Goal: Information Seeking & Learning: Find specific fact

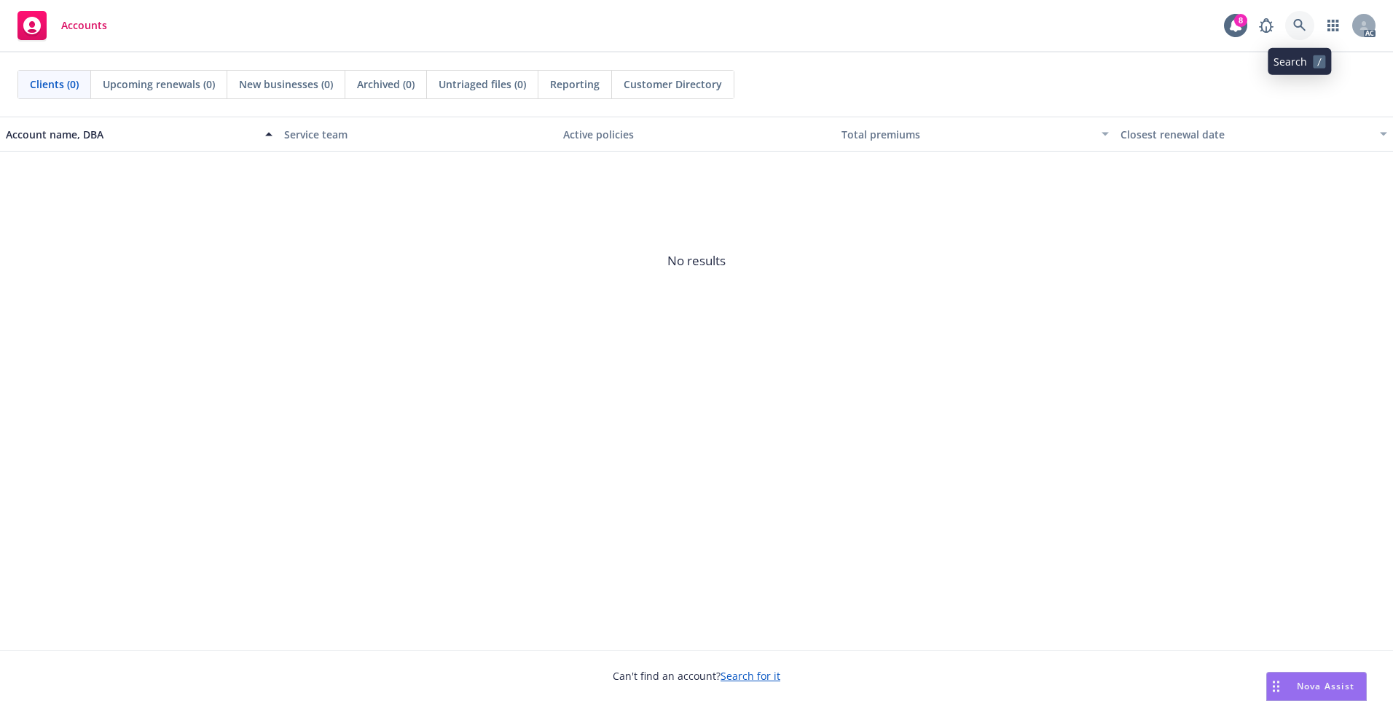
click at [1300, 20] on icon at bounding box center [1300, 25] width 12 height 12
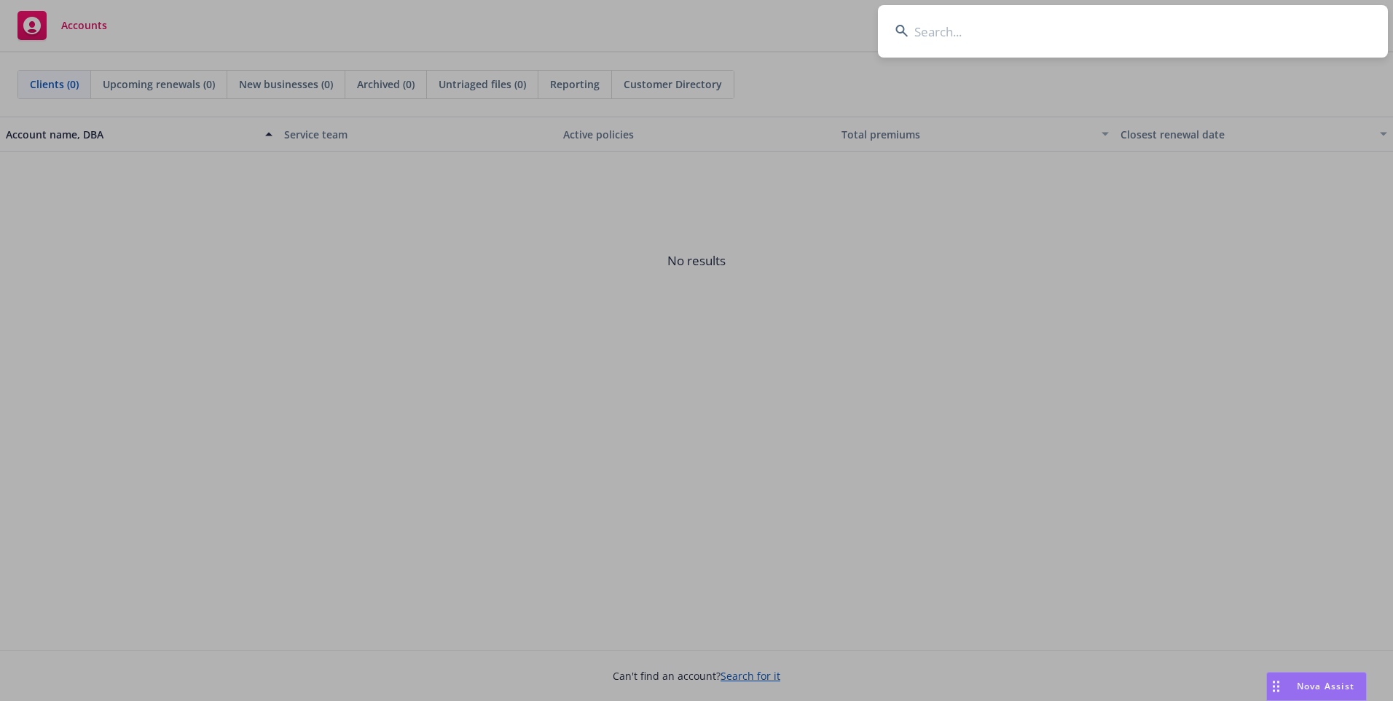
click at [945, 28] on input at bounding box center [1133, 31] width 510 height 52
paste input "0100540383"
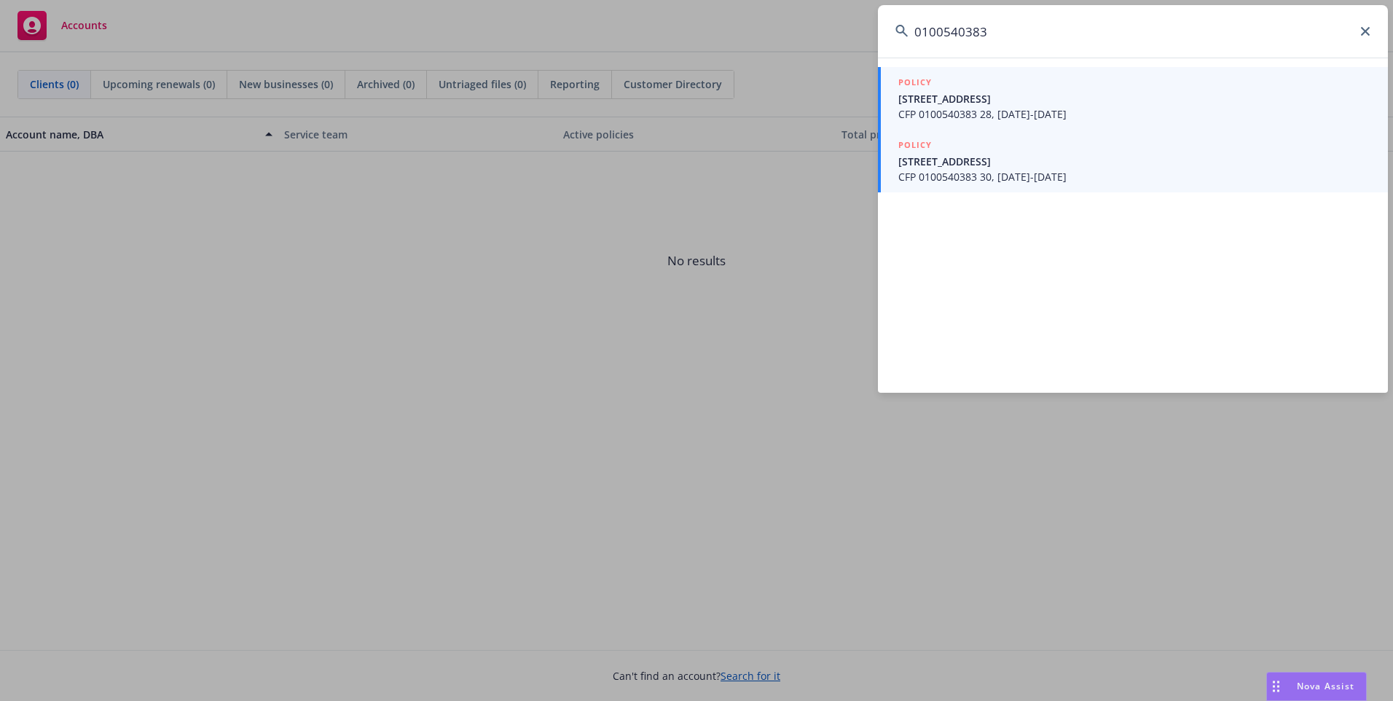
type input "0100540383"
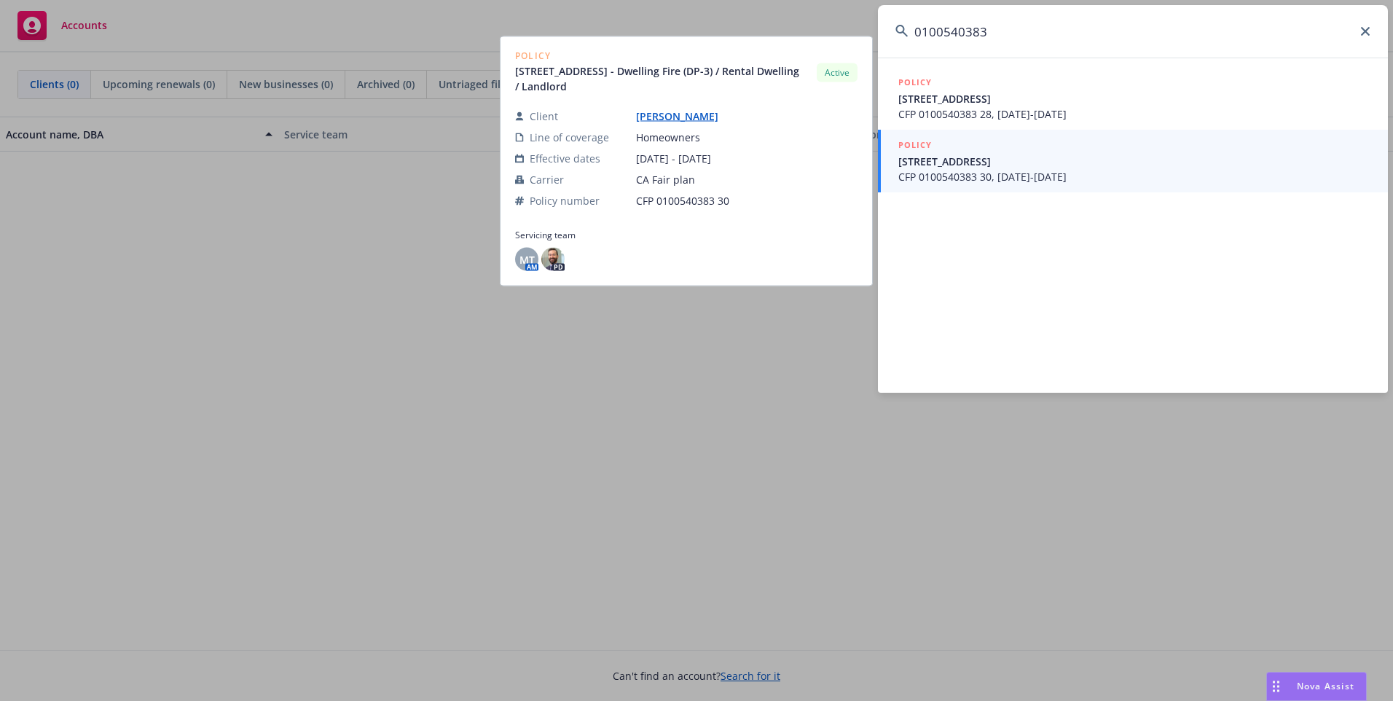
click at [953, 167] on span "[STREET_ADDRESS]" at bounding box center [1135, 161] width 472 height 15
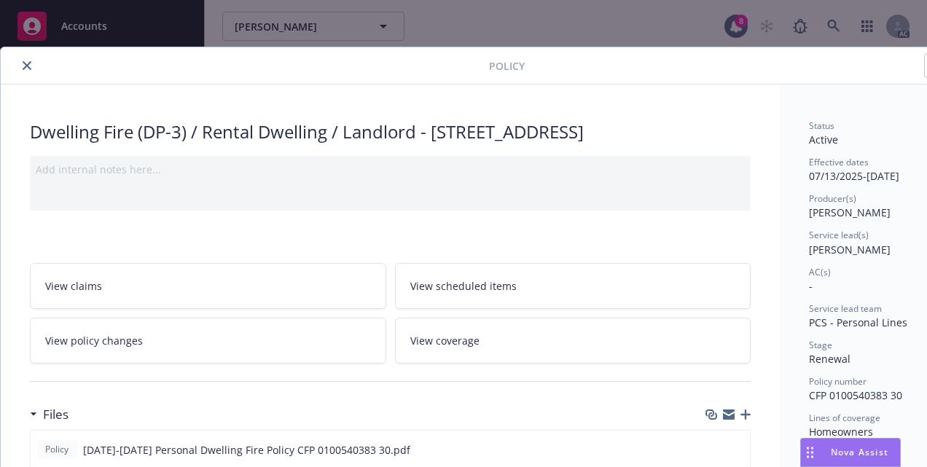
click at [812, 399] on span "CFP 0100540383 30" at bounding box center [855, 395] width 93 height 14
drag, startPoint x: 808, startPoint y: 397, endPoint x: 902, endPoint y: 394, distance: 94.1
copy span "CFP 0100540383 30"
click at [28, 70] on button "close" at bounding box center [26, 65] width 17 height 17
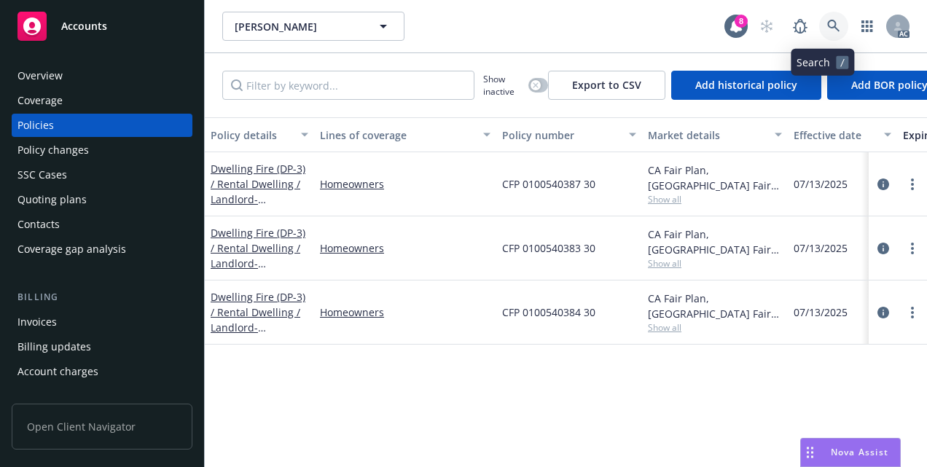
click at [827, 25] on icon at bounding box center [833, 26] width 13 height 13
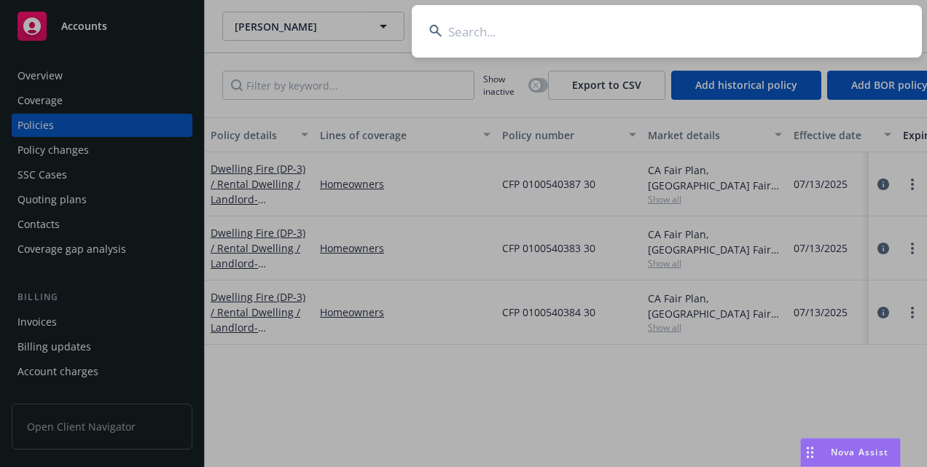
click at [547, 47] on input at bounding box center [667, 31] width 510 height 52
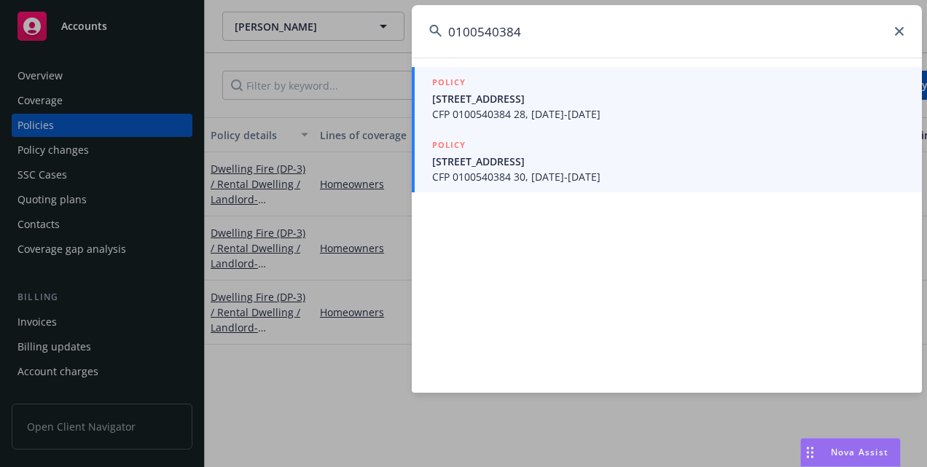
type input "0100540384"
click at [576, 169] on span "CFP 0100540384 30, [DATE]-[DATE]" at bounding box center [668, 176] width 472 height 15
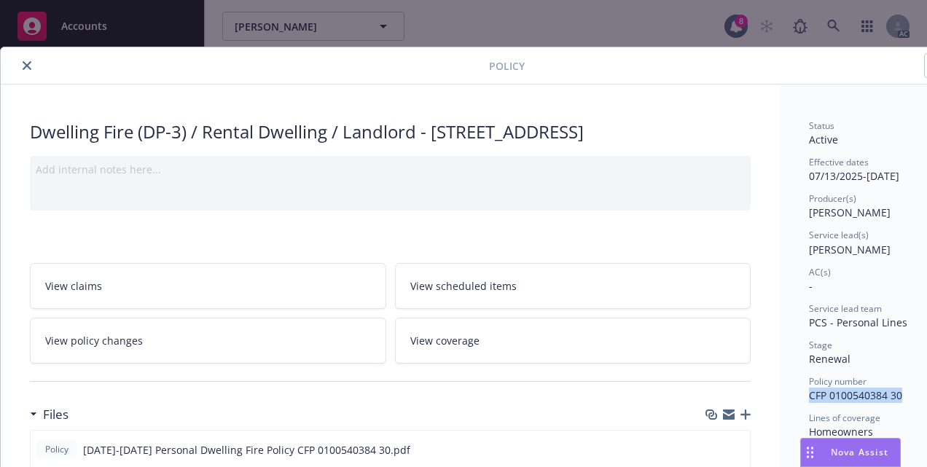
drag, startPoint x: 899, startPoint y: 396, endPoint x: 808, endPoint y: 398, distance: 91.1
copy span "CFP 0100540384 30"
click at [23, 66] on icon "close" at bounding box center [27, 65] width 9 height 9
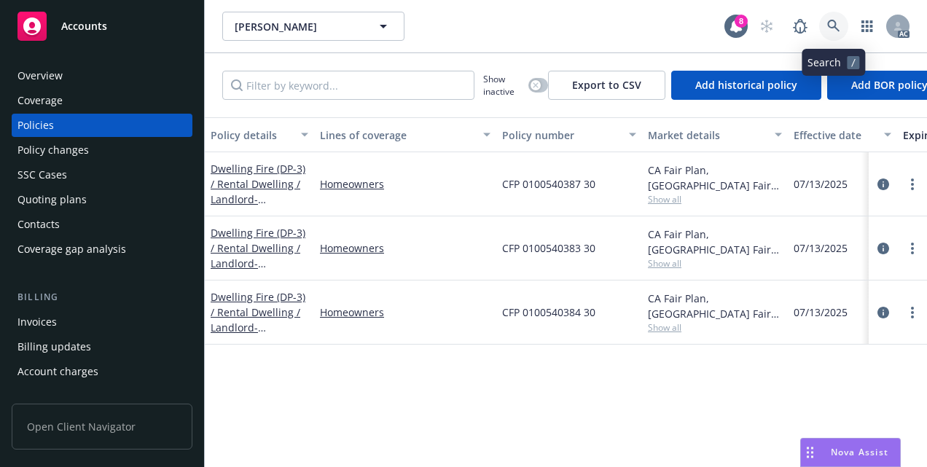
click at [837, 17] on link at bounding box center [833, 26] width 29 height 29
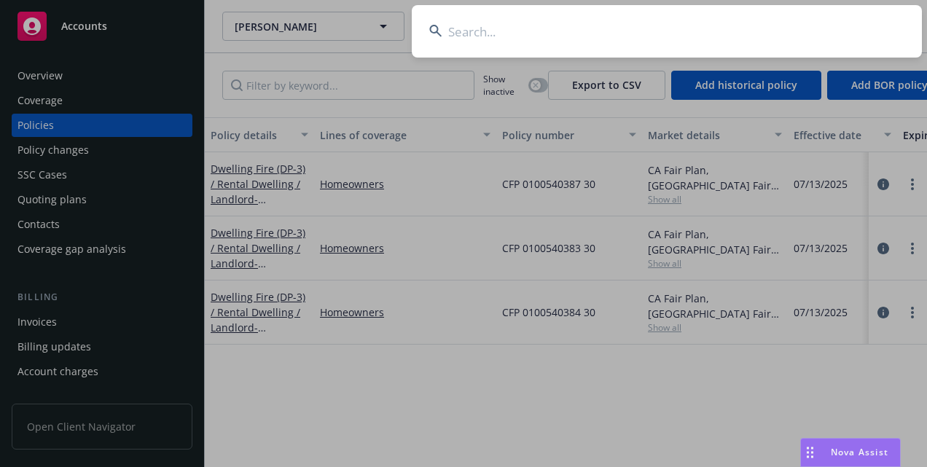
click at [584, 28] on input at bounding box center [667, 31] width 510 height 52
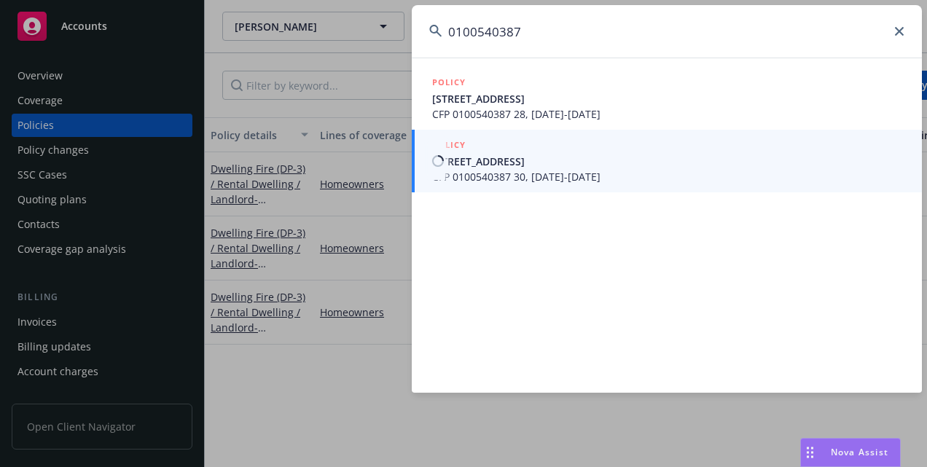
type input "0100540387"
click at [587, 171] on span "CFP 0100540387 30, [DATE]-[DATE]" at bounding box center [668, 176] width 472 height 15
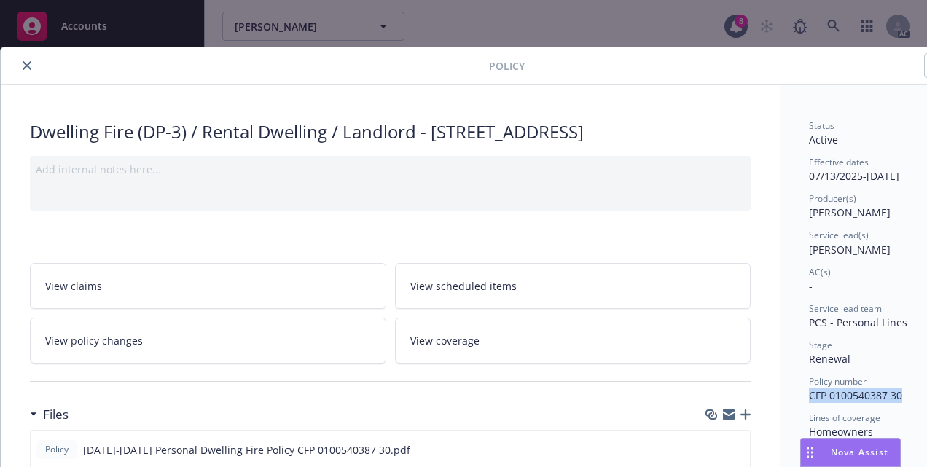
drag, startPoint x: 905, startPoint y: 395, endPoint x: 783, endPoint y: 403, distance: 122.0
copy span "CFP 0100540387 30"
click at [27, 65] on icon "close" at bounding box center [27, 65] width 9 height 9
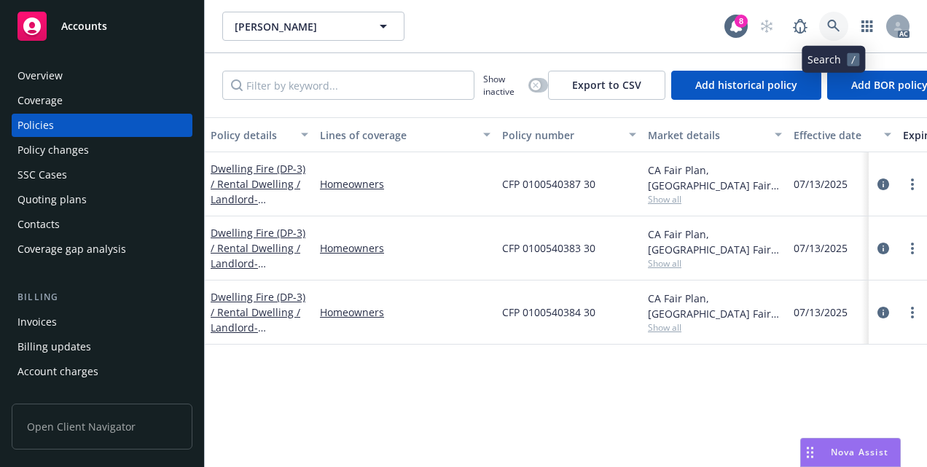
click at [838, 33] on link at bounding box center [833, 26] width 29 height 29
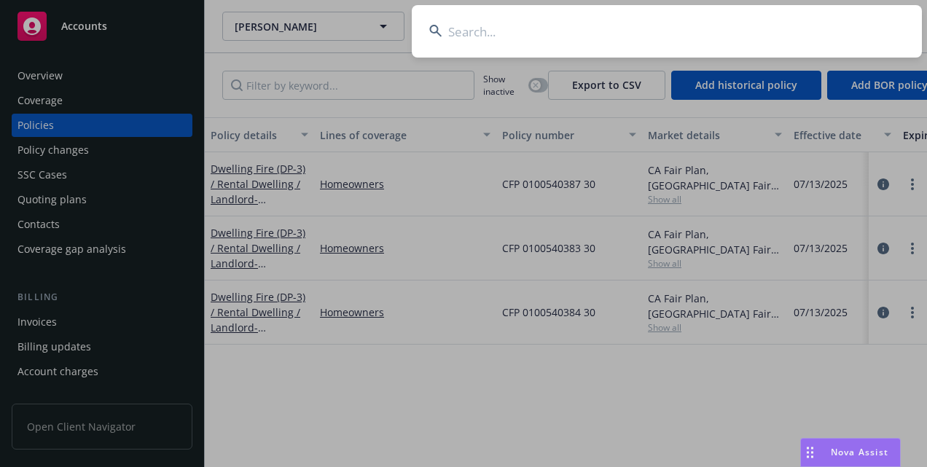
click at [643, 39] on input at bounding box center [667, 31] width 510 height 52
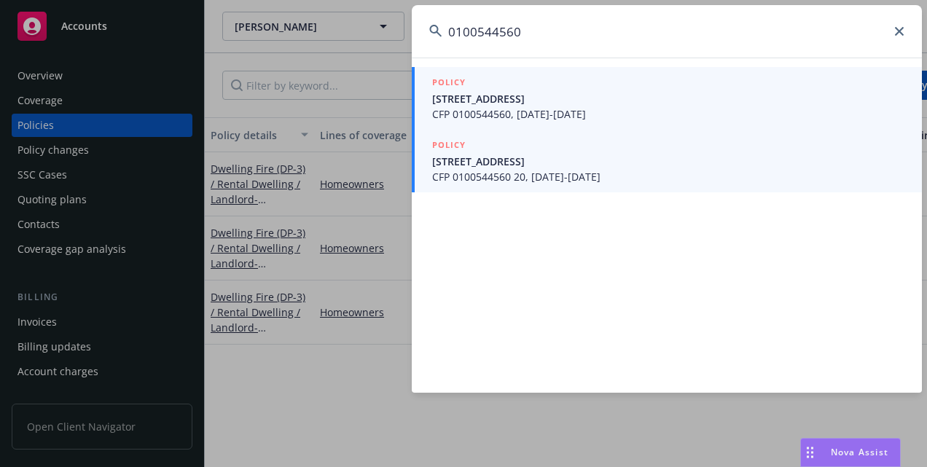
type input "0100544560"
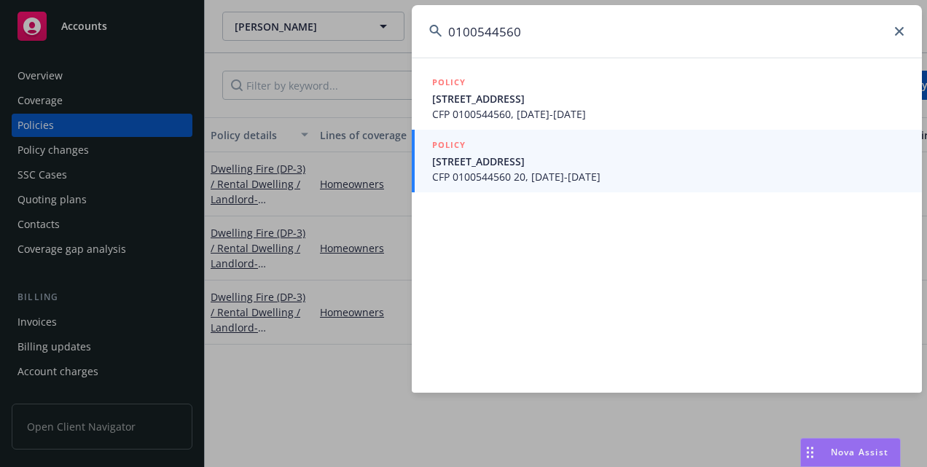
click at [572, 167] on span "[STREET_ADDRESS]" at bounding box center [668, 161] width 472 height 15
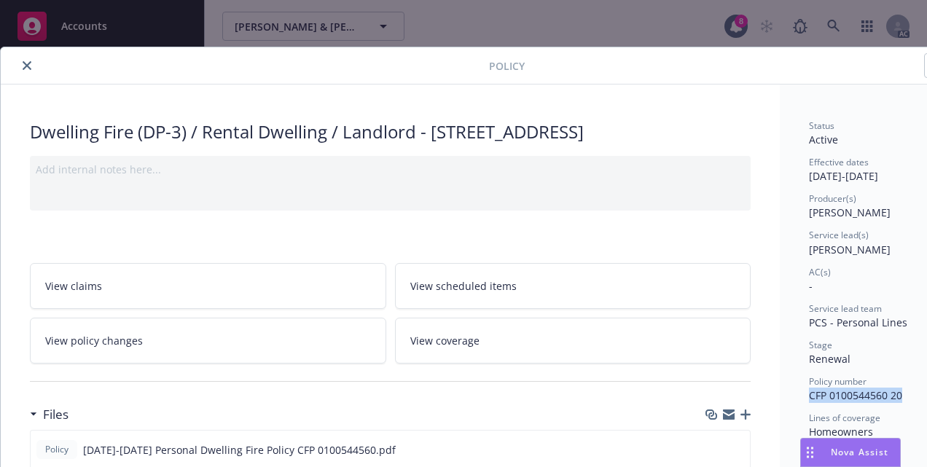
drag, startPoint x: 805, startPoint y: 396, endPoint x: 901, endPoint y: 395, distance: 96.2
copy span "CFP 0100544560 20"
click at [32, 66] on button "close" at bounding box center [26, 65] width 17 height 17
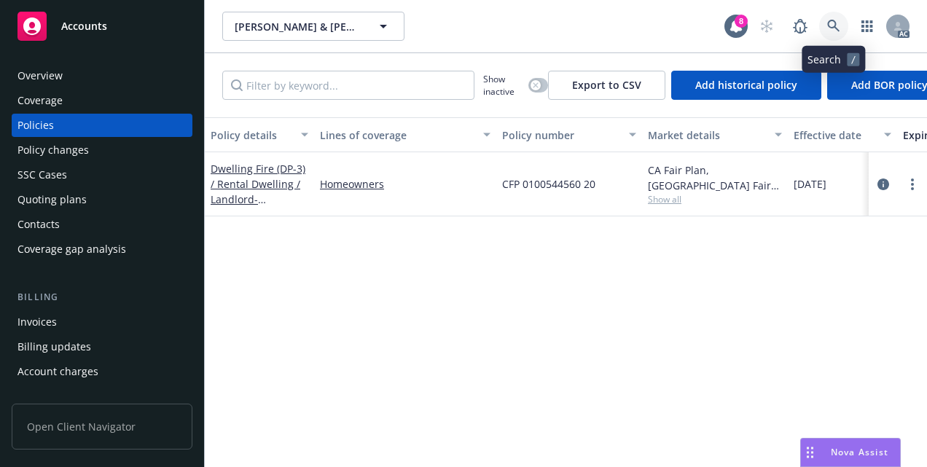
click at [841, 36] on link at bounding box center [833, 26] width 29 height 29
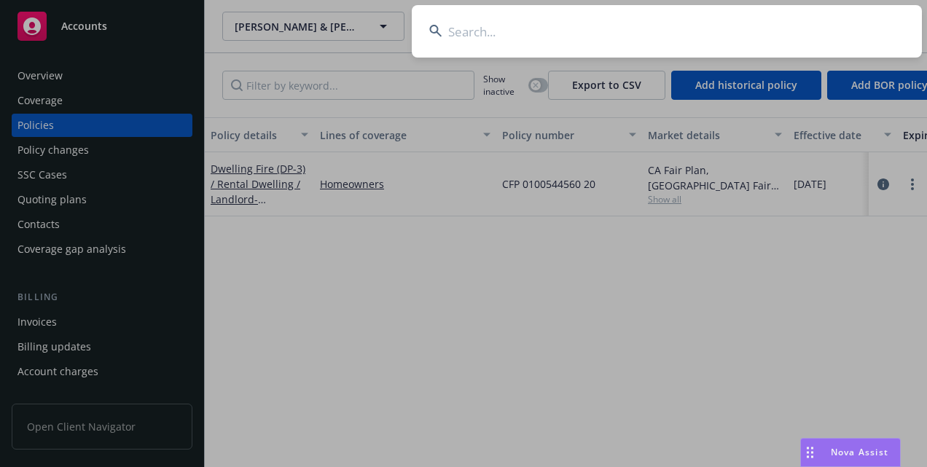
click at [663, 20] on input at bounding box center [667, 31] width 510 height 52
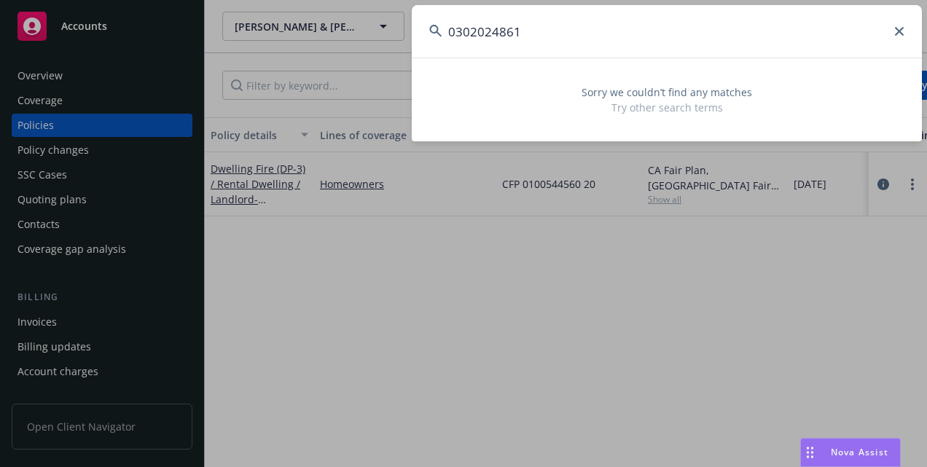
click at [457, 36] on input "0302024861" at bounding box center [667, 31] width 510 height 52
drag, startPoint x: 457, startPoint y: 41, endPoint x: 187, endPoint y: 23, distance: 271.0
click at [187, 23] on div "302024861 Sorry we couldn’t find any matches Try other search terms" at bounding box center [463, 233] width 927 height 467
paste input "0100596882"
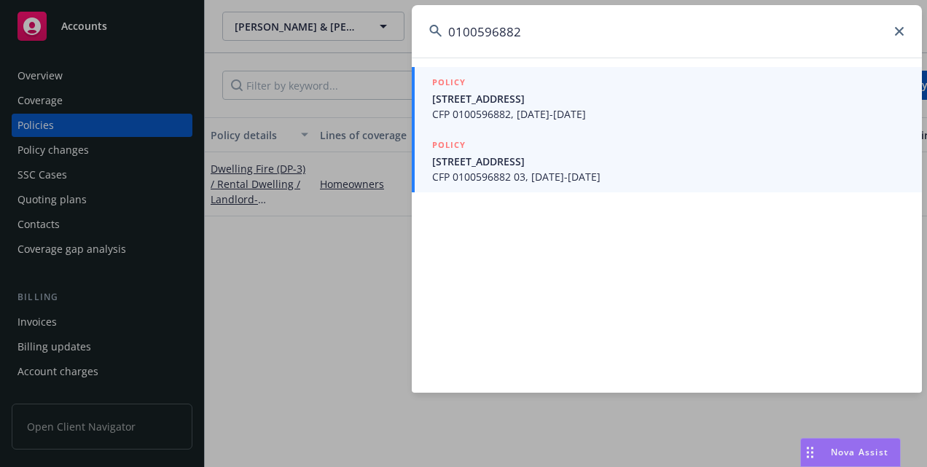
type input "0100596882"
click at [608, 174] on span "CFP 0100596882 03, [DATE]-[DATE]" at bounding box center [668, 176] width 472 height 15
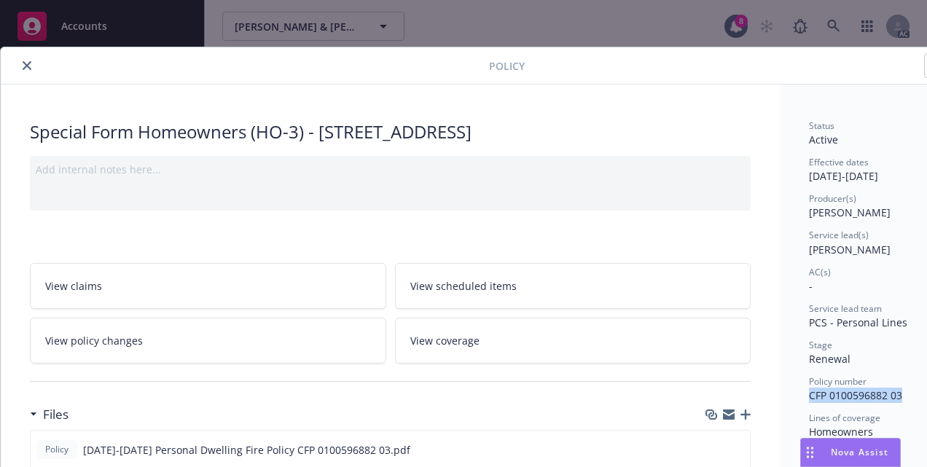
drag, startPoint x: 906, startPoint y: 396, endPoint x: 810, endPoint y: 404, distance: 95.7
click at [810, 404] on div "Status Active Effective dates [DATE] - [DATE] Producer(s) [PERSON_NAME] Service…" at bounding box center [890, 463] width 163 height 686
copy span "CFP 0100596882 03"
drag, startPoint x: 33, startPoint y: 66, endPoint x: 79, endPoint y: 74, distance: 47.5
click at [33, 66] on button "close" at bounding box center [26, 65] width 17 height 17
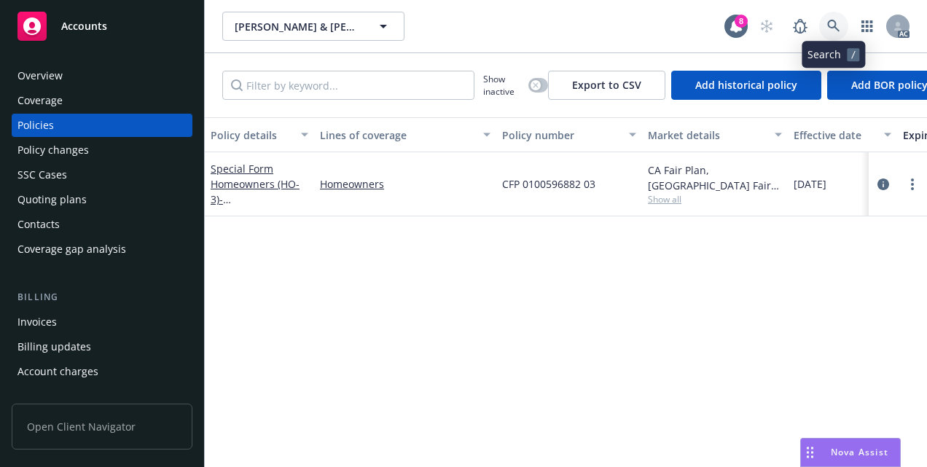
click at [834, 22] on icon at bounding box center [833, 26] width 12 height 12
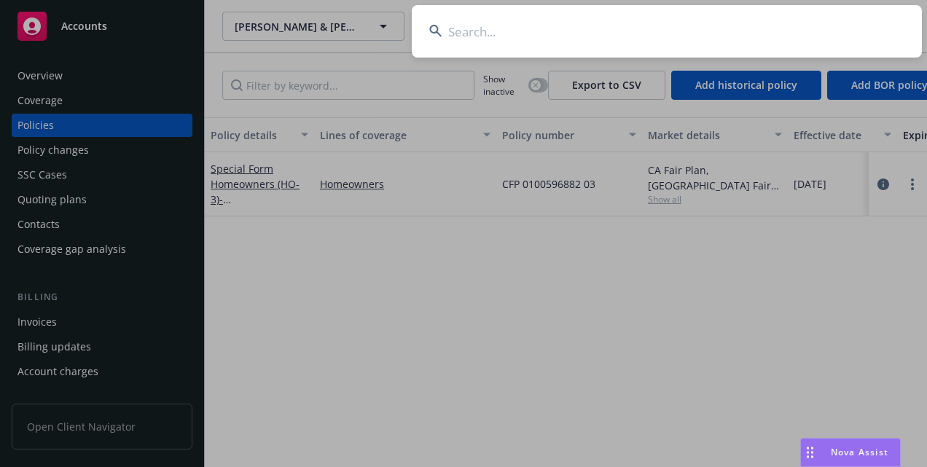
click at [597, 15] on input at bounding box center [667, 31] width 510 height 52
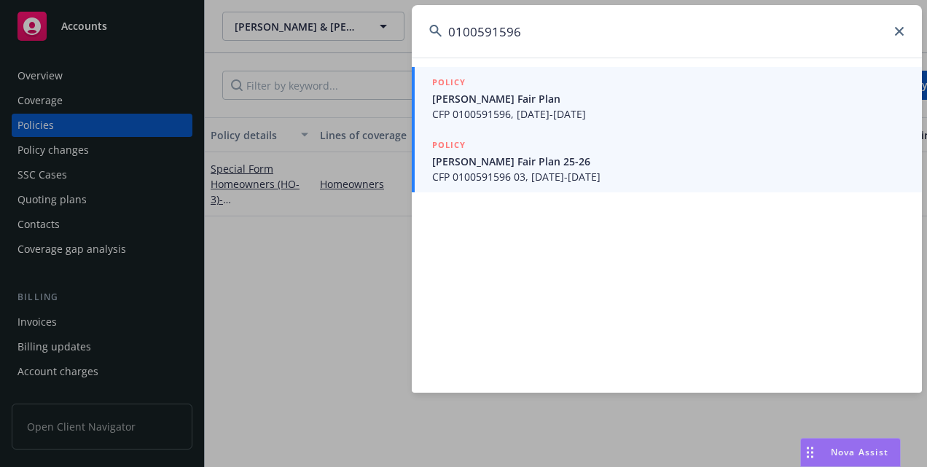
type input "0100591596"
click at [579, 163] on span "[PERSON_NAME] Fair Plan 25-26" at bounding box center [668, 161] width 472 height 15
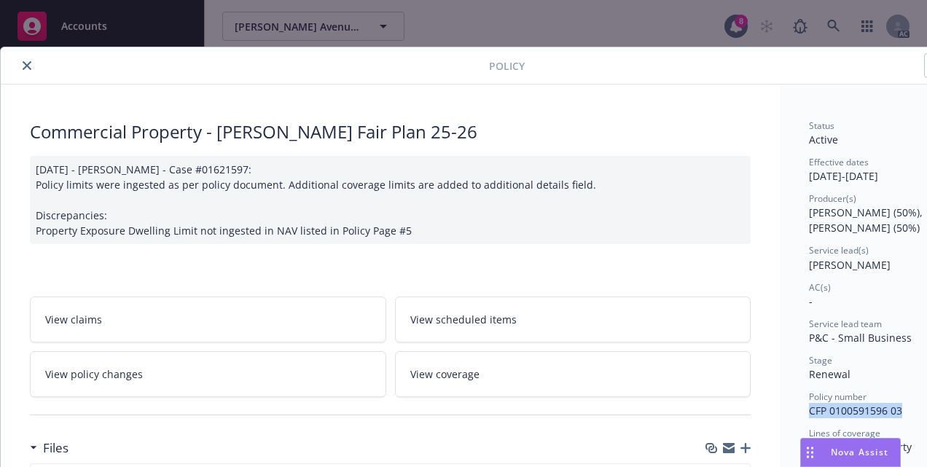
drag, startPoint x: 910, startPoint y: 407, endPoint x: 810, endPoint y: 414, distance: 100.8
click at [809, 414] on div "Policy number CFP 0100591596 03" at bounding box center [890, 405] width 163 height 28
copy span "CFP 0100591596 03"
click at [28, 65] on icon "close" at bounding box center [27, 65] width 9 height 9
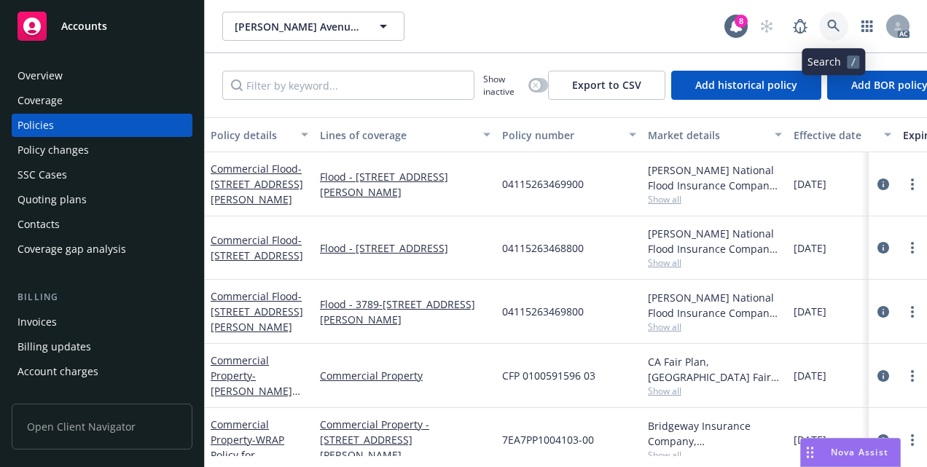
click at [837, 25] on icon at bounding box center [833, 26] width 13 height 13
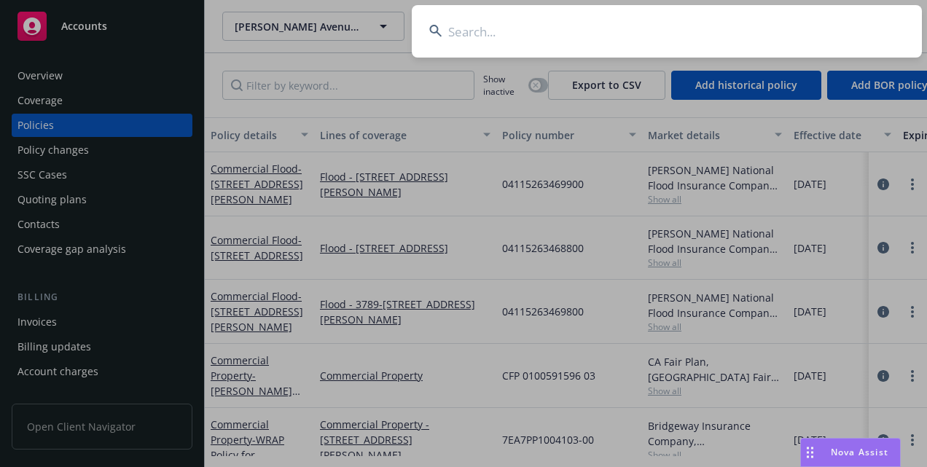
click at [654, 38] on input at bounding box center [667, 31] width 510 height 52
type input "0"
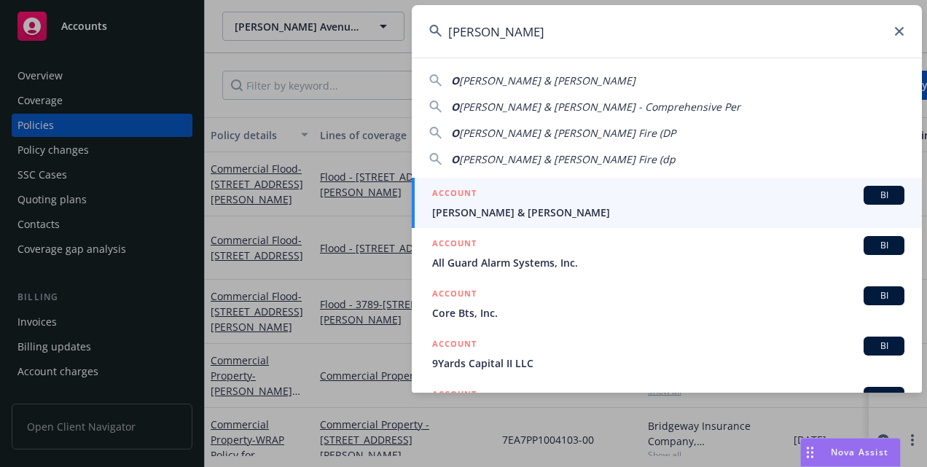
type input "[PERSON_NAME]"
click at [570, 215] on span "[PERSON_NAME] & [PERSON_NAME]" at bounding box center [668, 212] width 472 height 15
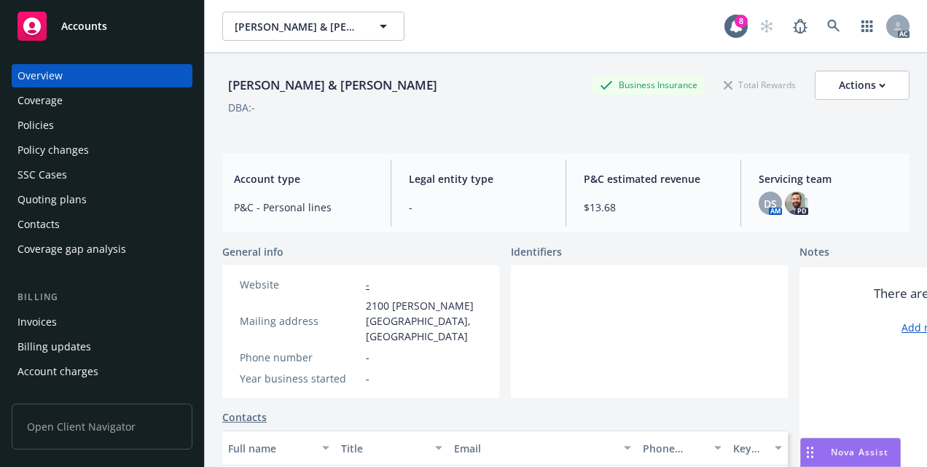
click at [75, 133] on div "Policies" at bounding box center [101, 125] width 169 height 23
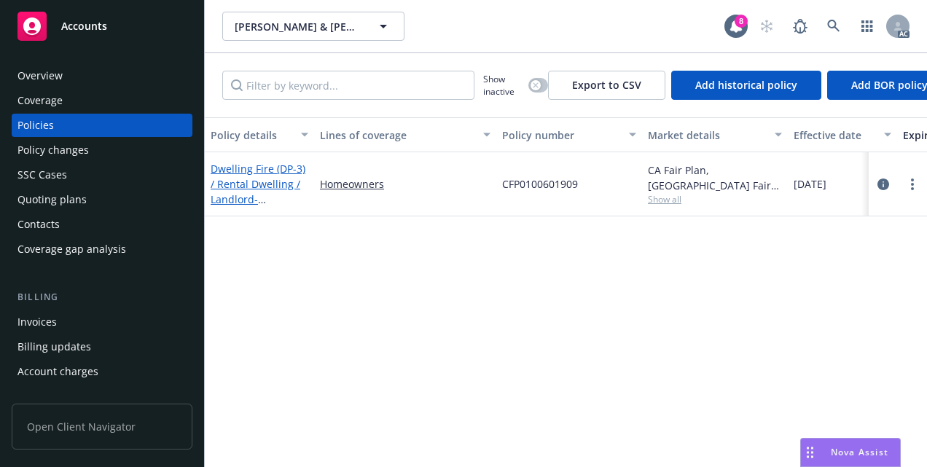
click at [243, 182] on link "Dwelling Fire (DP-3) / Rental Dwelling / Landlord - [STREET_ADDRESS][PERSON_NAM…" at bounding box center [258, 199] width 95 height 75
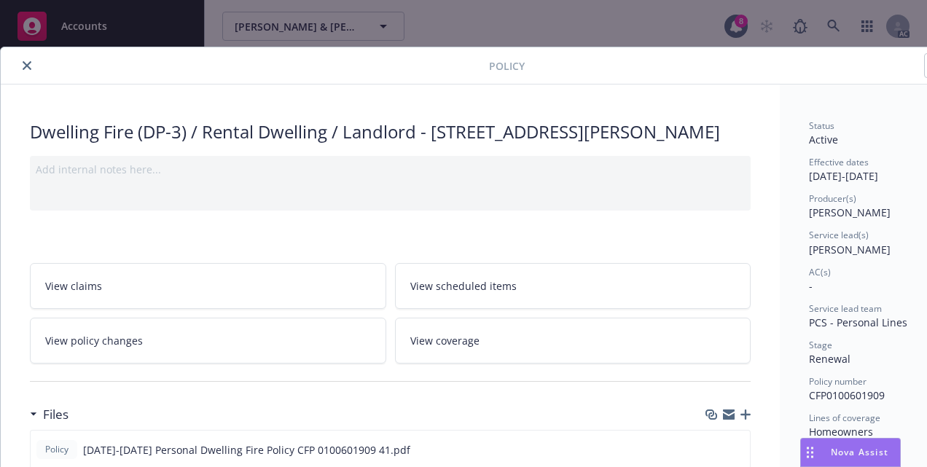
click at [846, 391] on span "CFP0100601909" at bounding box center [847, 395] width 76 height 14
copy span "CFP0100601909"
click at [26, 68] on icon "close" at bounding box center [27, 65] width 9 height 9
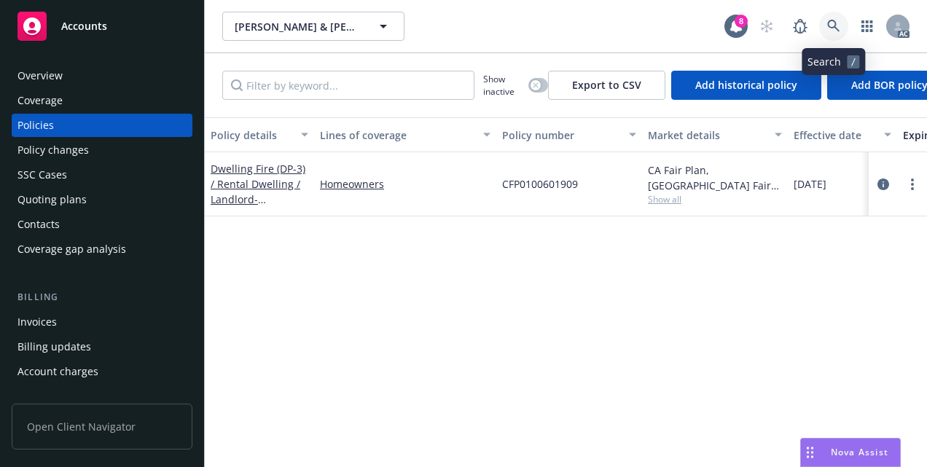
click at [841, 28] on link at bounding box center [833, 26] width 29 height 29
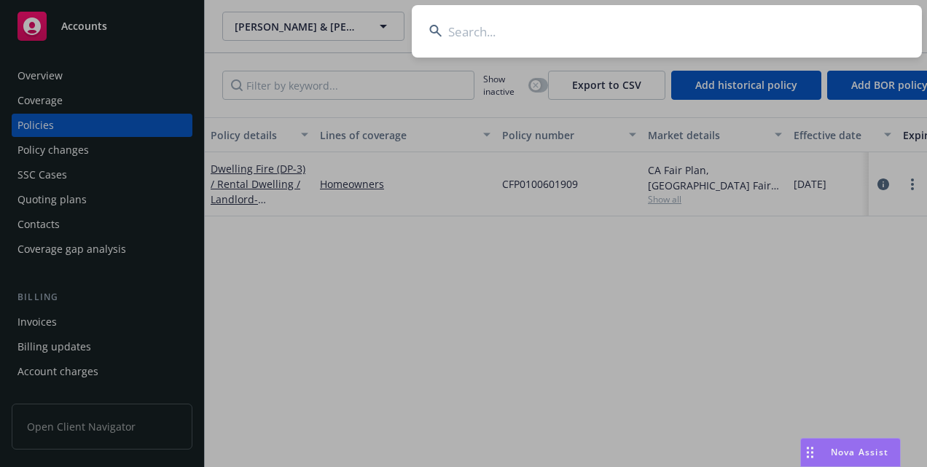
click at [482, 25] on input at bounding box center [667, 31] width 510 height 52
type input "[PERSON_NAME][GEOGRAPHIC_DATA]"
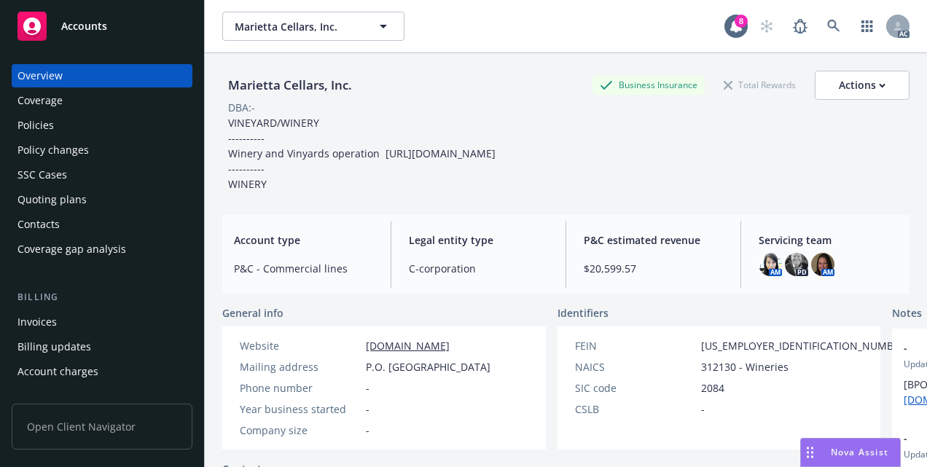
click at [81, 122] on div "Policies" at bounding box center [101, 125] width 169 height 23
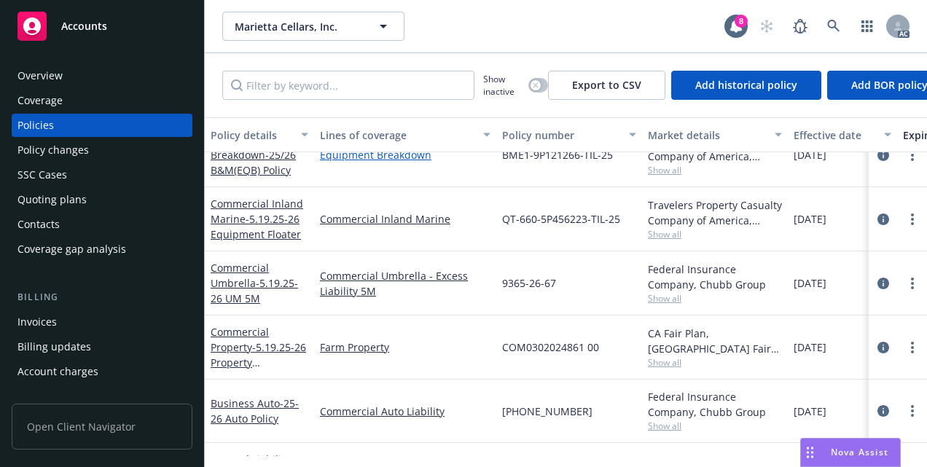
scroll to position [219, 0]
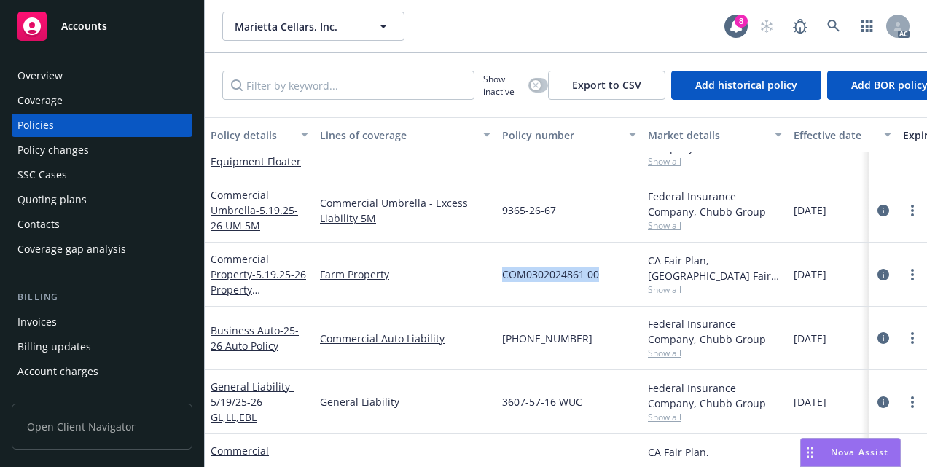
drag, startPoint x: 498, startPoint y: 274, endPoint x: 590, endPoint y: 278, distance: 91.9
click at [592, 278] on div "COM0302024861 00" at bounding box center [569, 275] width 146 height 64
click at [245, 278] on link "Commercial Property - 5.19.25-26 Property ([STREET_ADDRESS])" at bounding box center [258, 289] width 95 height 75
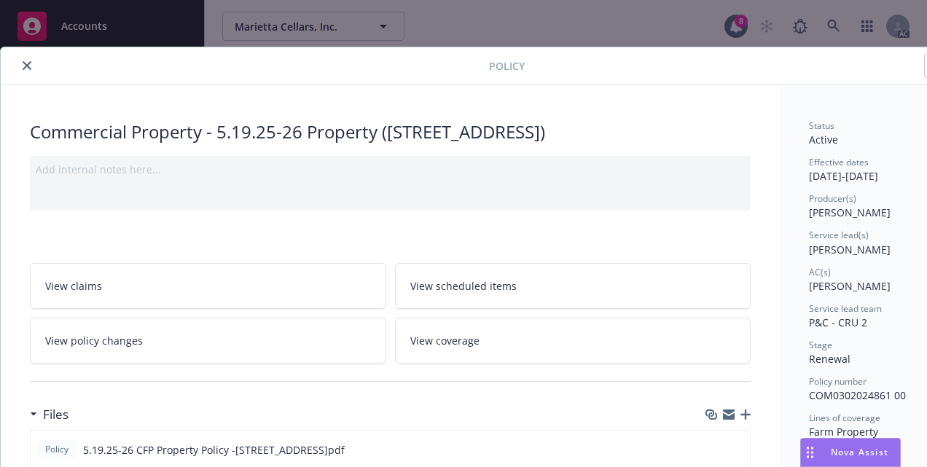
click at [34, 70] on button "close" at bounding box center [26, 65] width 17 height 17
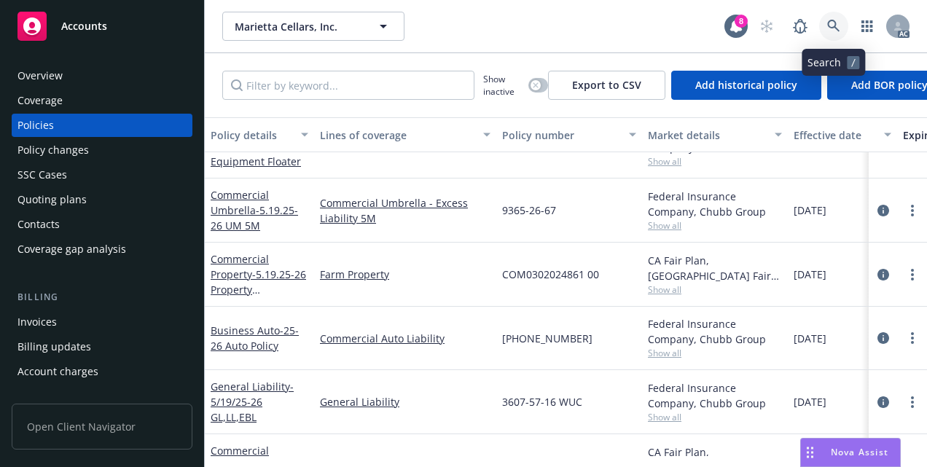
click at [835, 29] on icon at bounding box center [833, 26] width 13 height 13
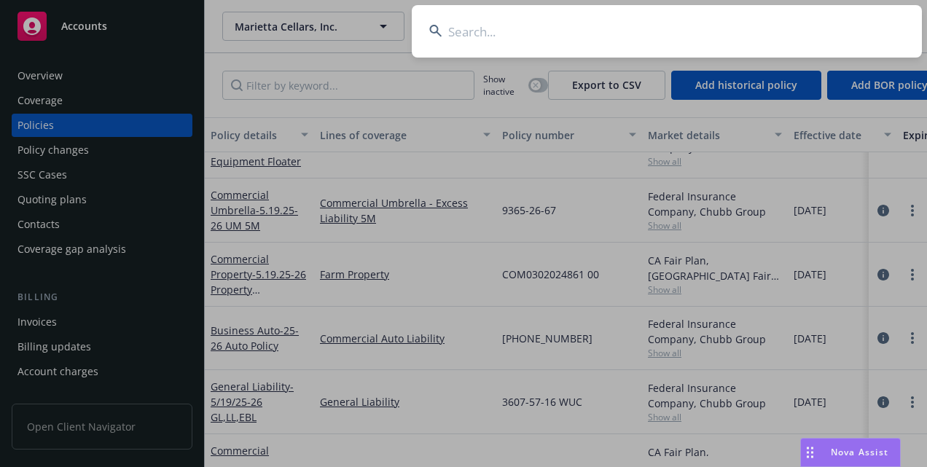
click at [466, 31] on input at bounding box center [667, 31] width 510 height 52
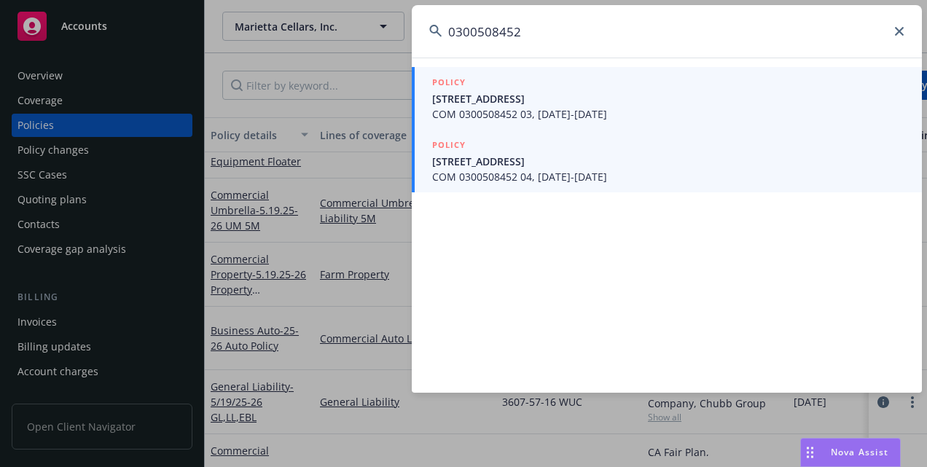
type input "0300508452"
click at [485, 152] on div "POLICY" at bounding box center [668, 146] width 472 height 16
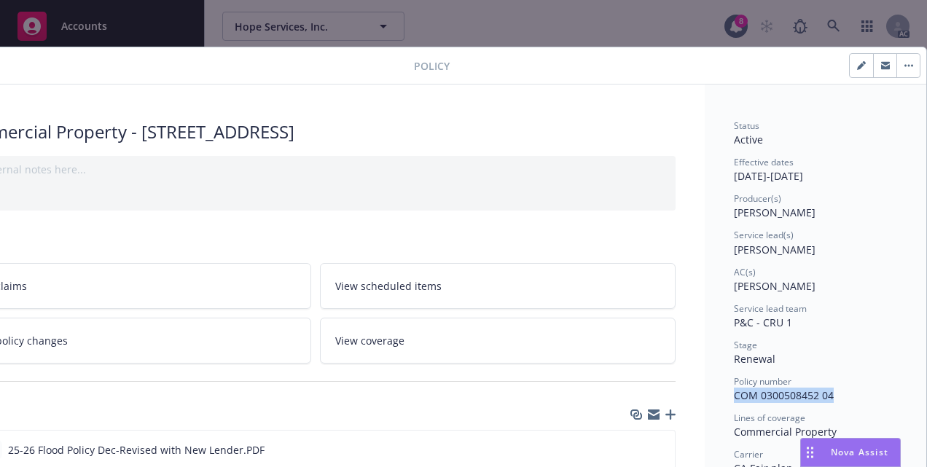
scroll to position [0, 86]
drag, startPoint x: 810, startPoint y: 399, endPoint x: 824, endPoint y: 399, distance: 14.6
click at [824, 399] on div "Policy number COM 0300508452 04" at bounding box center [815, 389] width 163 height 28
copy span "COM 0300508452 04"
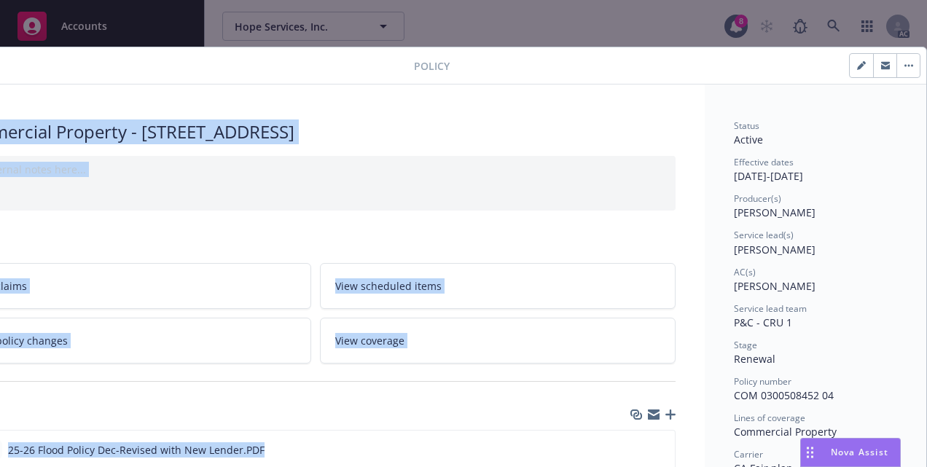
drag, startPoint x: 692, startPoint y: 63, endPoint x: 711, endPoint y: 101, distance: 42.0
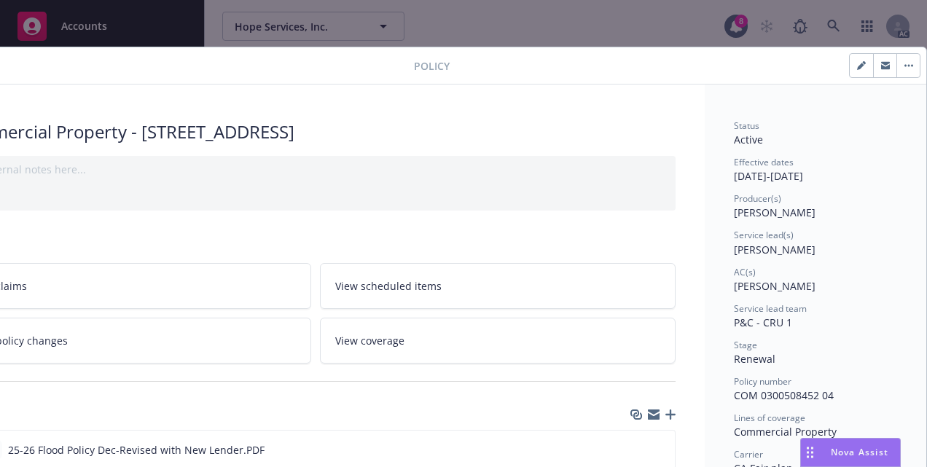
drag, startPoint x: 711, startPoint y: 101, endPoint x: 623, endPoint y: 62, distance: 95.9
click at [623, 62] on div at bounding box center [685, 65] width 471 height 25
click at [837, 16] on div "Policy Commercial Property - [STREET_ADDRESS] Add internal notes here... View c…" at bounding box center [463, 233] width 927 height 467
click at [834, 23] on div "Policy Commercial Property - [STREET_ADDRESS] Add internal notes here... View c…" at bounding box center [463, 233] width 927 height 467
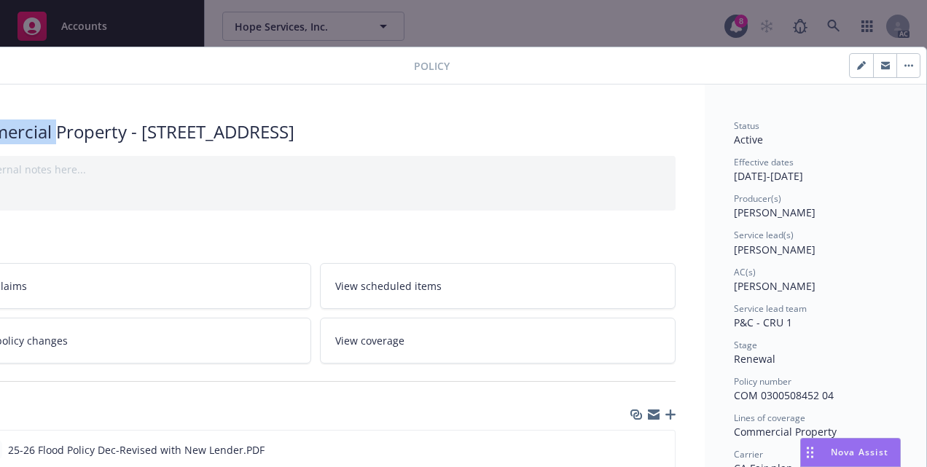
scroll to position [0, 0]
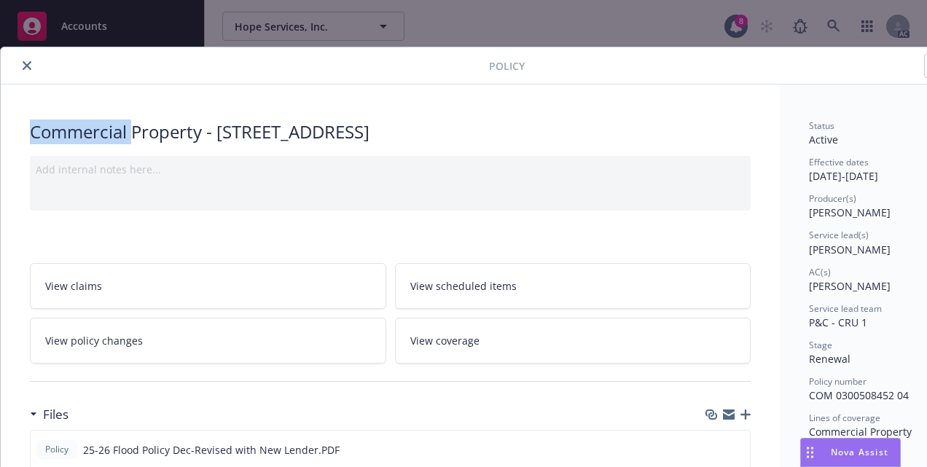
click at [26, 63] on icon "close" at bounding box center [27, 65] width 9 height 9
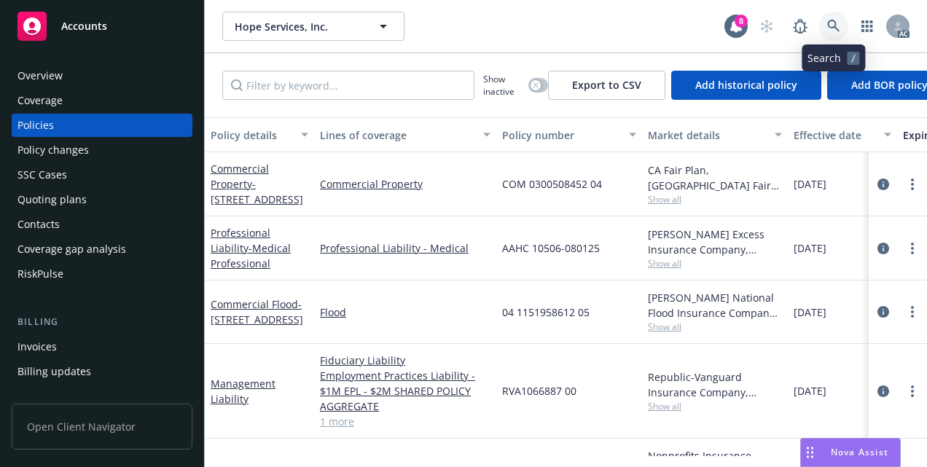
click at [836, 26] on icon at bounding box center [833, 26] width 13 height 13
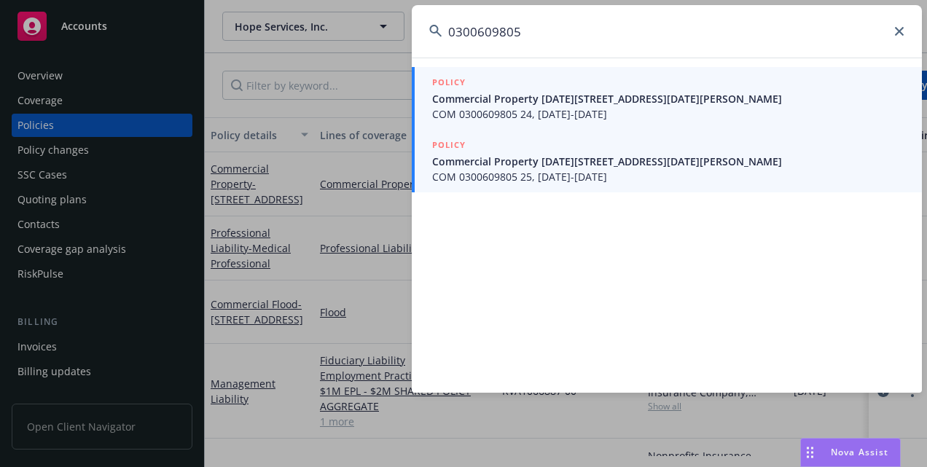
type input "0300609805"
click at [628, 165] on span "Commercial Property [DATE][STREET_ADDRESS][DATE][PERSON_NAME]" at bounding box center [668, 161] width 472 height 15
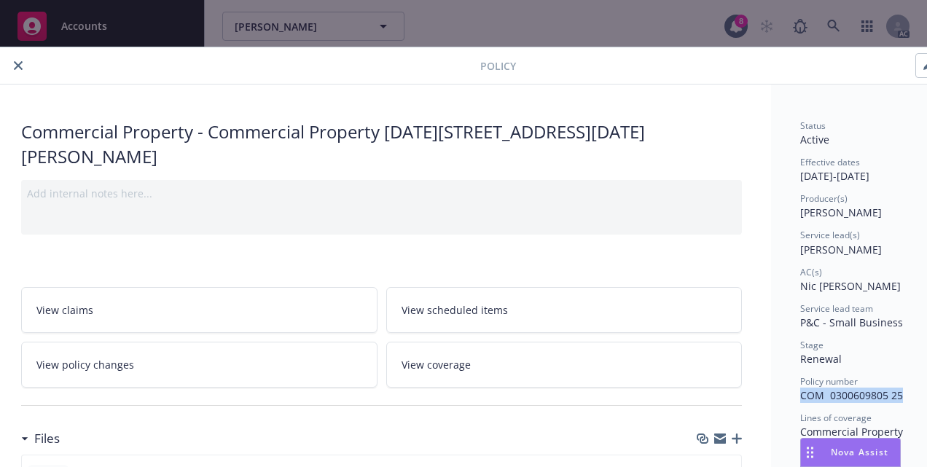
scroll to position [0, 19]
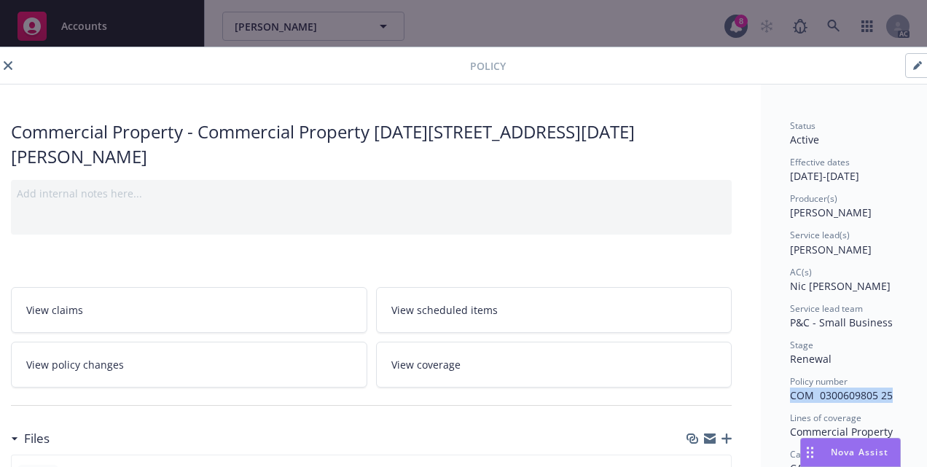
drag, startPoint x: 808, startPoint y: 399, endPoint x: 912, endPoint y: 404, distance: 104.3
copy span "COM 0300609805 25"
click at [9, 71] on button "close" at bounding box center [7, 65] width 17 height 17
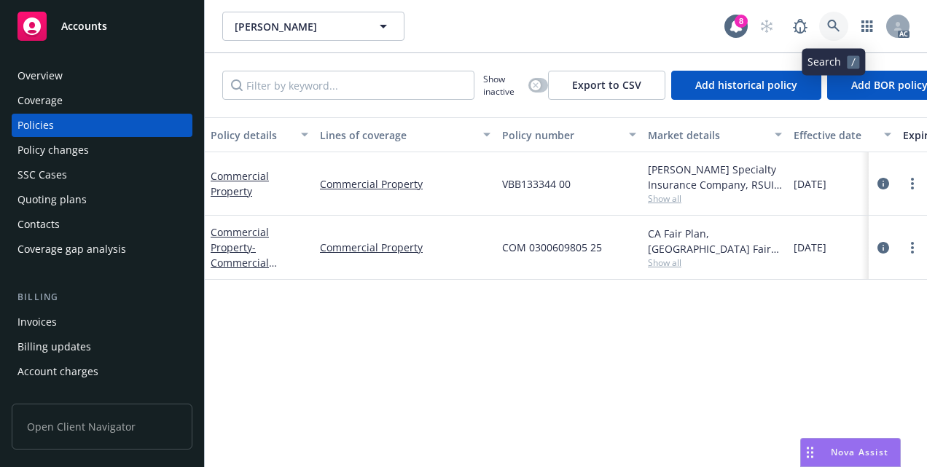
click at [827, 27] on icon at bounding box center [833, 26] width 13 height 13
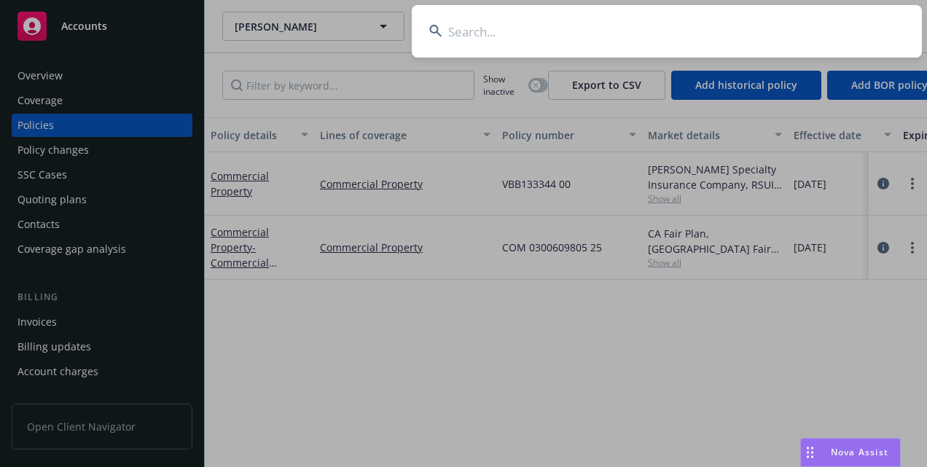
click at [652, 30] on input at bounding box center [667, 31] width 510 height 52
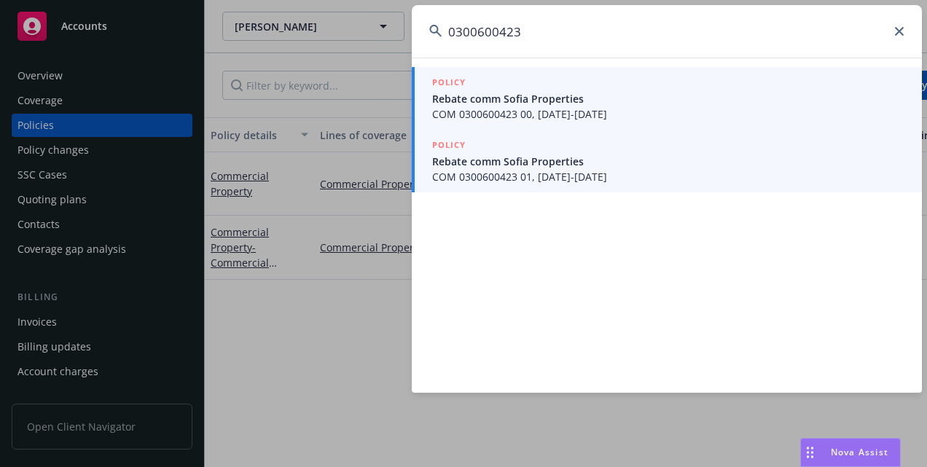
type input "0300600423"
click at [563, 165] on span "Rebate comm Sofia Properties" at bounding box center [668, 161] width 472 height 15
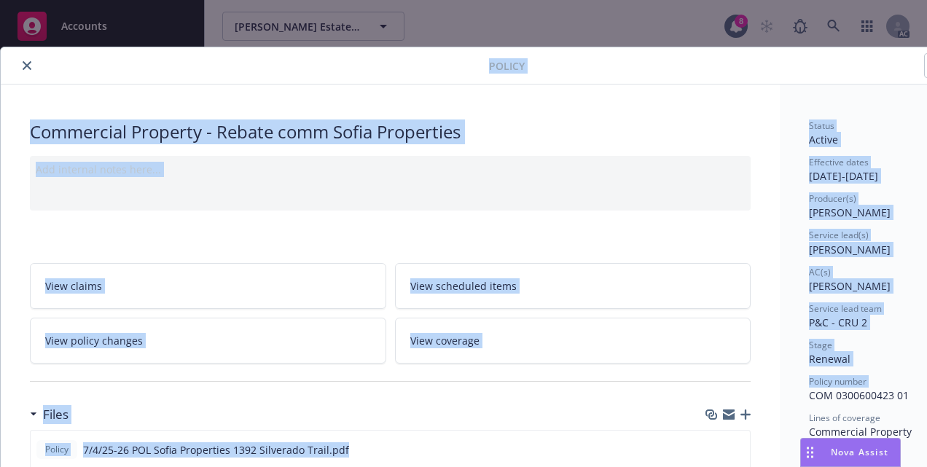
scroll to position [0, 86]
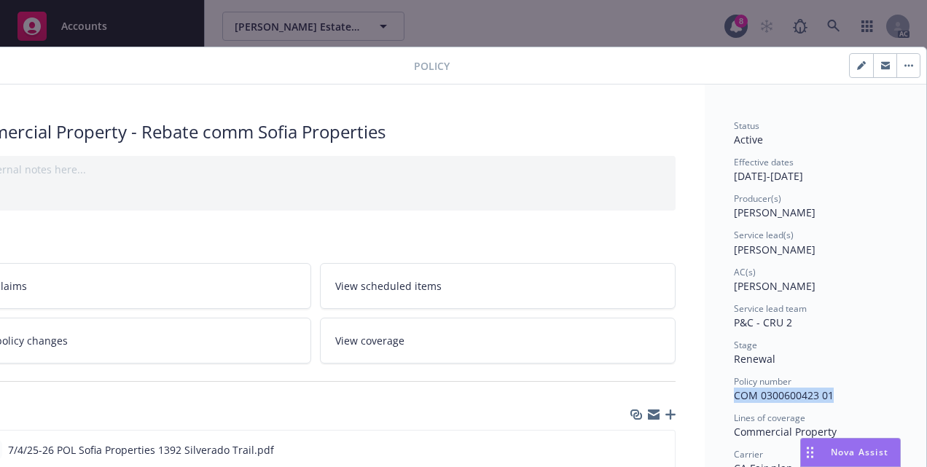
drag, startPoint x: 802, startPoint y: 391, endPoint x: 837, endPoint y: 402, distance: 36.9
copy span "COM 0300600423 01"
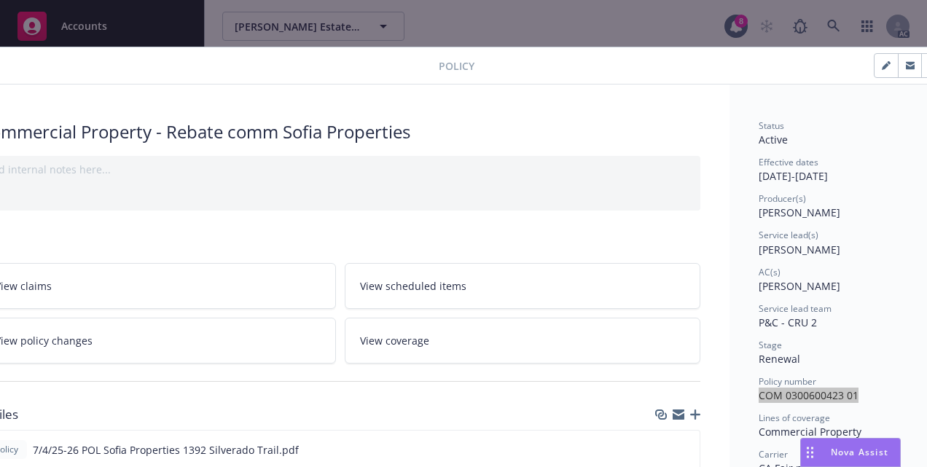
scroll to position [0, 0]
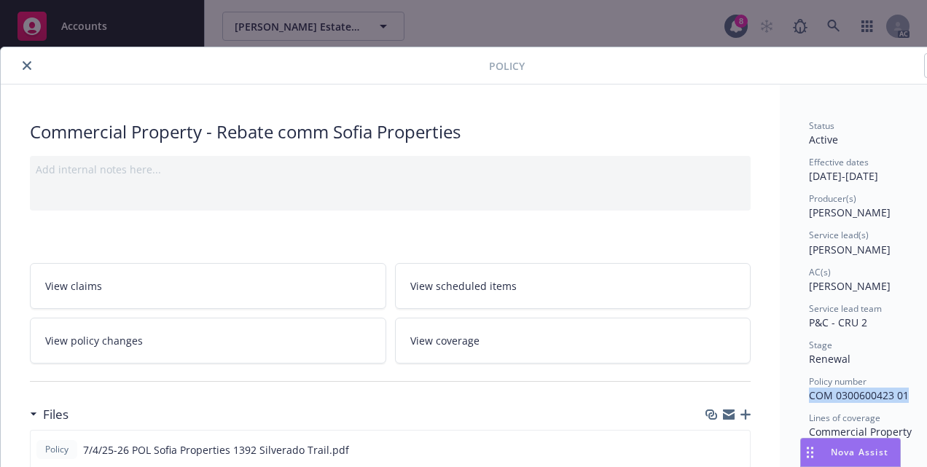
drag, startPoint x: 26, startPoint y: 59, endPoint x: 0, endPoint y: 79, distance: 32.8
click at [26, 59] on button "close" at bounding box center [26, 65] width 17 height 17
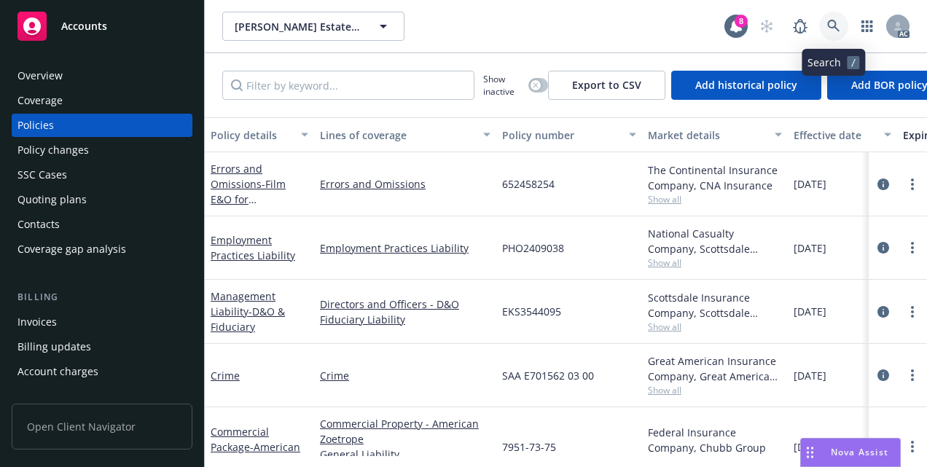
click at [830, 27] on icon at bounding box center [833, 26] width 12 height 12
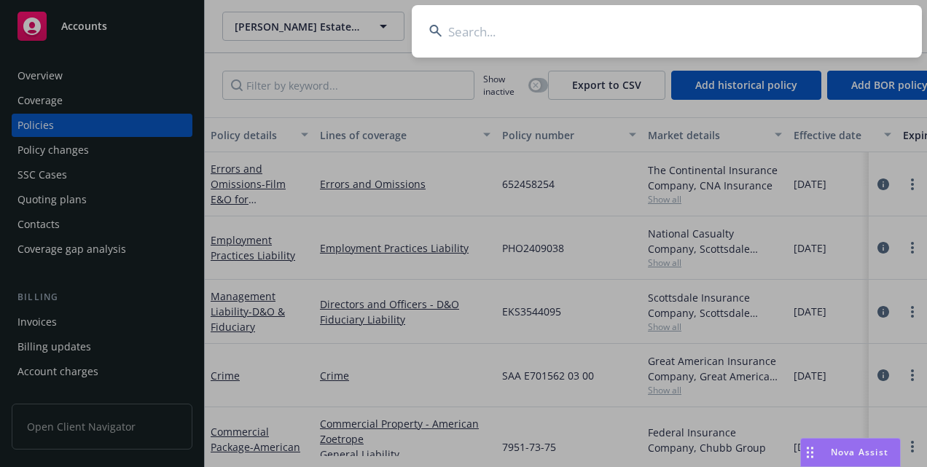
click at [713, 21] on input at bounding box center [667, 31] width 510 height 52
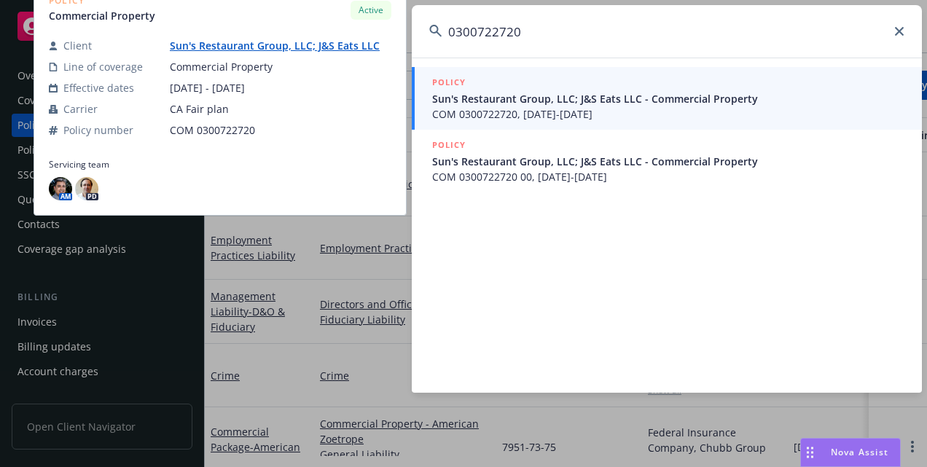
type input "0300722720"
click at [594, 107] on span "COM 0300722720, [DATE]-[DATE]" at bounding box center [668, 113] width 472 height 15
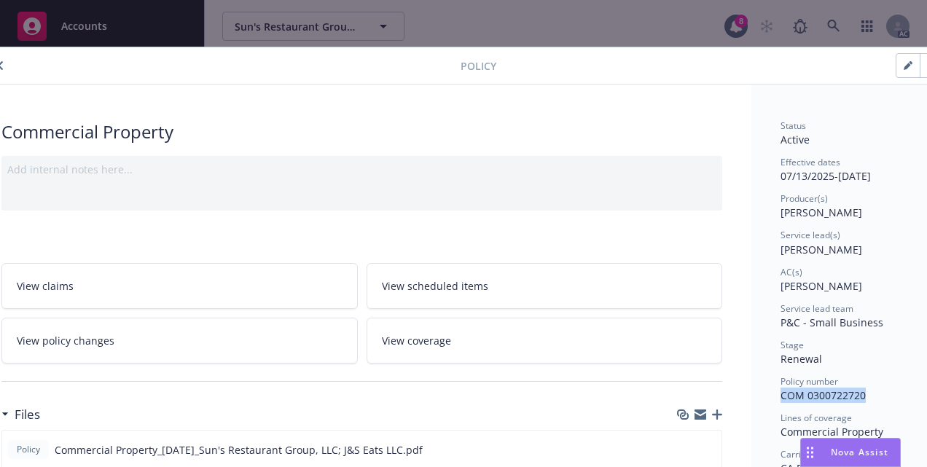
scroll to position [0, 86]
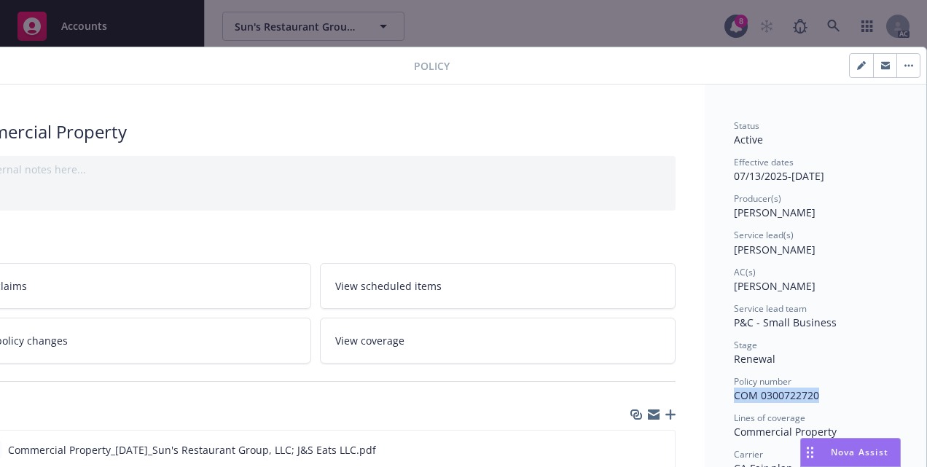
drag, startPoint x: 802, startPoint y: 396, endPoint x: 810, endPoint y: 402, distance: 9.5
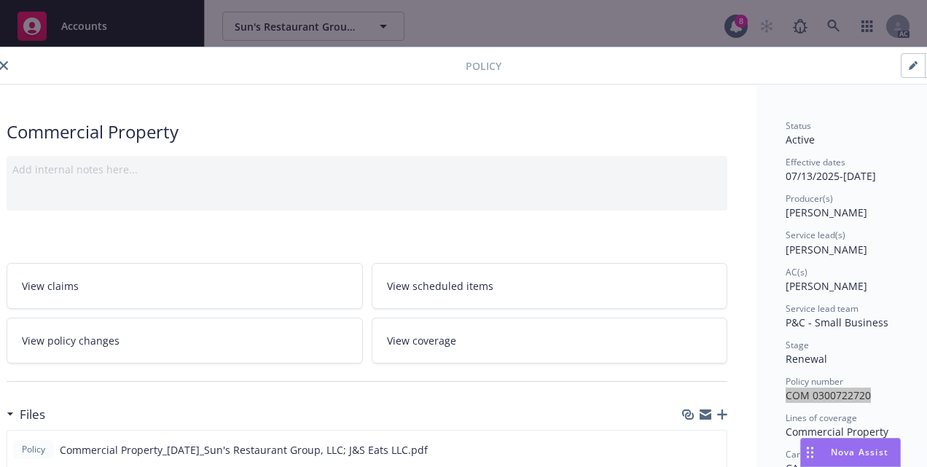
scroll to position [0, 0]
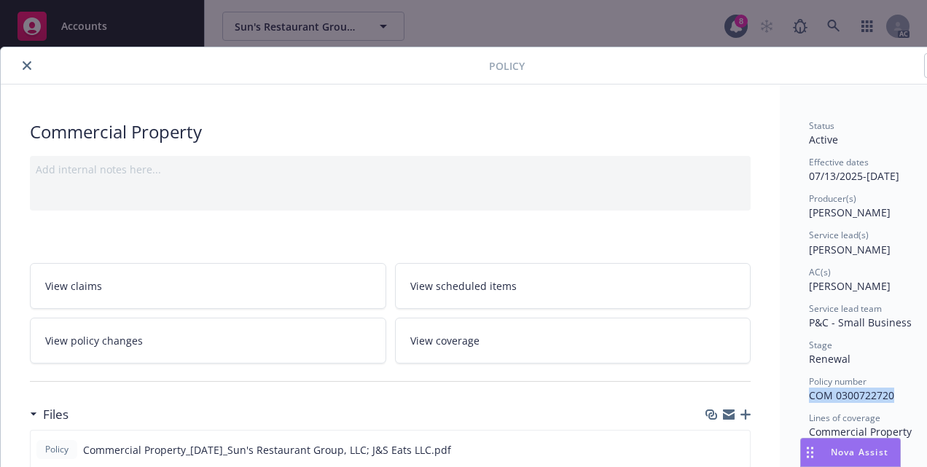
click at [26, 73] on button "close" at bounding box center [26, 65] width 17 height 17
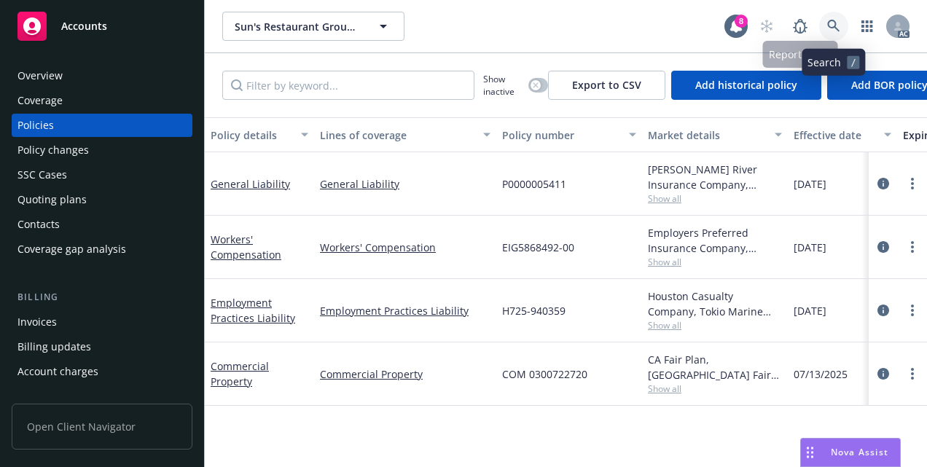
click at [834, 33] on link at bounding box center [833, 26] width 29 height 29
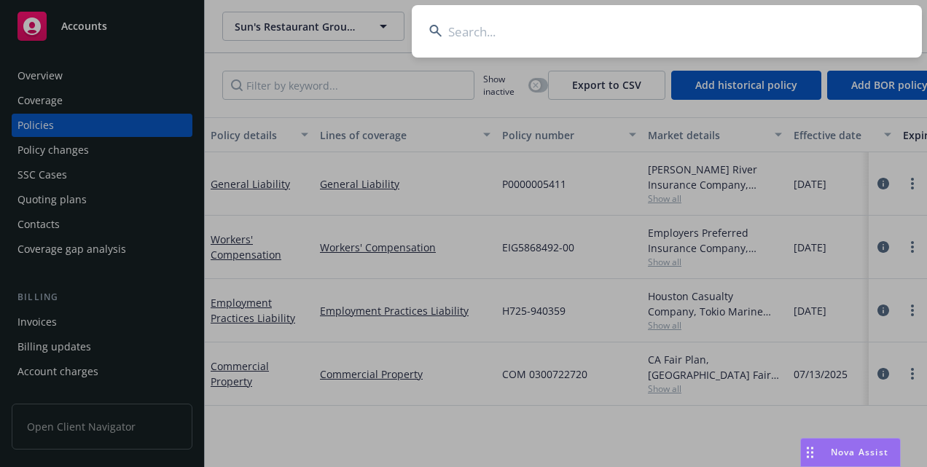
click at [644, 31] on input at bounding box center [667, 31] width 510 height 52
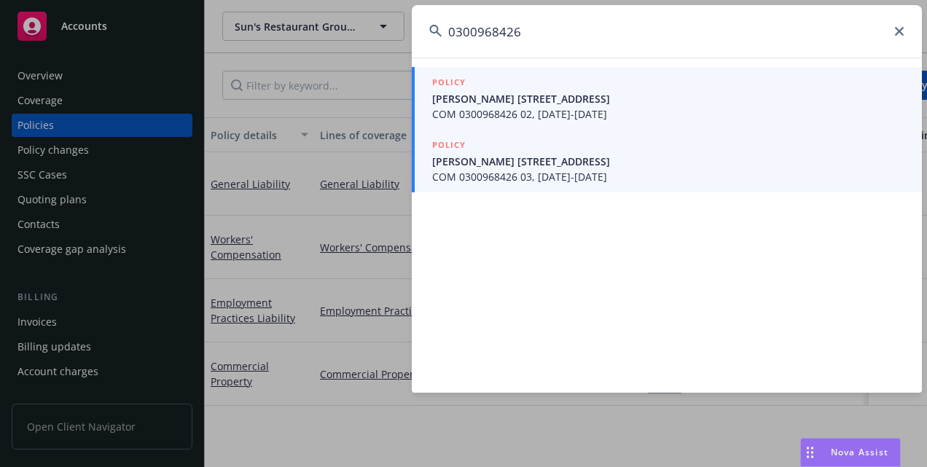
type input "0300968426"
click at [598, 171] on span "COM 0300968426 03, [DATE]-[DATE]" at bounding box center [668, 176] width 472 height 15
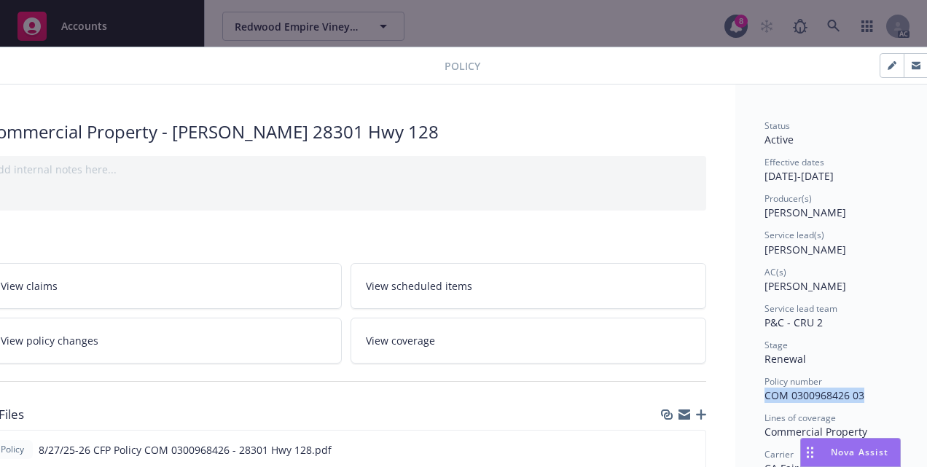
drag, startPoint x: 805, startPoint y: 398, endPoint x: 913, endPoint y: 399, distance: 107.9
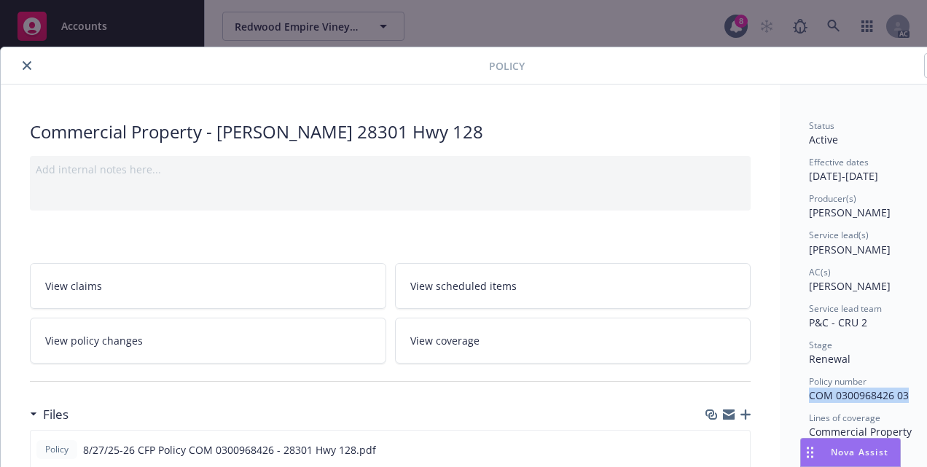
click at [25, 68] on icon "close" at bounding box center [27, 65] width 9 height 9
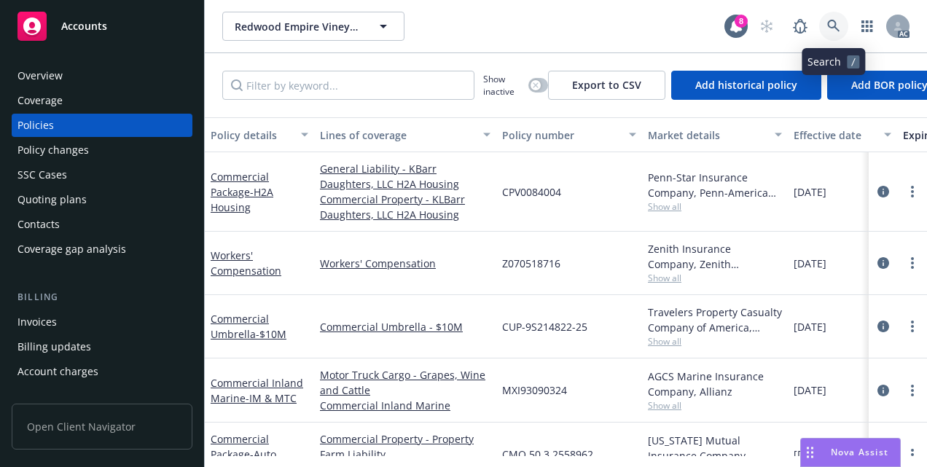
click at [834, 30] on icon at bounding box center [833, 26] width 13 height 13
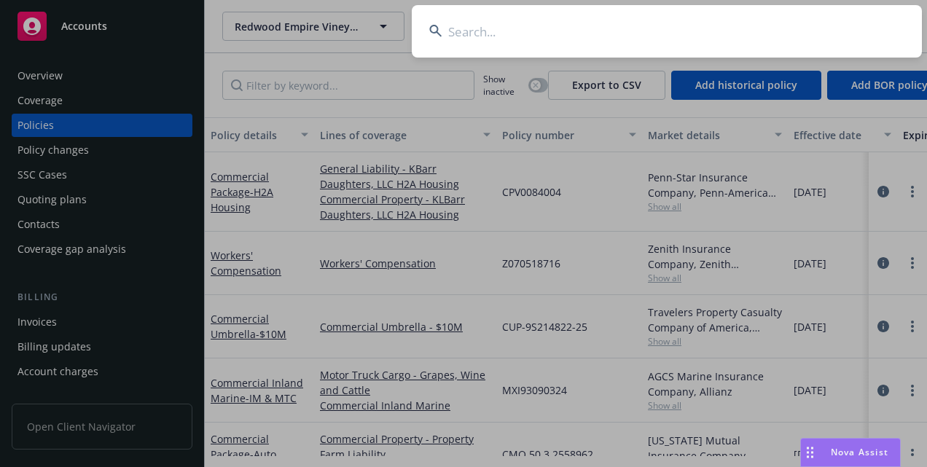
drag, startPoint x: 452, startPoint y: 35, endPoint x: 463, endPoint y: 36, distance: 11.7
click at [452, 35] on input at bounding box center [667, 31] width 510 height 52
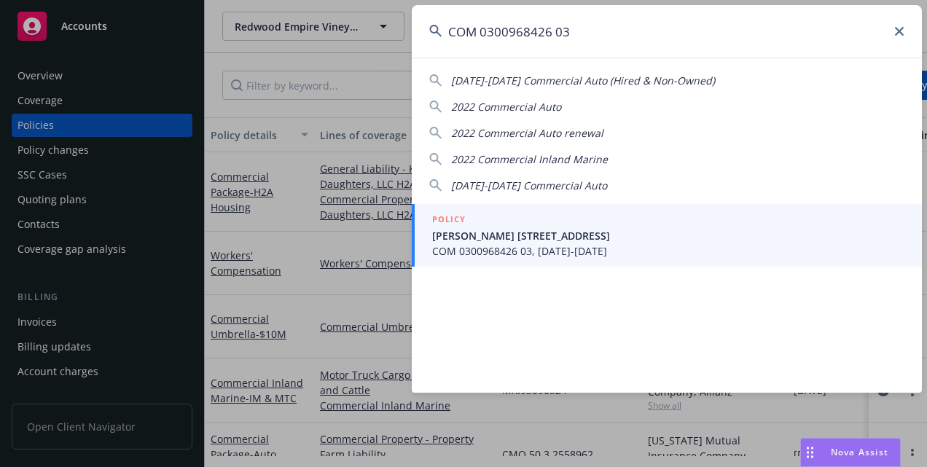
drag, startPoint x: 596, startPoint y: 34, endPoint x: 207, endPoint y: 0, distance: 390.7
click at [219, 2] on div "COM 0300968426 [PHONE_NUMBER][DATE][DATE] Commercial Auto (Hired & Non-Owned) 2…" at bounding box center [463, 233] width 927 height 467
type input "V"
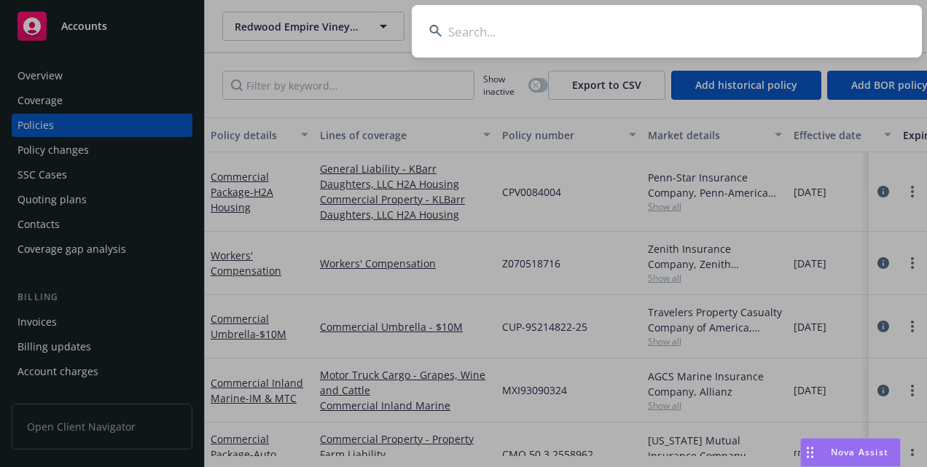
paste input "0100623725"
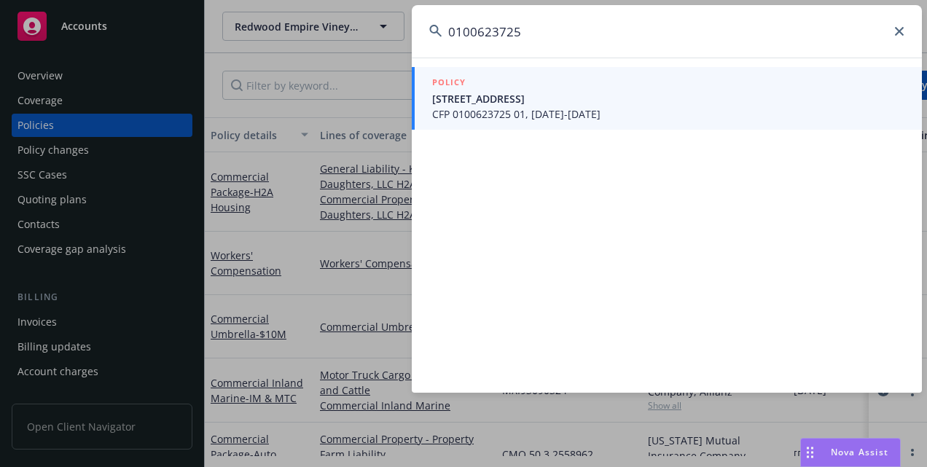
type input "0100623725"
click at [529, 103] on span "[STREET_ADDRESS]" at bounding box center [668, 98] width 472 height 15
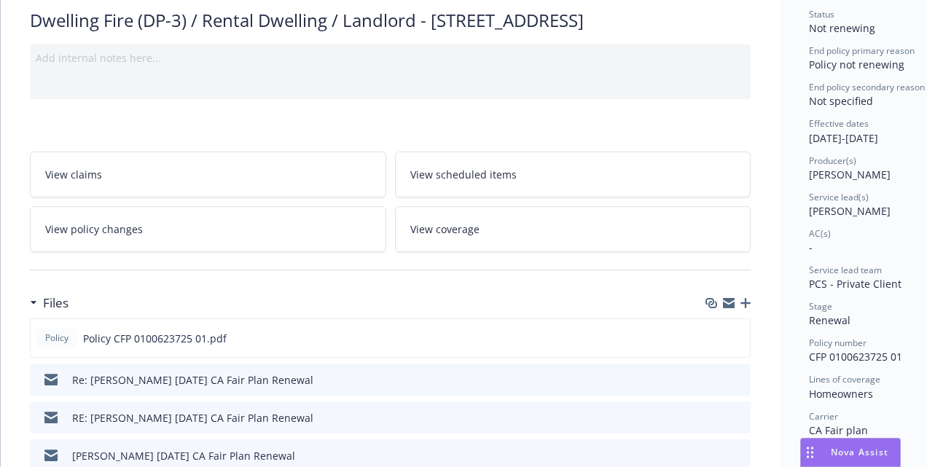
scroll to position [184, 0]
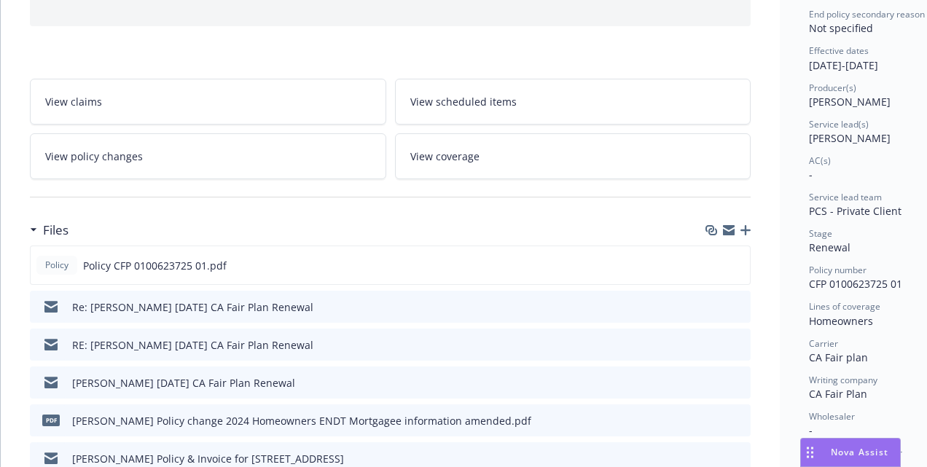
click at [716, 309] on icon "download file" at bounding box center [712, 304] width 9 height 9
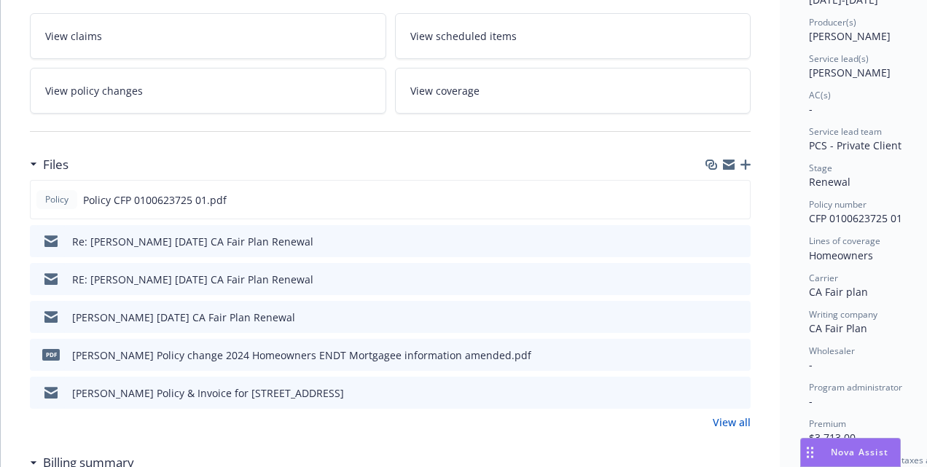
scroll to position [257, 0]
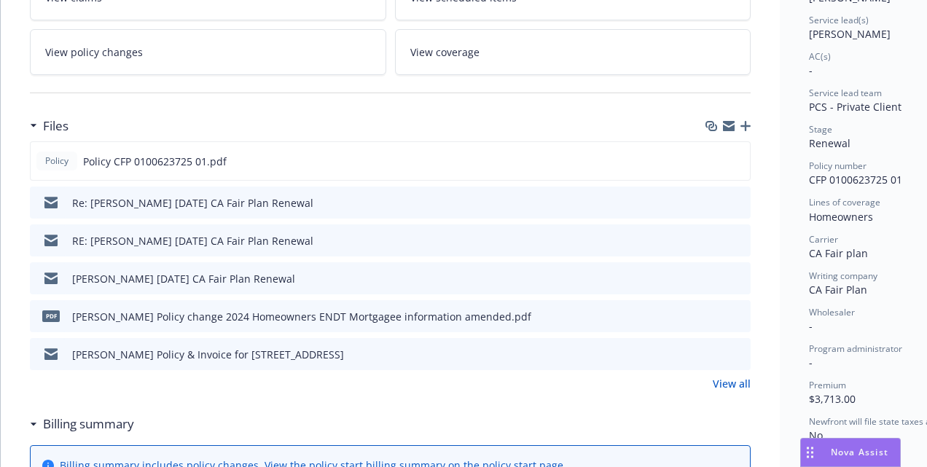
scroll to position [291, 0]
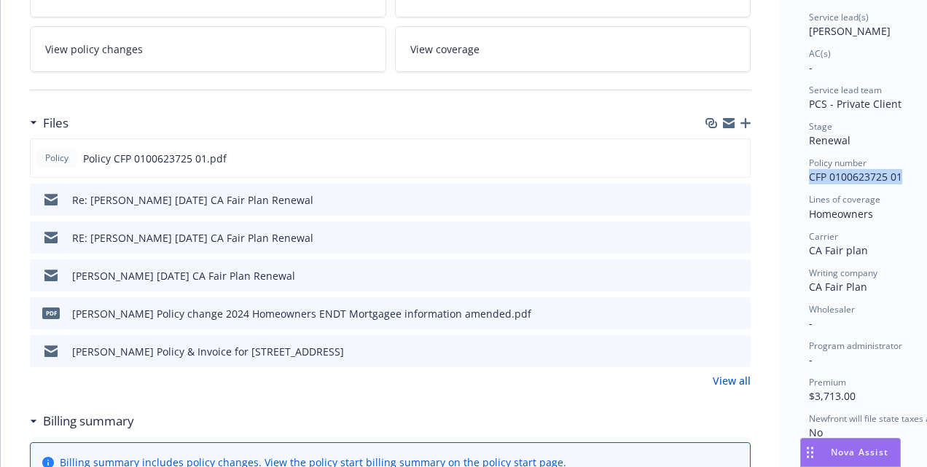
drag, startPoint x: 810, startPoint y: 181, endPoint x: 900, endPoint y: 179, distance: 89.6
click at [900, 179] on span "CFP 0100623725 01" at bounding box center [855, 177] width 93 height 14
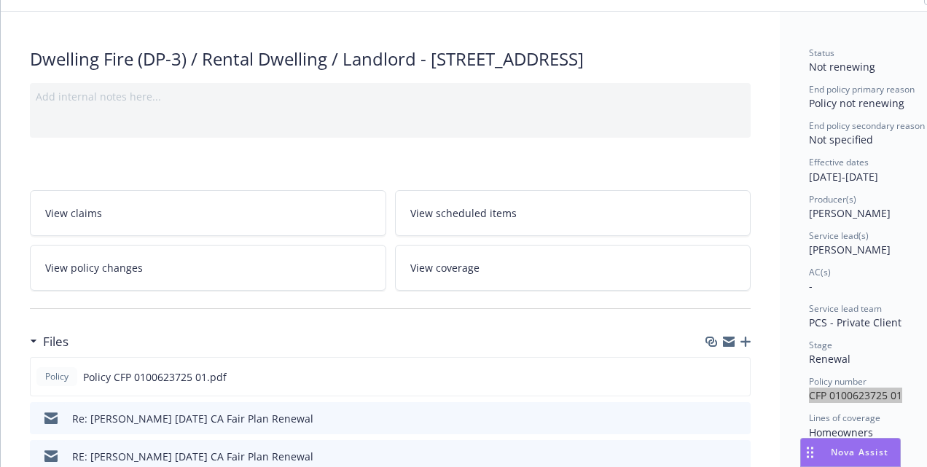
scroll to position [0, 0]
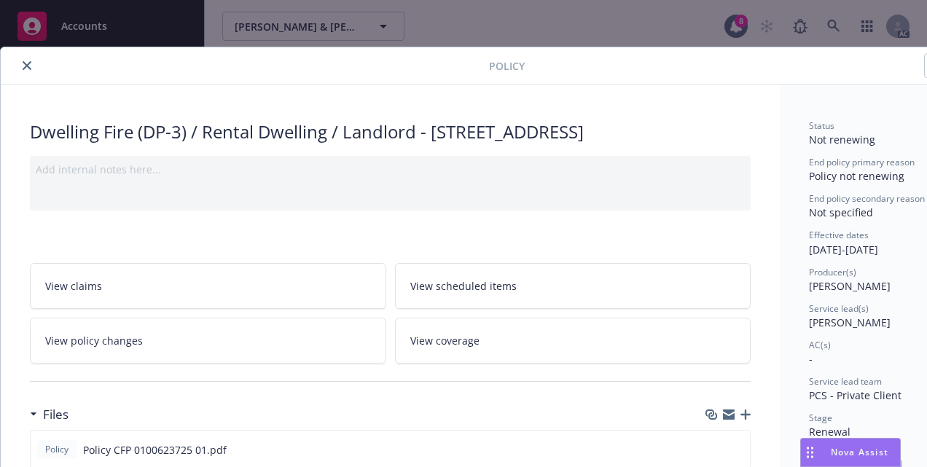
drag, startPoint x: 27, startPoint y: 63, endPoint x: 49, endPoint y: 69, distance: 22.8
click at [27, 63] on icon "close" at bounding box center [27, 65] width 9 height 9
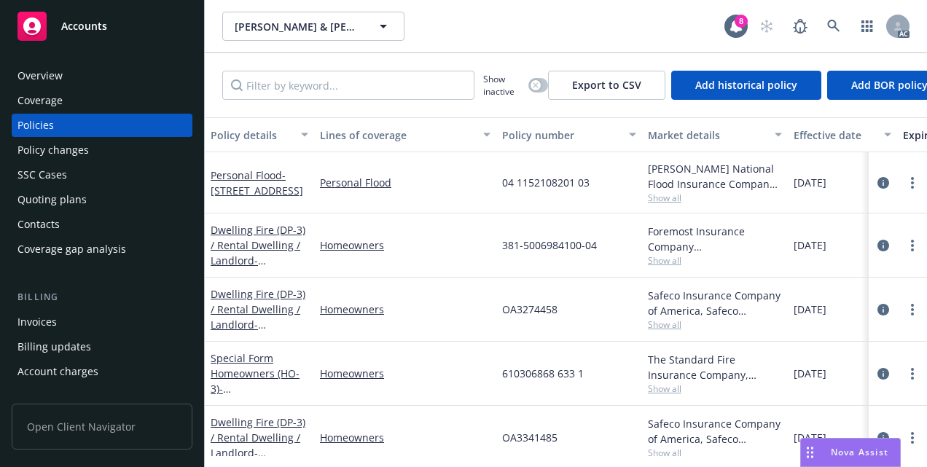
click at [830, 135] on div "Effective date" at bounding box center [835, 135] width 82 height 15
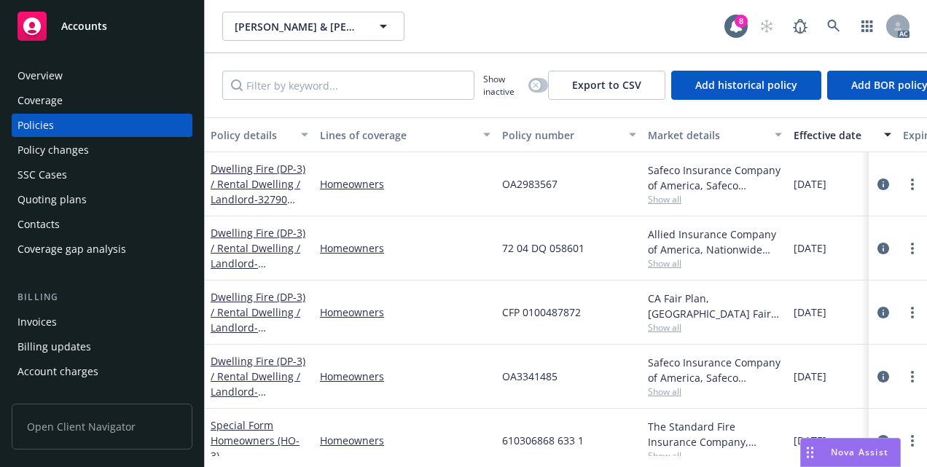
click at [711, 132] on div "Market details" at bounding box center [707, 135] width 118 height 15
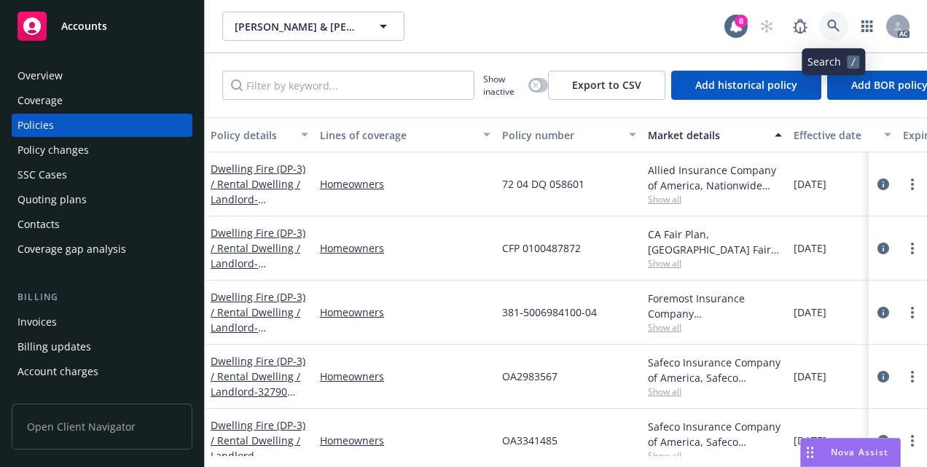
click at [835, 23] on icon at bounding box center [833, 26] width 12 height 12
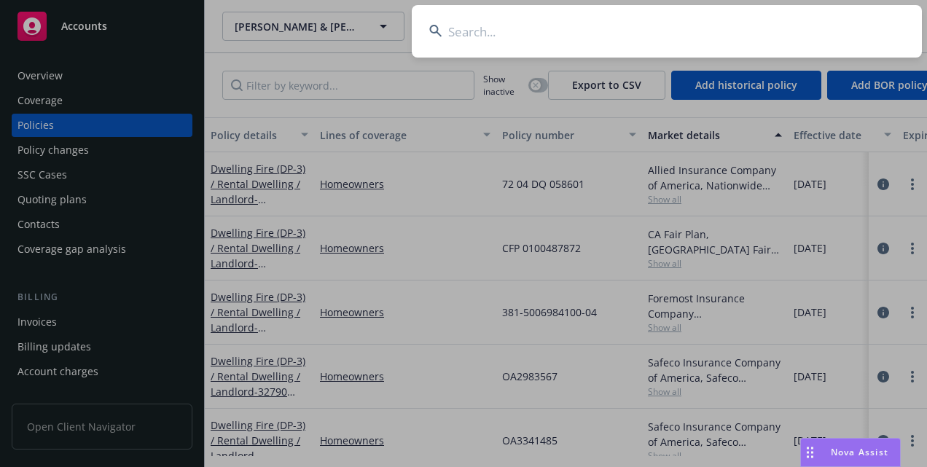
click at [627, 14] on input at bounding box center [667, 31] width 510 height 52
paste input "0100591309"
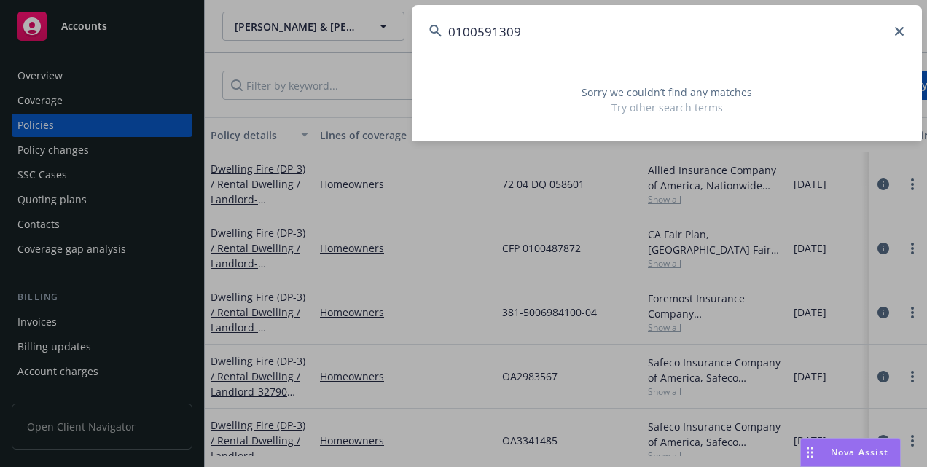
type input "0100591309"
click at [899, 31] on icon at bounding box center [899, 31] width 9 height 9
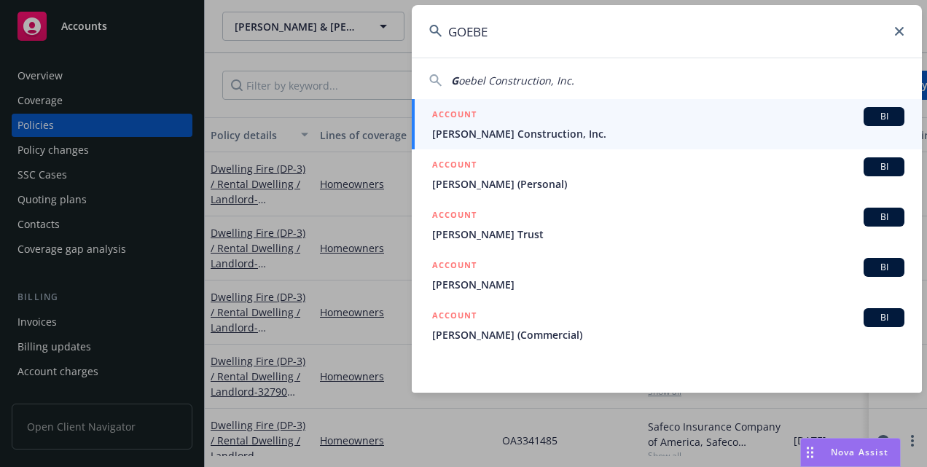
type input "[PERSON_NAME]"
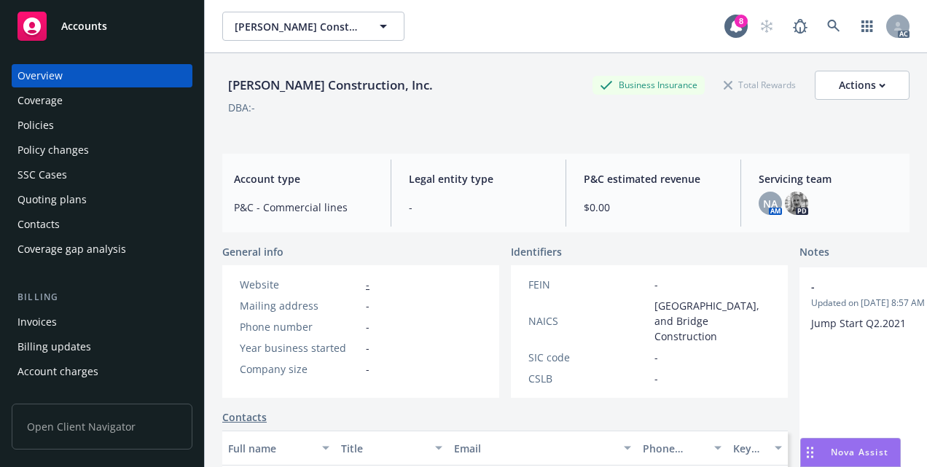
click at [77, 127] on div "Policies" at bounding box center [101, 125] width 169 height 23
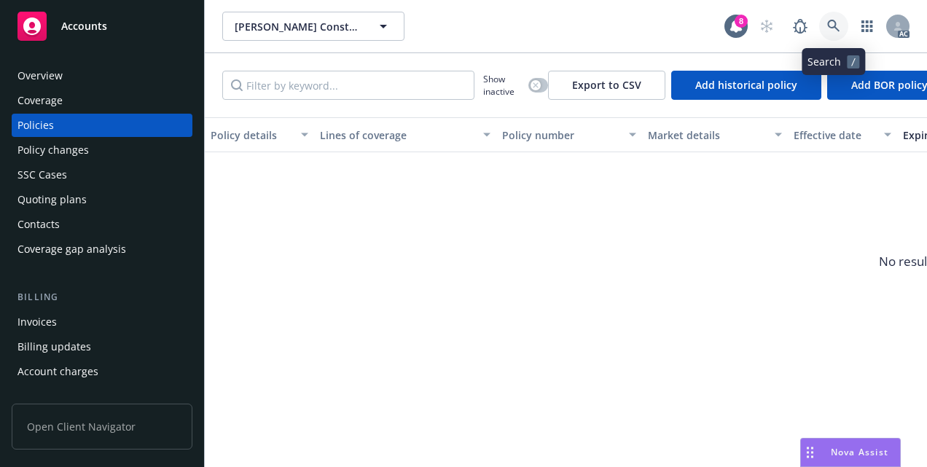
click at [834, 29] on icon at bounding box center [833, 26] width 13 height 13
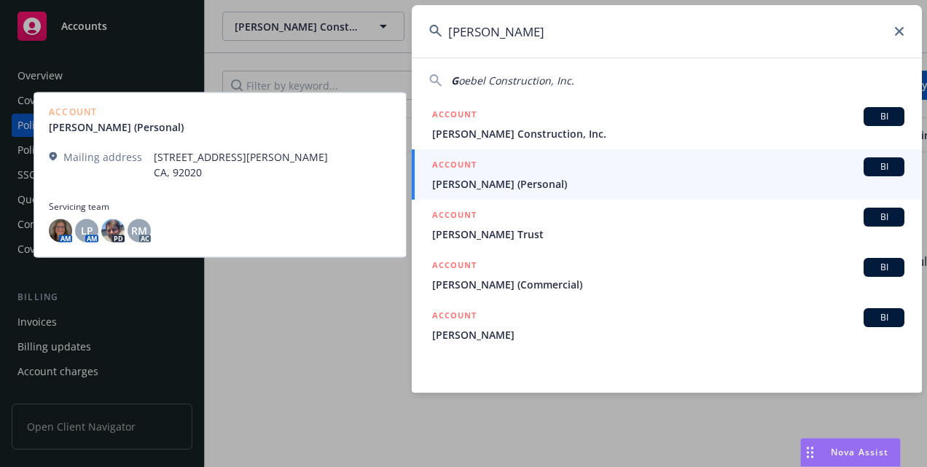
type input "[PERSON_NAME]"
click at [475, 177] on span "[PERSON_NAME] (Personal)" at bounding box center [668, 183] width 472 height 15
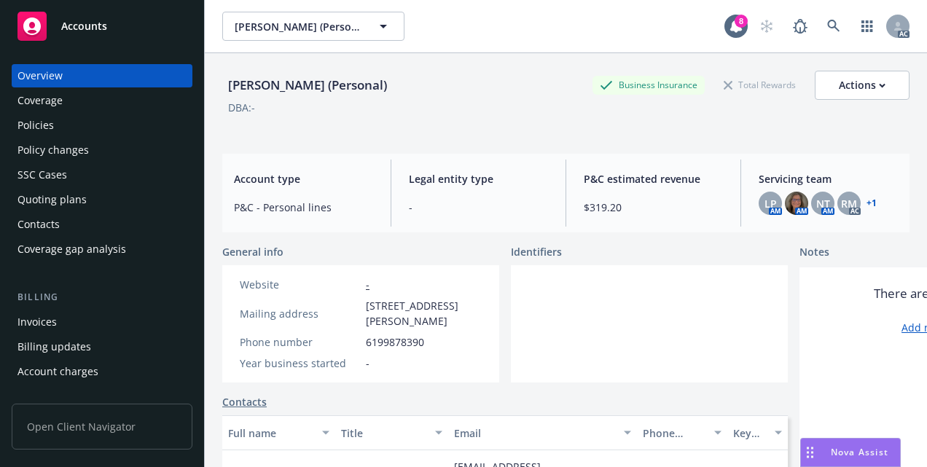
click at [58, 130] on div "Policies" at bounding box center [101, 125] width 169 height 23
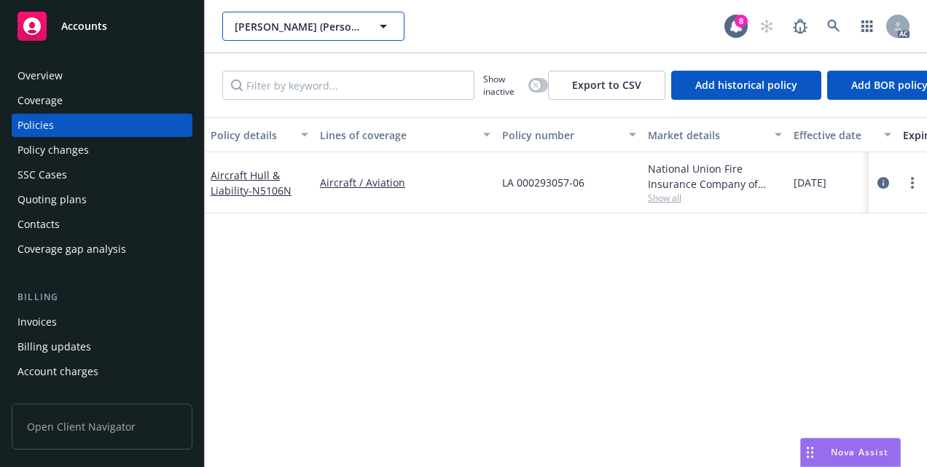
click at [386, 24] on icon "button" at bounding box center [383, 25] width 17 height 17
click at [430, 18] on div "No results" at bounding box center [473, 26] width 502 height 29
click at [830, 22] on icon at bounding box center [833, 26] width 13 height 13
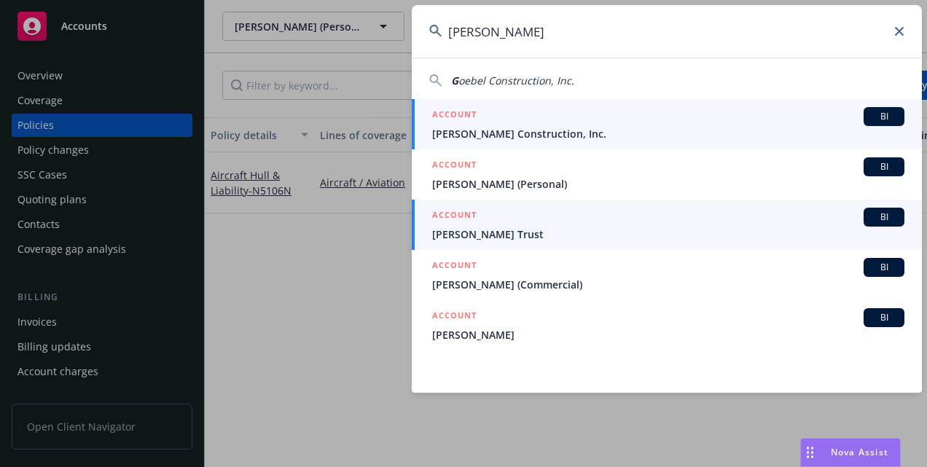
type input "[PERSON_NAME]"
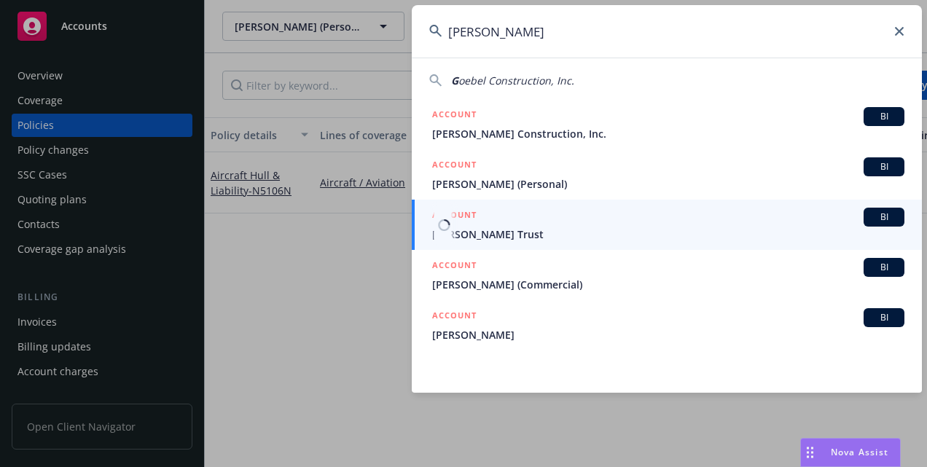
click at [479, 228] on span "[PERSON_NAME] Trust" at bounding box center [668, 234] width 472 height 15
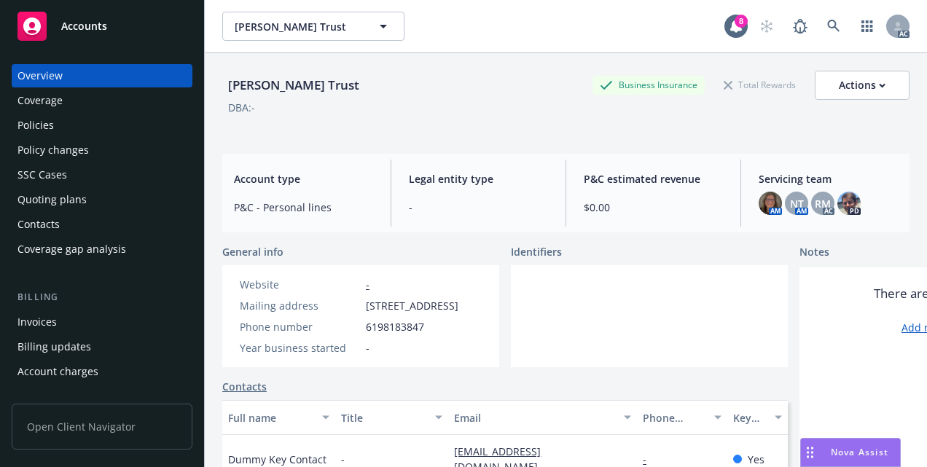
click at [42, 128] on div "Policies" at bounding box center [35, 125] width 36 height 23
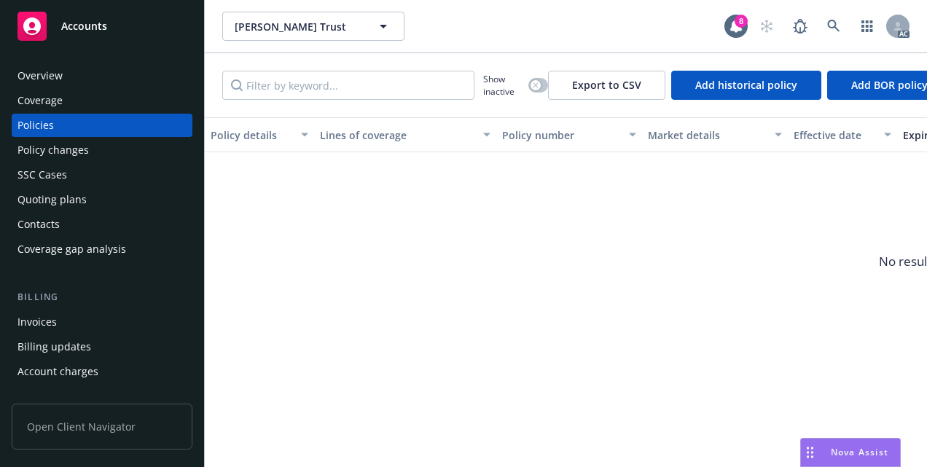
click at [563, 128] on div "Policy number" at bounding box center [561, 135] width 118 height 15
click at [559, 136] on div "Policy number" at bounding box center [561, 135] width 118 height 15
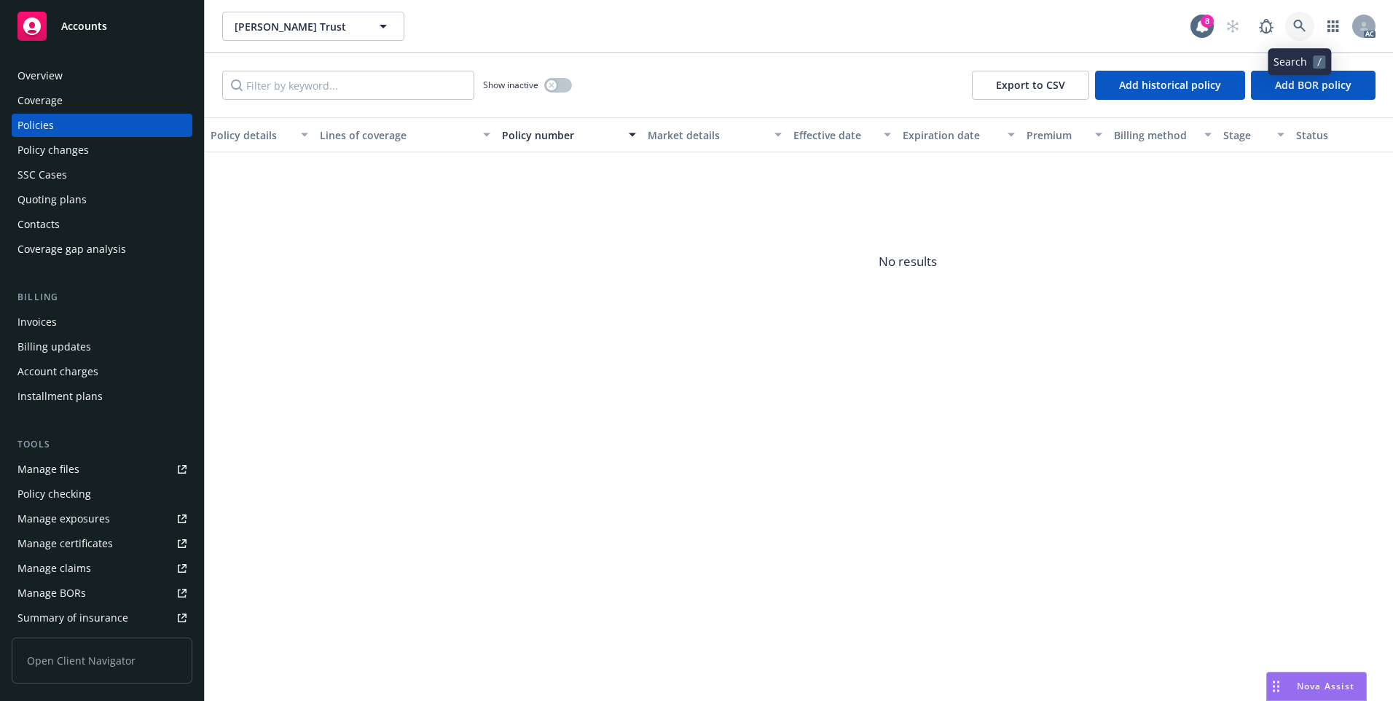
click at [1297, 25] on icon at bounding box center [1300, 26] width 13 height 13
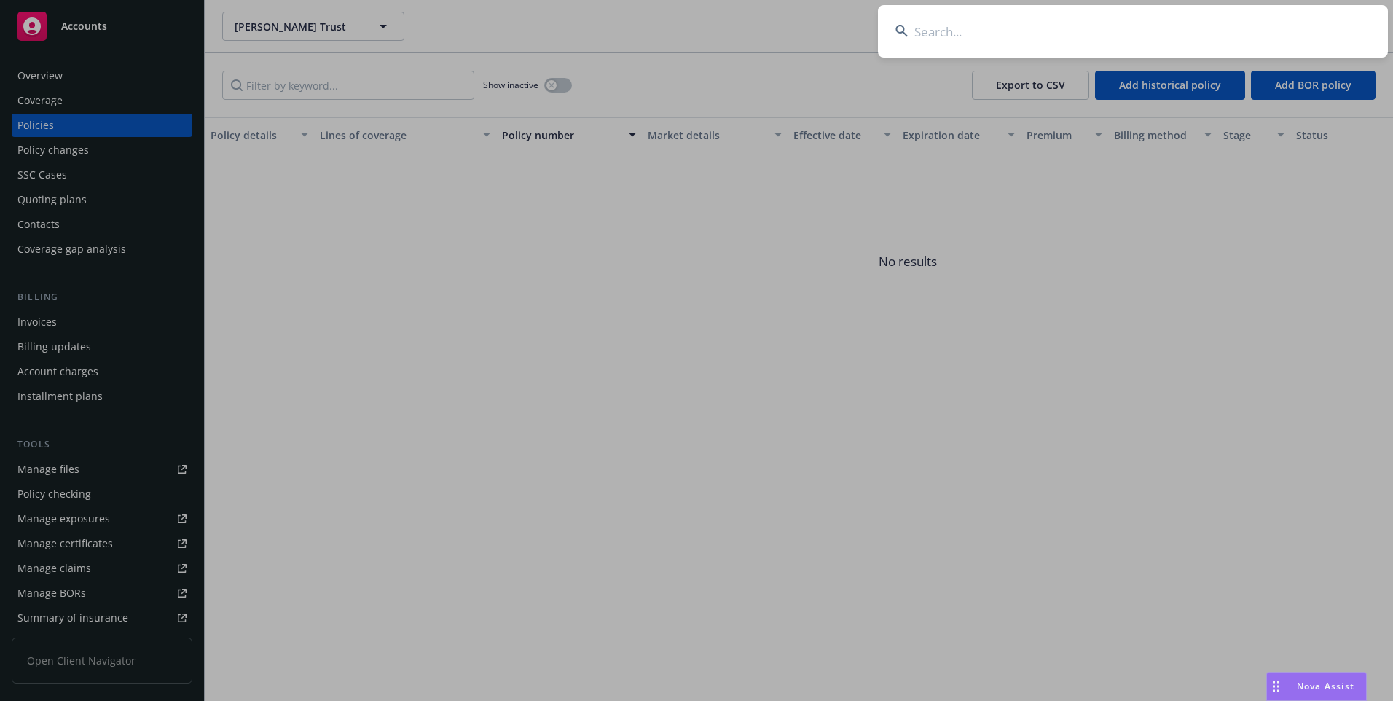
click at [1135, 28] on input at bounding box center [1133, 31] width 510 height 52
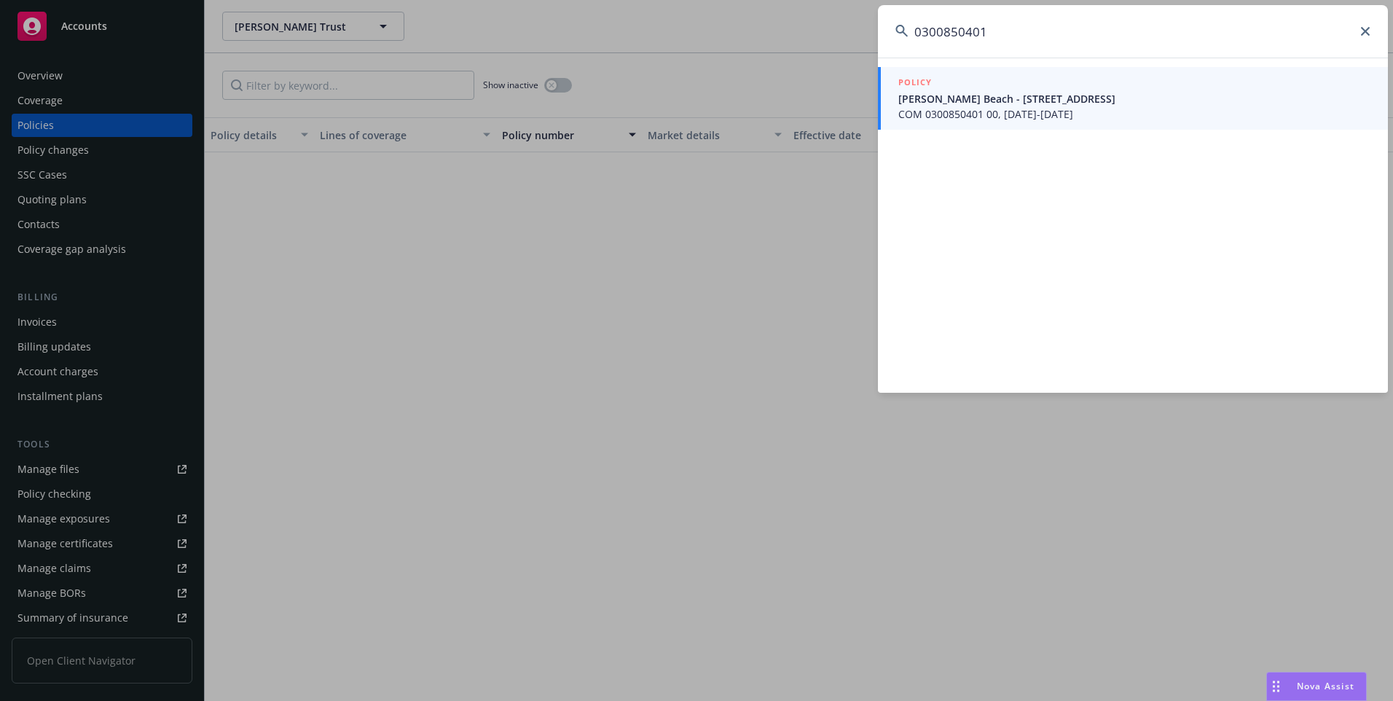
type input "0300850401"
click at [1366, 28] on icon at bounding box center [1365, 31] width 9 height 9
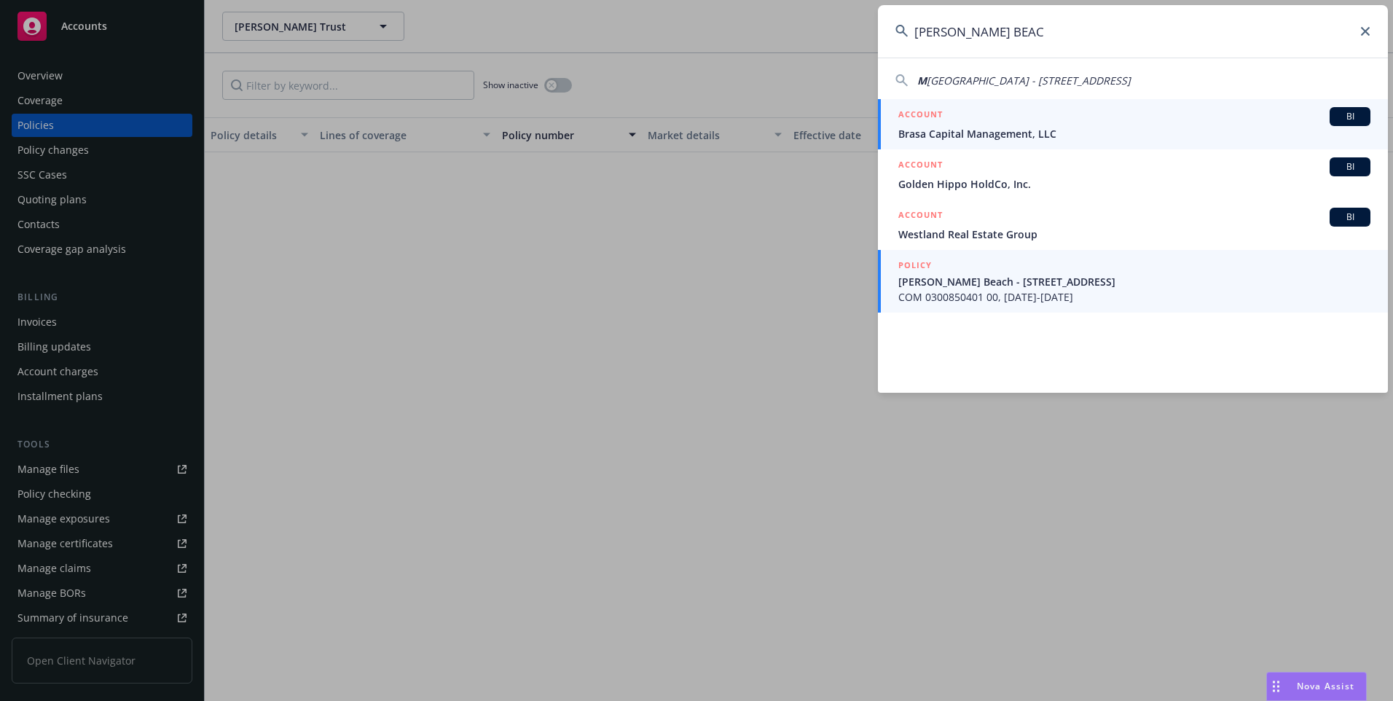
type input "[PERSON_NAME] BEAC"
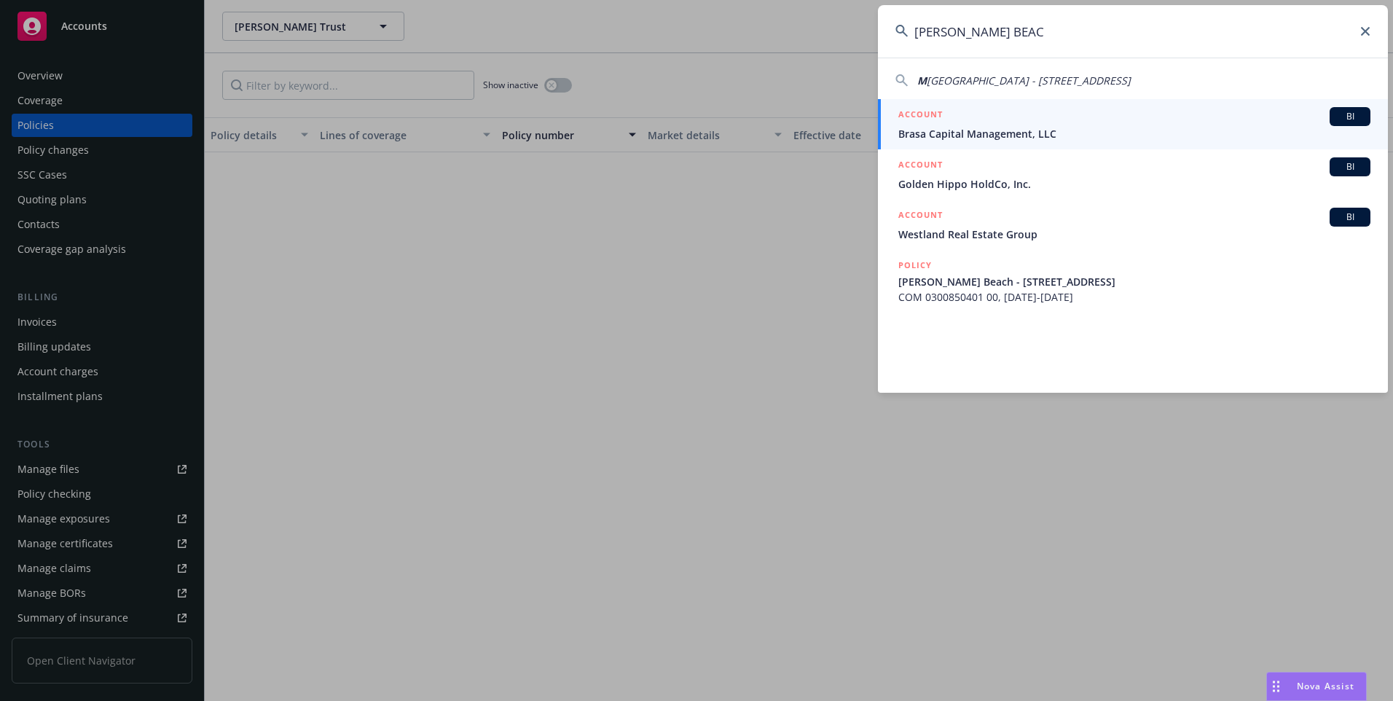
click at [1012, 281] on span "[PERSON_NAME] Beach - [STREET_ADDRESS]" at bounding box center [1135, 281] width 472 height 15
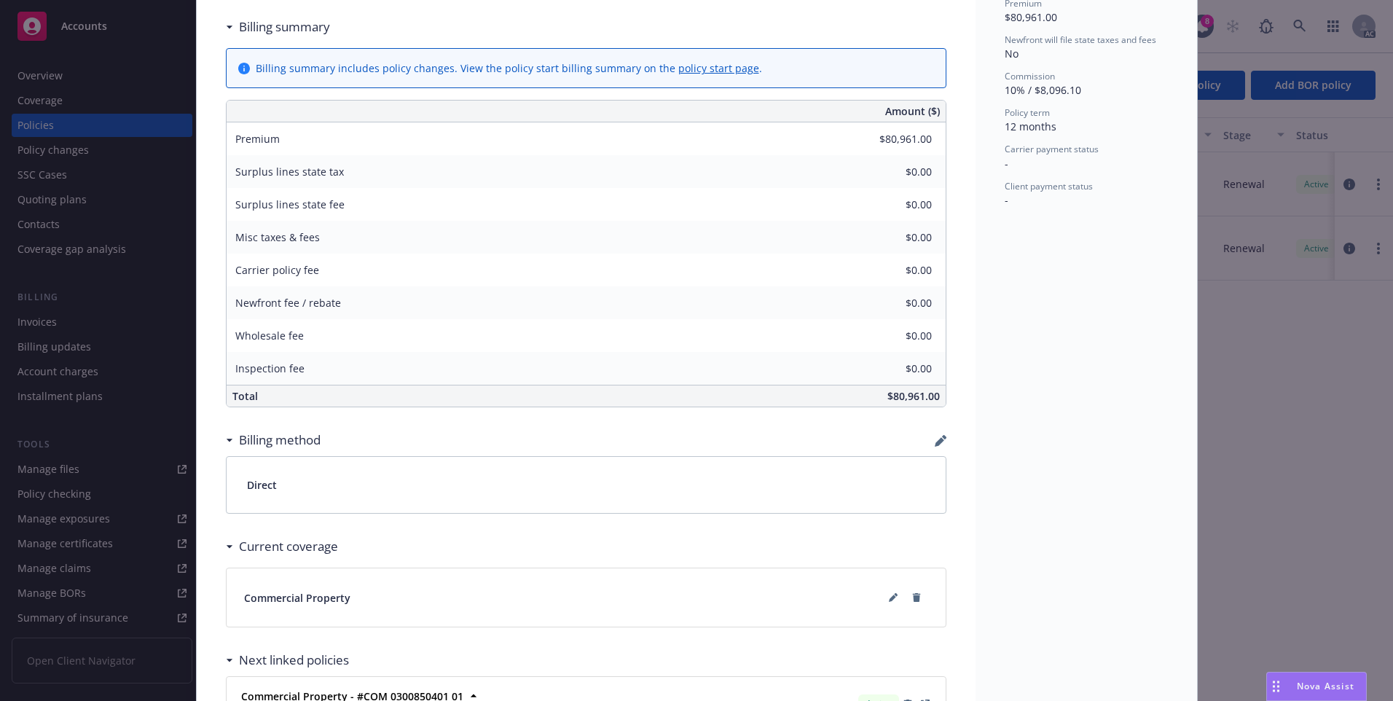
scroll to position [795, 0]
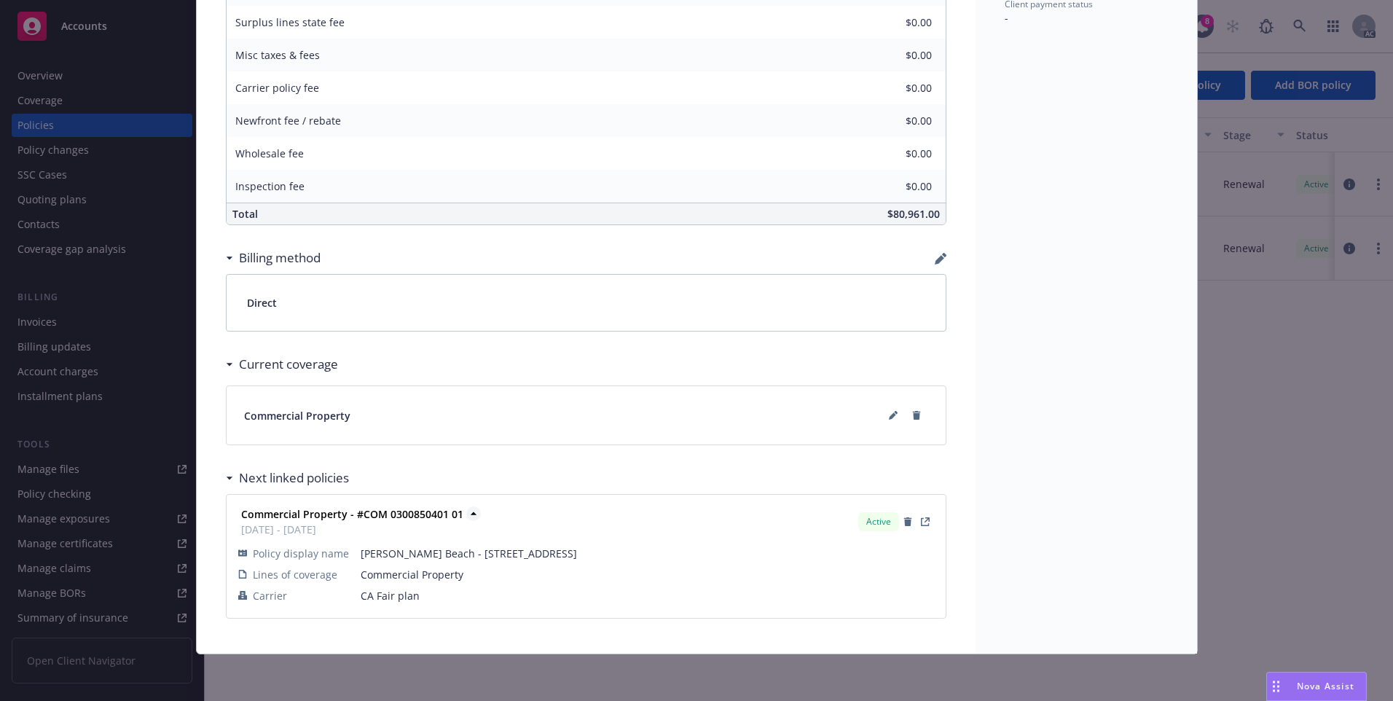
click at [420, 513] on strong "Commercial Property - #COM 0300850401 01" at bounding box center [352, 514] width 222 height 14
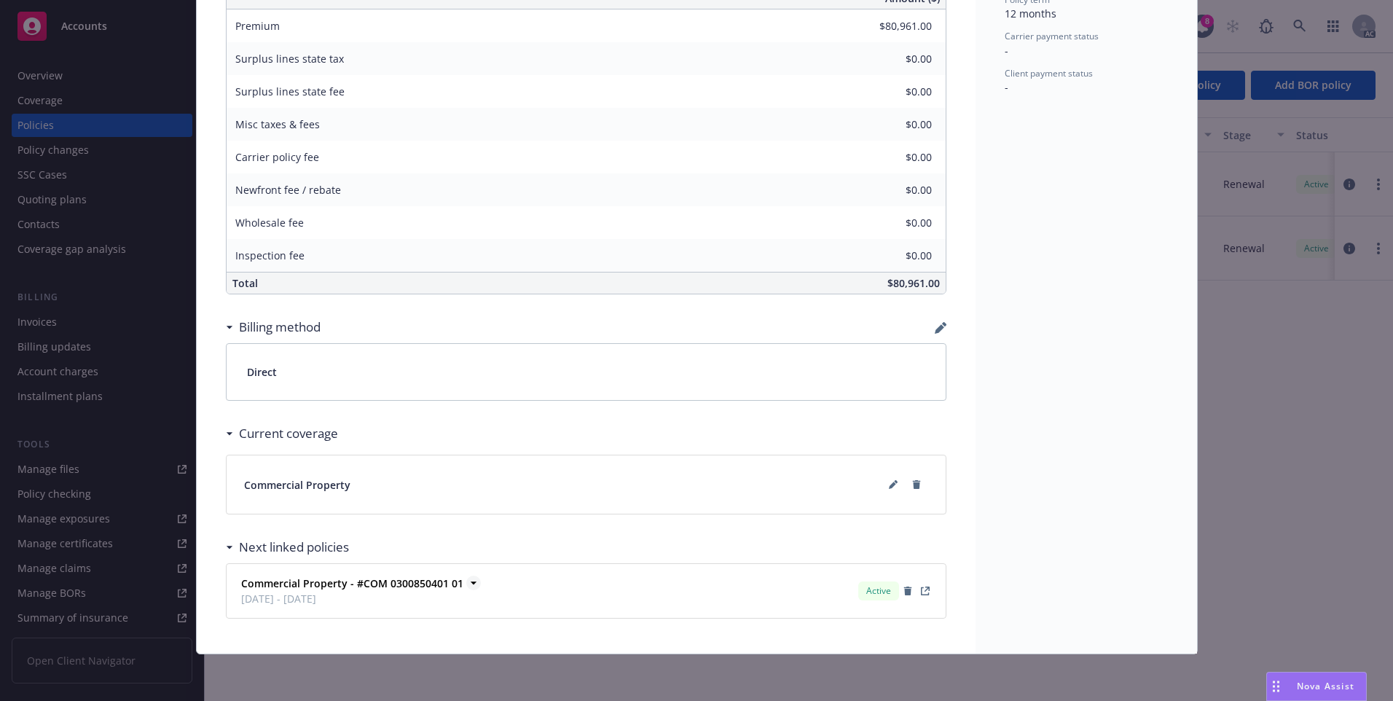
scroll to position [726, 0]
click at [399, 590] on div "Commercial Property - #COM 0300850401 01 [DATE] - [DATE]" at bounding box center [352, 591] width 222 height 31
drag, startPoint x: 399, startPoint y: 589, endPoint x: 399, endPoint y: 577, distance: 11.7
click at [399, 577] on strong "Commercial Property - #COM 0300850401 01" at bounding box center [352, 583] width 222 height 14
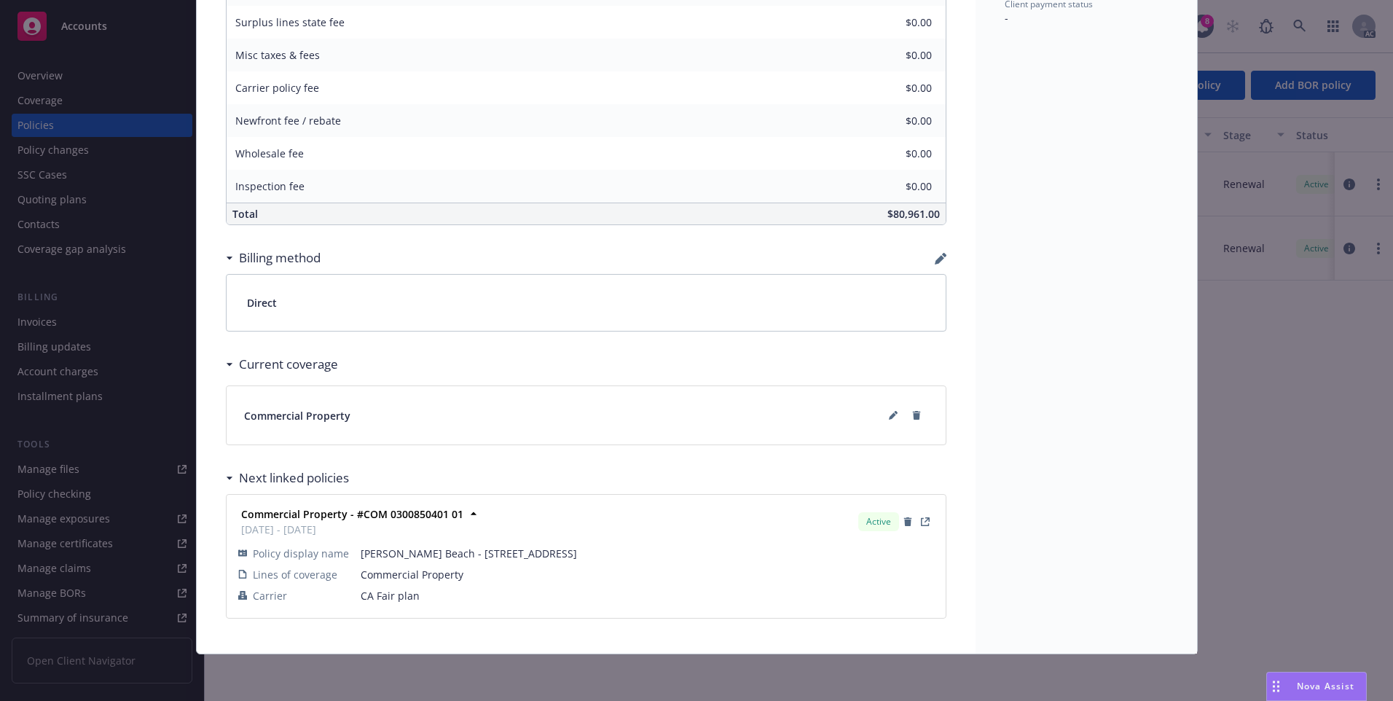
scroll to position [795, 0]
click at [921, 525] on icon "View Policy" at bounding box center [925, 521] width 9 height 9
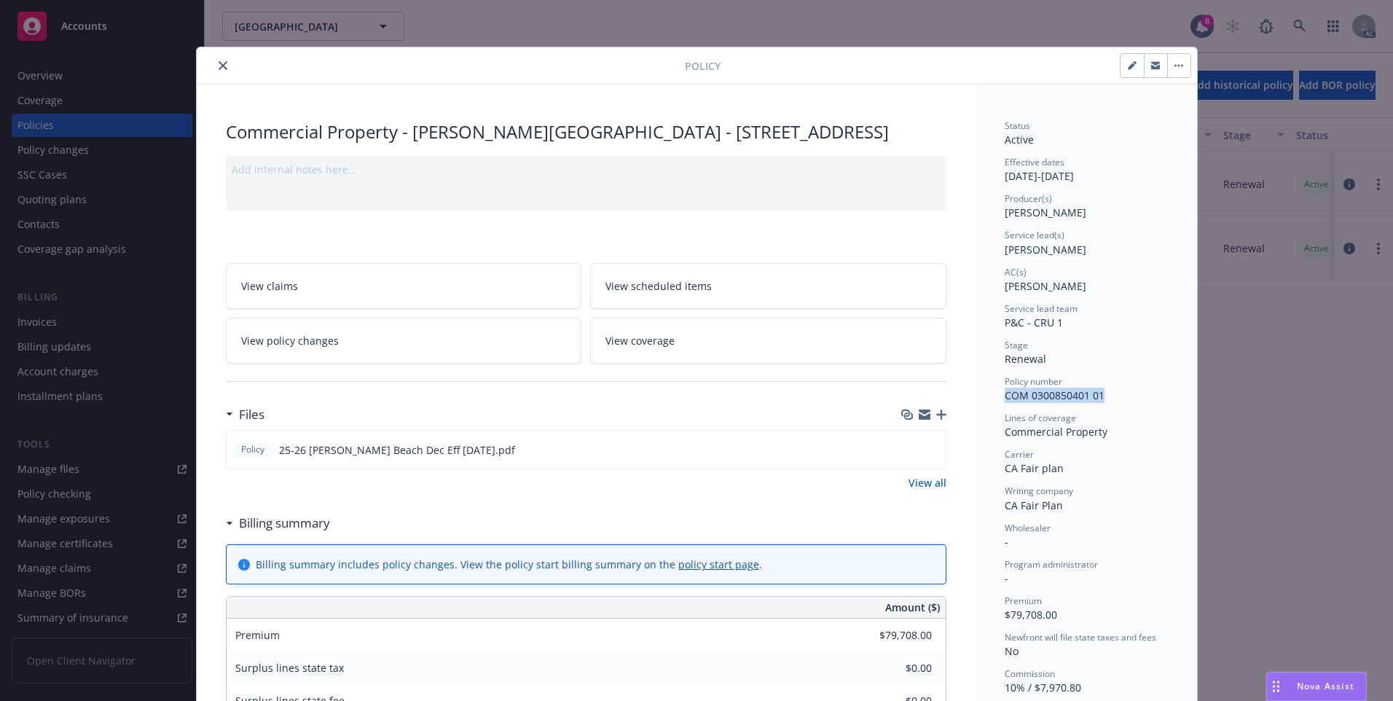
drag, startPoint x: 1000, startPoint y: 396, endPoint x: 1100, endPoint y: 401, distance: 100.0
click at [1100, 401] on div "Policy number COM 0300850401 01" at bounding box center [1086, 389] width 163 height 28
copy span "COM 0300850401 01"
click at [223, 64] on button "close" at bounding box center [222, 65] width 17 height 17
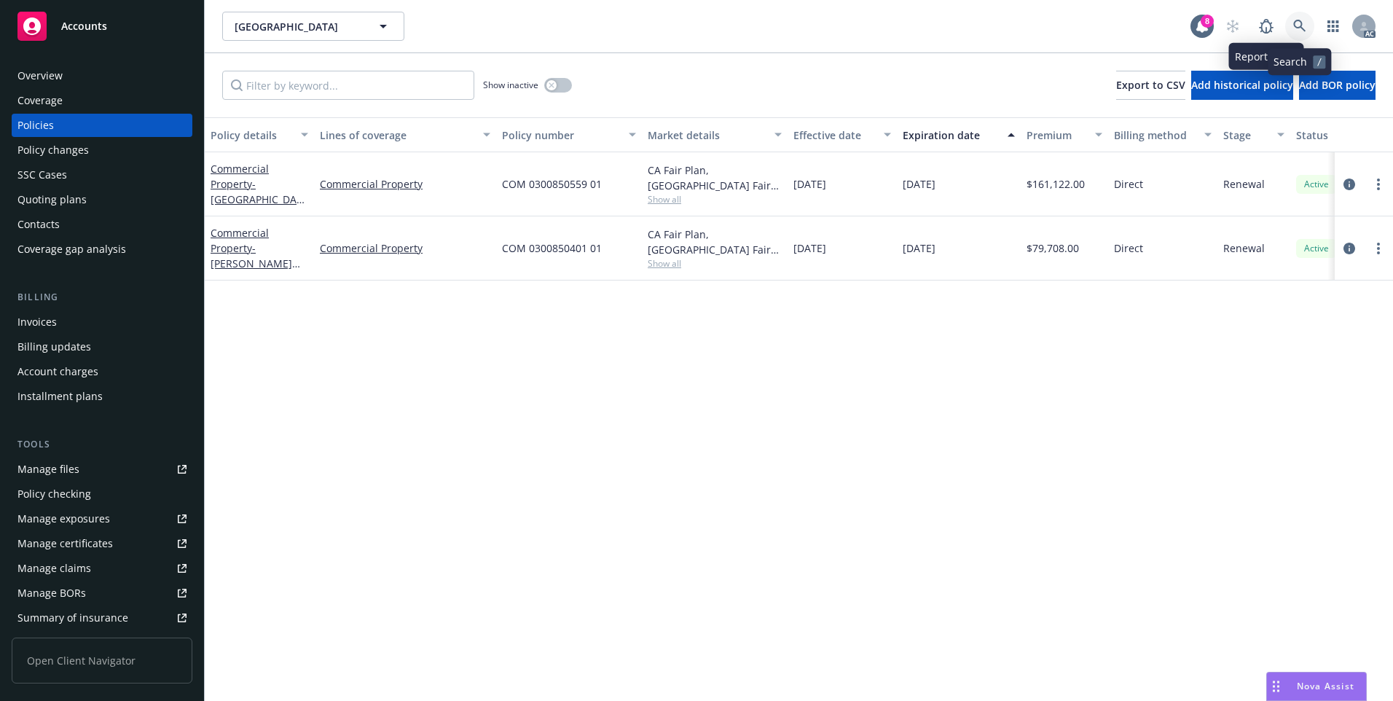
click at [1287, 27] on link at bounding box center [1300, 26] width 29 height 29
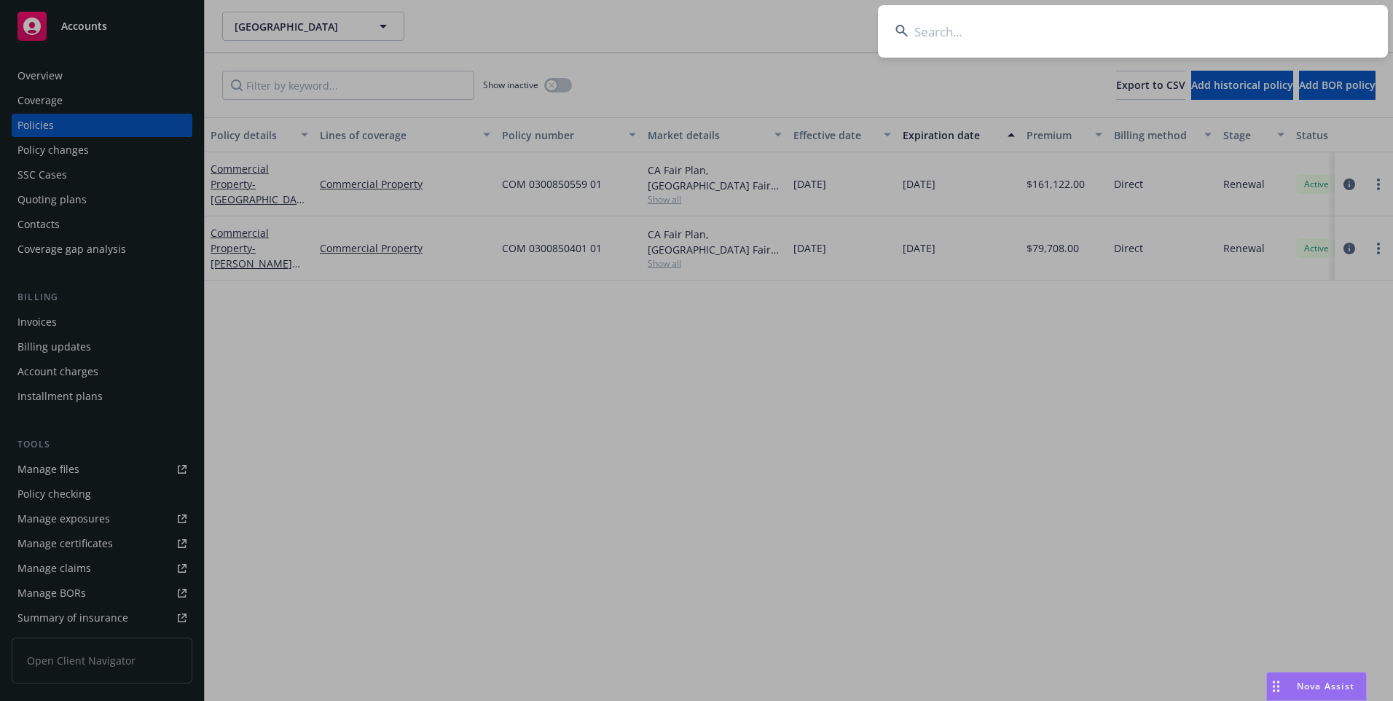
drag, startPoint x: 866, startPoint y: 41, endPoint x: 925, endPoint y: 29, distance: 59.5
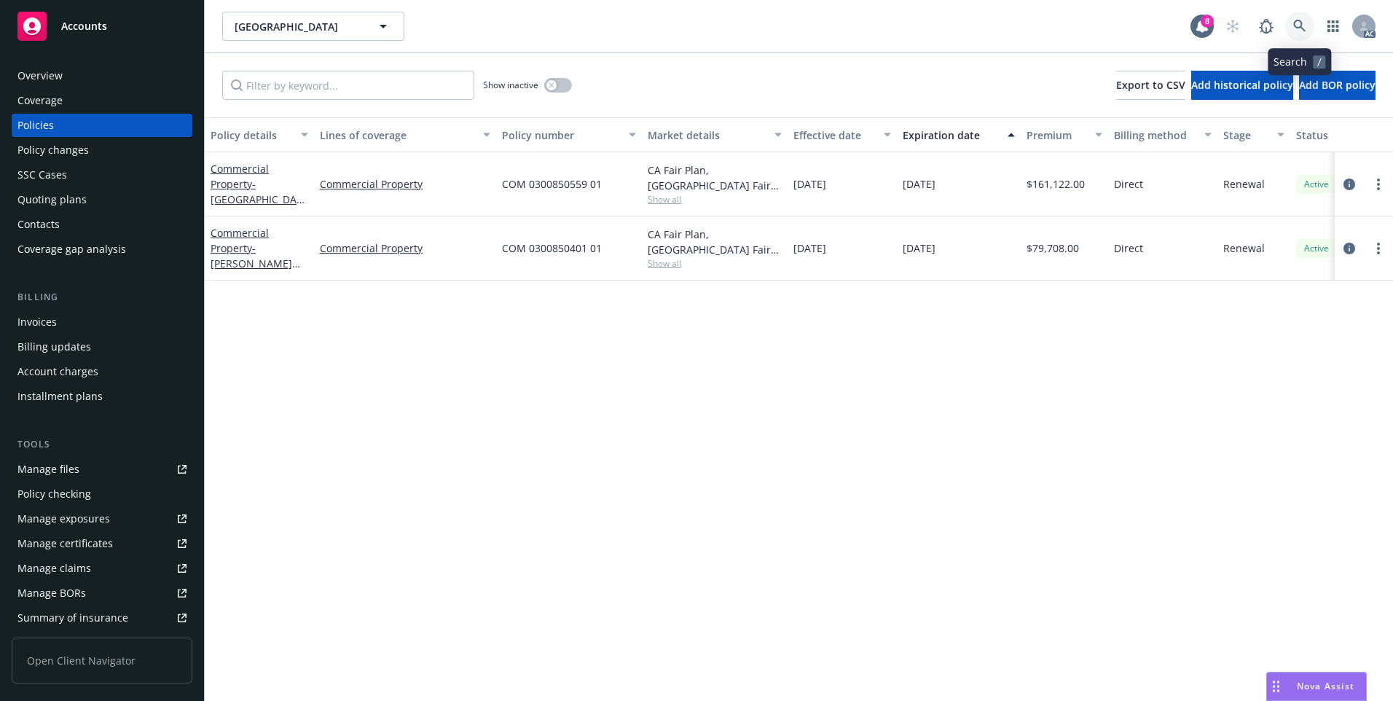
click at [1296, 21] on icon at bounding box center [1300, 26] width 12 height 12
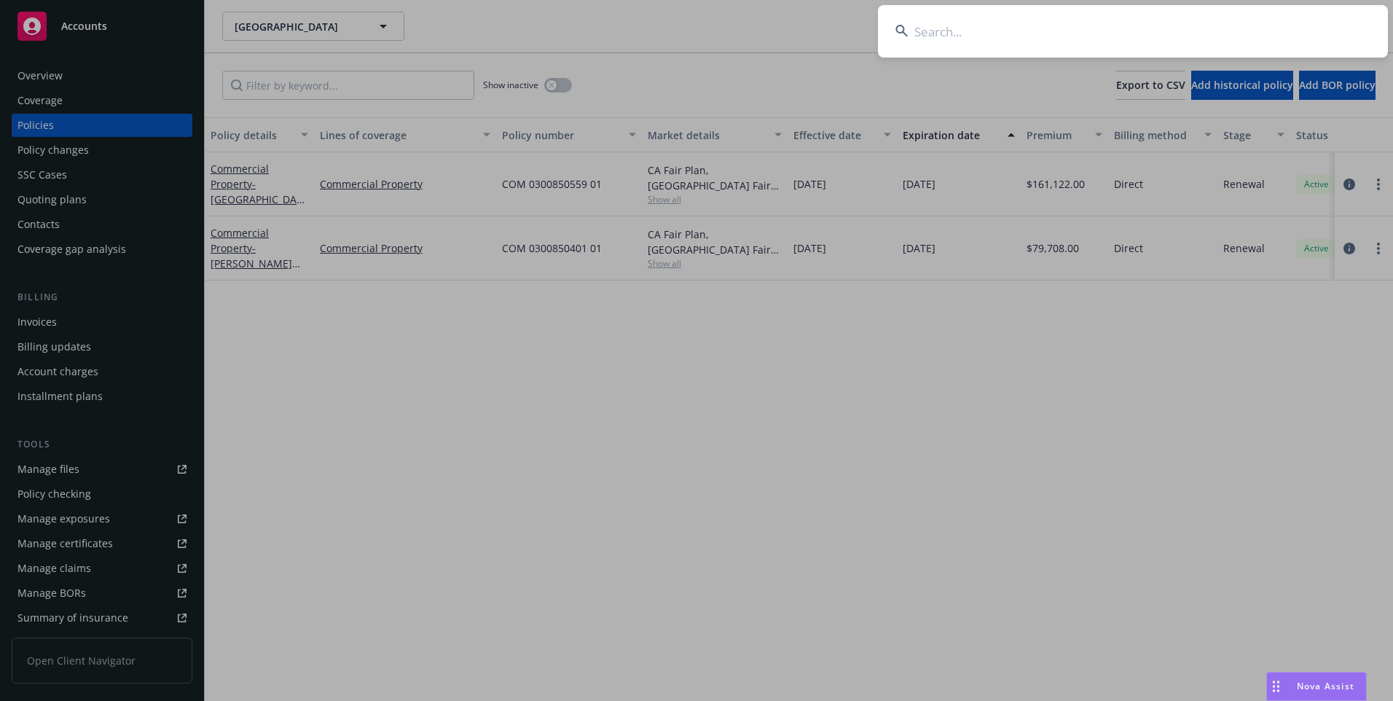
click at [1069, 19] on input at bounding box center [1133, 31] width 510 height 52
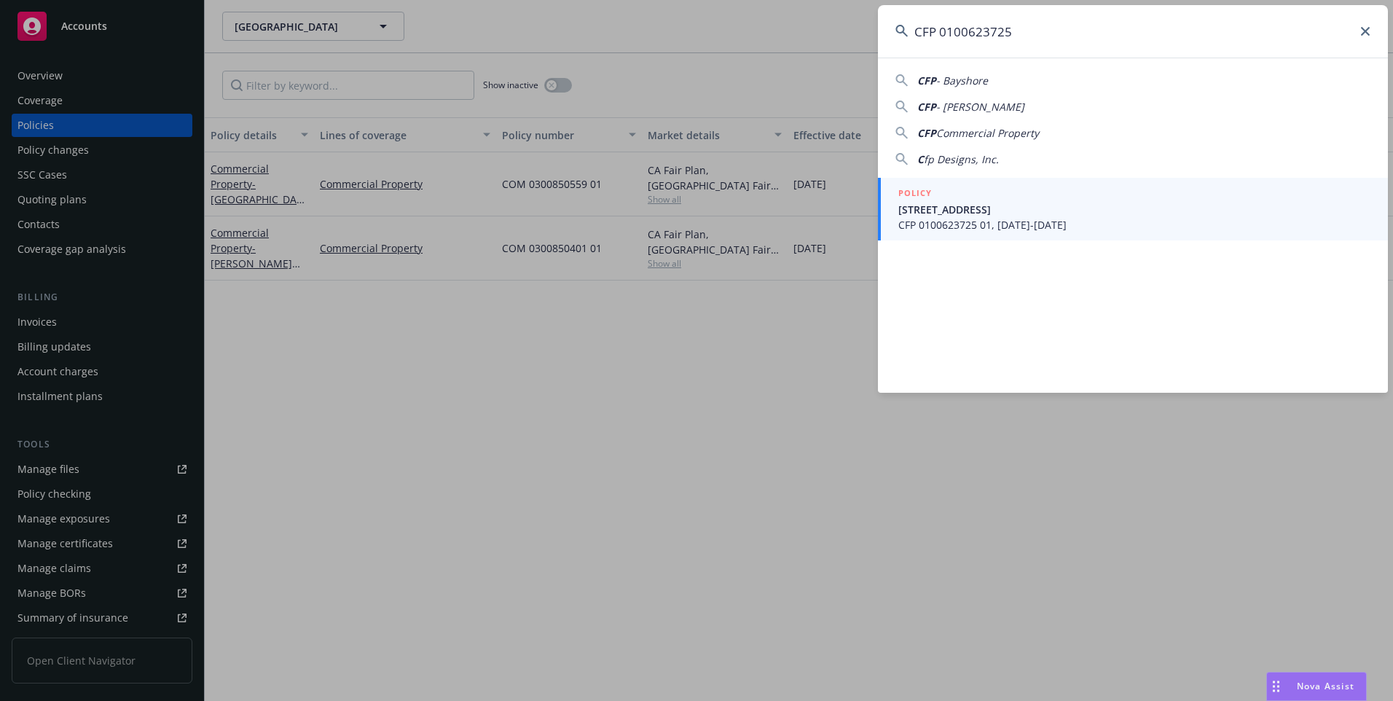
type input "CFP 0100623725"
click at [1033, 220] on span "CFP 0100623725 01, [DATE]-[DATE]" at bounding box center [1135, 224] width 472 height 15
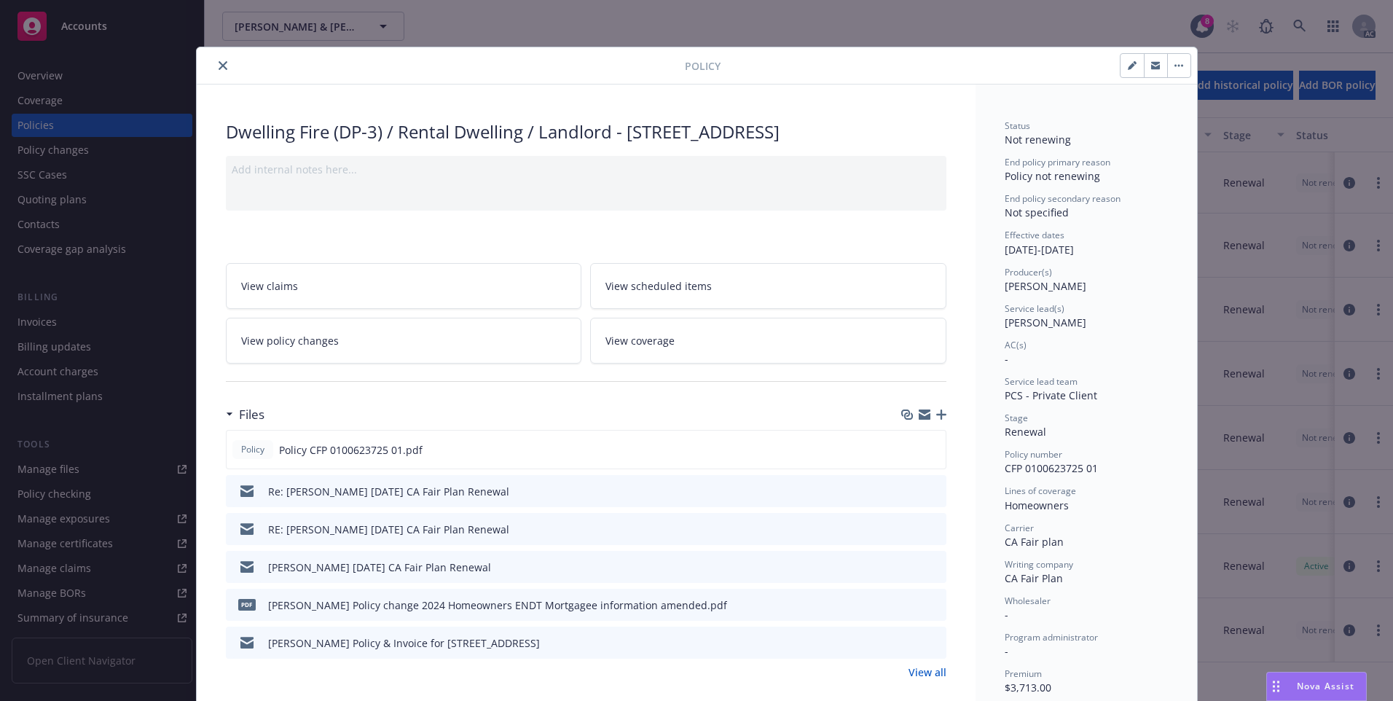
click at [222, 69] on button "close" at bounding box center [222, 65] width 17 height 17
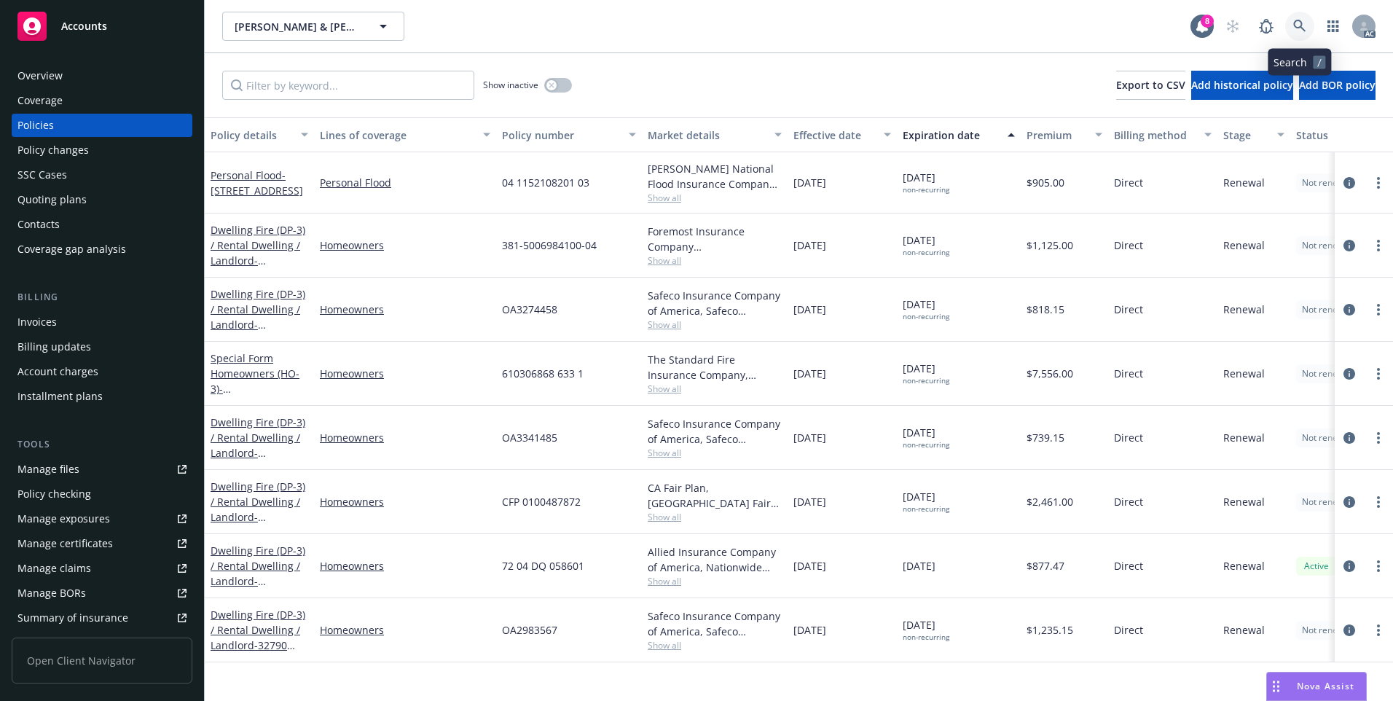
click at [1299, 19] on link at bounding box center [1300, 26] width 29 height 29
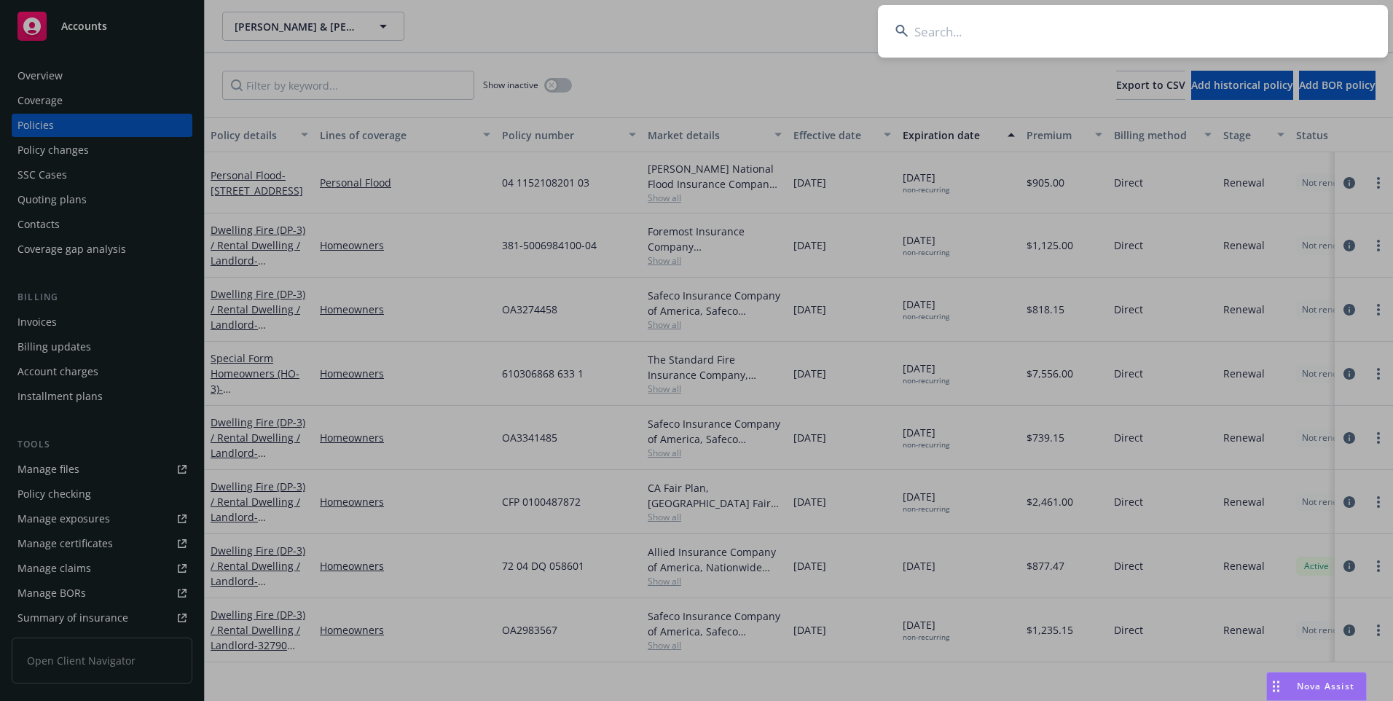
click at [1081, 34] on input at bounding box center [1133, 31] width 510 height 52
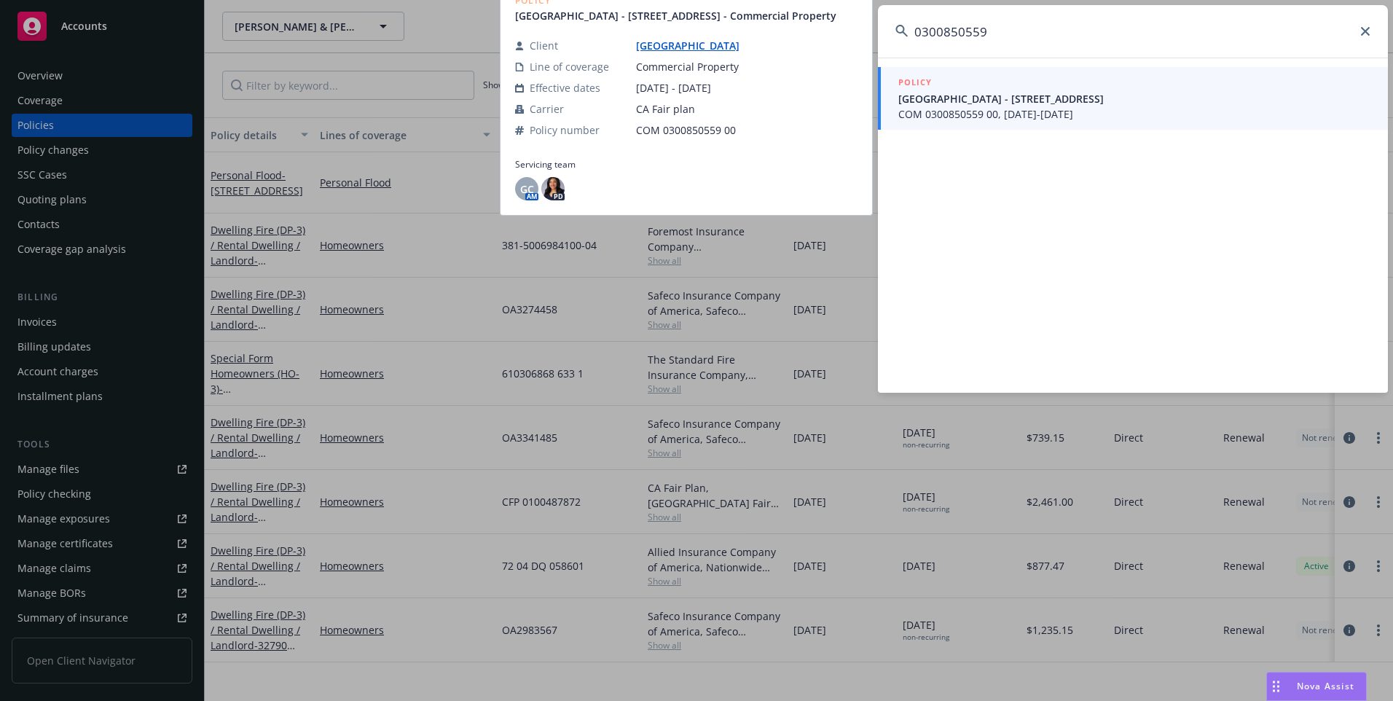
type input "0300850559"
click at [1037, 98] on span "[GEOGRAPHIC_DATA] - [STREET_ADDRESS]" at bounding box center [1135, 98] width 472 height 15
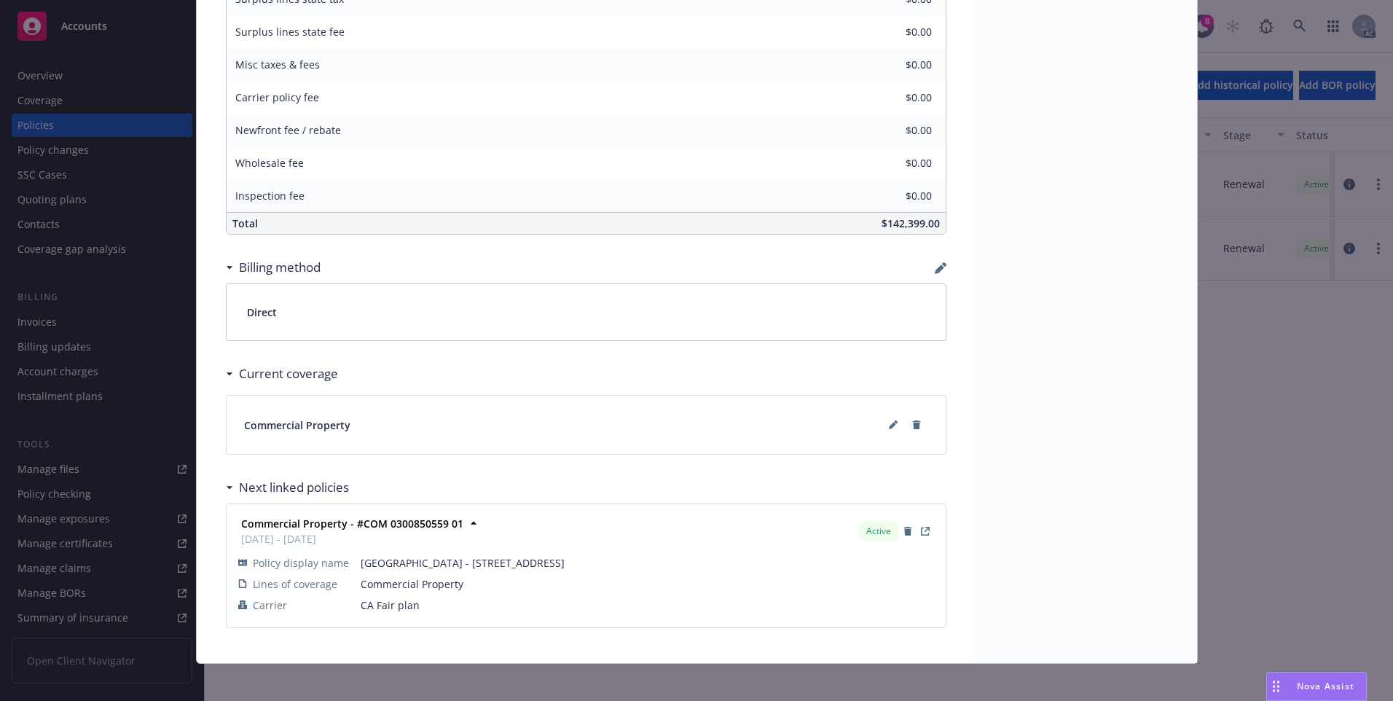
scroll to position [871, 0]
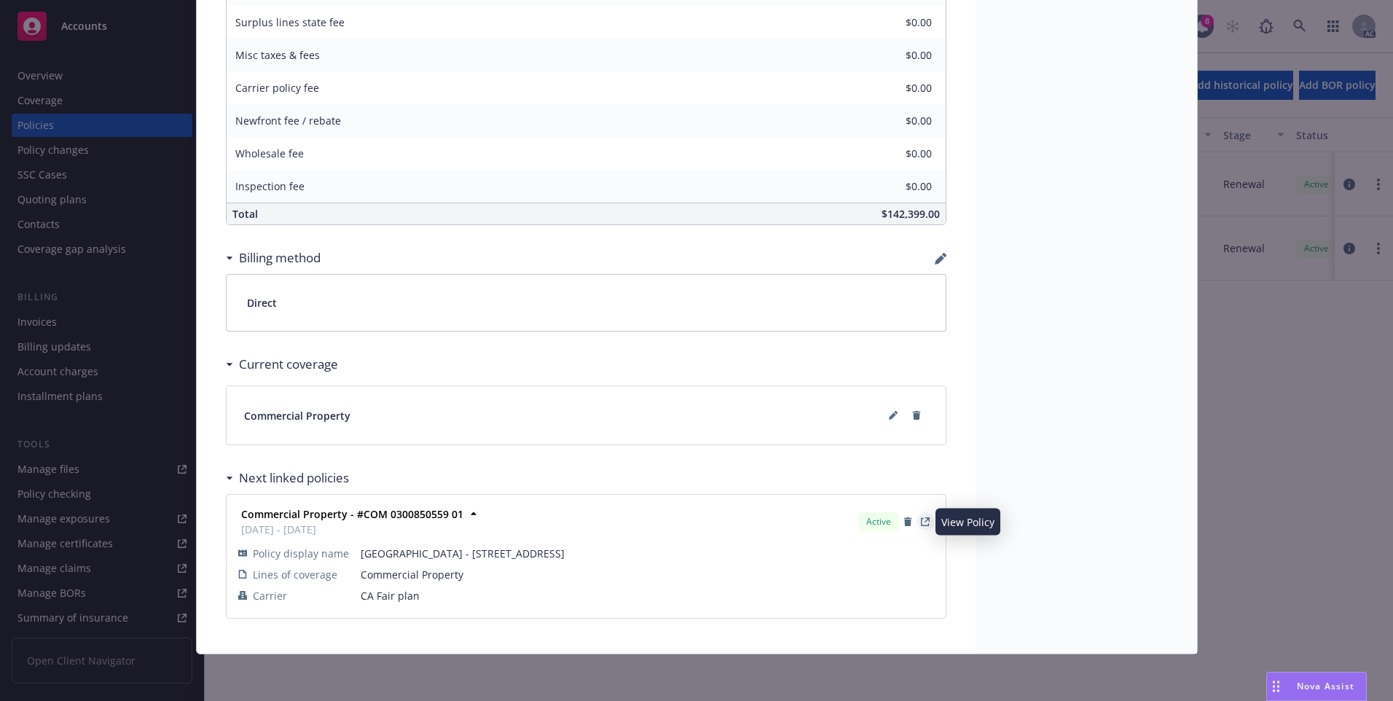
click at [921, 525] on icon "View Policy" at bounding box center [925, 521] width 9 height 9
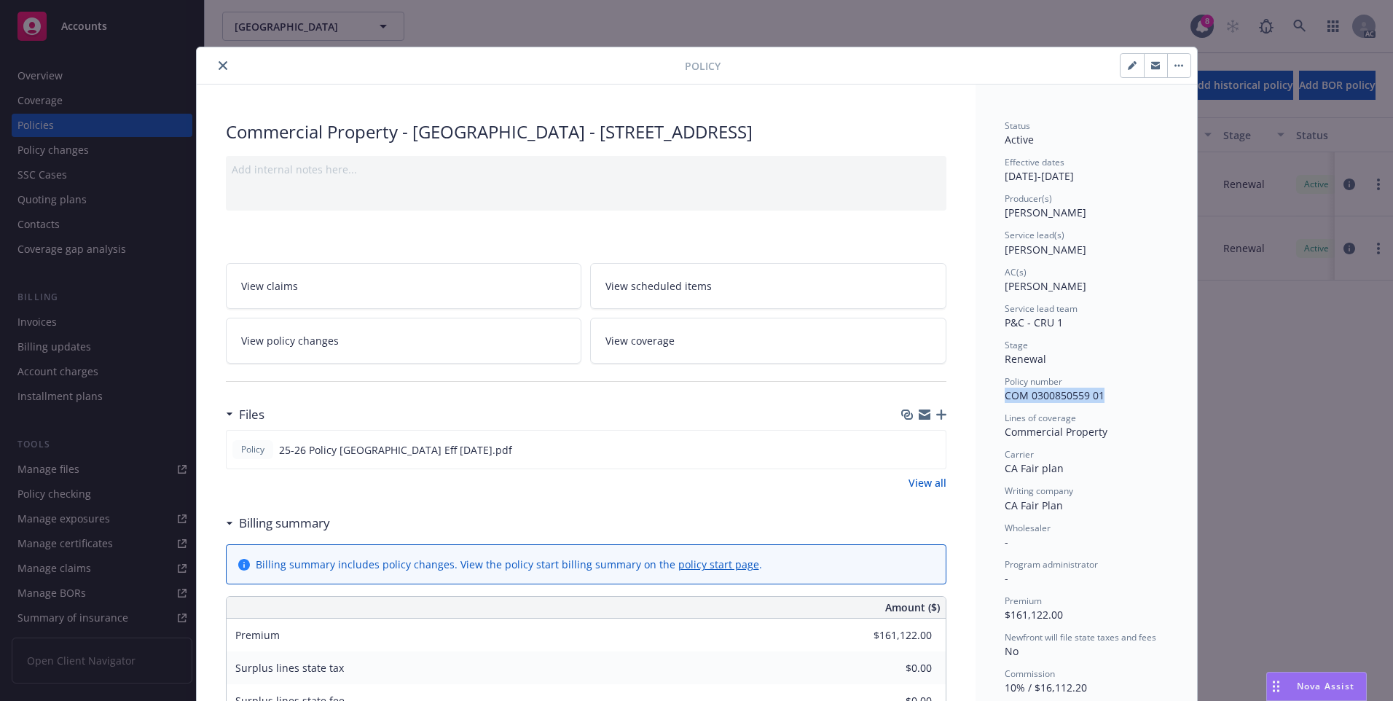
drag, startPoint x: 1105, startPoint y: 397, endPoint x: 996, endPoint y: 394, distance: 108.6
click at [996, 394] on div "Status Active Effective dates 08/24/2025 - 08/24/2026 Producer(s) Ivoree Jordan…" at bounding box center [1087, 709] width 222 height 1248
copy span "COM 0300850559 01"
click at [219, 65] on icon "close" at bounding box center [223, 65] width 9 height 9
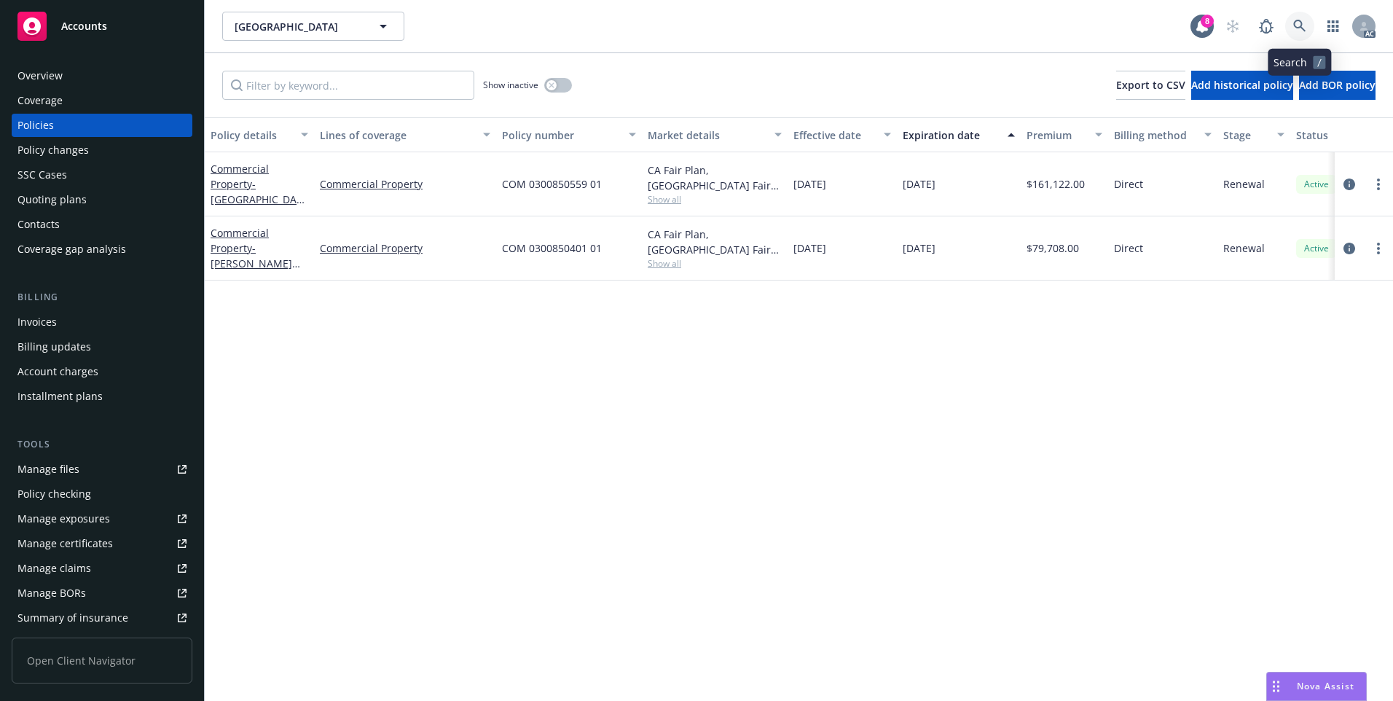
click at [1304, 26] on icon at bounding box center [1300, 26] width 13 height 13
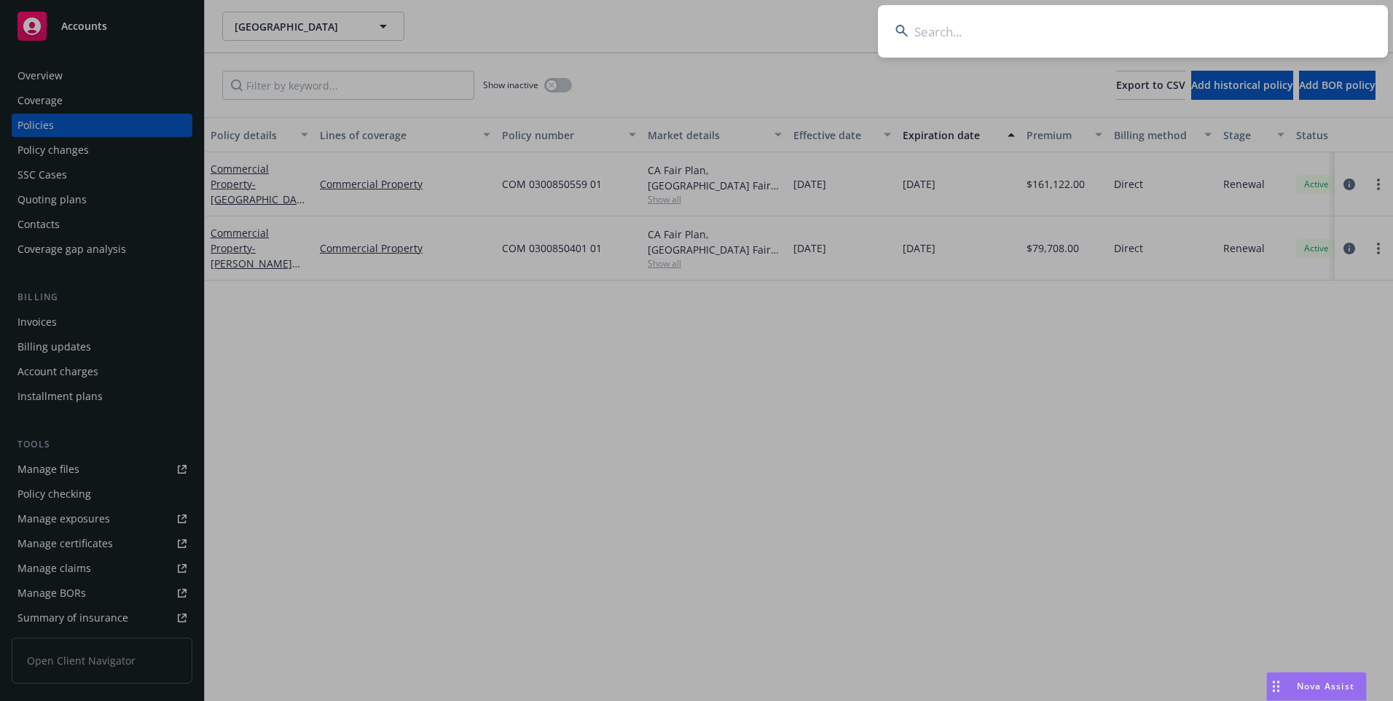
click at [1215, 39] on input at bounding box center [1133, 31] width 510 height 52
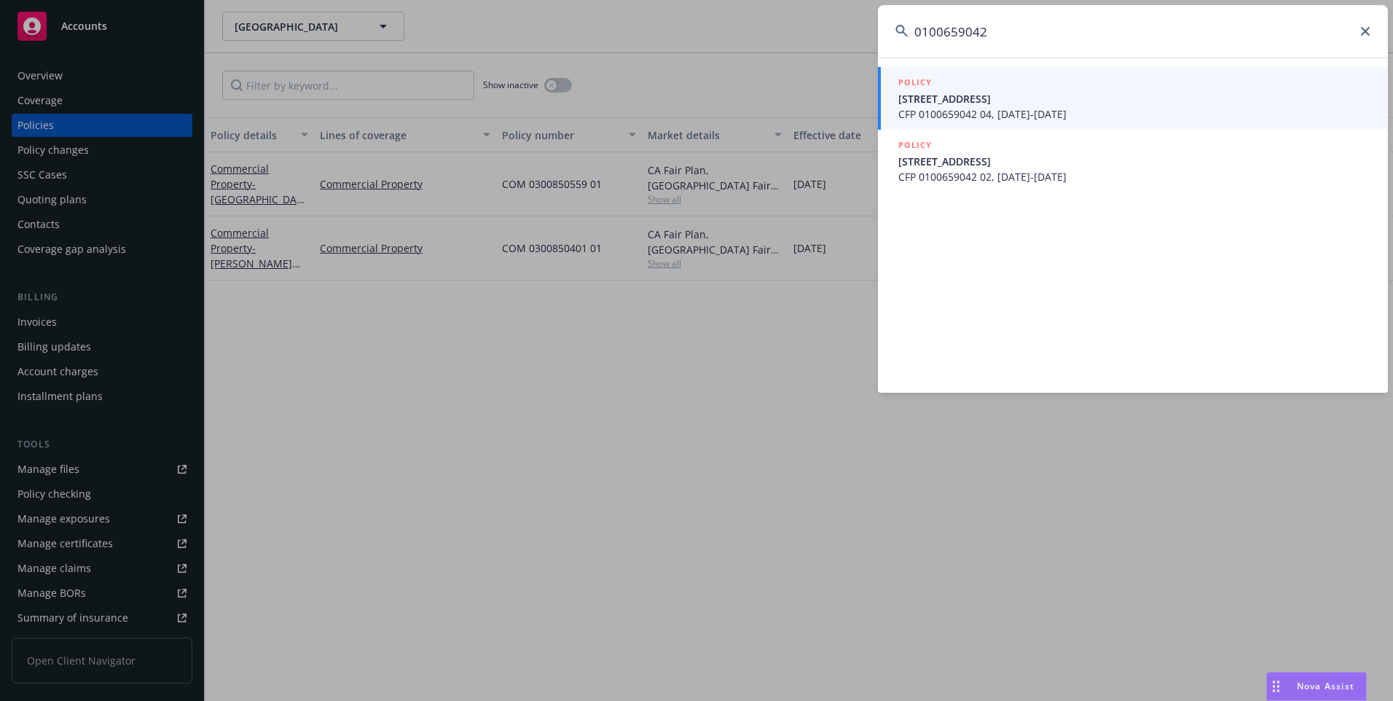
type input "0100659042"
click at [1015, 104] on span "755 Cascade Cir, Homewood, CA 96141" at bounding box center [1135, 98] width 472 height 15
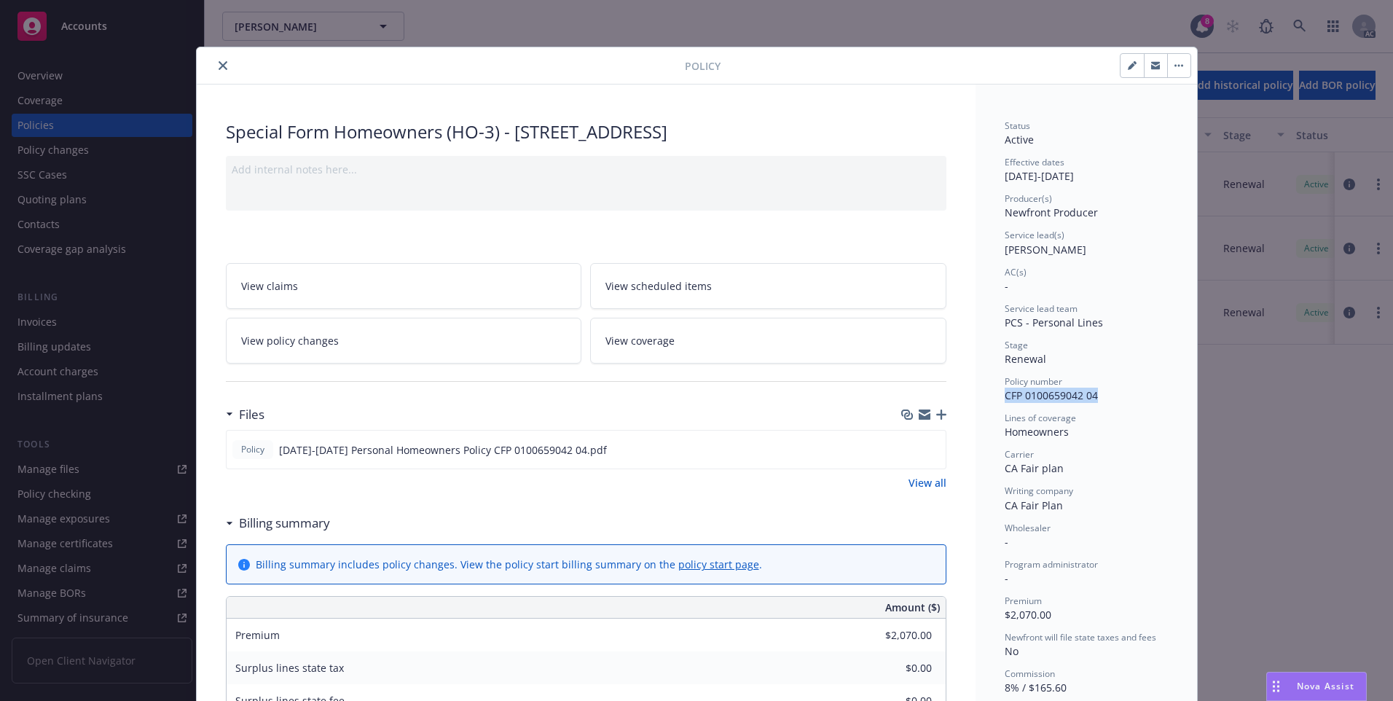
drag, startPoint x: 1103, startPoint y: 398, endPoint x: 999, endPoint y: 402, distance: 104.3
click at [1005, 402] on div "Policy number CFP 0100659042 04" at bounding box center [1086, 389] width 163 height 28
copy span "CFP 0100659042 04"
click at [219, 70] on button "close" at bounding box center [222, 65] width 17 height 17
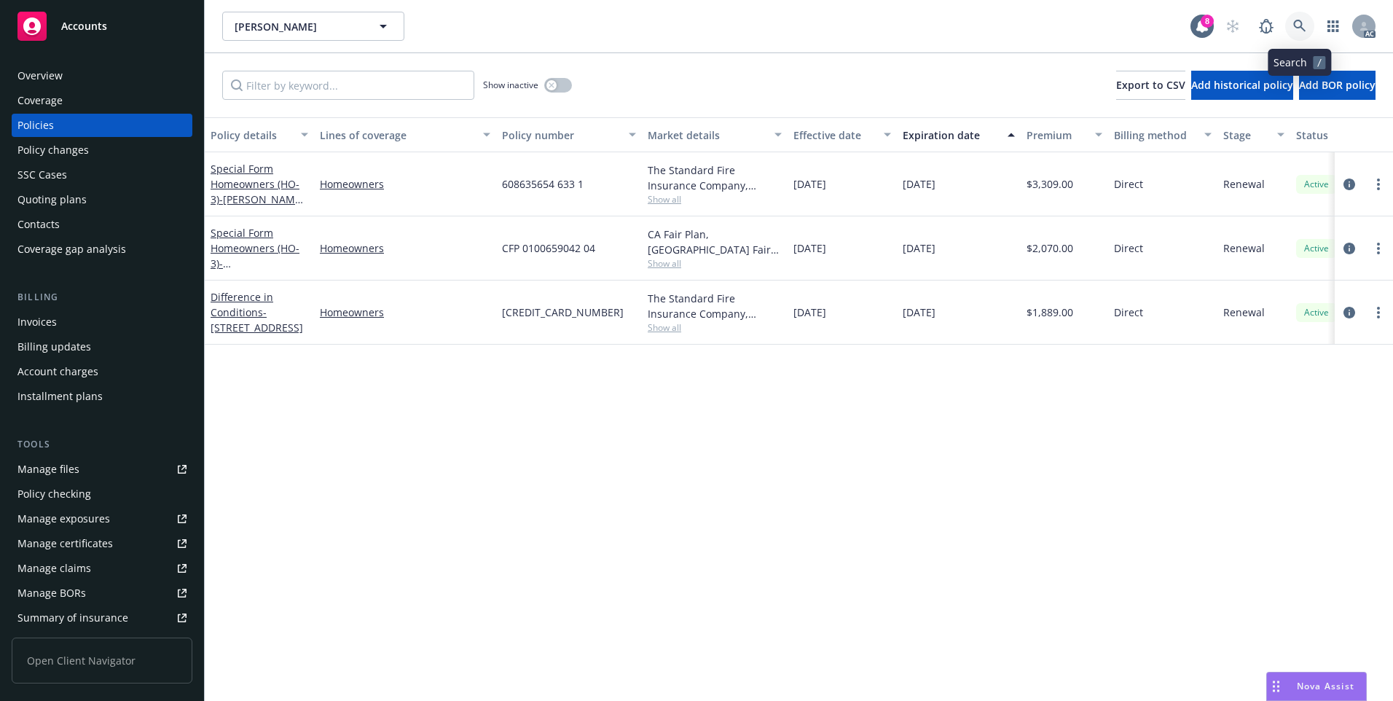
click at [1301, 26] on icon at bounding box center [1300, 26] width 12 height 12
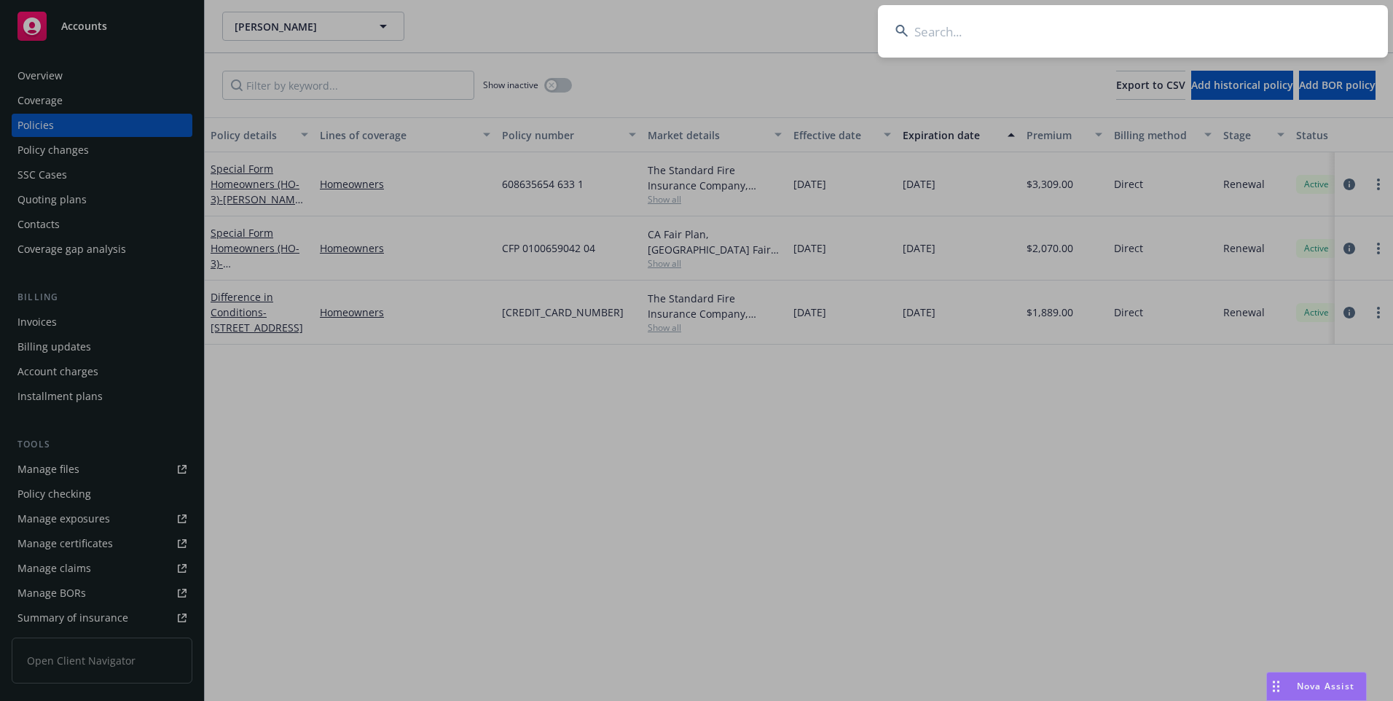
click at [1046, 23] on input at bounding box center [1133, 31] width 510 height 52
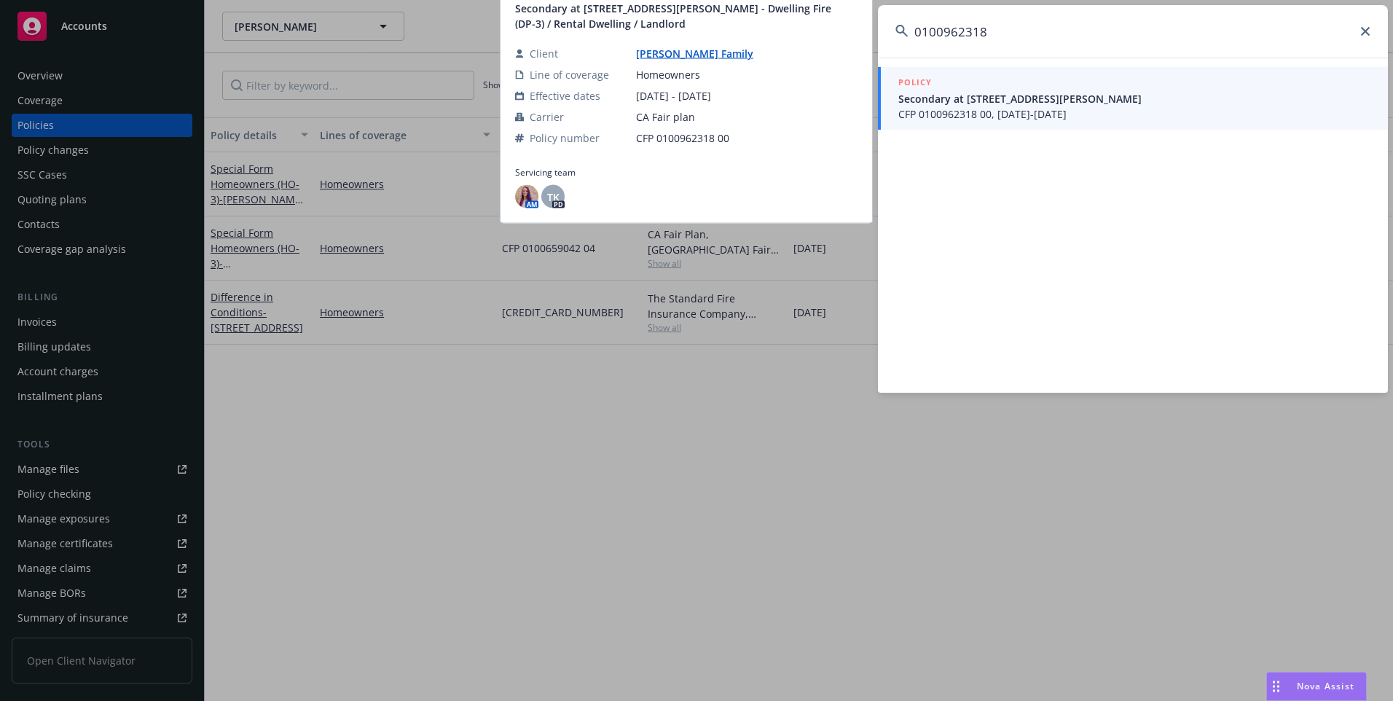
type input "0100962318"
click at [1044, 102] on span "Secondary at 70 Lee St Mill Valley, CA 94941" at bounding box center [1135, 98] width 472 height 15
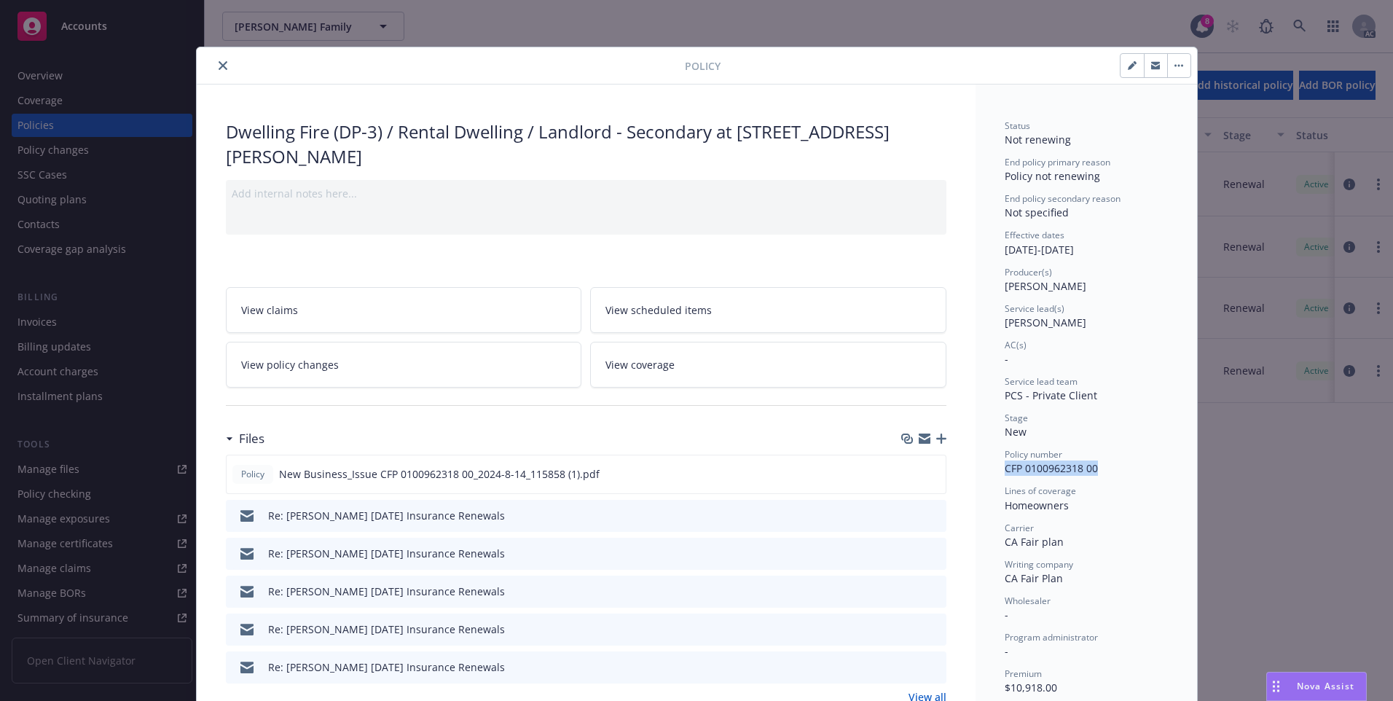
drag, startPoint x: 995, startPoint y: 469, endPoint x: 1100, endPoint y: 470, distance: 104.9
copy span "CFP 0100962318 00"
click at [219, 67] on icon "close" at bounding box center [223, 65] width 9 height 9
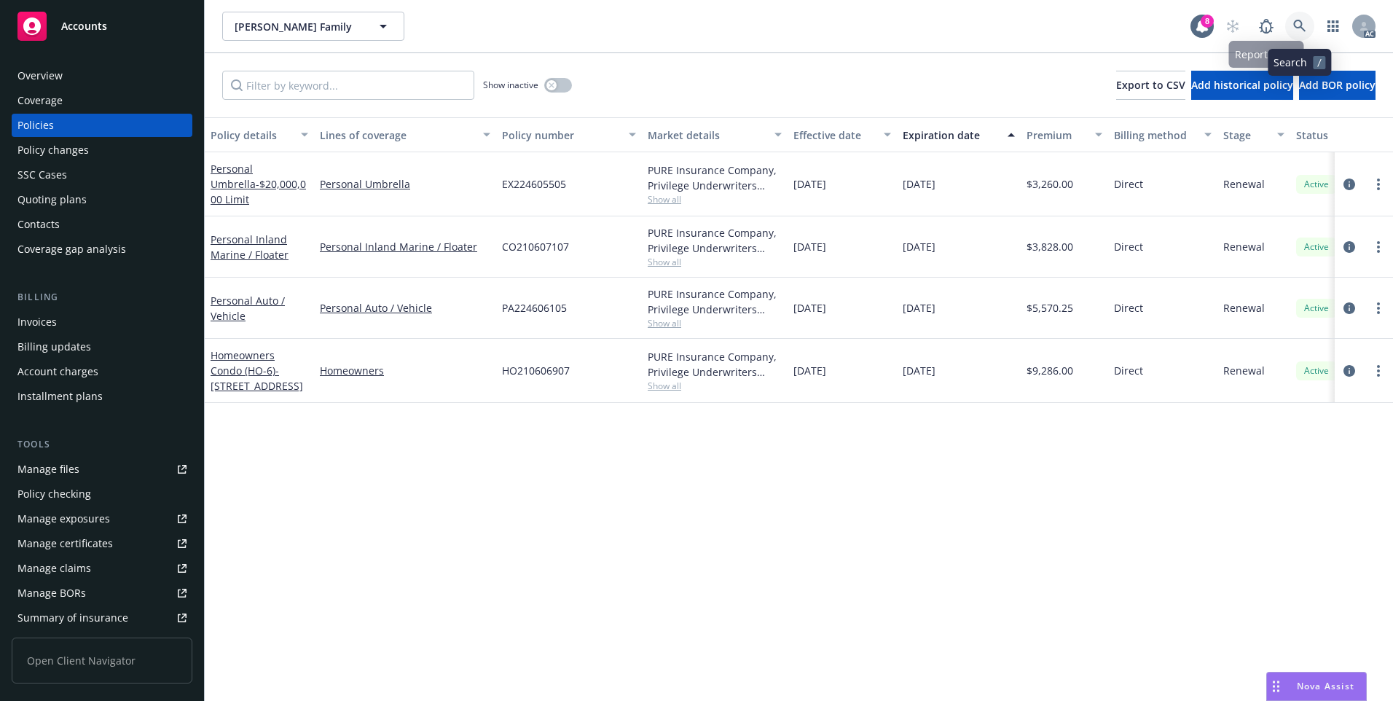
click at [1302, 26] on icon at bounding box center [1300, 26] width 12 height 12
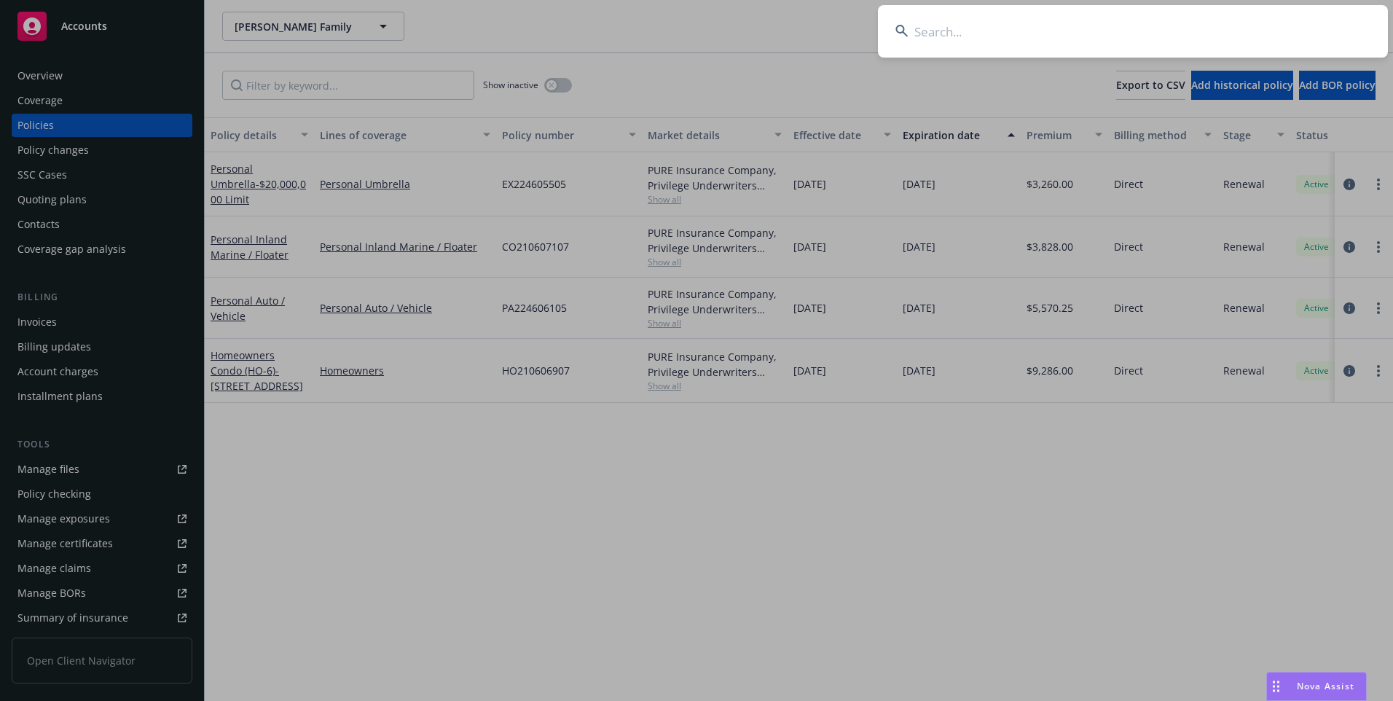
click at [1195, 35] on input at bounding box center [1133, 31] width 510 height 52
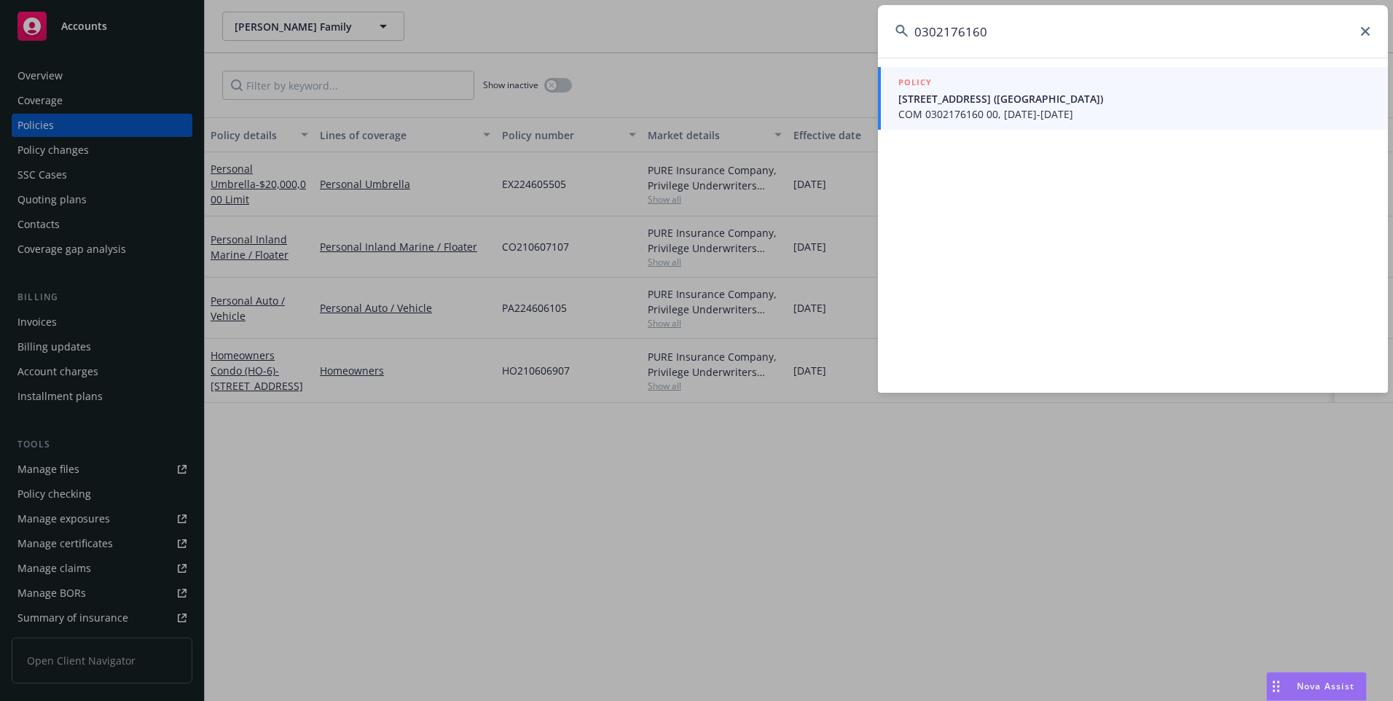
type input "0302176160"
click at [1020, 95] on span "35351 E Carmel Valley Rd, Carmel Valley, CA (Main Residence)" at bounding box center [1135, 98] width 472 height 15
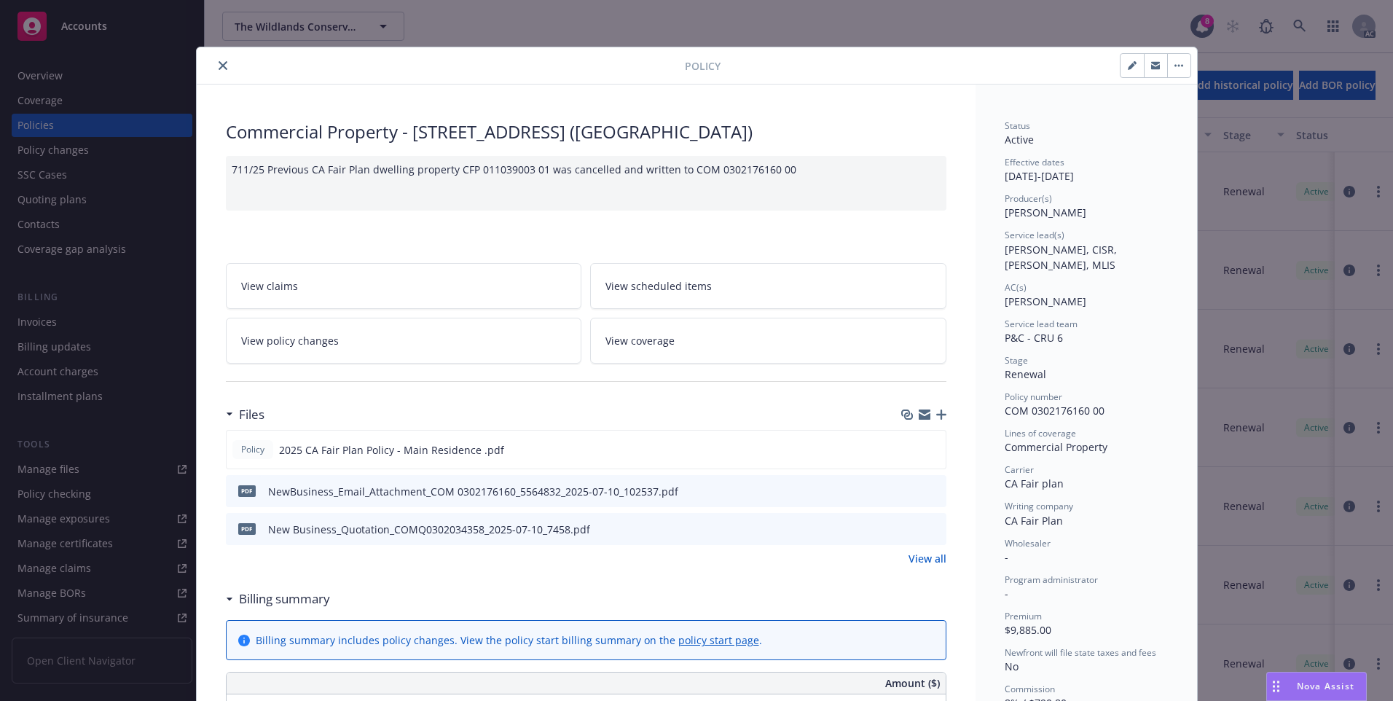
click at [1132, 391] on div "Policy number COM 0302176160 00" at bounding box center [1086, 405] width 163 height 28
drag, startPoint x: 1099, startPoint y: 402, endPoint x: 1000, endPoint y: 402, distance: 99.1
click at [1005, 402] on div "Policy number COM 0302176160 00" at bounding box center [1086, 405] width 163 height 28
copy span "COM 0302176160 00"
click at [219, 65] on icon "close" at bounding box center [223, 65] width 9 height 9
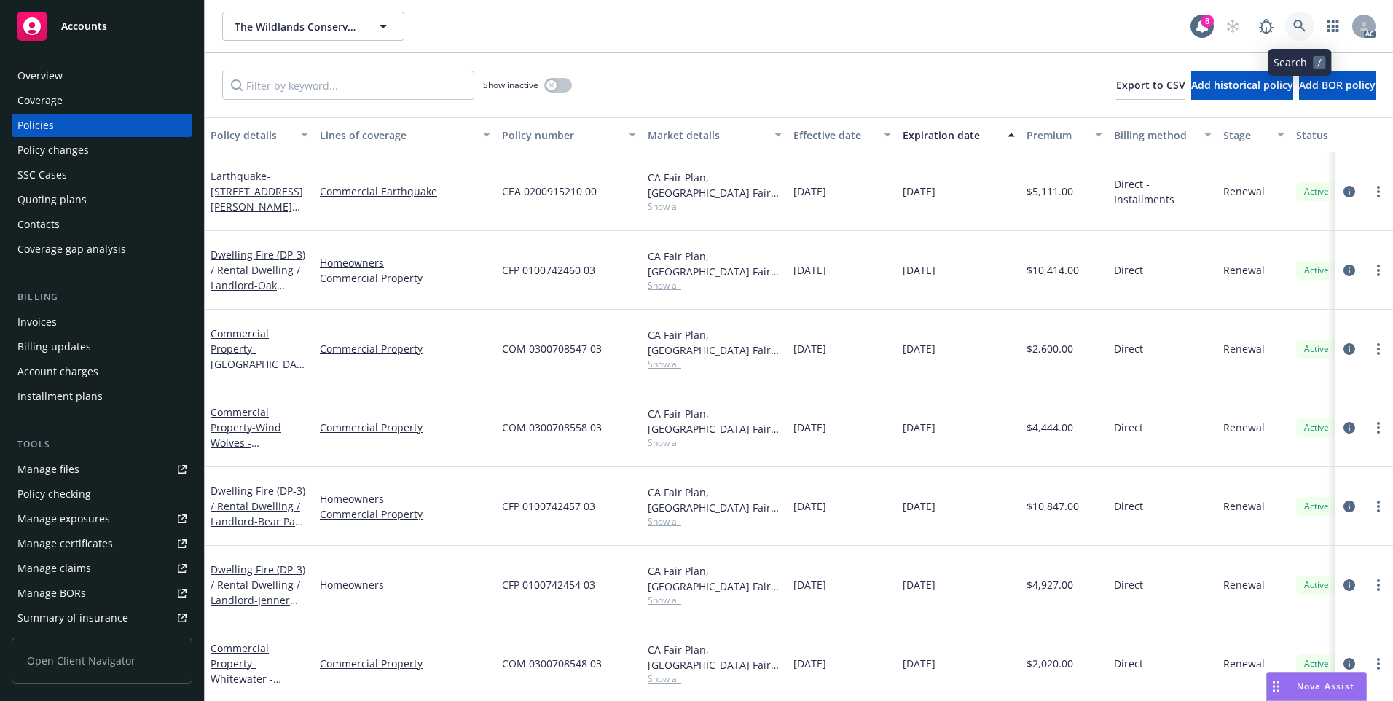
click at [1303, 26] on icon at bounding box center [1300, 26] width 13 height 13
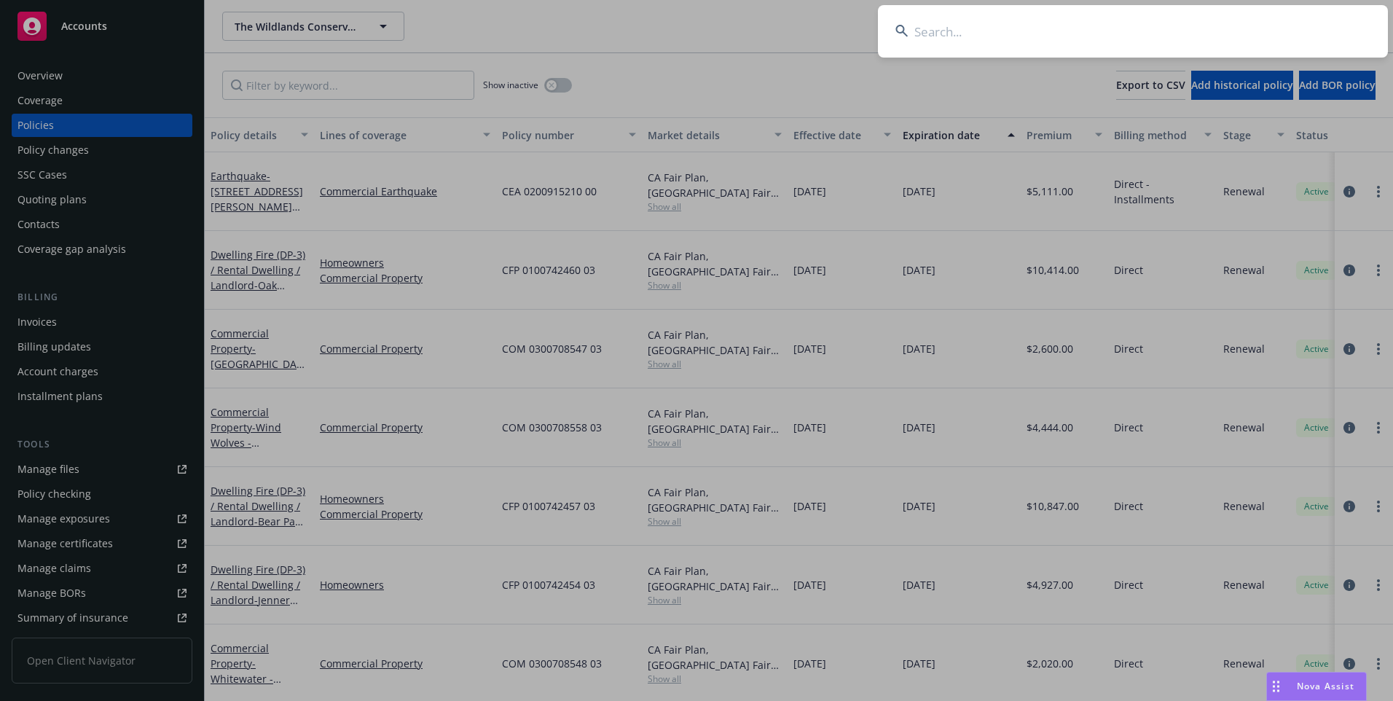
click at [1237, 33] on input at bounding box center [1133, 31] width 510 height 52
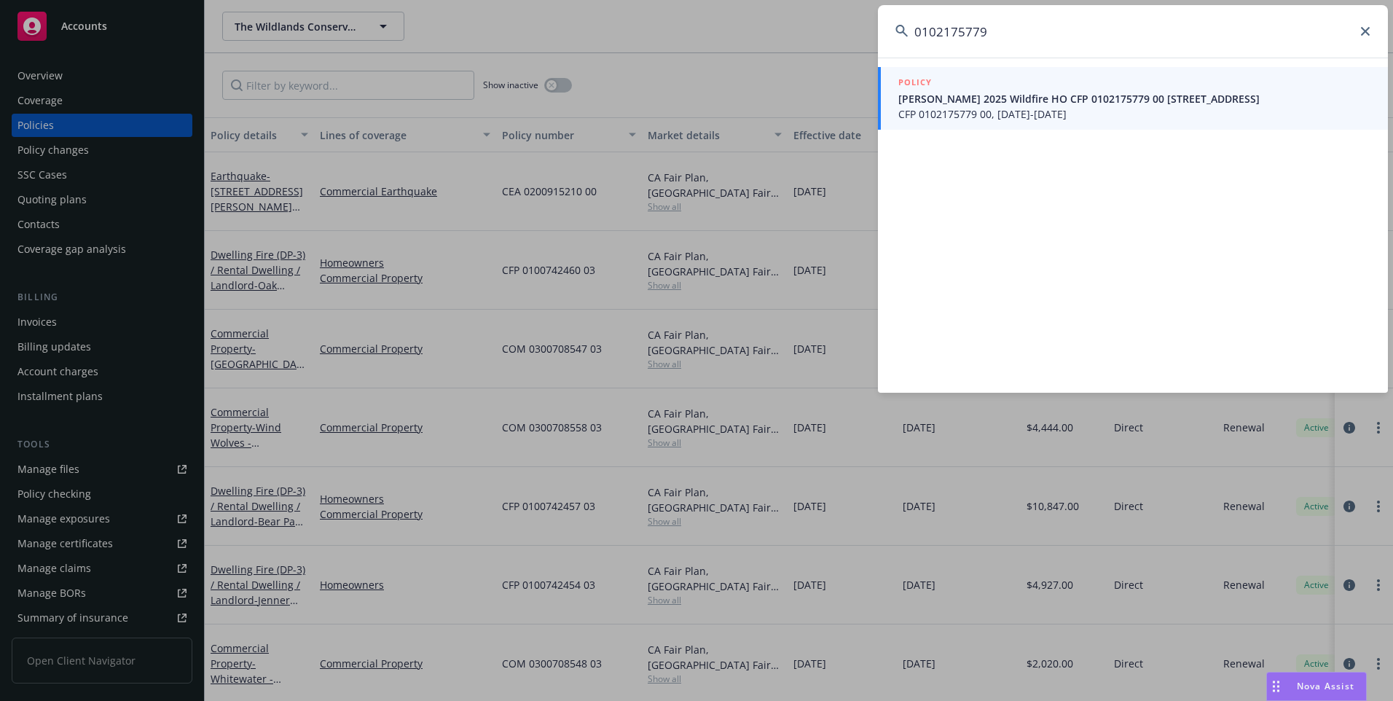
type input "0102175779"
click at [1126, 94] on span "Moore 2025 Wildfire HO CFP 0102175779 00 5925 Sherwood Dr, Oakland, CA 94611" at bounding box center [1135, 98] width 472 height 15
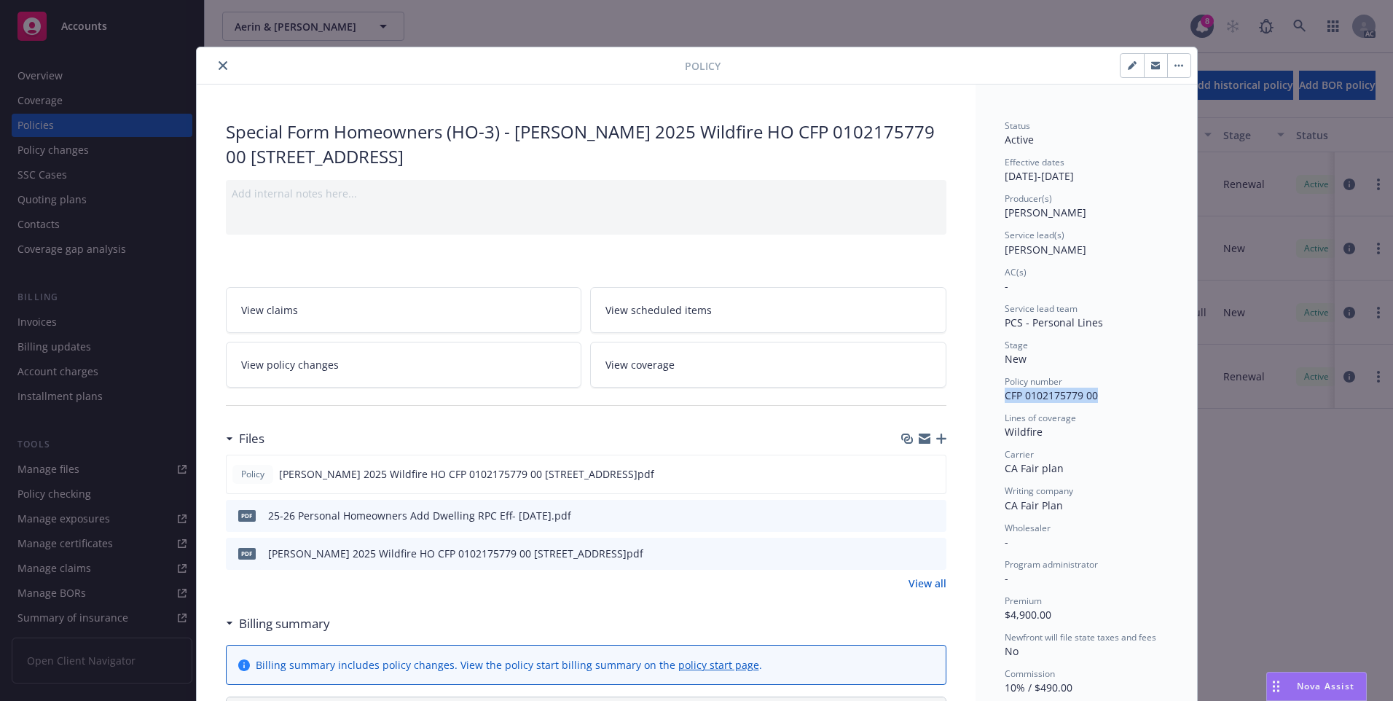
drag, startPoint x: 1097, startPoint y: 401, endPoint x: 1001, endPoint y: 404, distance: 97.0
click at [1005, 404] on div "Status Active Effective dates 07/20/2025 - 07/20/2026 Producer(s) Josh Young Se…" at bounding box center [1086, 463] width 163 height 686
copy span "CFP 0102175779 00"
click at [222, 68] on button "close" at bounding box center [222, 65] width 17 height 17
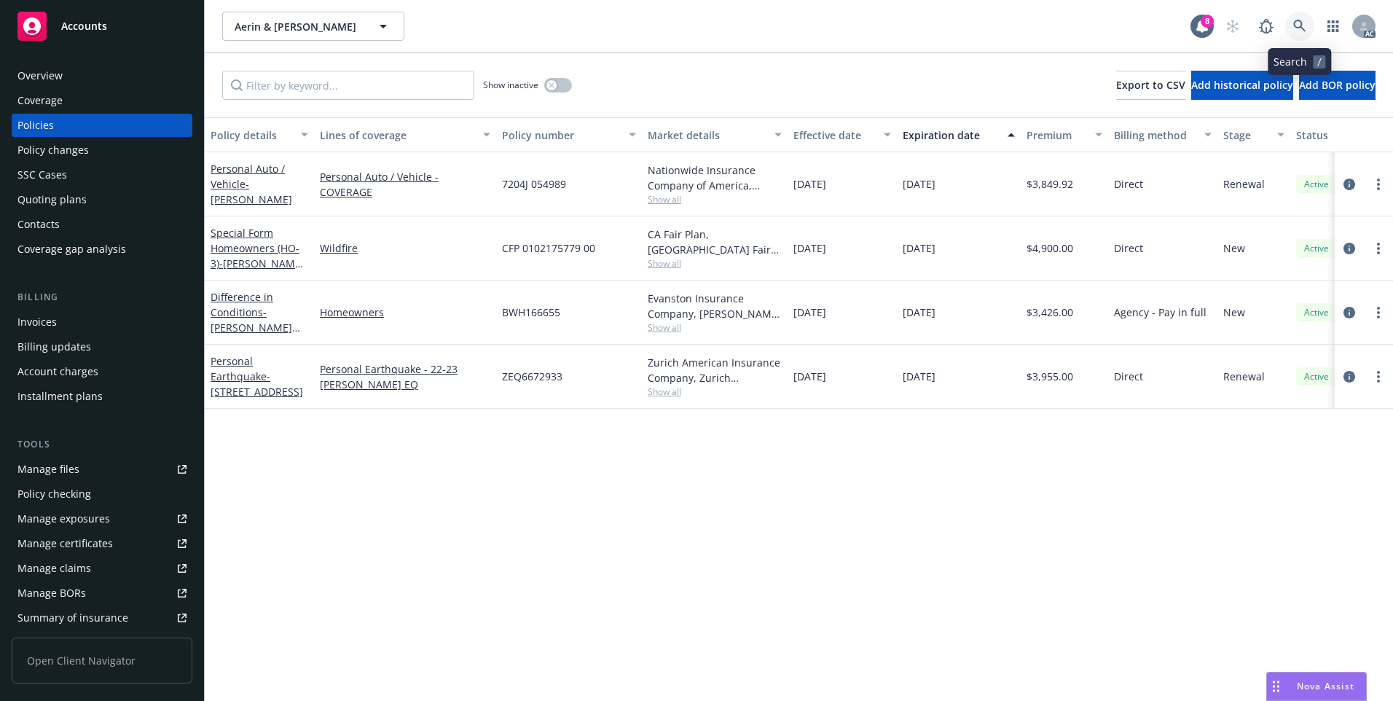
click at [1301, 33] on link at bounding box center [1300, 26] width 29 height 29
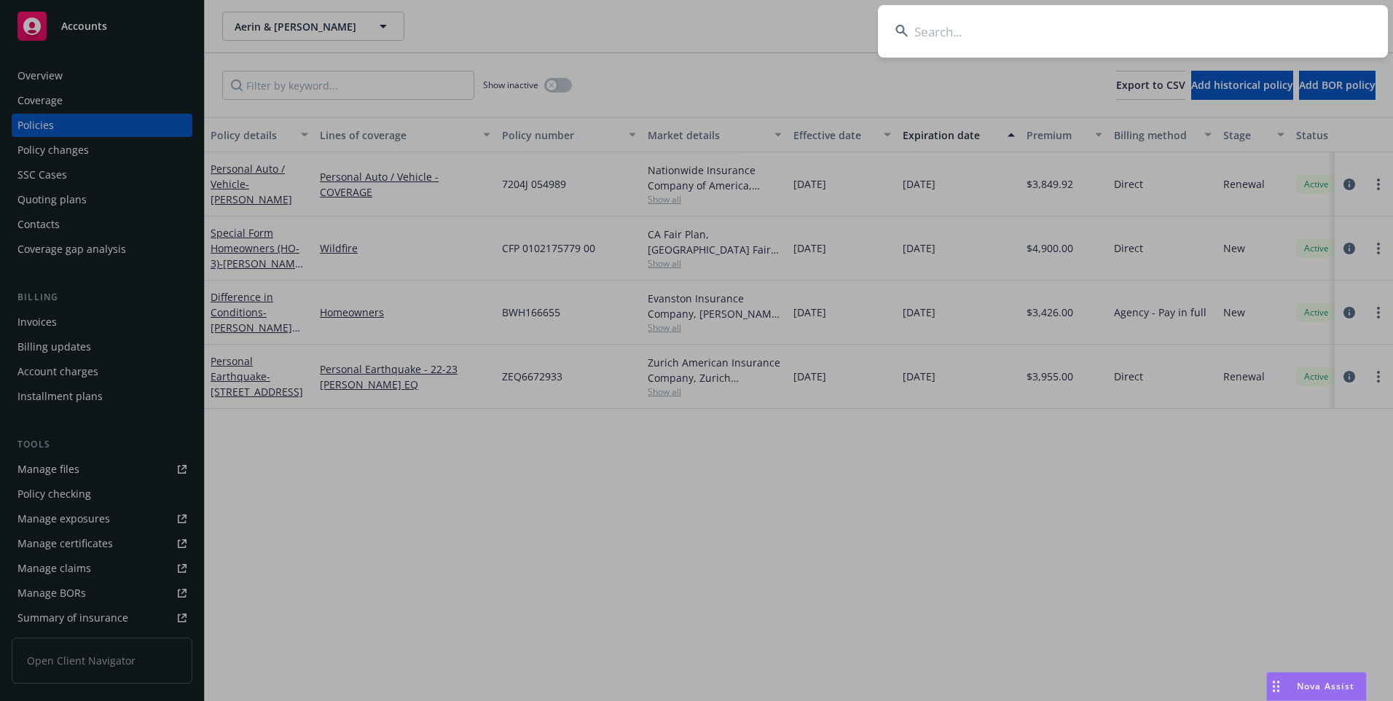
click at [1080, 41] on input at bounding box center [1133, 31] width 510 height 52
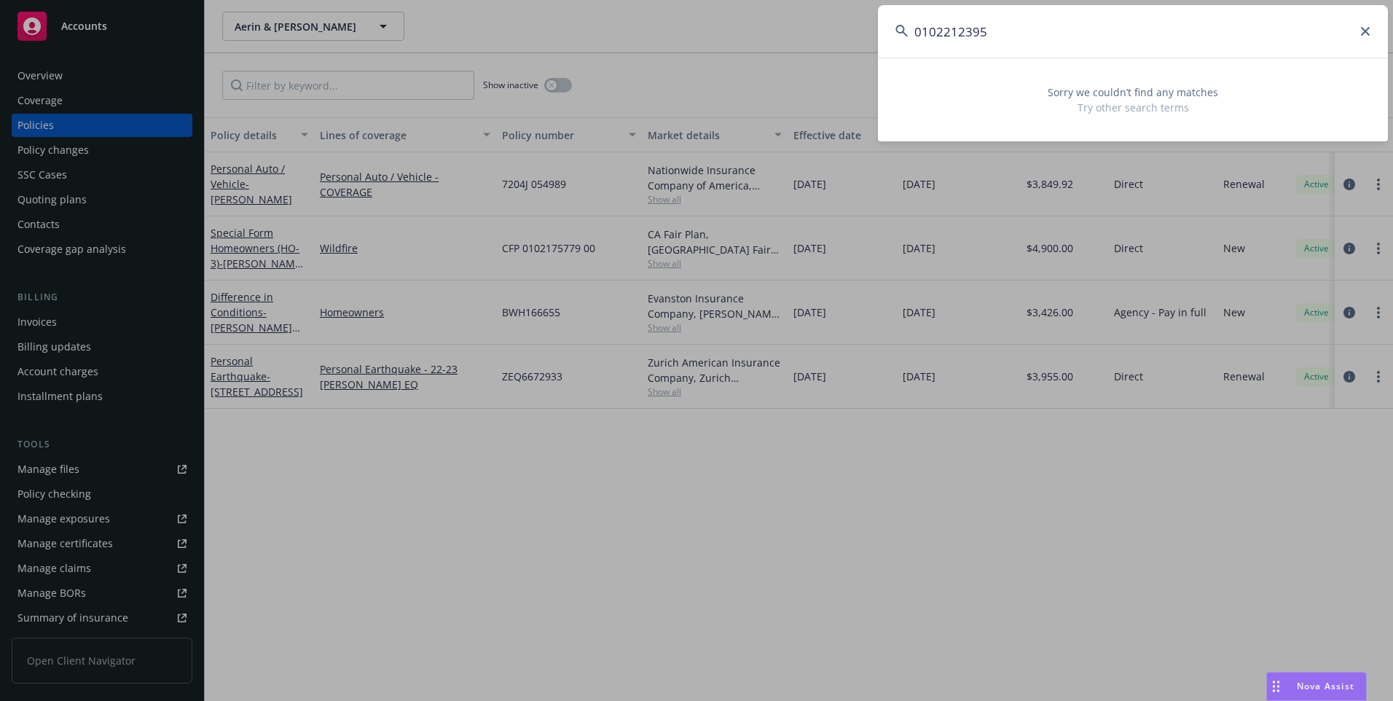
click at [920, 36] on input "0102212395" at bounding box center [1133, 31] width 510 height 52
drag, startPoint x: 837, startPoint y: 32, endPoint x: 802, endPoint y: 32, distance: 35.7
click at [802, 32] on div "102212395 Sorry we couldn’t find any matches Try other search terms" at bounding box center [696, 350] width 1393 height 701
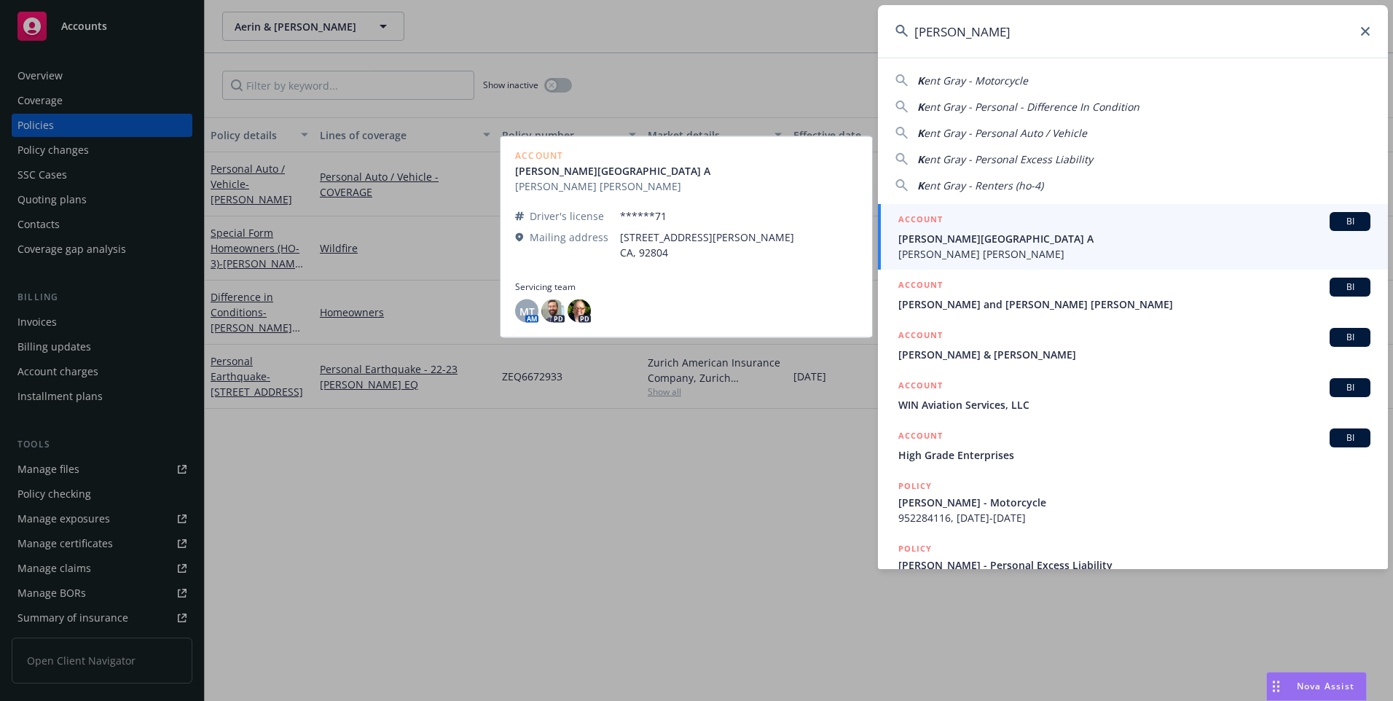
type input "KENT GRAY"
click at [950, 242] on span "Gray, Kent A" at bounding box center [1135, 238] width 472 height 15
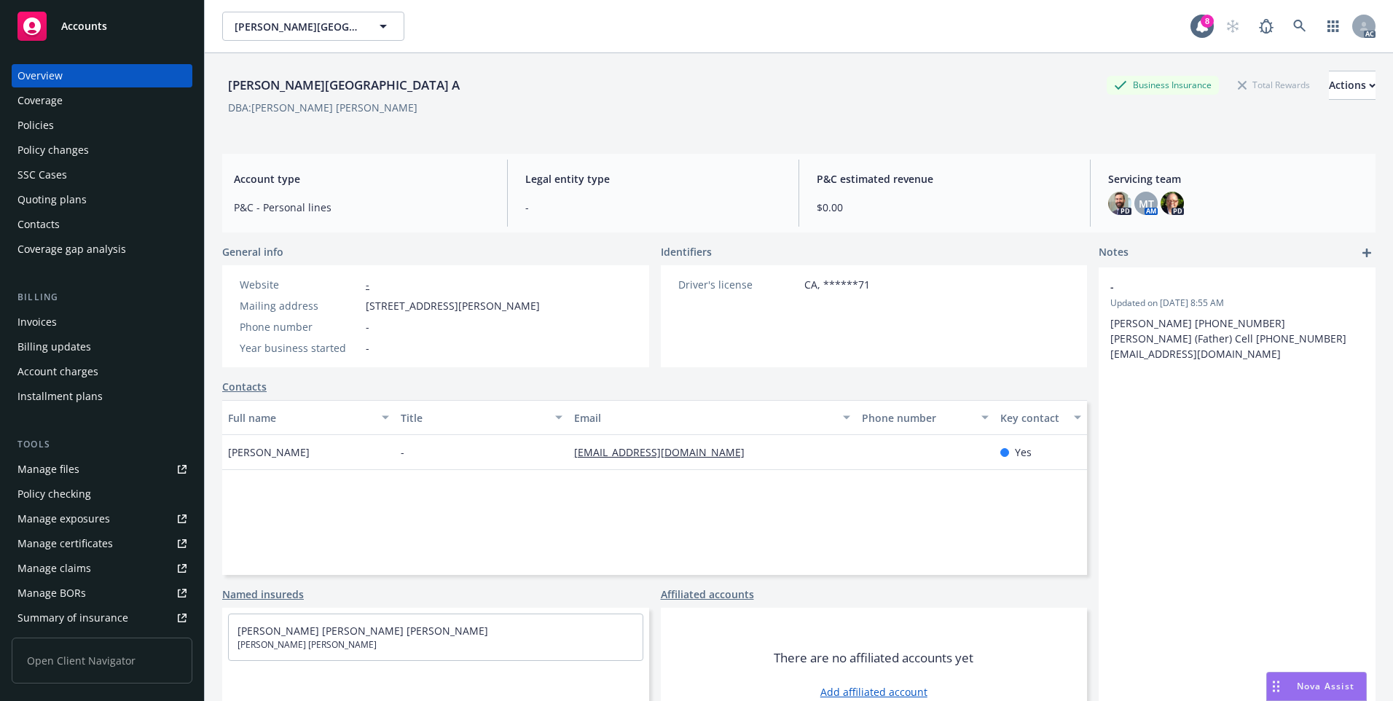
click at [75, 127] on div "Policies" at bounding box center [101, 125] width 169 height 23
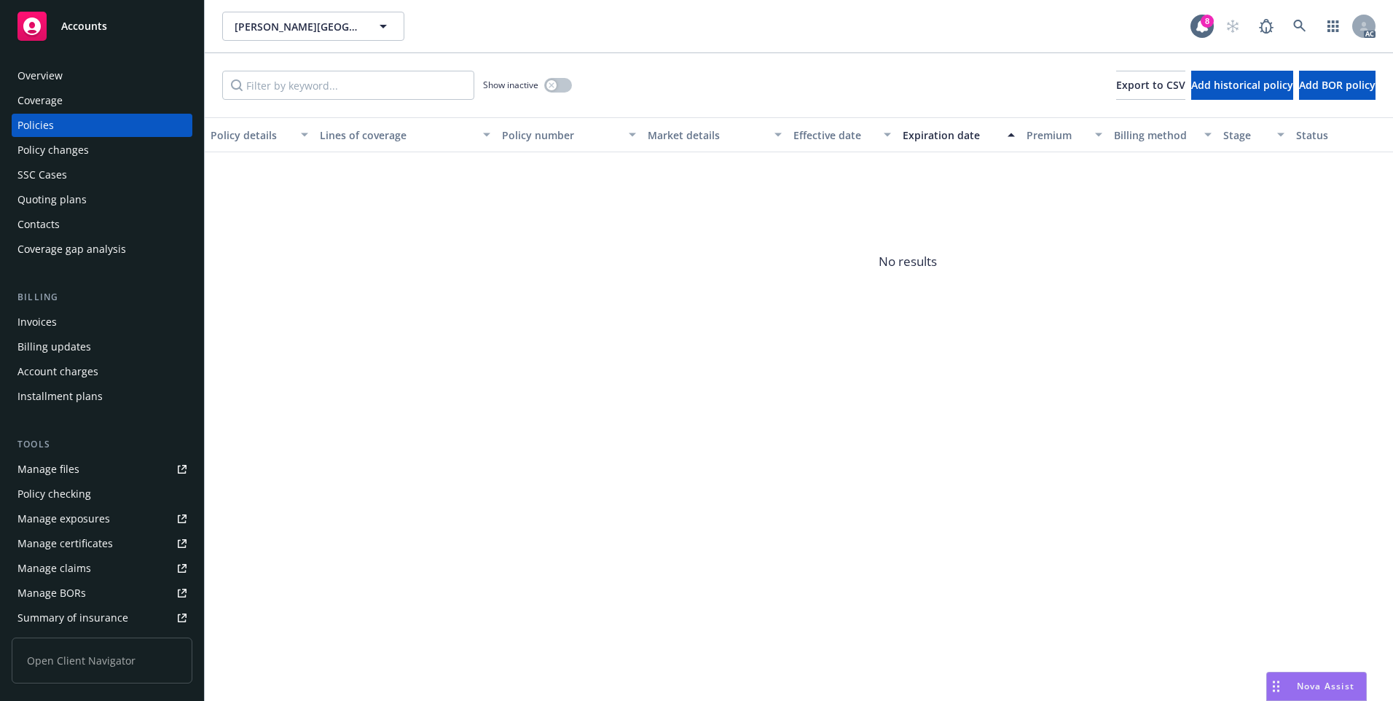
click at [553, 94] on div "Show inactive" at bounding box center [527, 85] width 89 height 29
click at [559, 87] on button "button" at bounding box center [558, 85] width 28 height 15
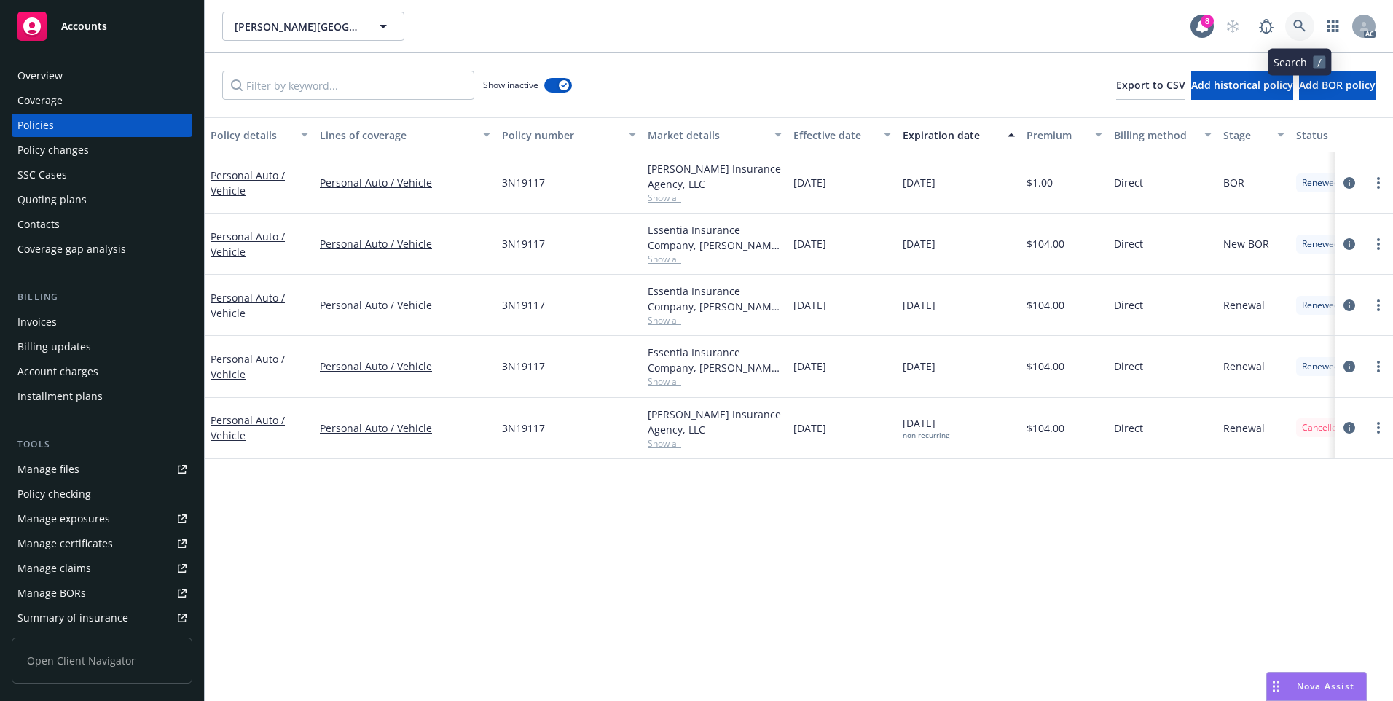
click at [1301, 27] on icon at bounding box center [1300, 26] width 12 height 12
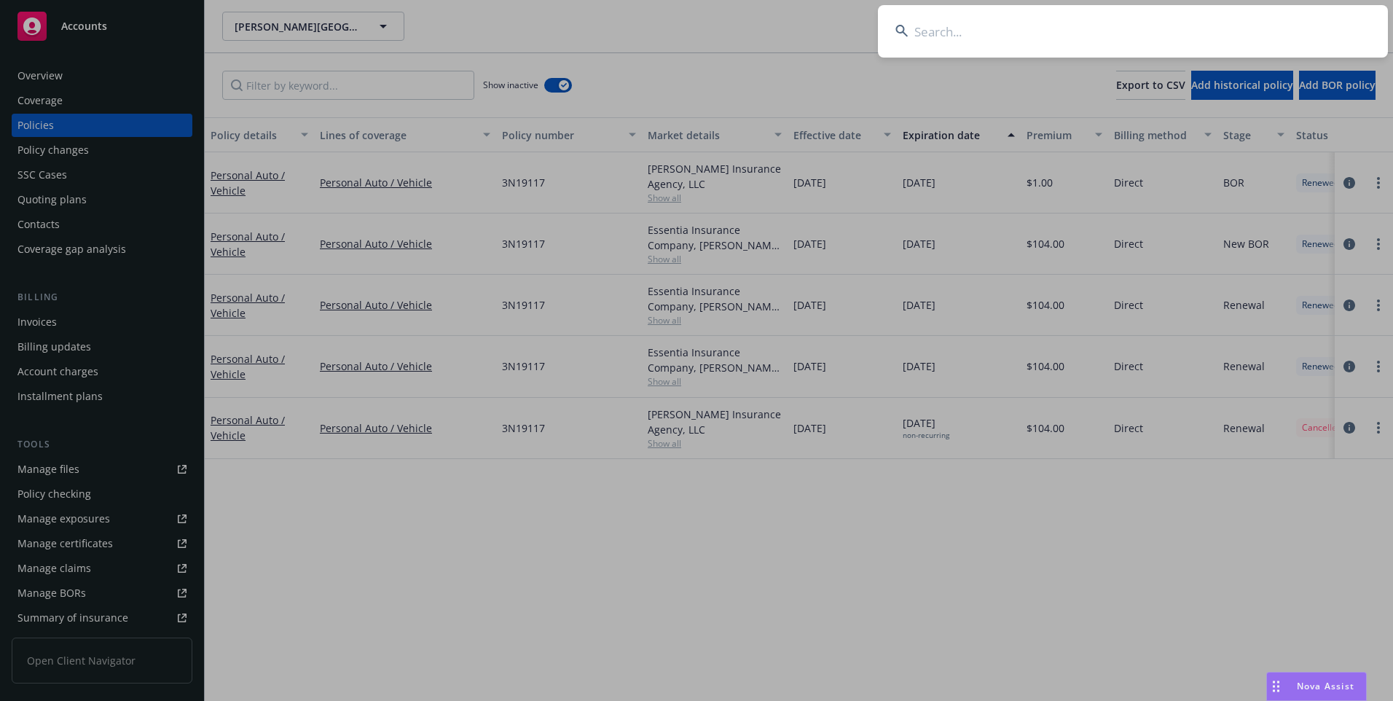
click at [1159, 44] on input at bounding box center [1133, 31] width 510 height 52
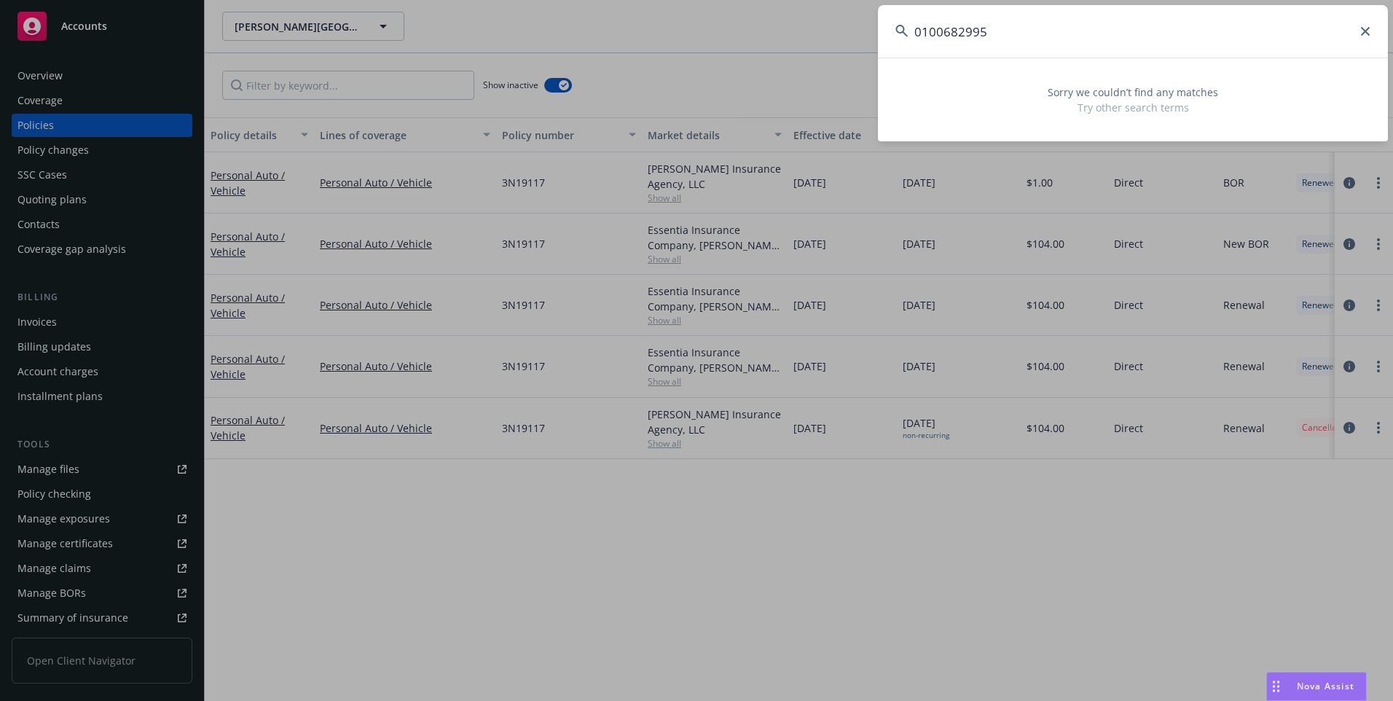
drag, startPoint x: 981, startPoint y: 37, endPoint x: 630, endPoint y: 20, distance: 350.9
click at [638, 24] on div "0100682995 Sorry we couldn’t find any matches Try other search terms" at bounding box center [696, 350] width 1393 height 701
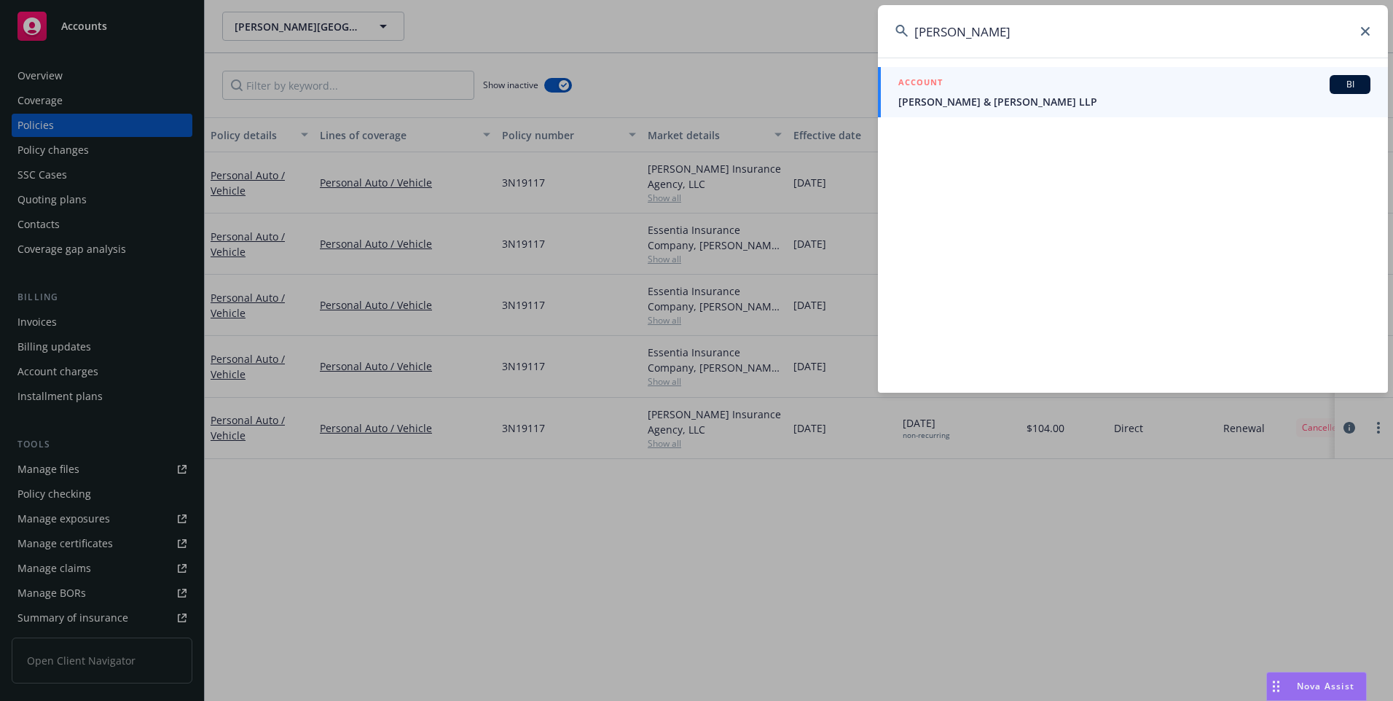
type input "WAYNE SNYDER"
click at [945, 85] on div "ACCOUNT BI" at bounding box center [1135, 84] width 472 height 19
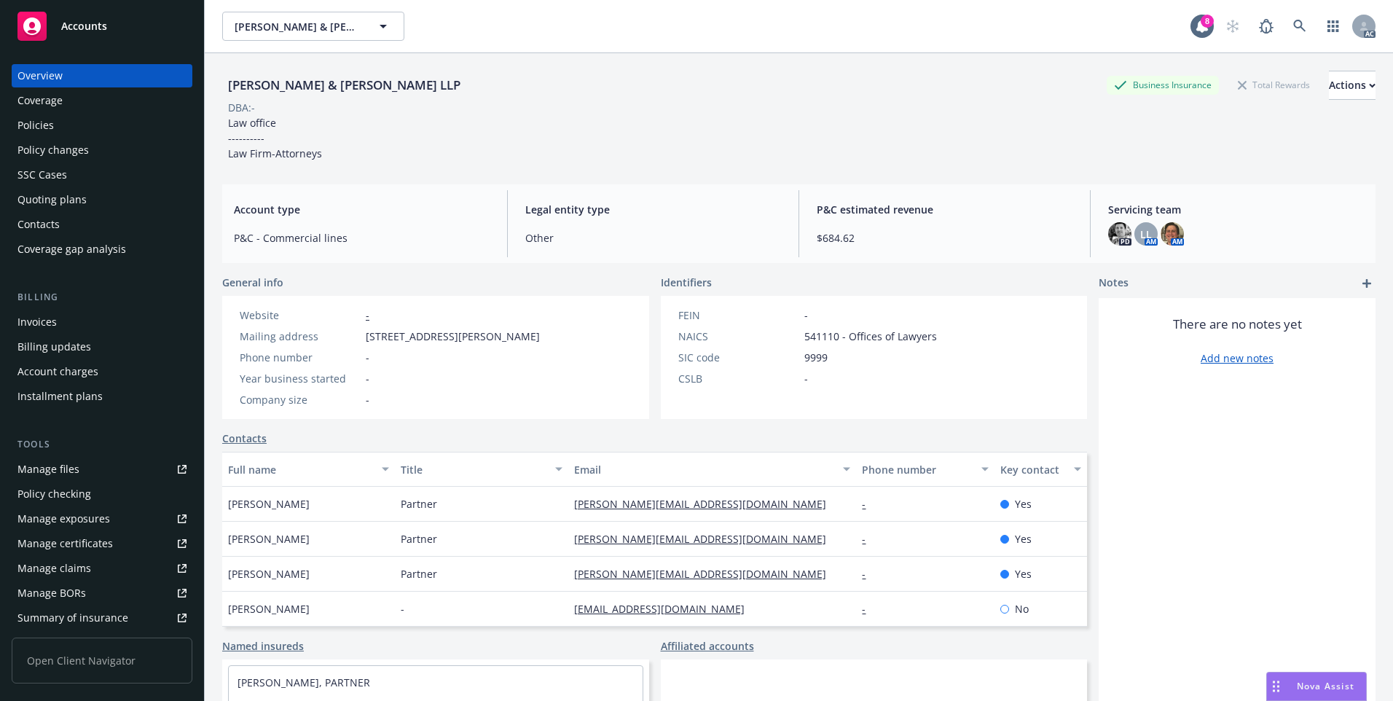
click at [53, 119] on div "Policies" at bounding box center [101, 125] width 169 height 23
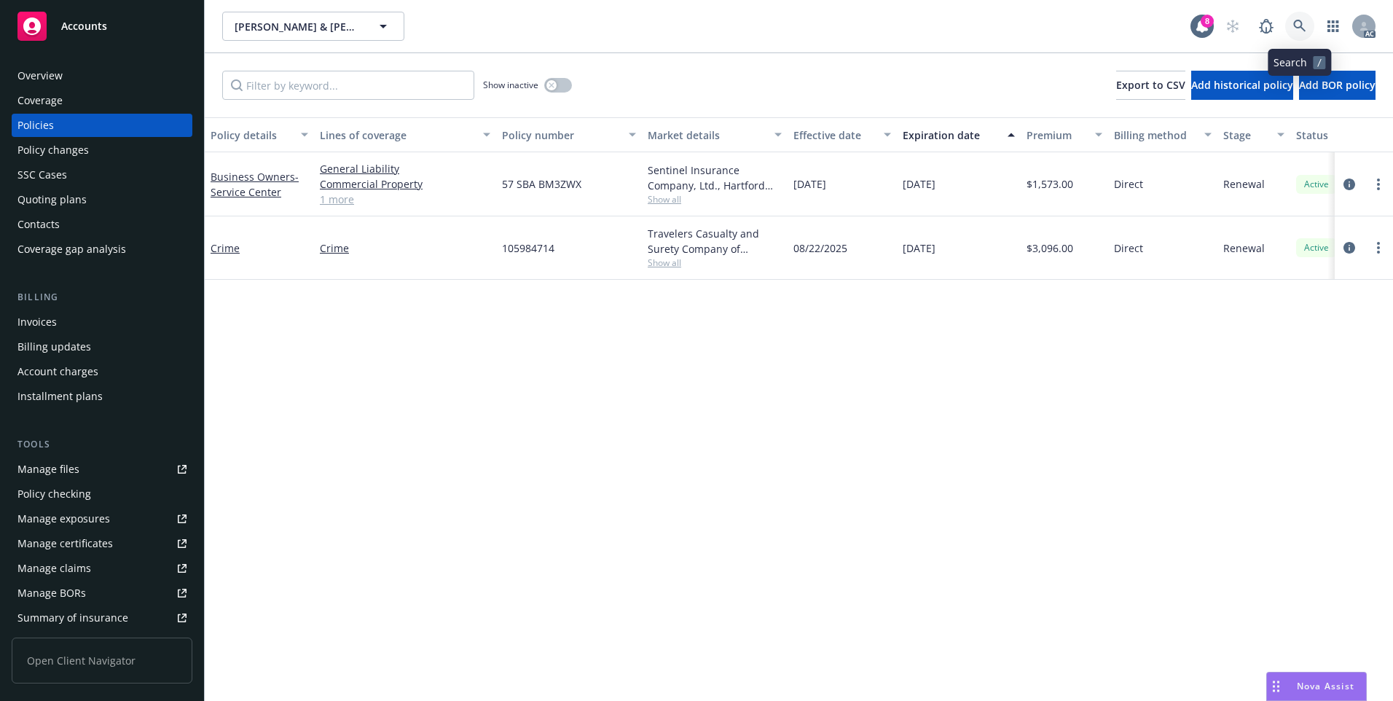
click at [1307, 29] on link at bounding box center [1300, 26] width 29 height 29
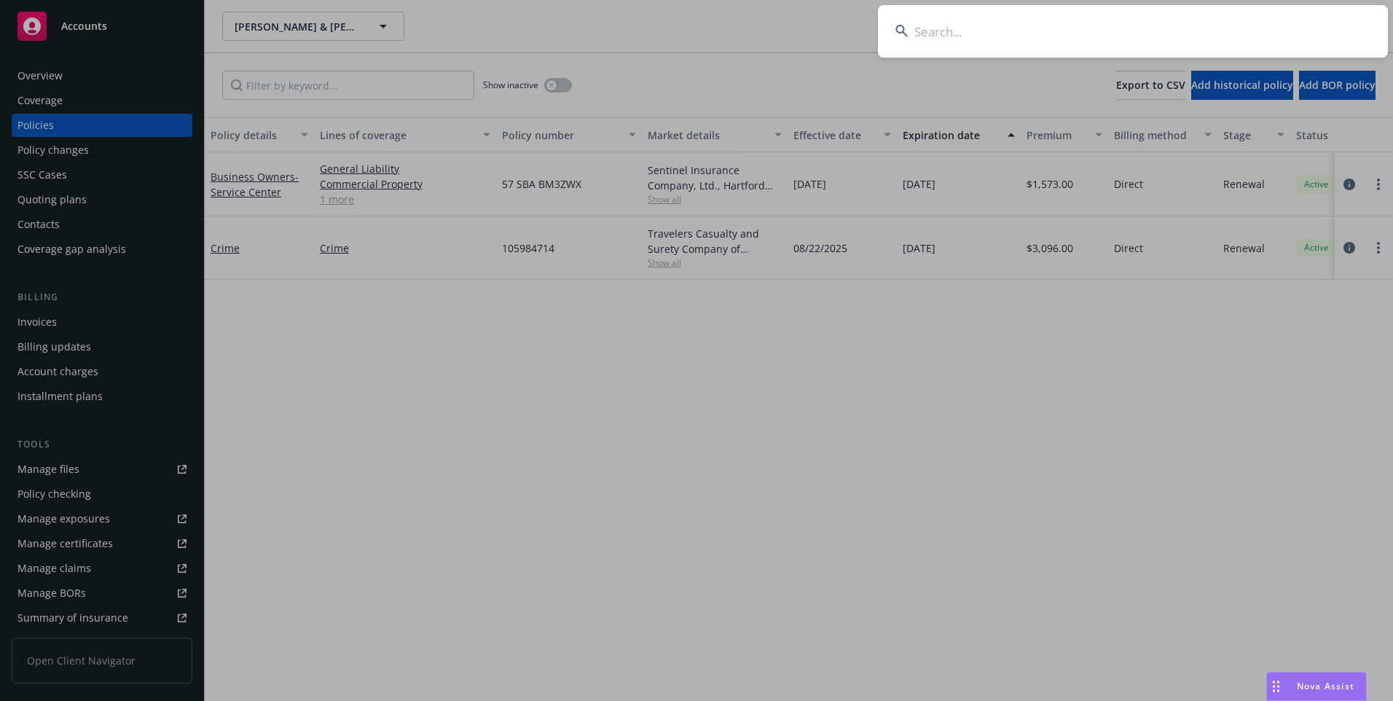
click at [1227, 42] on input at bounding box center [1133, 31] width 510 height 52
type input "0"
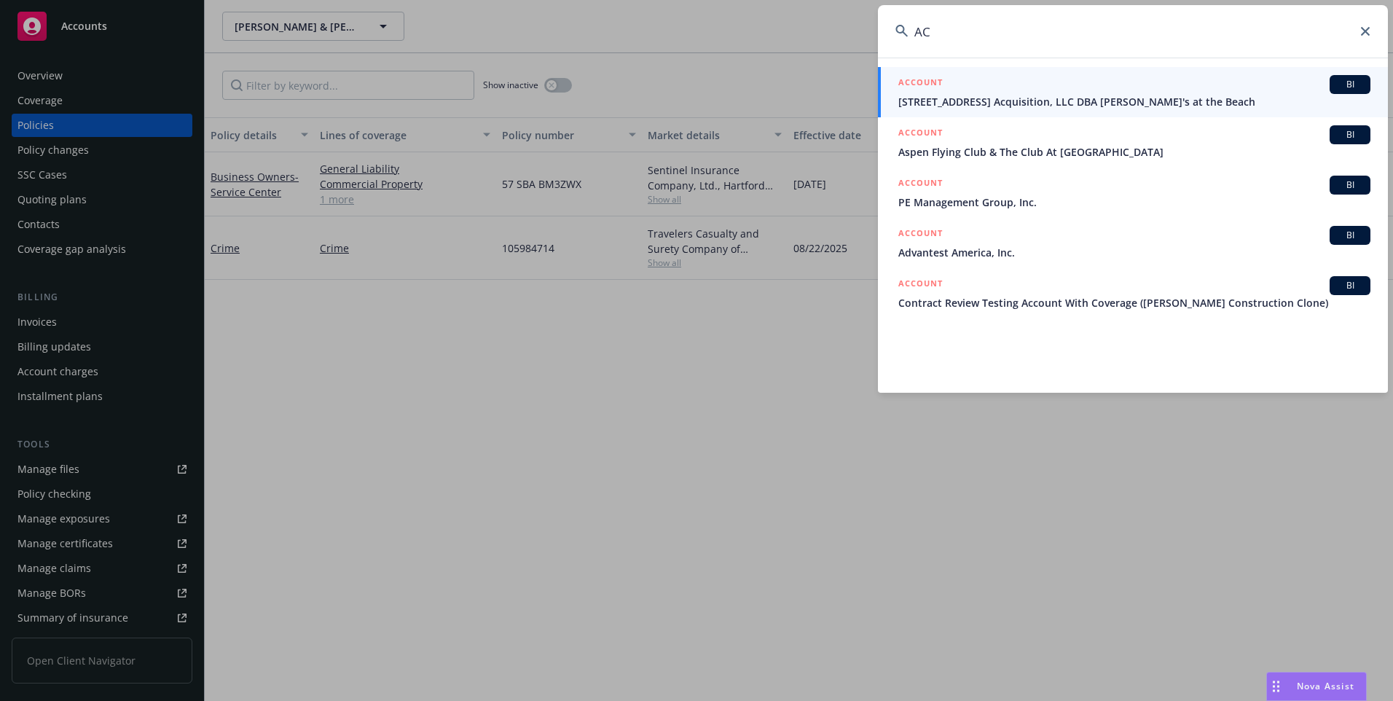
type input "A"
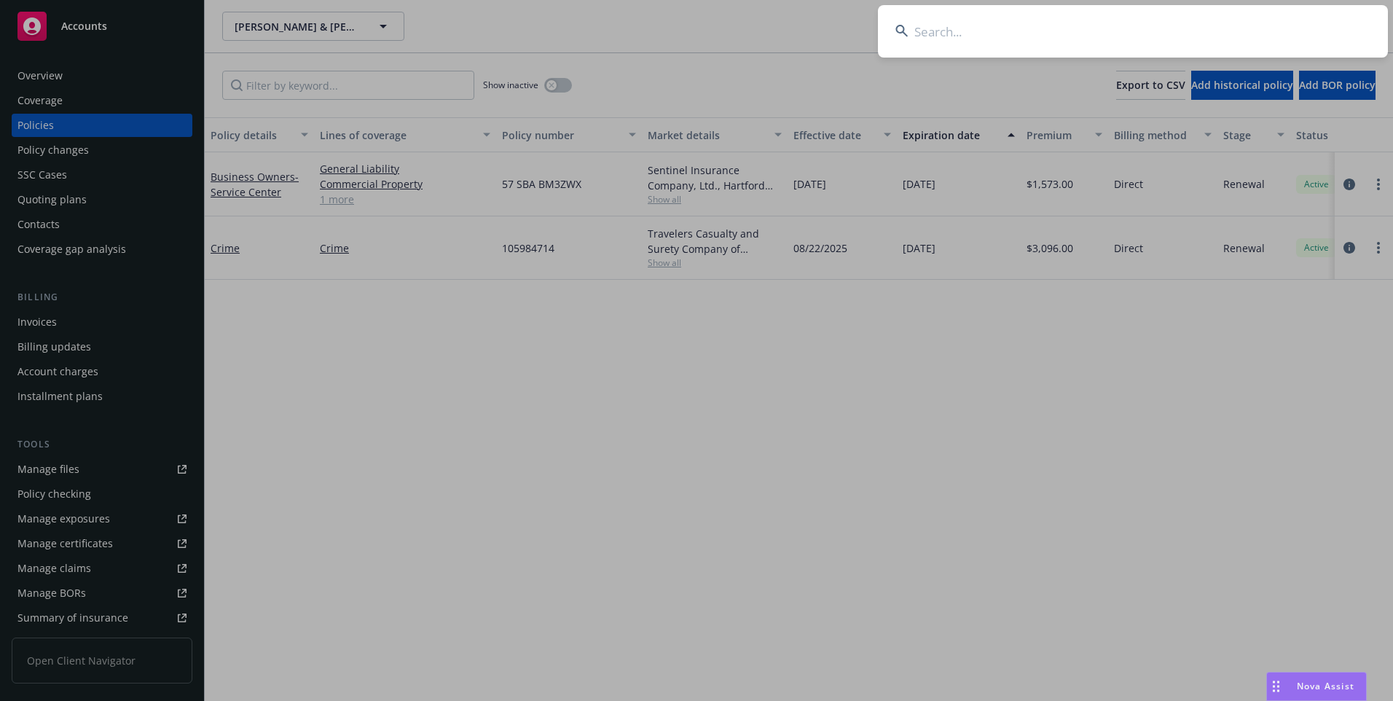
click at [1047, 34] on input at bounding box center [1133, 31] width 510 height 52
paste input "0100828814"
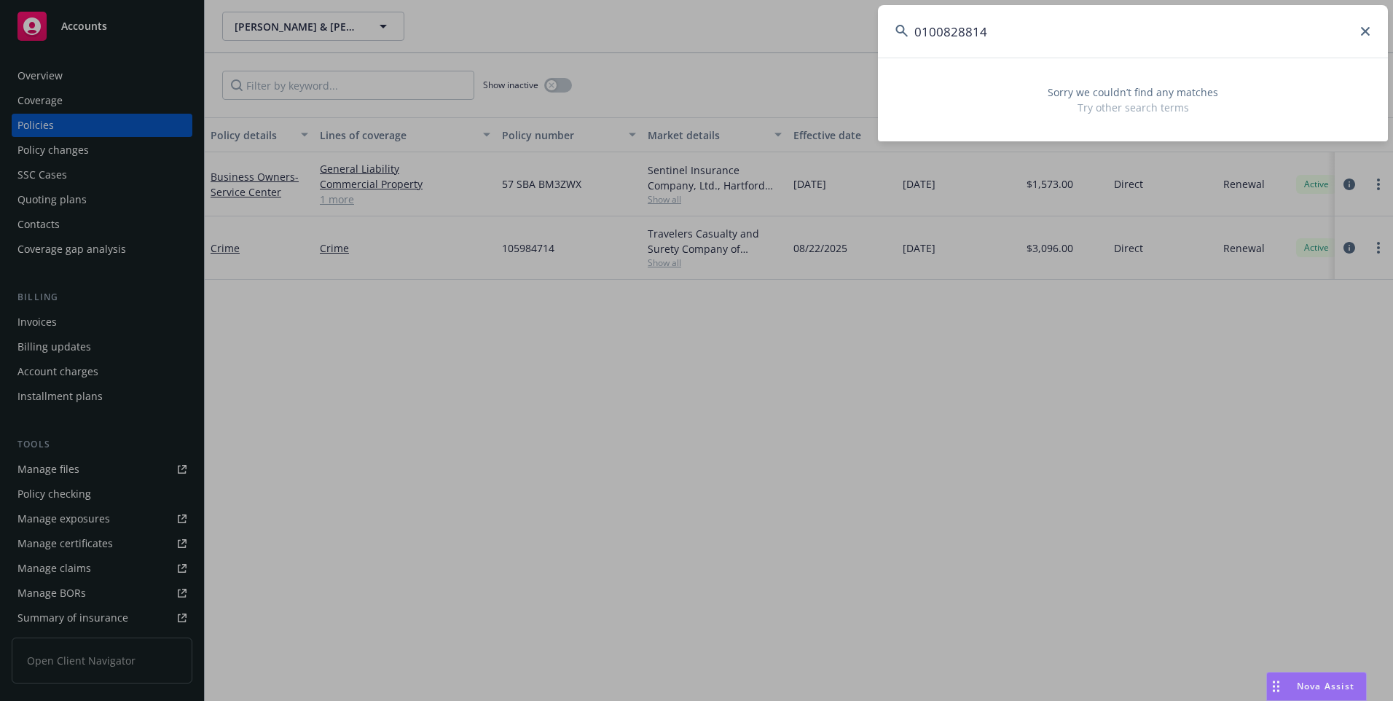
type input "0100828814"
click at [1366, 31] on icon at bounding box center [1365, 31] width 9 height 9
type input "B"
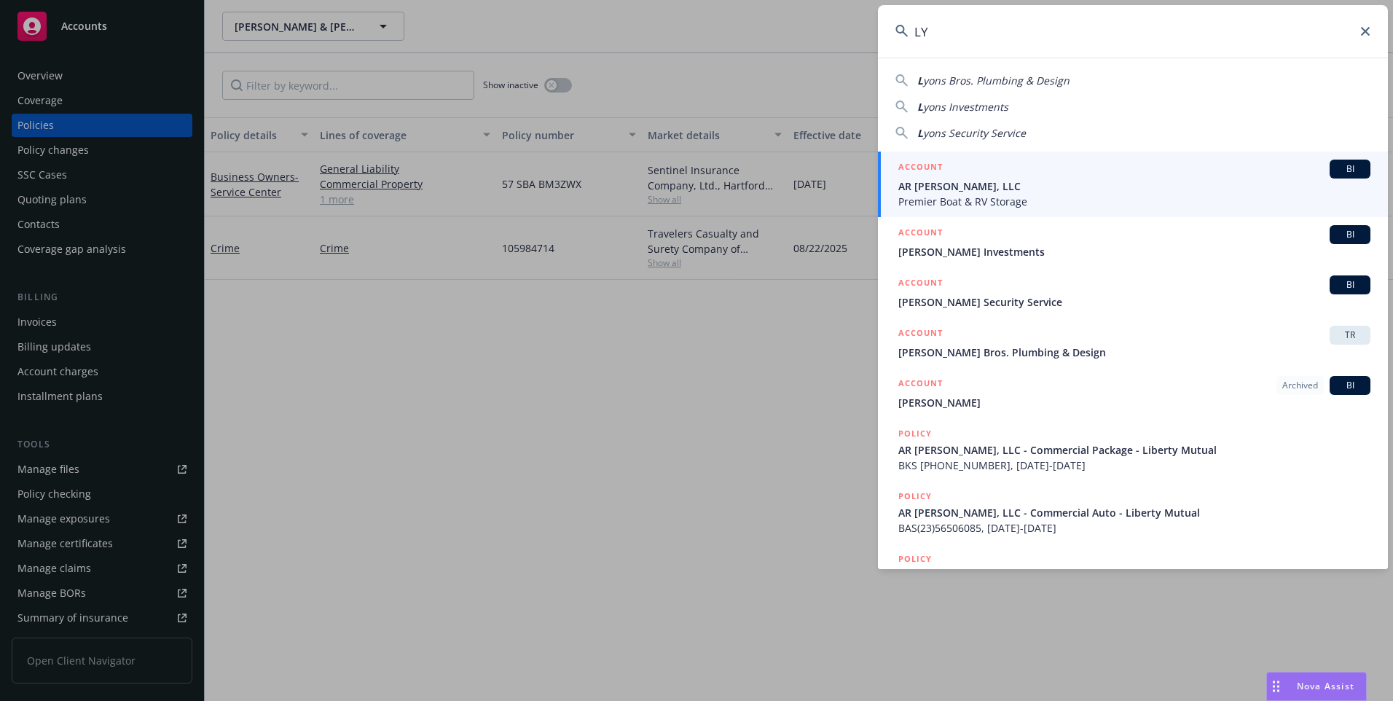
type input "L"
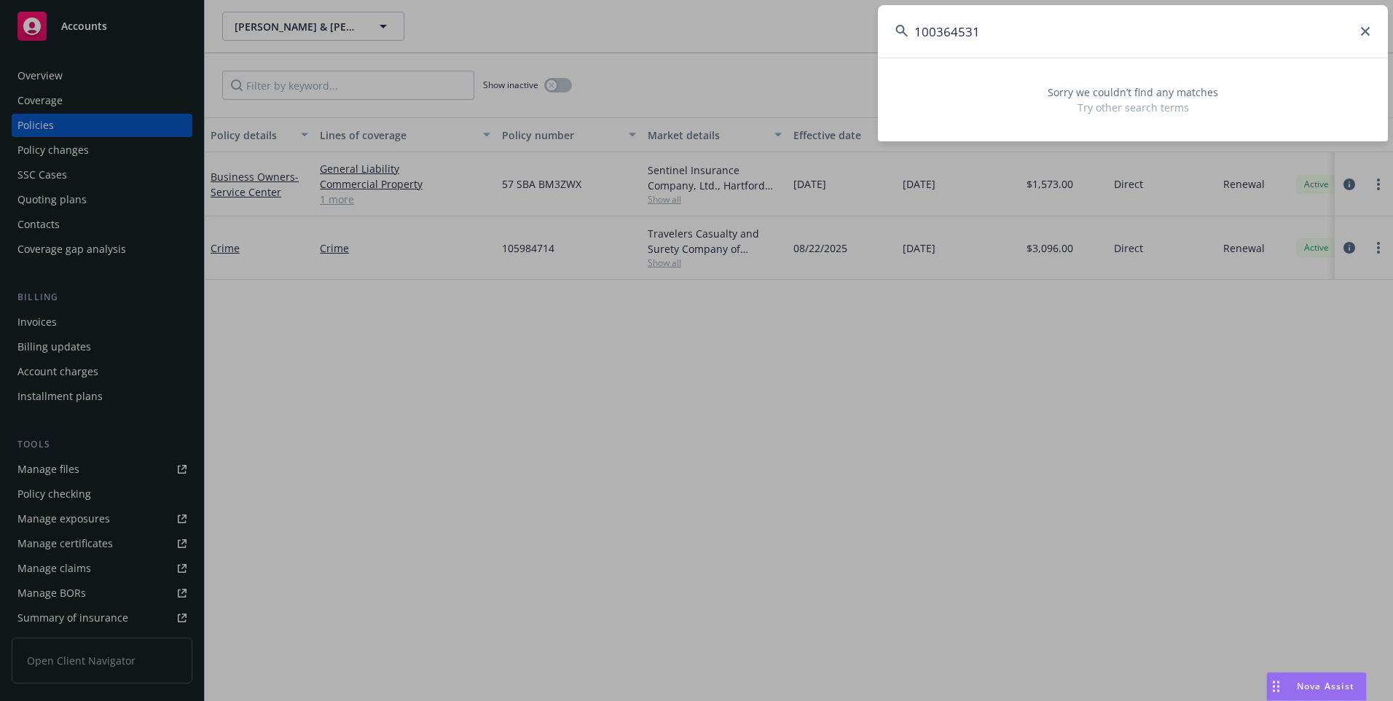
click at [1361, 37] on input "100364531" at bounding box center [1133, 31] width 510 height 52
click at [1361, 26] on input "100364531" at bounding box center [1133, 31] width 510 height 52
type input "100364531"
click at [1369, 32] on icon at bounding box center [1365, 31] width 9 height 9
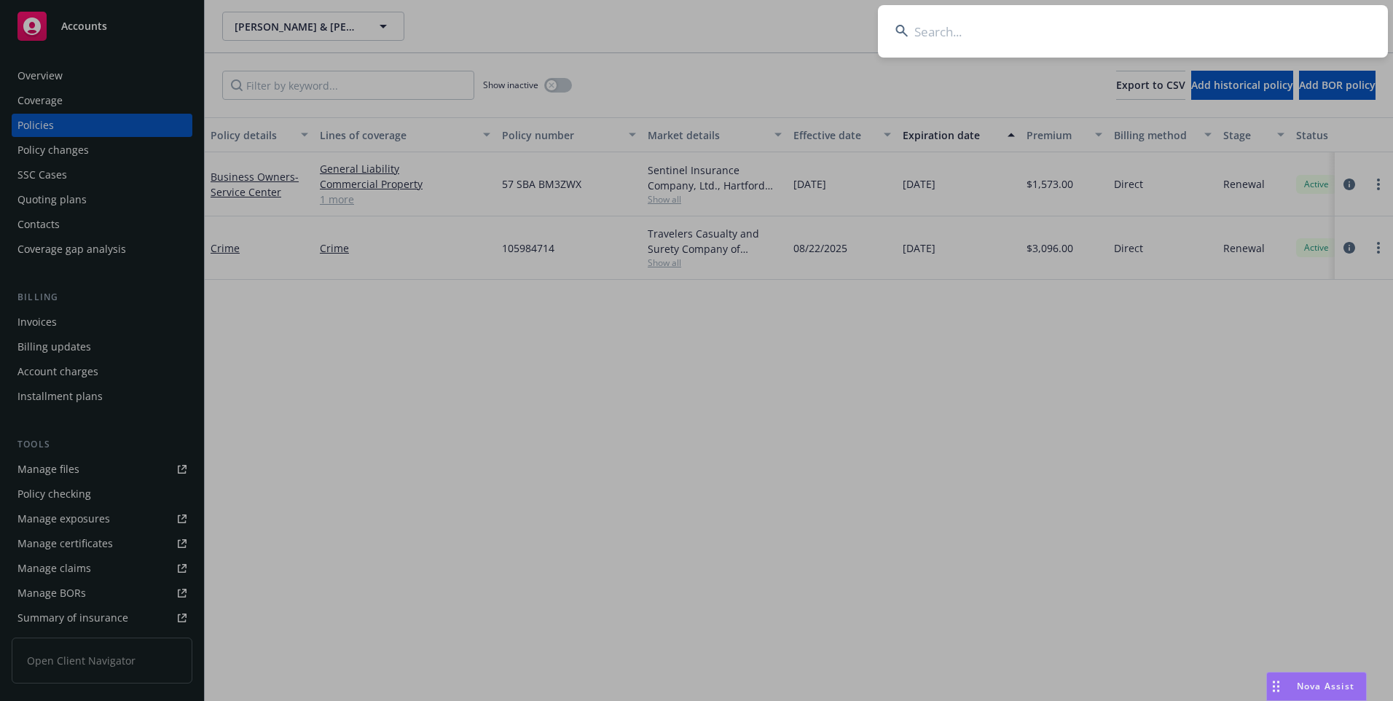
click at [1139, 36] on input at bounding box center [1133, 31] width 510 height 52
paste input "0100364531"
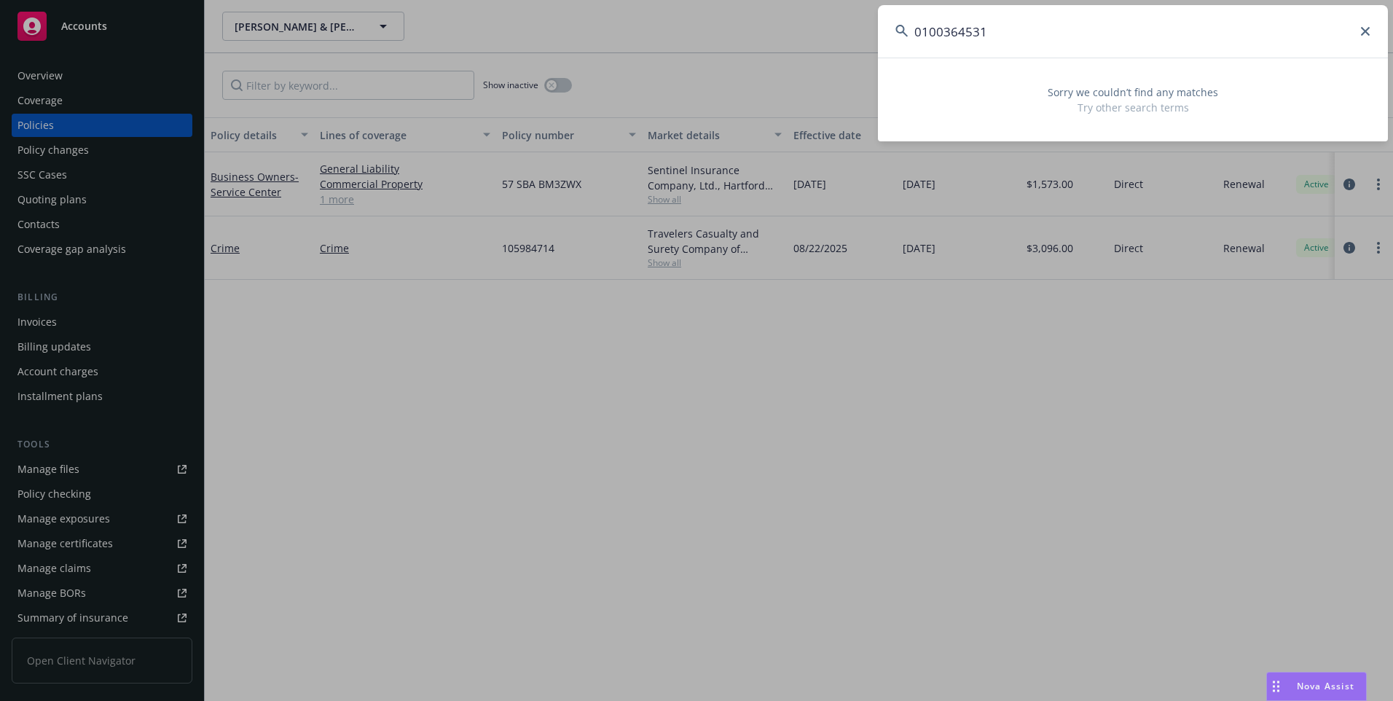
drag, startPoint x: 1004, startPoint y: 42, endPoint x: 802, endPoint y: 34, distance: 202.0
click at [802, 34] on div "0100364531 Sorry we couldn’t find any matches Try other search terms" at bounding box center [696, 350] width 1393 height 701
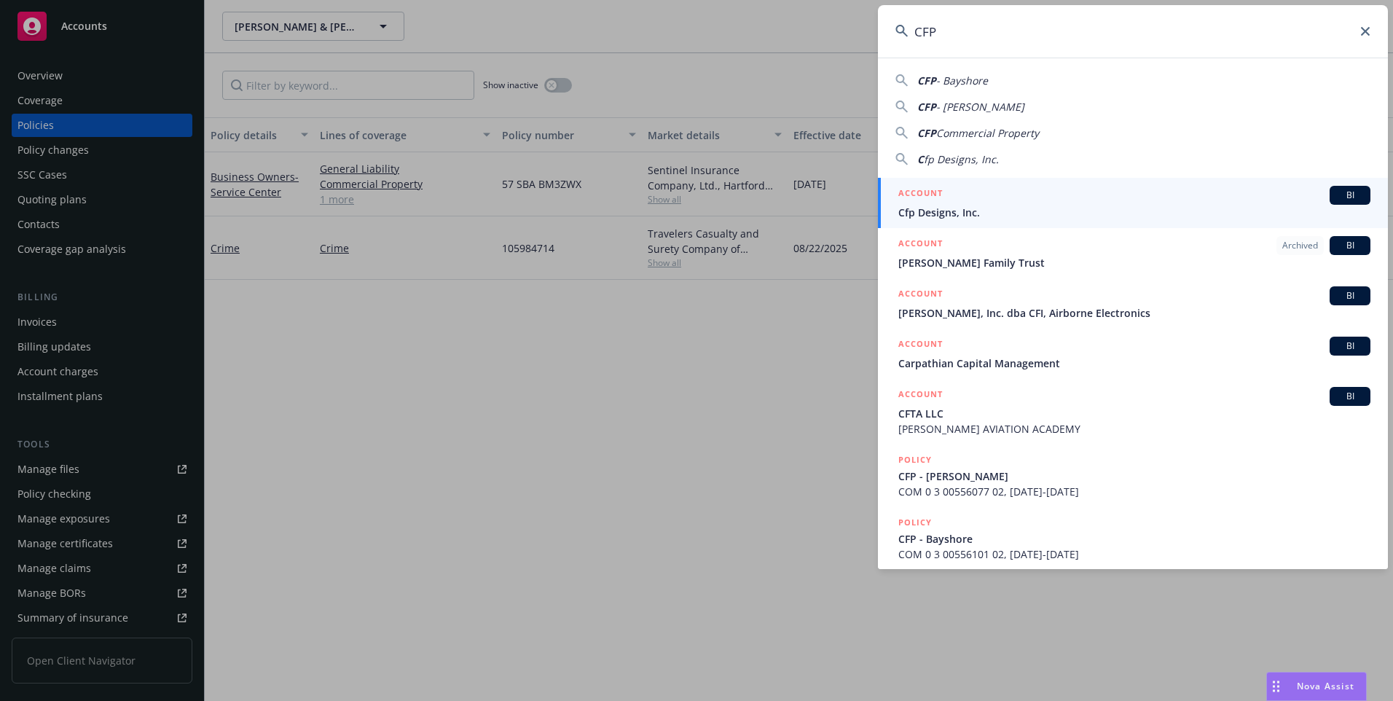
drag, startPoint x: 958, startPoint y: 23, endPoint x: 797, endPoint y: 38, distance: 162.4
click at [797, 38] on div "CFP CFP - Bayshore CFP - Peralta CFP Commercial Property C fp Designs, Inc. ACC…" at bounding box center [696, 350] width 1393 height 701
paste input "0102242181"
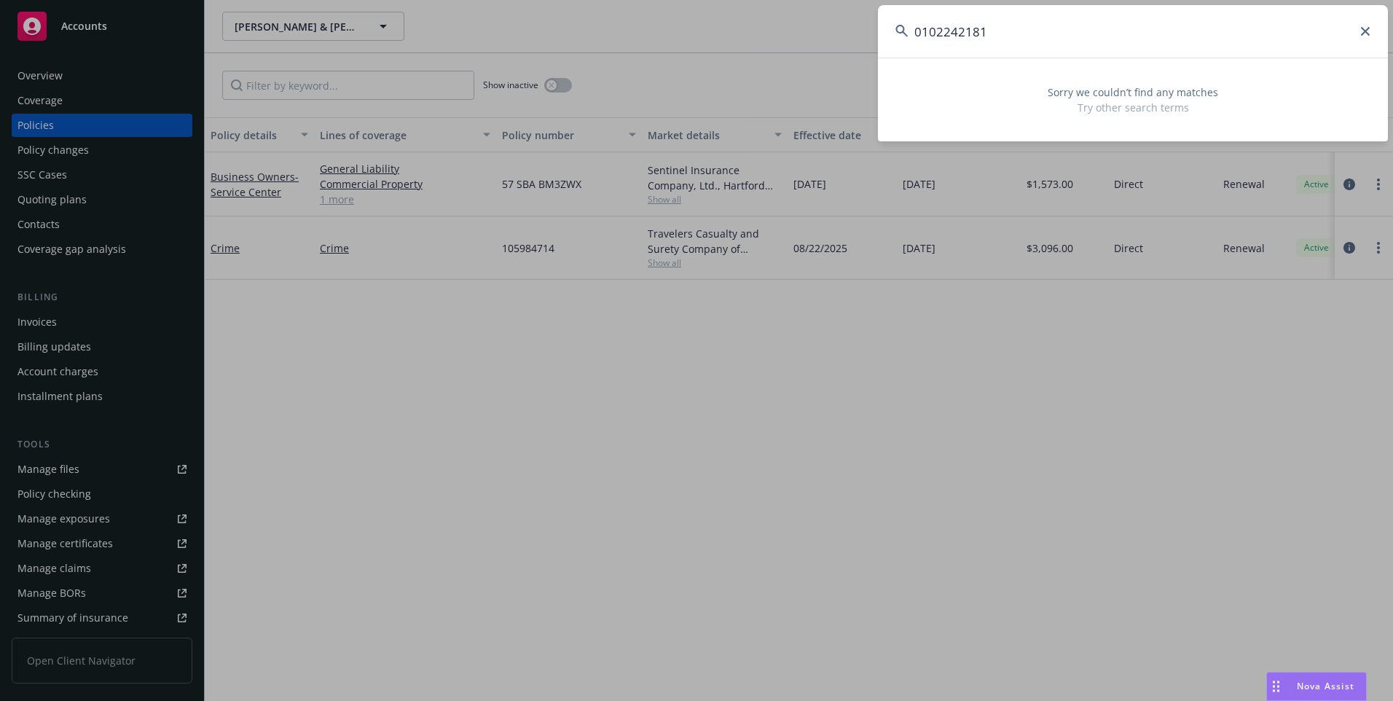
click at [965, 29] on input "0102242181" at bounding box center [1133, 31] width 510 height 52
type input "0102242181"
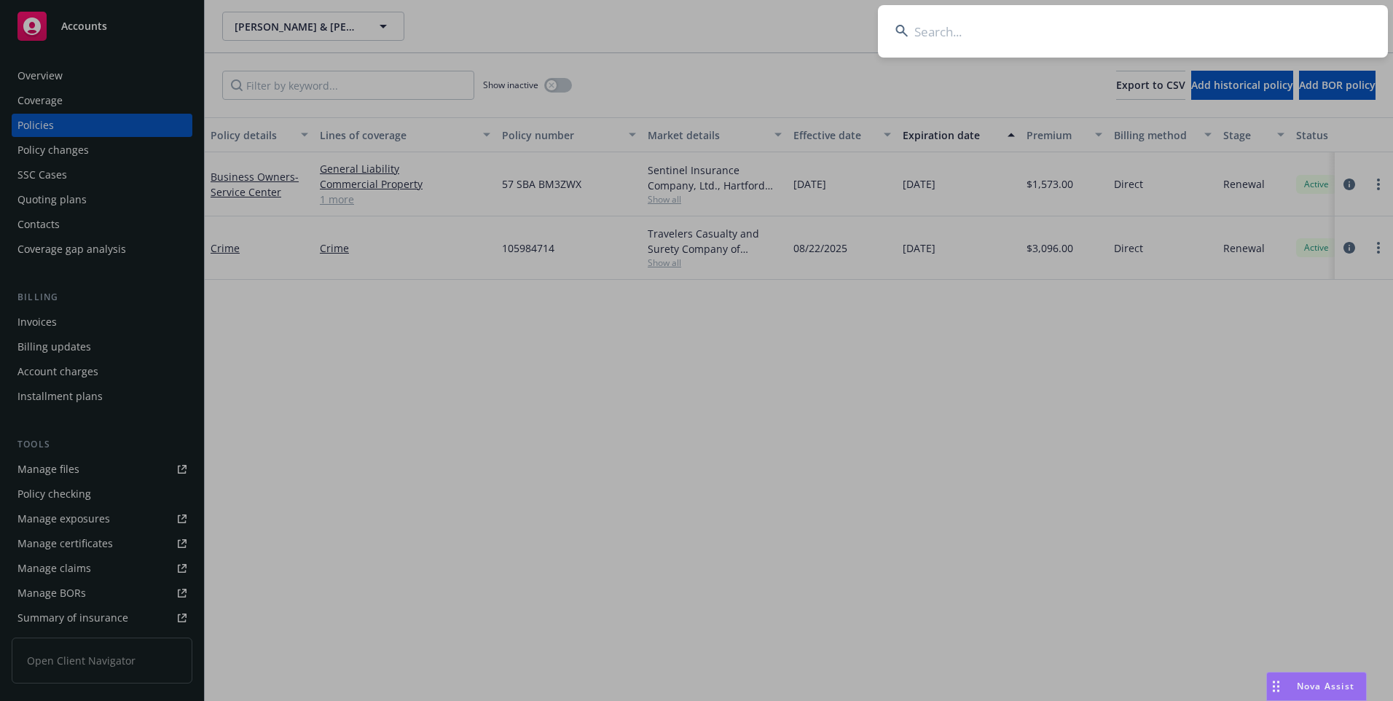
paste input "Sammut"
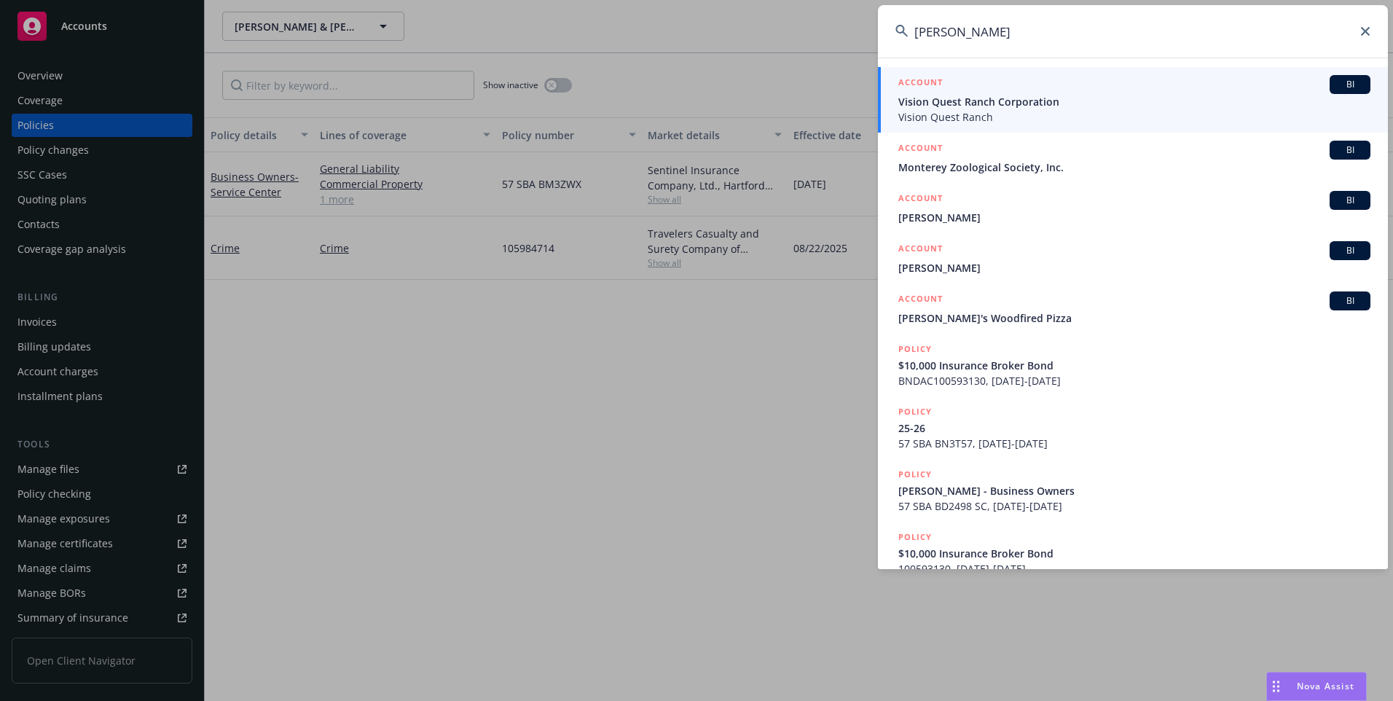
drag, startPoint x: 1100, startPoint y: 32, endPoint x: 848, endPoint y: 30, distance: 252.9
click at [848, 30] on div "Sammut ACCOUNT BI Vision Quest Ranch Corporation Vision Quest Ranch ACCOUNT BI …" at bounding box center [696, 350] width 1393 height 701
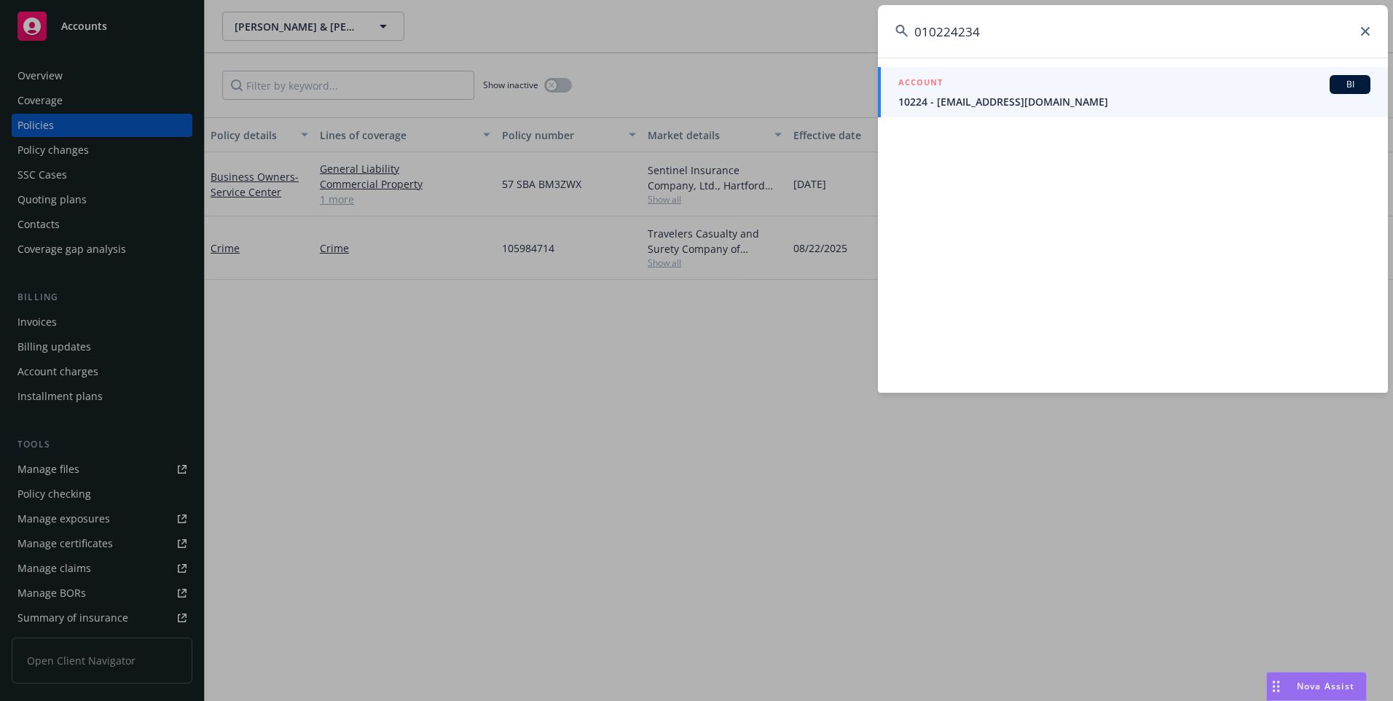
type input "0102242346"
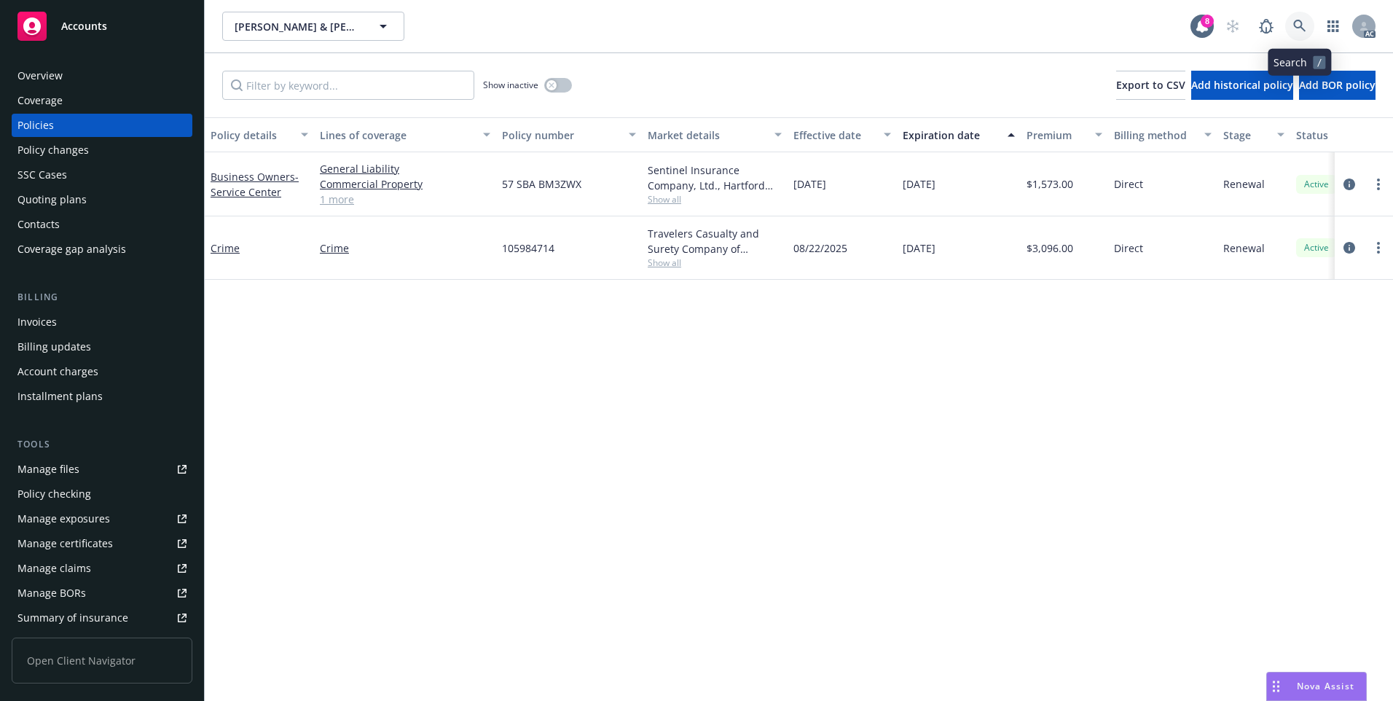
click at [1304, 24] on icon at bounding box center [1300, 26] width 13 height 13
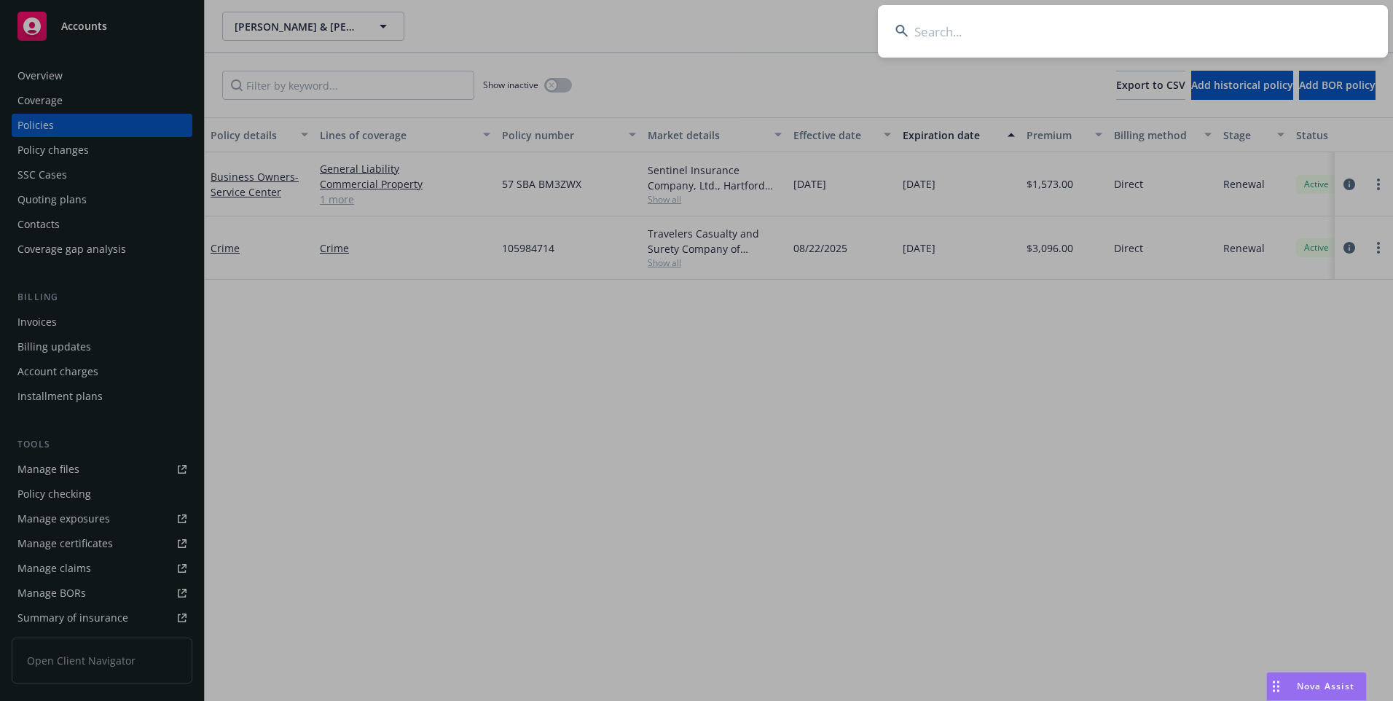
click at [1184, 33] on input at bounding box center [1133, 31] width 510 height 52
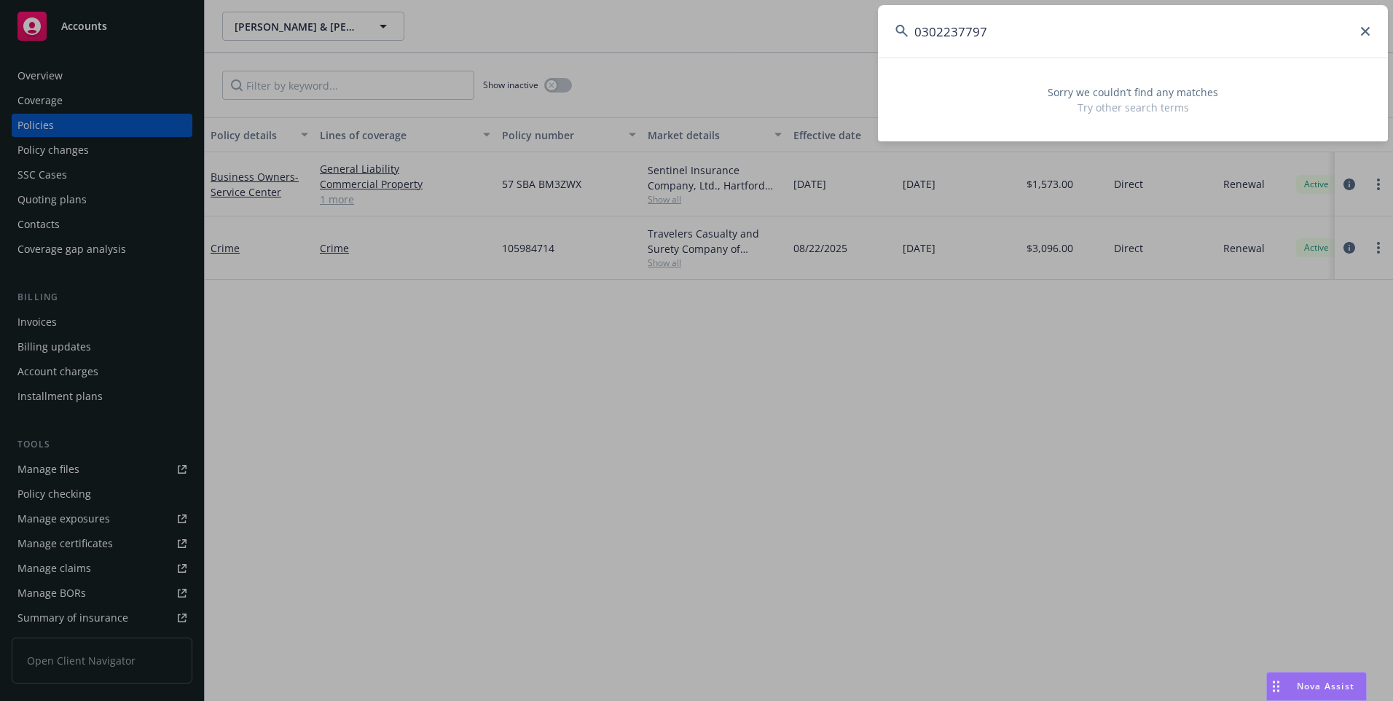
drag, startPoint x: 951, startPoint y: 41, endPoint x: 748, endPoint y: 21, distance: 203.5
click at [748, 21] on div "0302237797 Sorry we couldn’t find any matches Try other search terms" at bounding box center [696, 350] width 1393 height 701
paste input "100861059"
drag, startPoint x: 1053, startPoint y: 42, endPoint x: 777, endPoint y: 41, distance: 276.2
click at [777, 41] on div "0100861059 Sorry we couldn’t find any matches Try other search terms" at bounding box center [696, 350] width 1393 height 701
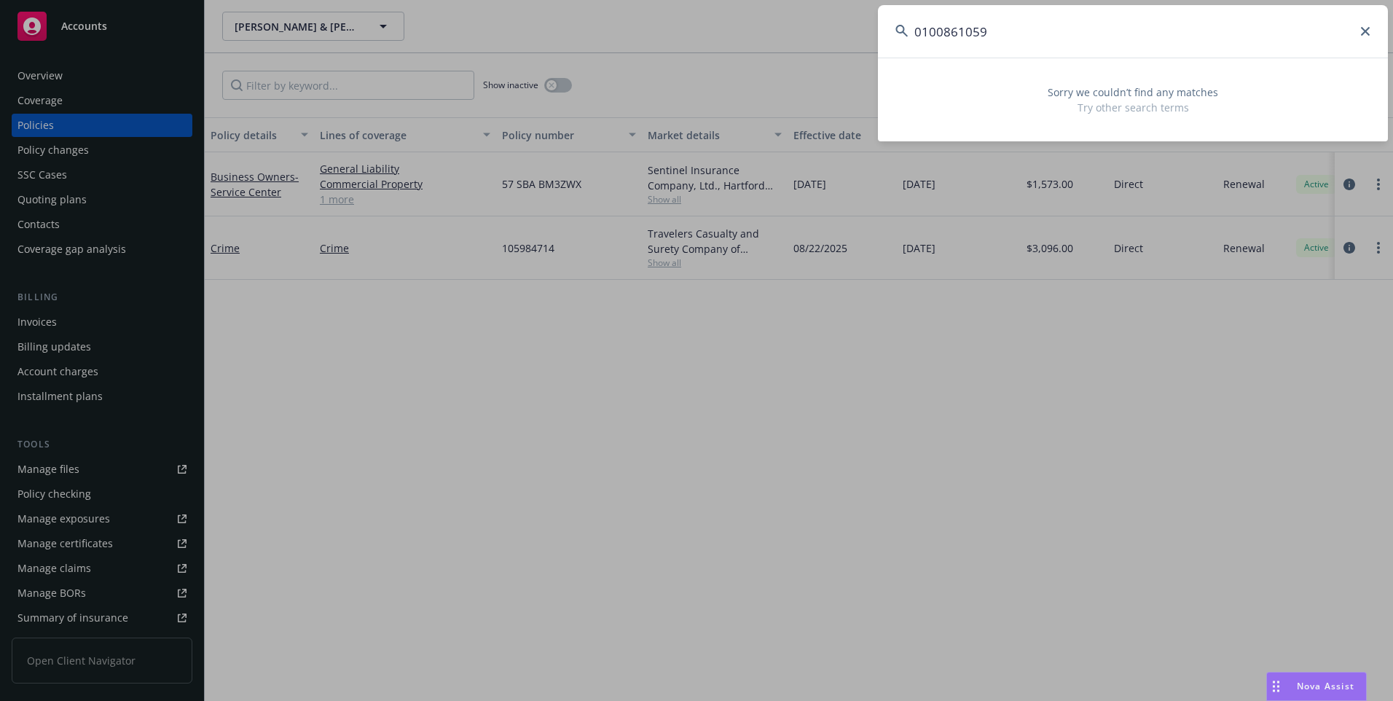
paste input "FARALLONS"
type input "FARALLONS"
drag, startPoint x: 1366, startPoint y: 28, endPoint x: 1339, endPoint y: 42, distance: 30.0
click at [1365, 28] on icon at bounding box center [1365, 31] width 9 height 9
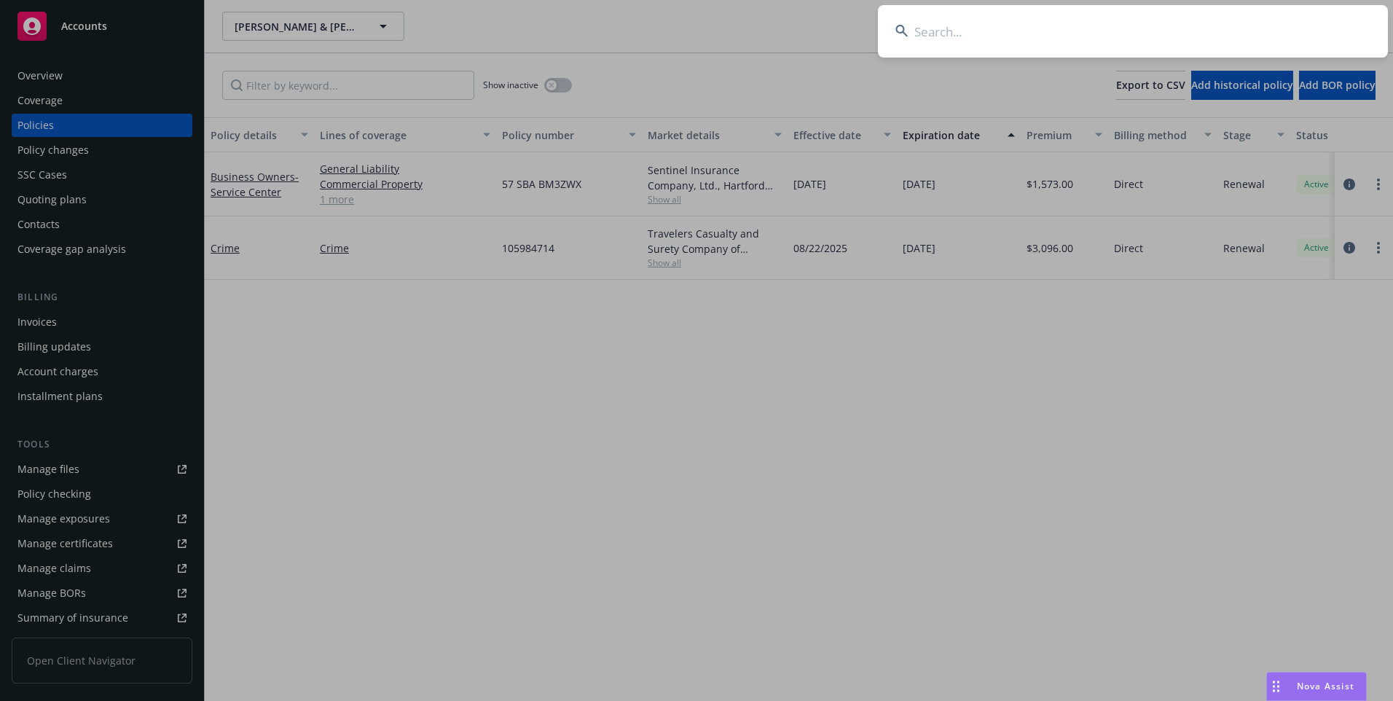
click at [985, 32] on input at bounding box center [1133, 31] width 510 height 52
paste input "0301666142"
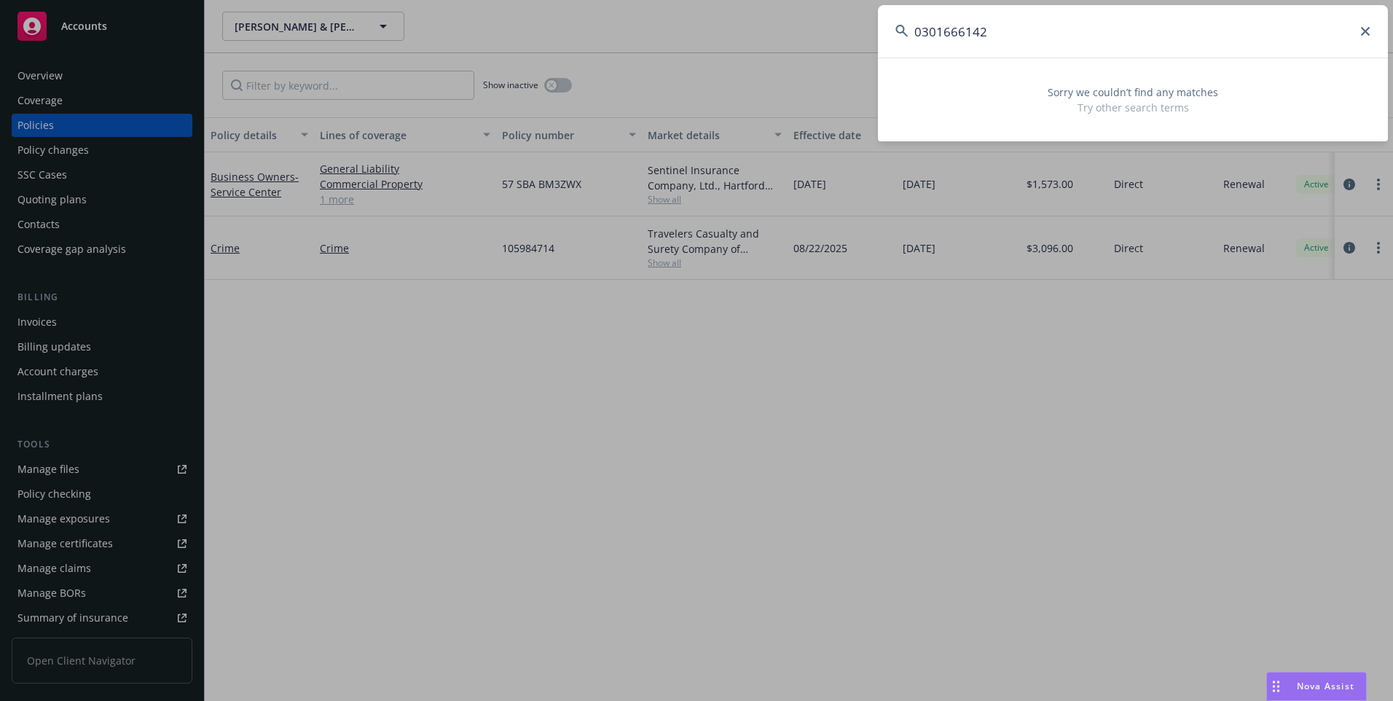
drag, startPoint x: 1018, startPoint y: 32, endPoint x: 759, endPoint y: 29, distance: 259.5
click at [759, 29] on div "0301666142 Sorry we couldn’t find any matches Try other search terms" at bounding box center [696, 350] width 1393 height 701
paste input "10018007"
drag, startPoint x: 913, startPoint y: 40, endPoint x: 689, endPoint y: 28, distance: 224.1
click at [699, 31] on div "0100180072 Sorry we couldn’t find any matches Try other search terms" at bounding box center [696, 350] width 1393 height 701
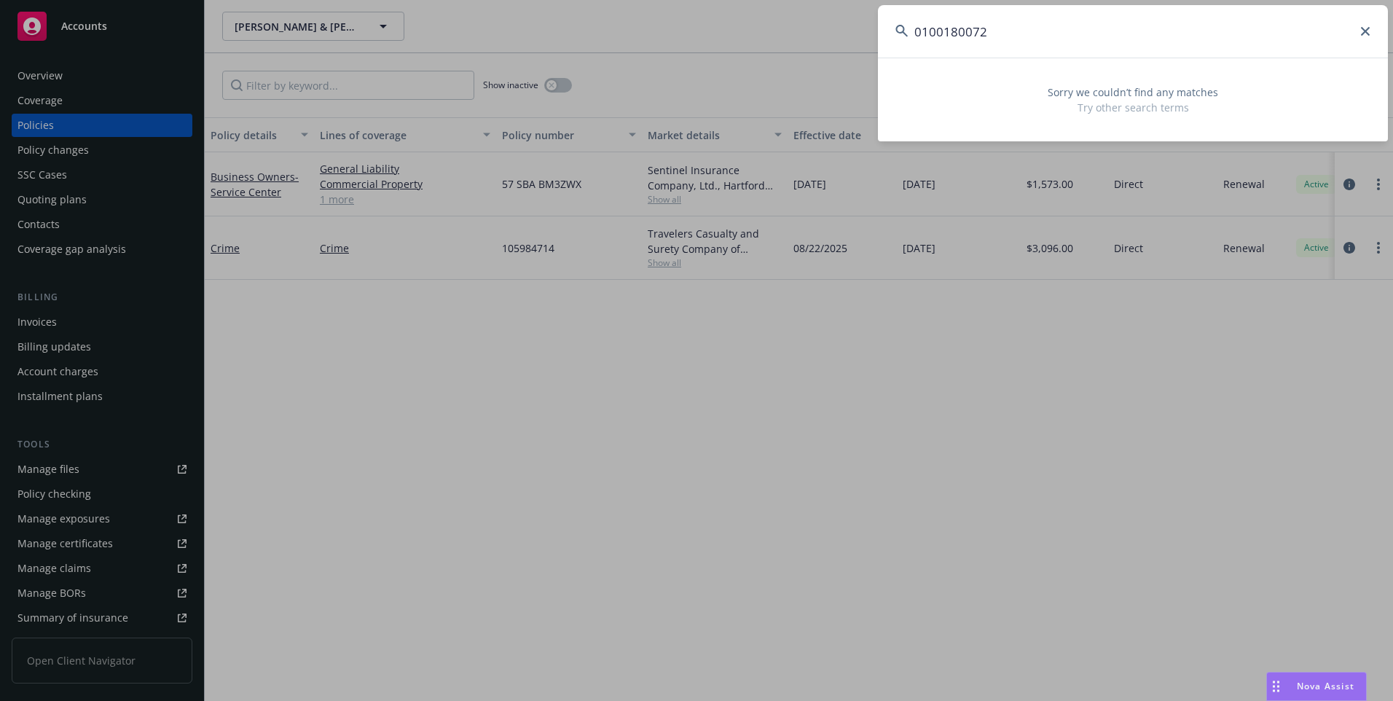
paste input "Palomar Mountain"
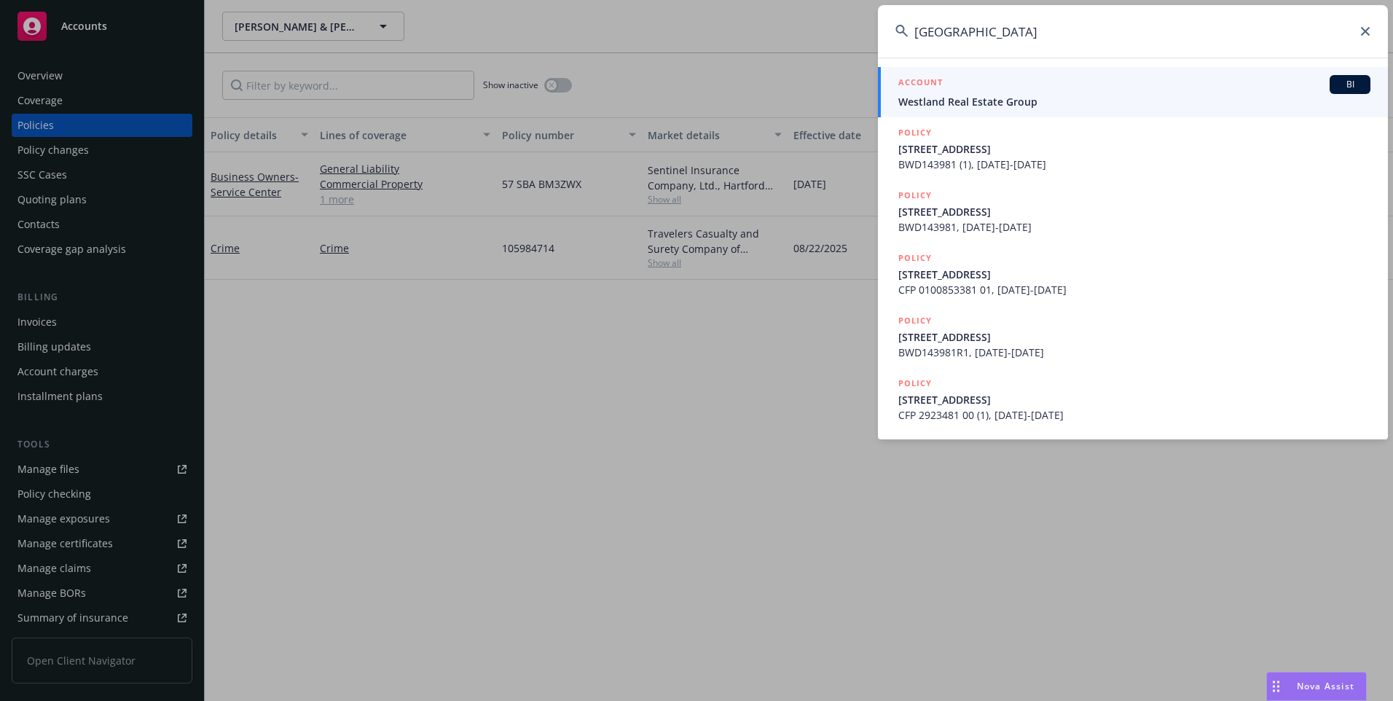
type input "Palomar Mountain"
click at [1006, 95] on span "Westland Real Estate Group" at bounding box center [1135, 101] width 472 height 15
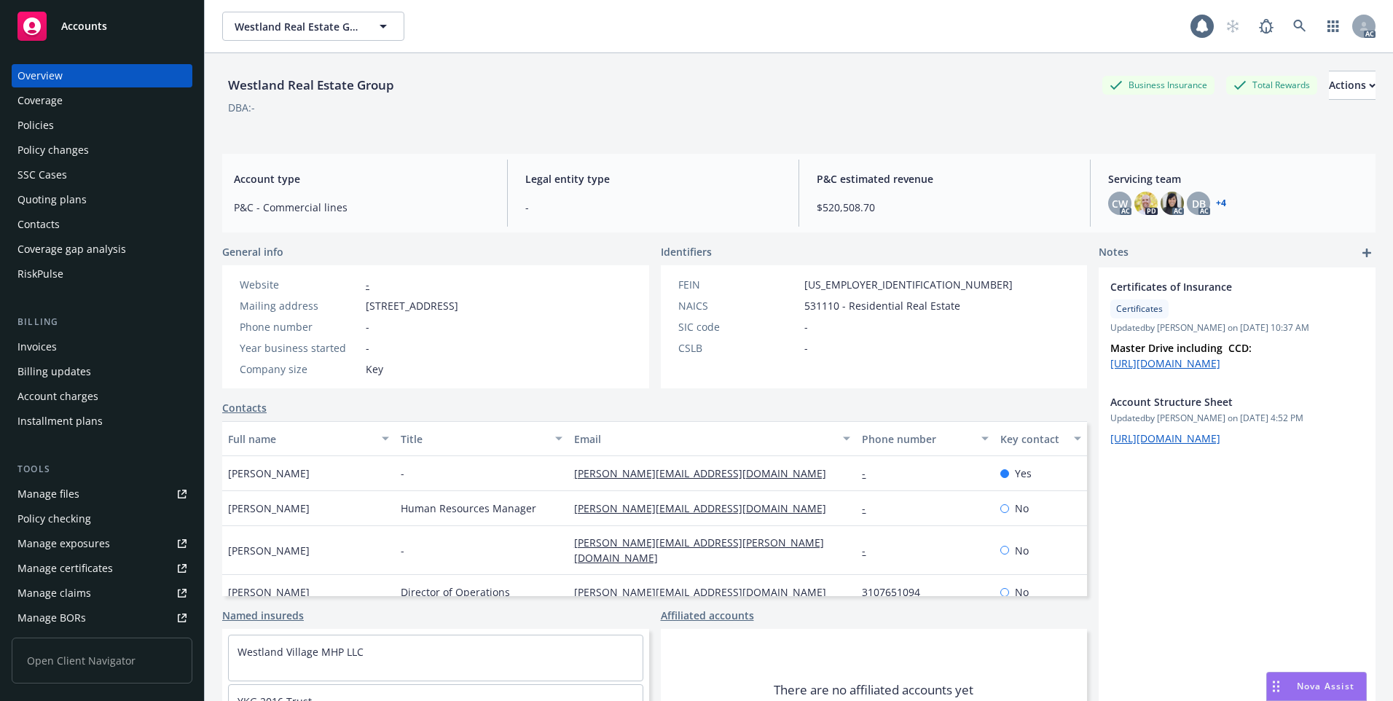
click at [97, 124] on div "Policies" at bounding box center [101, 125] width 169 height 23
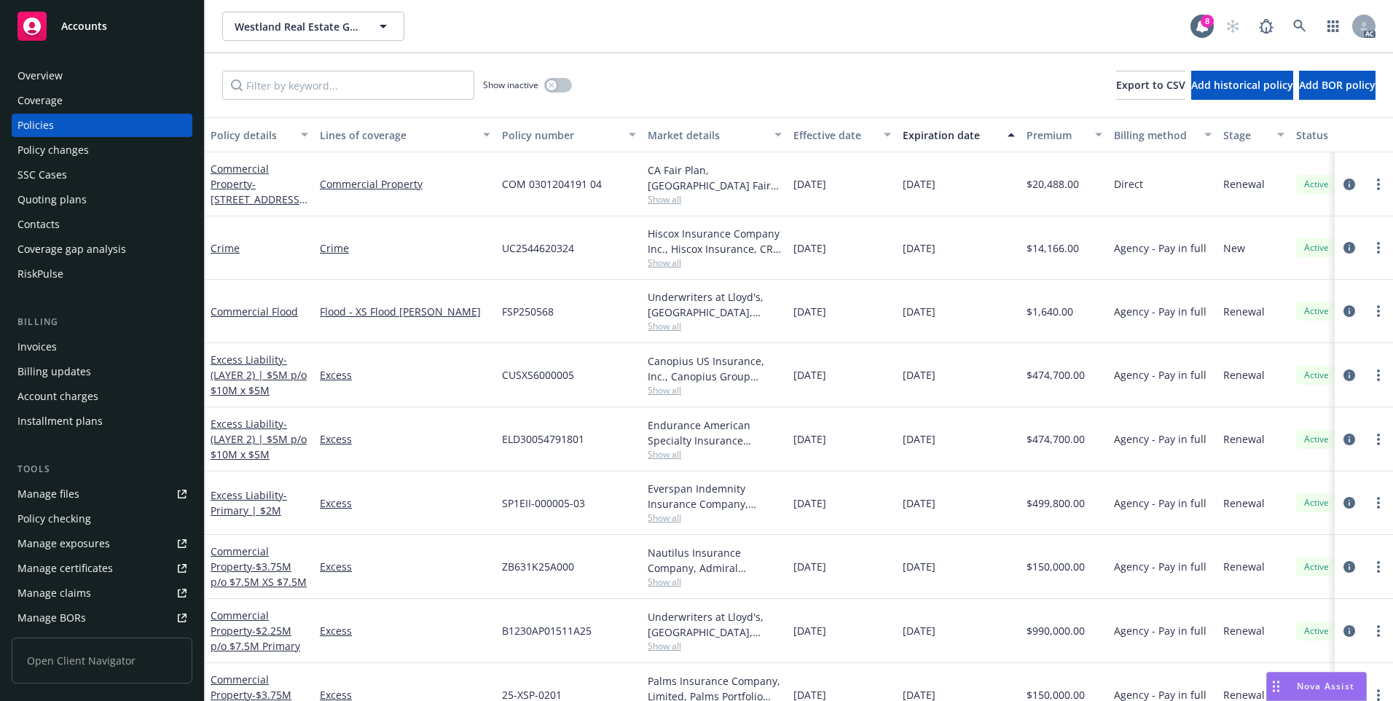
click at [817, 132] on div "Effective date" at bounding box center [835, 135] width 82 height 15
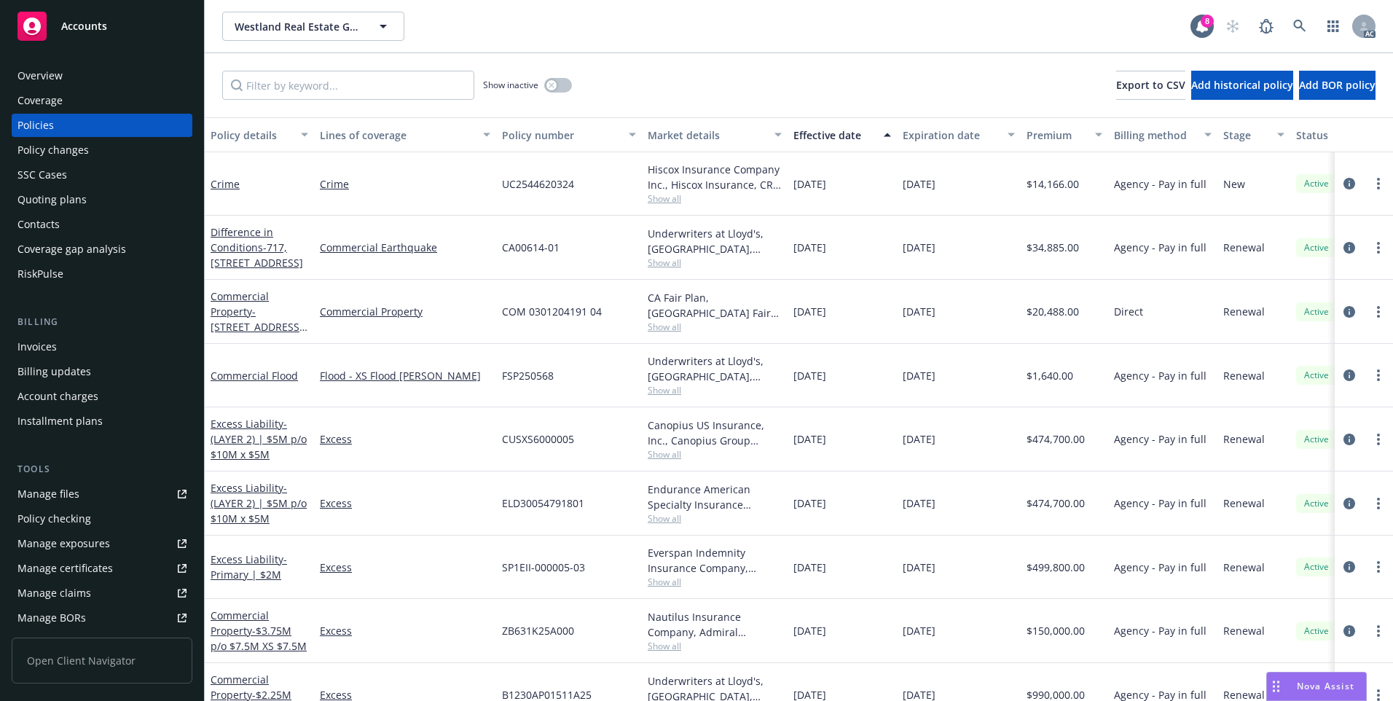
click at [817, 132] on div "Effective date" at bounding box center [835, 135] width 82 height 15
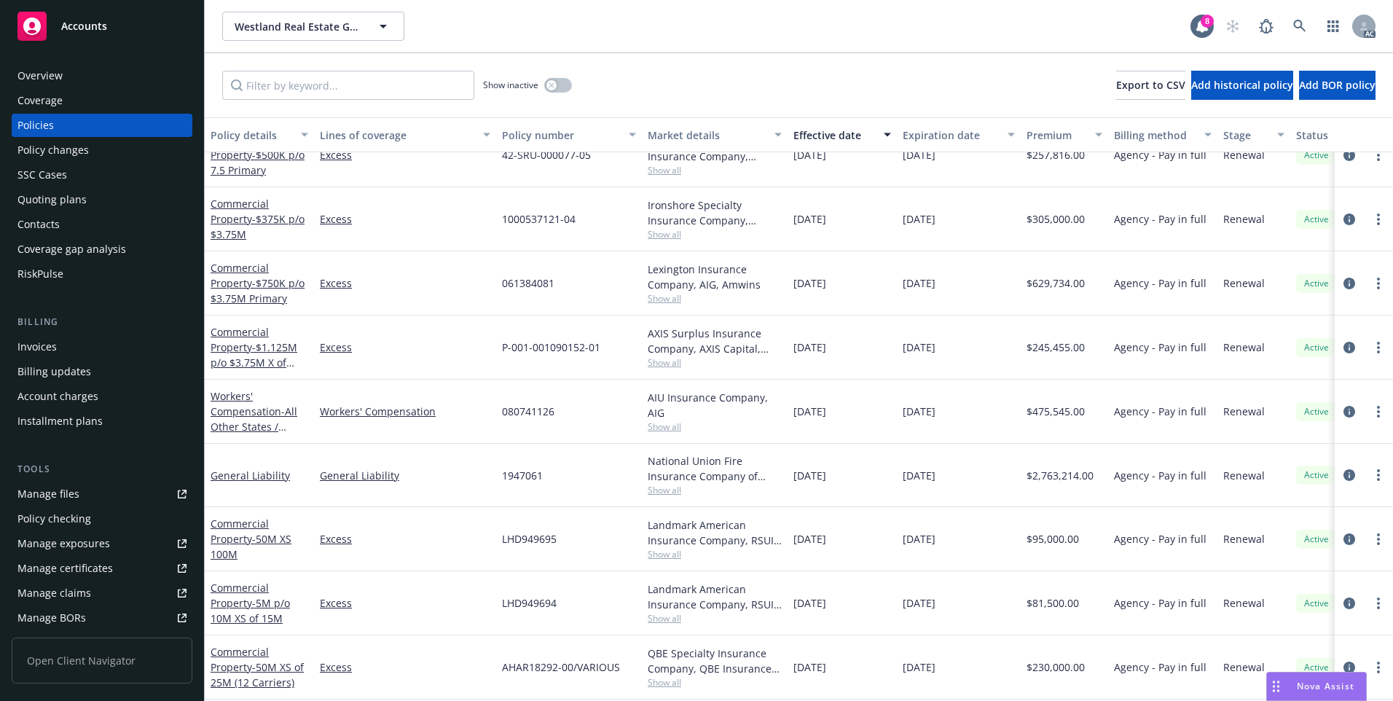
scroll to position [1385, 0]
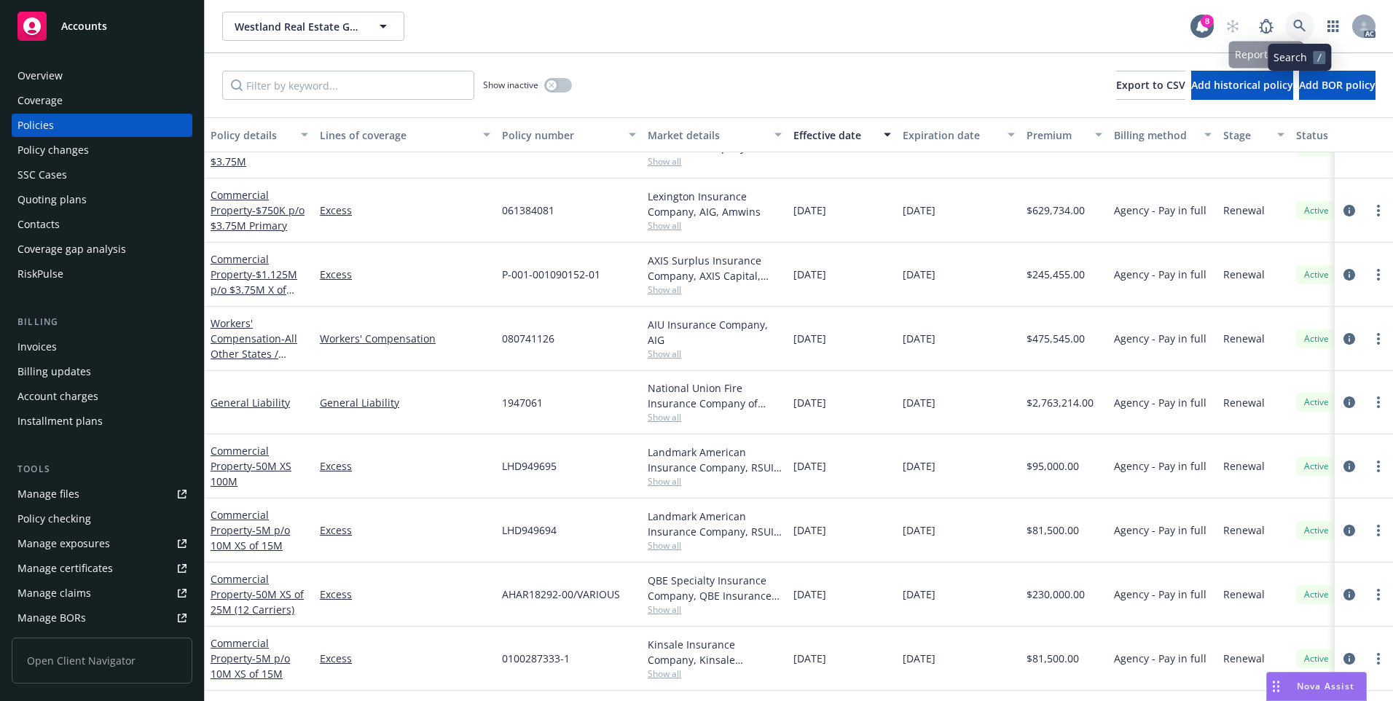
click at [1301, 21] on icon at bounding box center [1300, 26] width 12 height 12
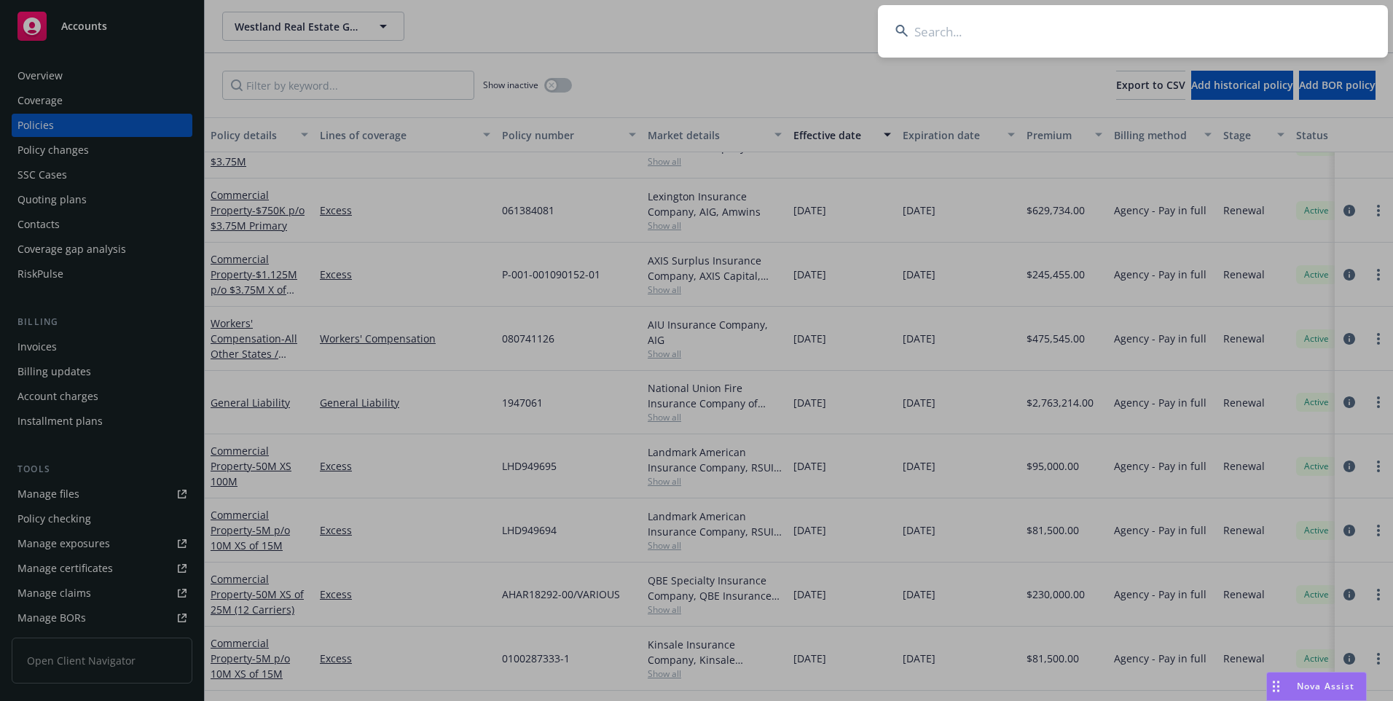
click at [1227, 26] on input at bounding box center [1133, 31] width 510 height 52
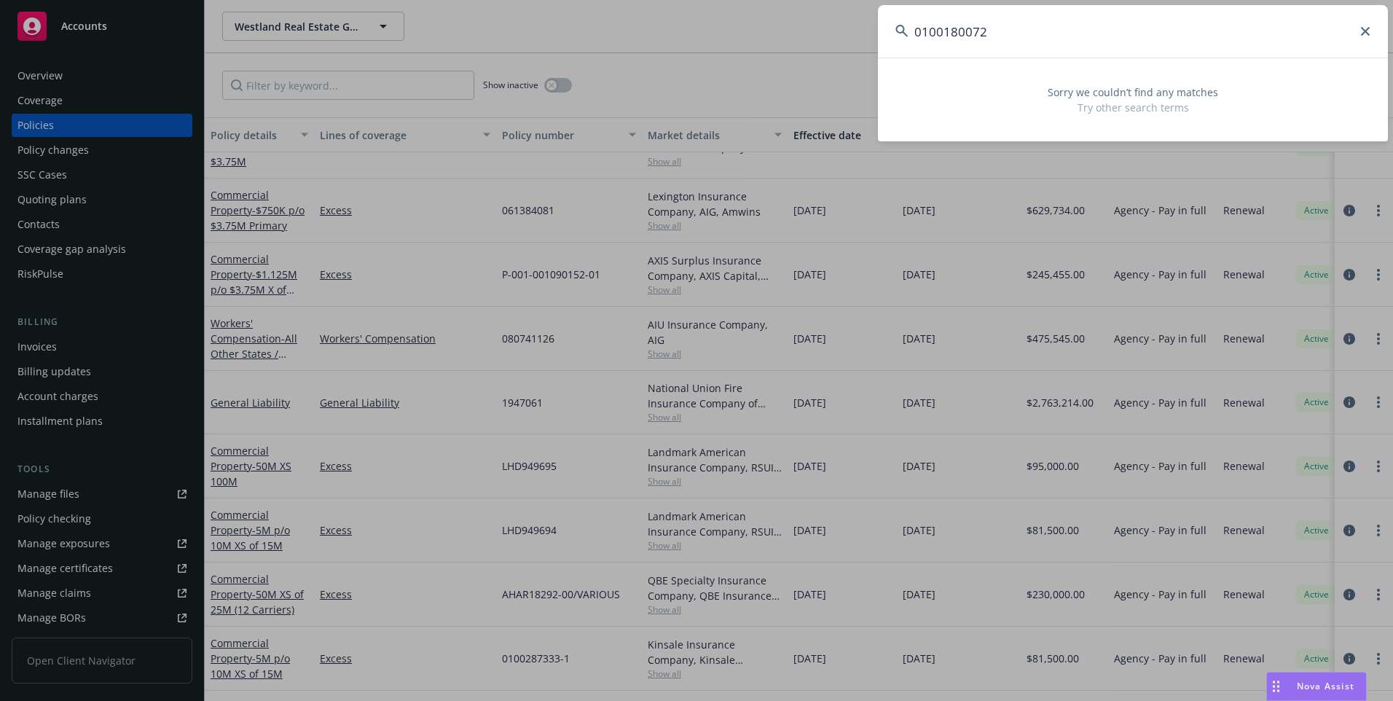
drag, startPoint x: 1079, startPoint y: 47, endPoint x: 740, endPoint y: 43, distance: 338.2
click at [746, 43] on div "0100180072 Sorry we couldn’t find any matches Try other search terms" at bounding box center [696, 350] width 1393 height 701
paste input "282398"
drag, startPoint x: 1028, startPoint y: 29, endPoint x: 690, endPoint y: 47, distance: 338.6
click at [692, 47] on div "0100282398 Sorry we couldn’t find any matches Try other search terms" at bounding box center [696, 350] width 1393 height 701
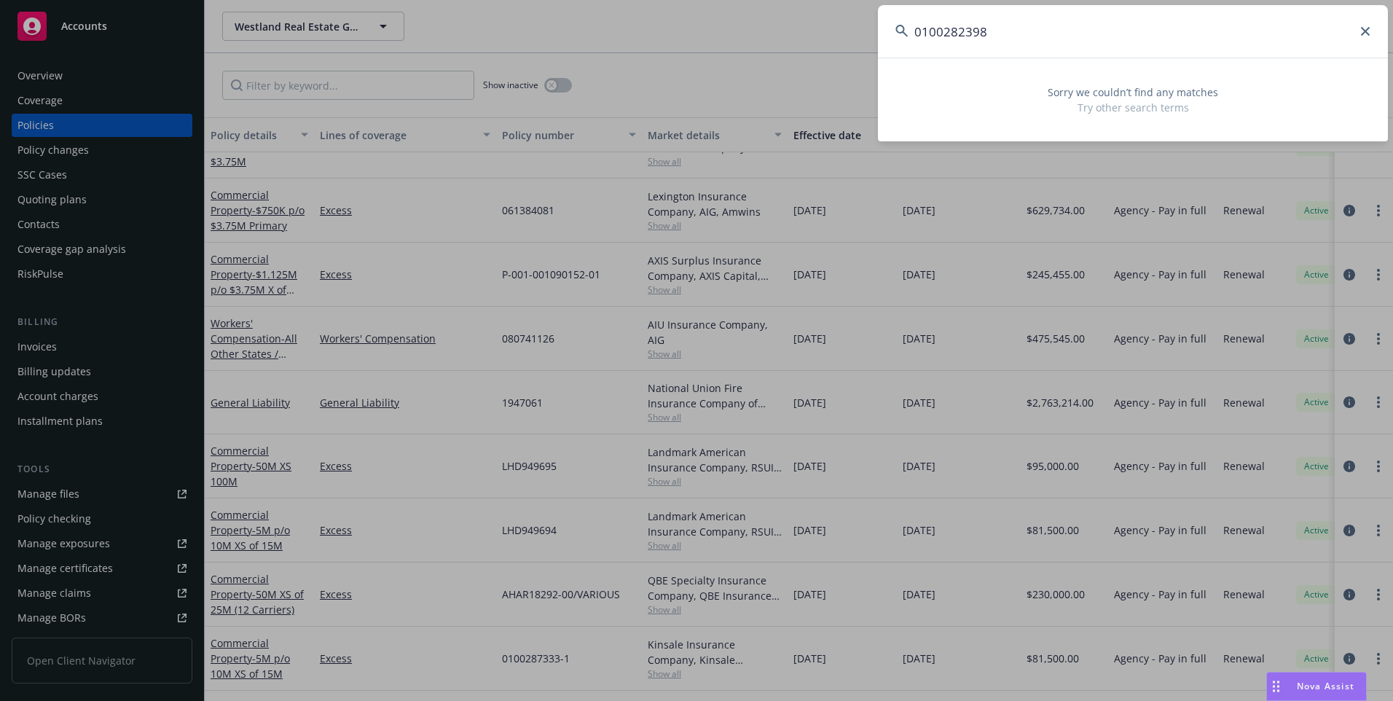
paste input "PERVERE"
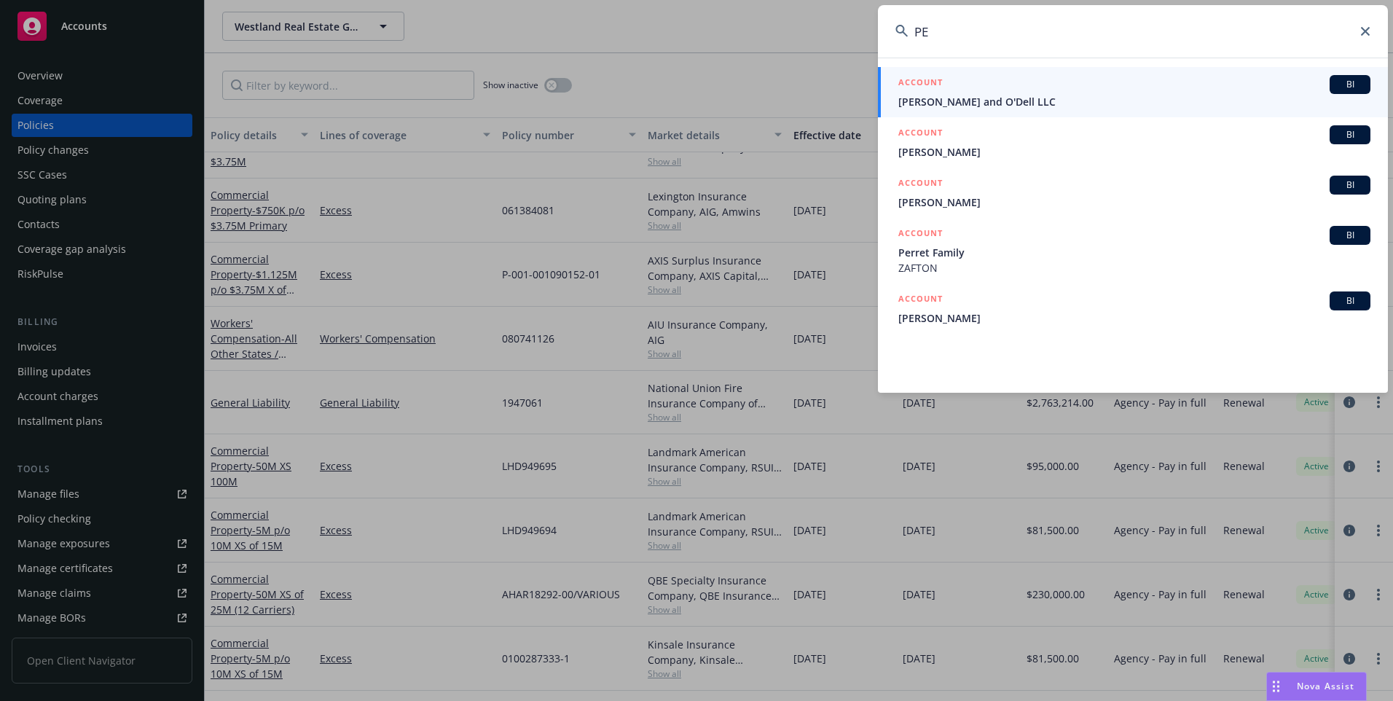
type input "P"
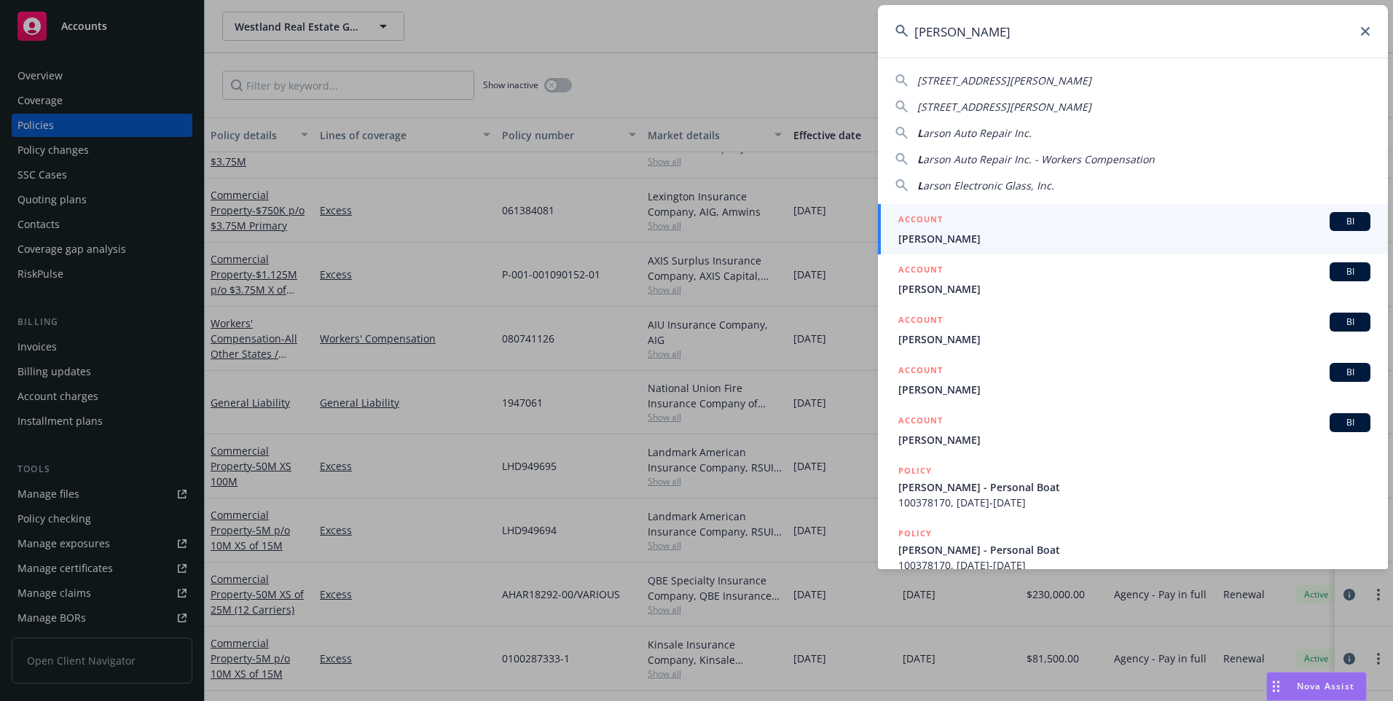
drag, startPoint x: 1082, startPoint y: 42, endPoint x: 679, endPoint y: 26, distance: 403.3
click at [679, 26] on div "LARSON 671 Larson Ln, Unit A, Coleville, CA 671 Larson Ln, Unit B, Coleville, C…" at bounding box center [696, 350] width 1393 height 701
paste input "0100282398"
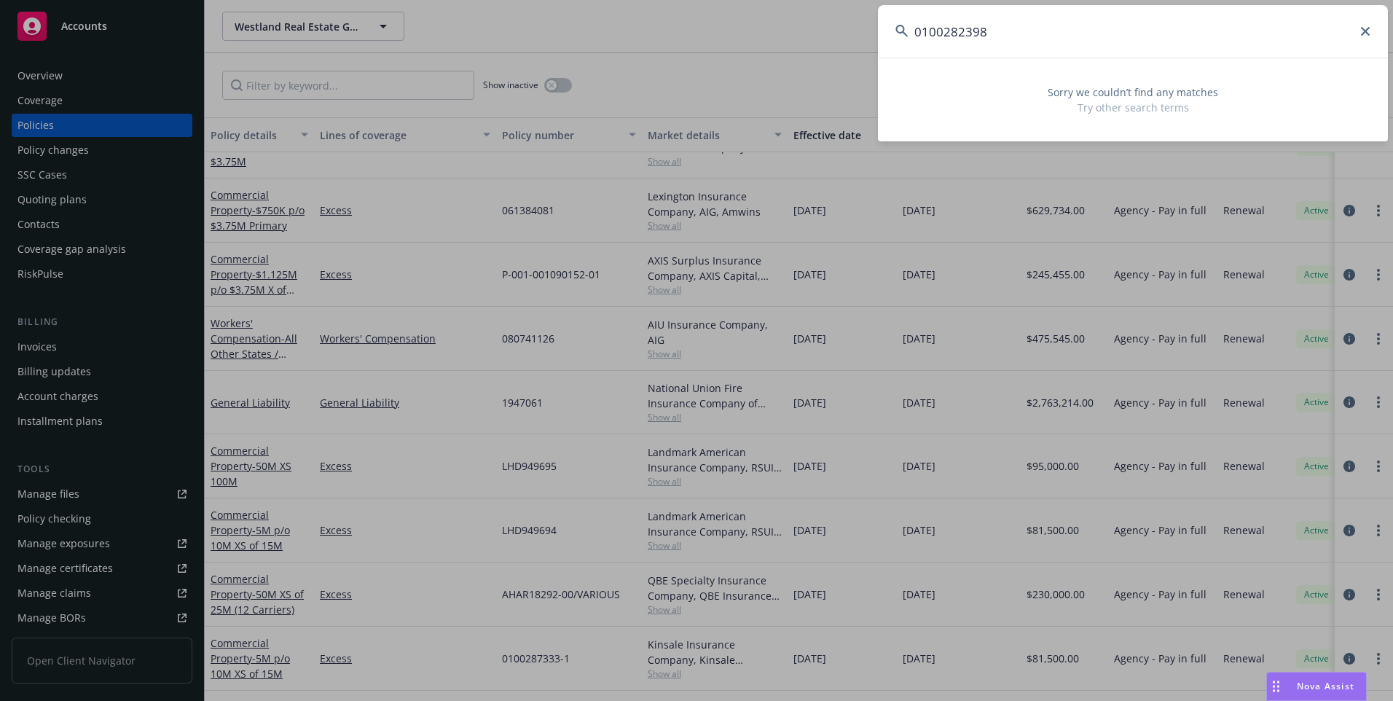
type input "0100282398"
drag, startPoint x: 1365, startPoint y: 28, endPoint x: 1357, endPoint y: 31, distance: 8.3
click at [1361, 28] on icon at bounding box center [1365, 31] width 9 height 9
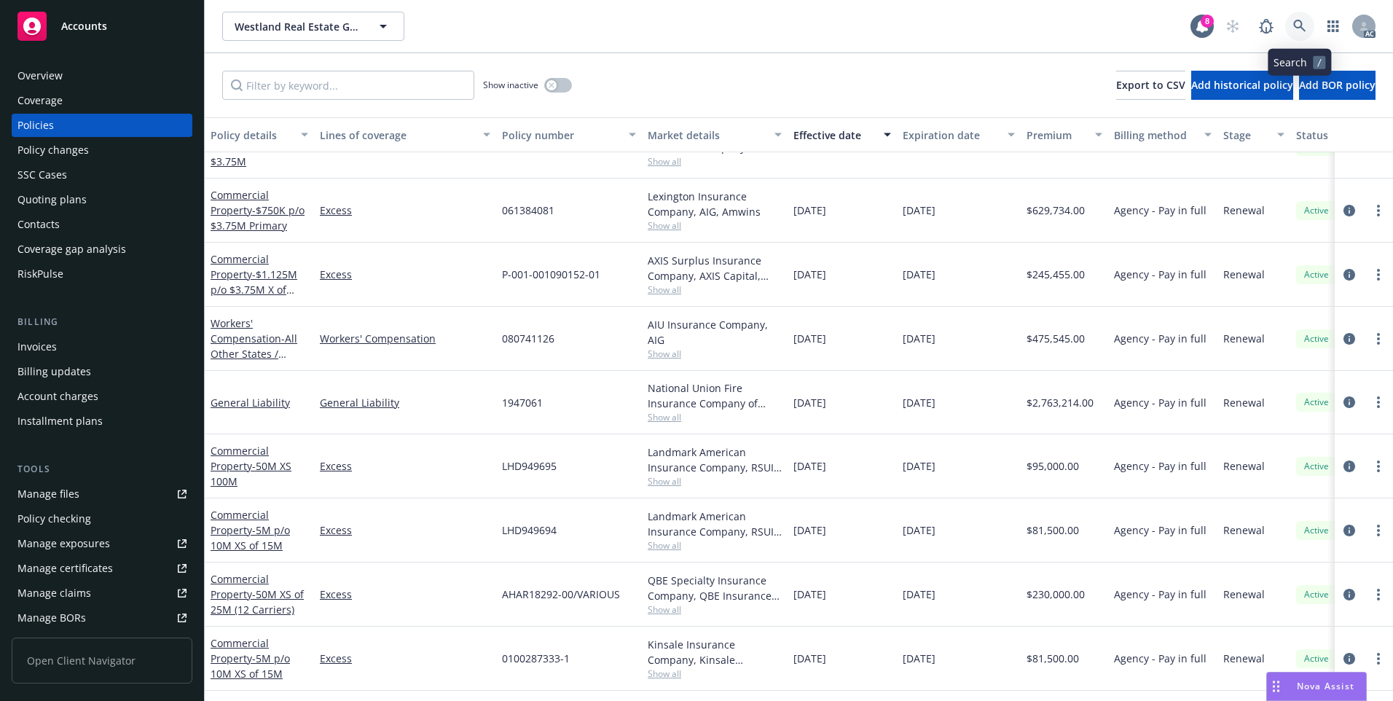
click at [1307, 19] on link at bounding box center [1300, 26] width 29 height 29
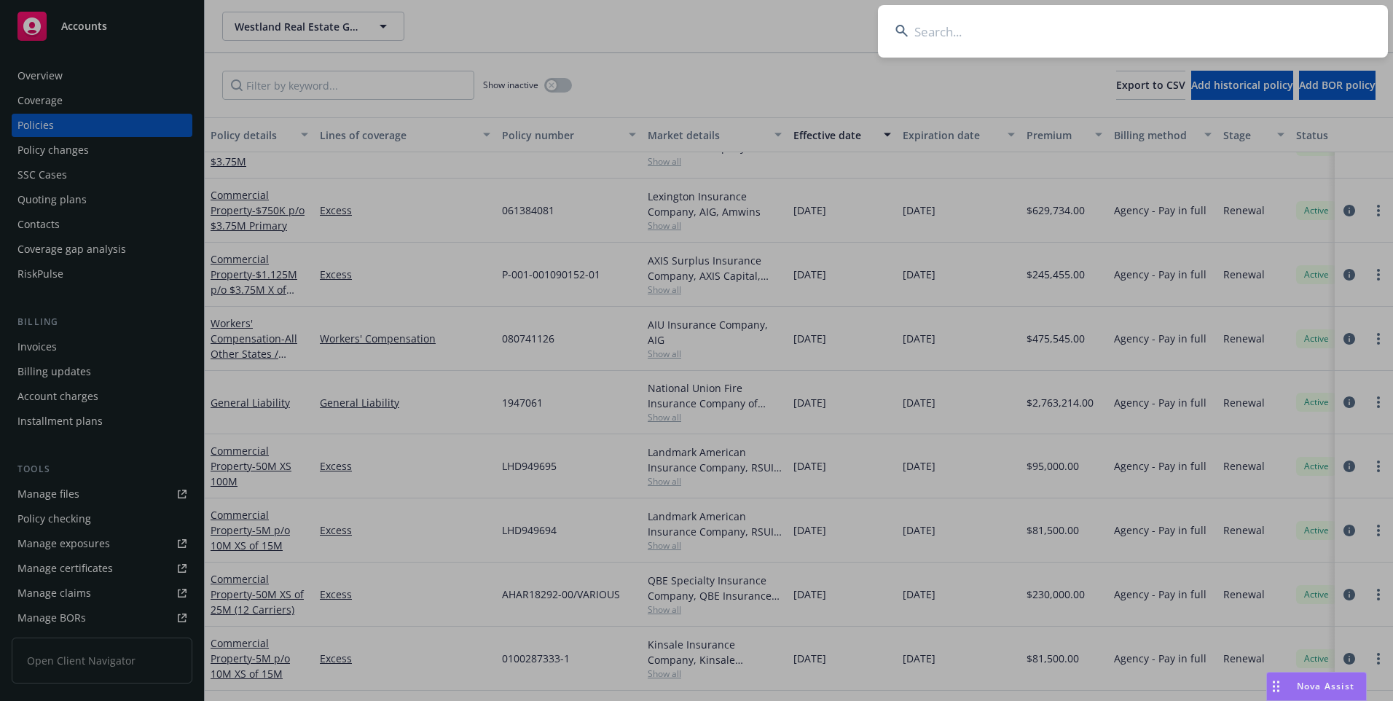
click at [1121, 17] on input at bounding box center [1133, 31] width 510 height 52
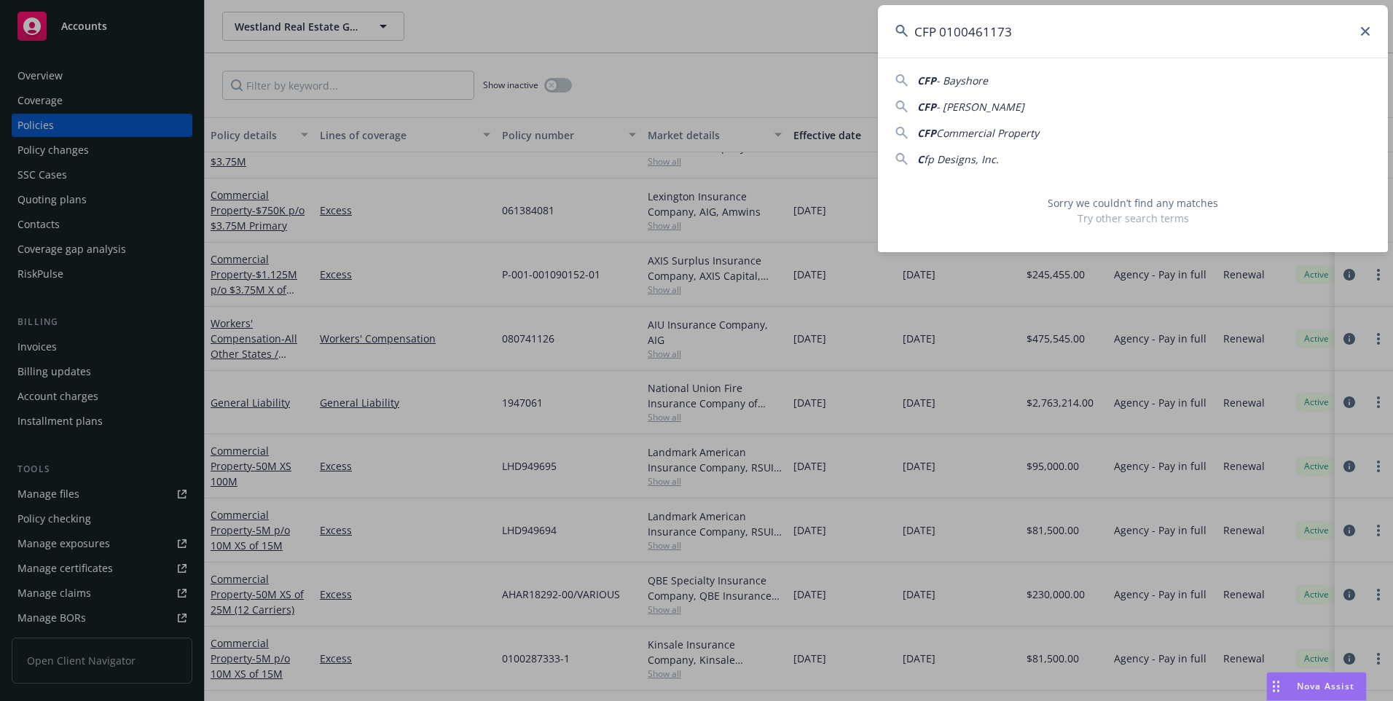
click at [942, 35] on input "CFP 0100461173" at bounding box center [1133, 31] width 510 height 52
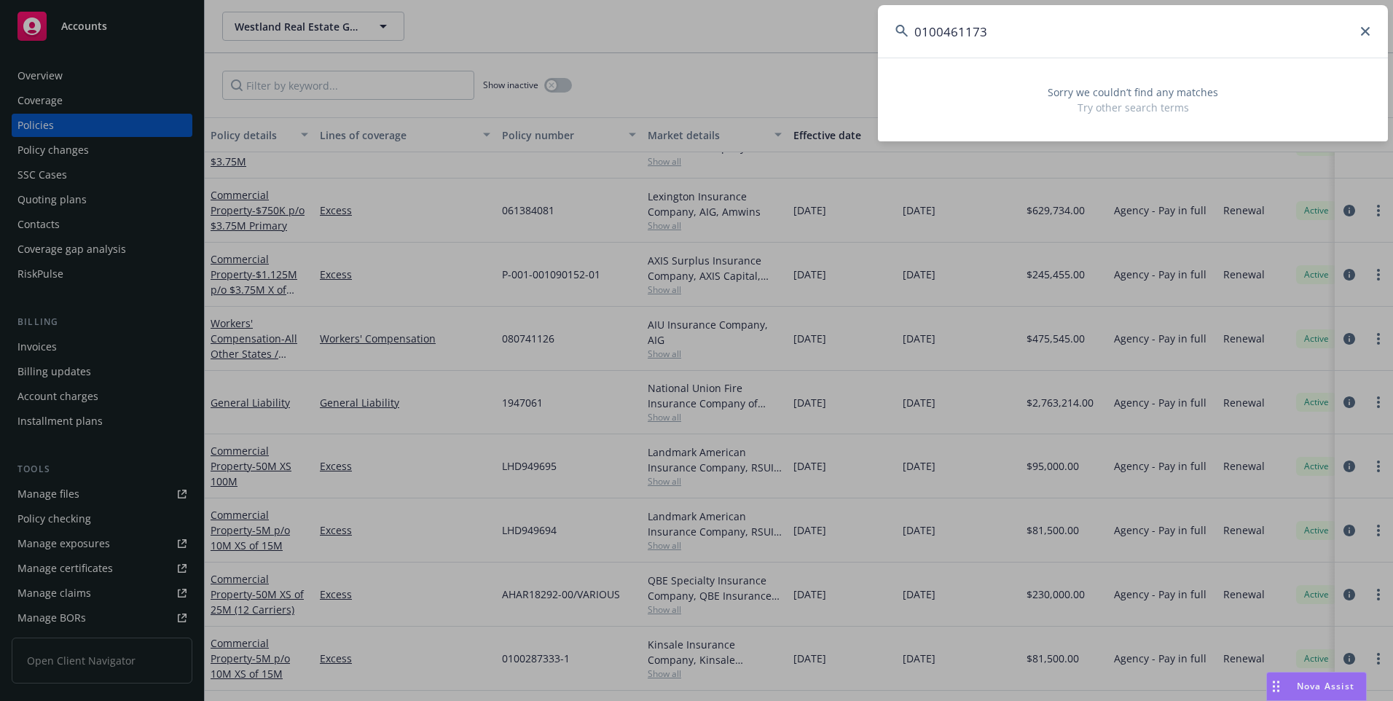
type input "0100461173"
drag, startPoint x: 1024, startPoint y: 46, endPoint x: 617, endPoint y: 28, distance: 407.0
click at [644, 29] on div "0100461173 Sorry we couldn’t find any matches Try other search terms" at bounding box center [696, 350] width 1393 height 701
paste input
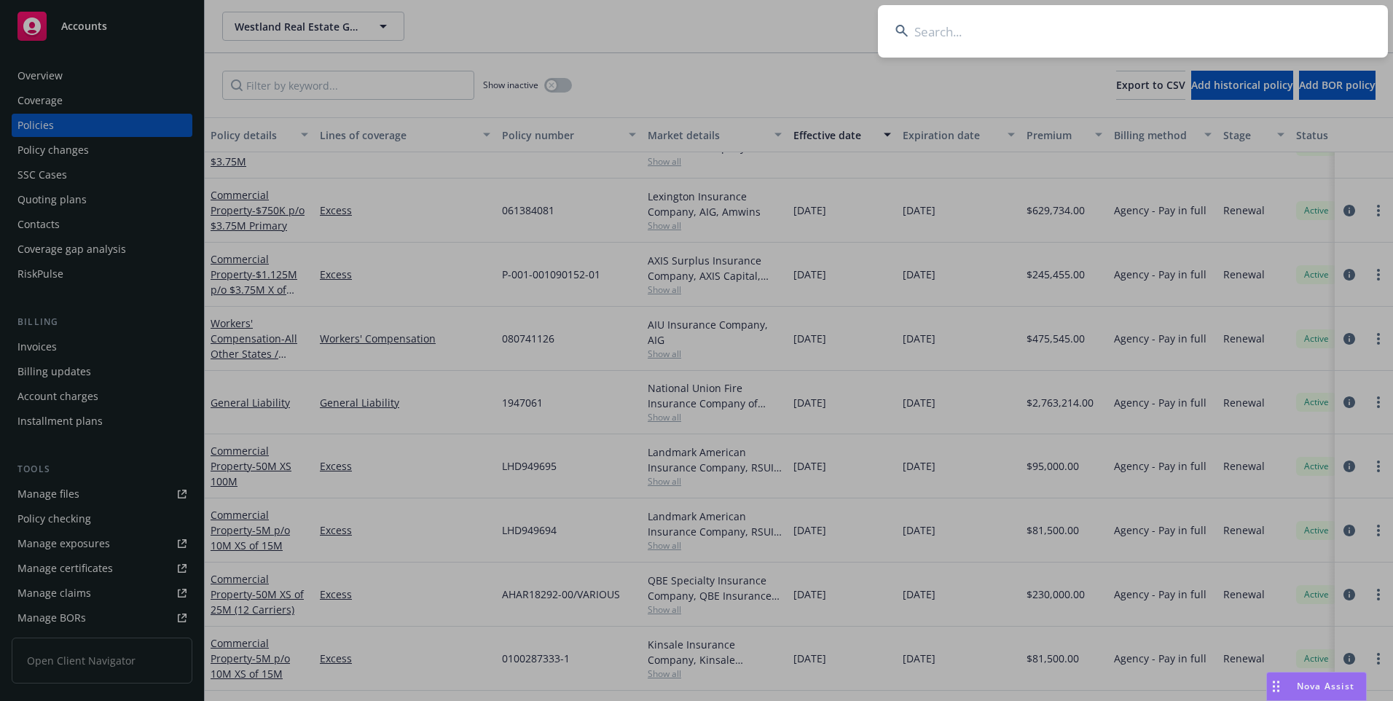
click at [997, 42] on input at bounding box center [1133, 31] width 510 height 52
paste input
click at [1006, 27] on input at bounding box center [1133, 31] width 510 height 52
paste input "0100283776"
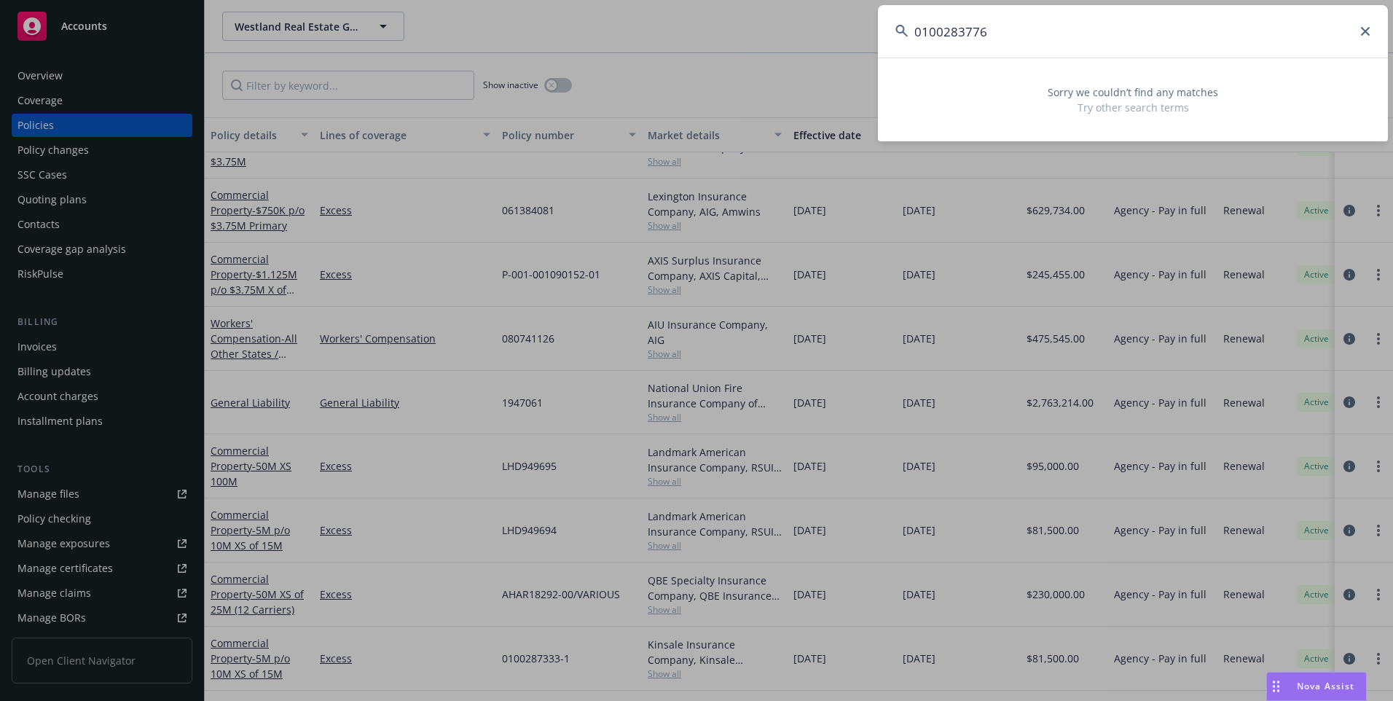
drag, startPoint x: 996, startPoint y: 38, endPoint x: 712, endPoint y: 33, distance: 284.3
click at [733, 34] on div "0100283776 Sorry we couldn’t find any matches Try other search terms" at bounding box center [696, 350] width 1393 height 701
drag, startPoint x: 1006, startPoint y: 36, endPoint x: 751, endPoint y: 39, distance: 255.1
click at [760, 40] on div "0100283776 Sorry we couldn’t find any matches Try other search terms" at bounding box center [696, 350] width 1393 height 701
paste input "1946183"
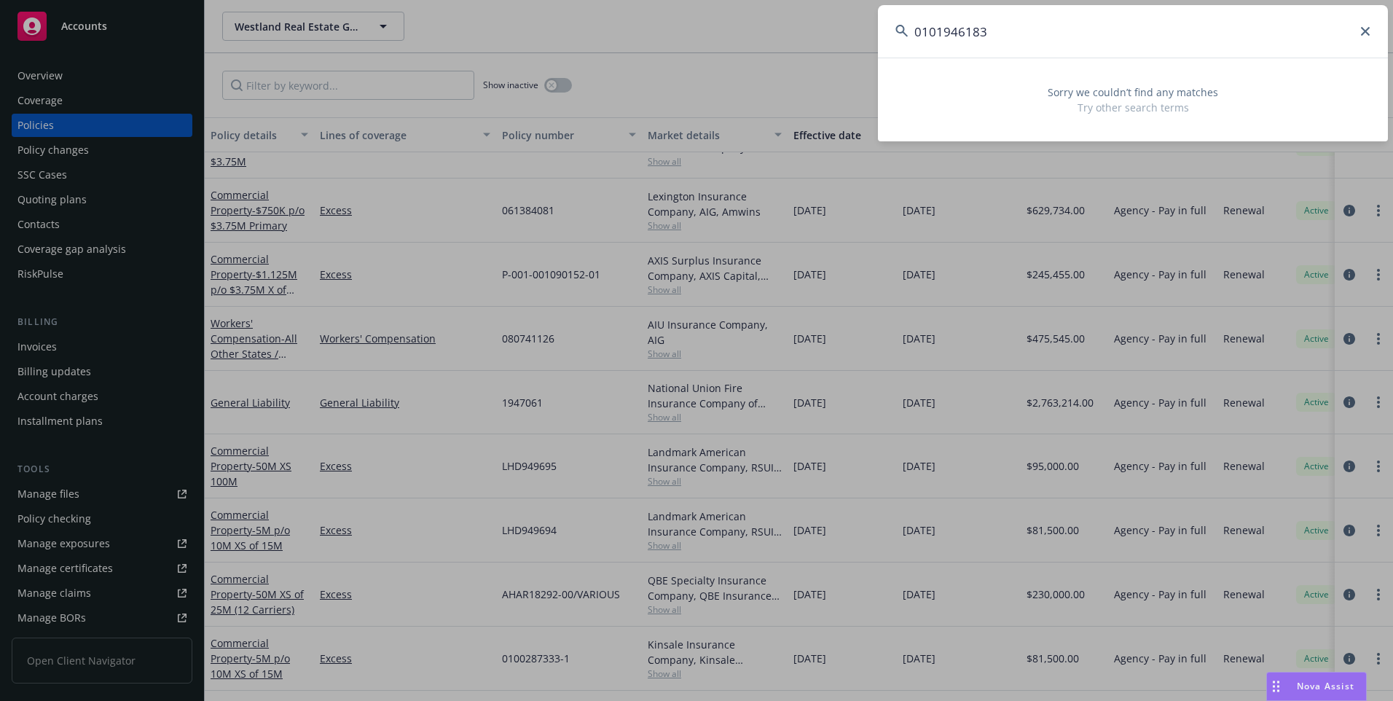
drag, startPoint x: 954, startPoint y: 46, endPoint x: 808, endPoint y: 44, distance: 145.8
click at [808, 44] on div "0101946183 Sorry we couldn’t find any matches Try other search terms" at bounding box center [696, 350] width 1393 height 701
paste input "Scott Aitchison"
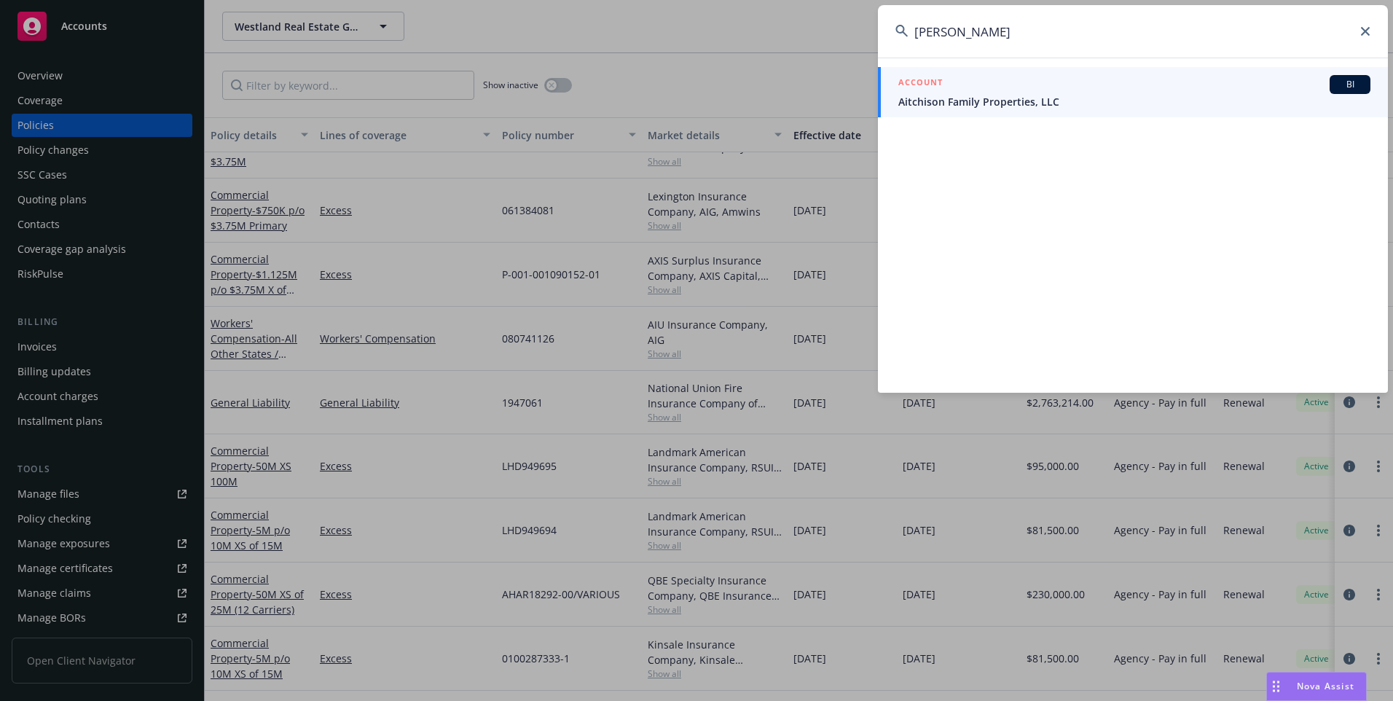
type input "Scott Aitchison"
click at [952, 87] on div "ACCOUNT BI" at bounding box center [1135, 84] width 472 height 19
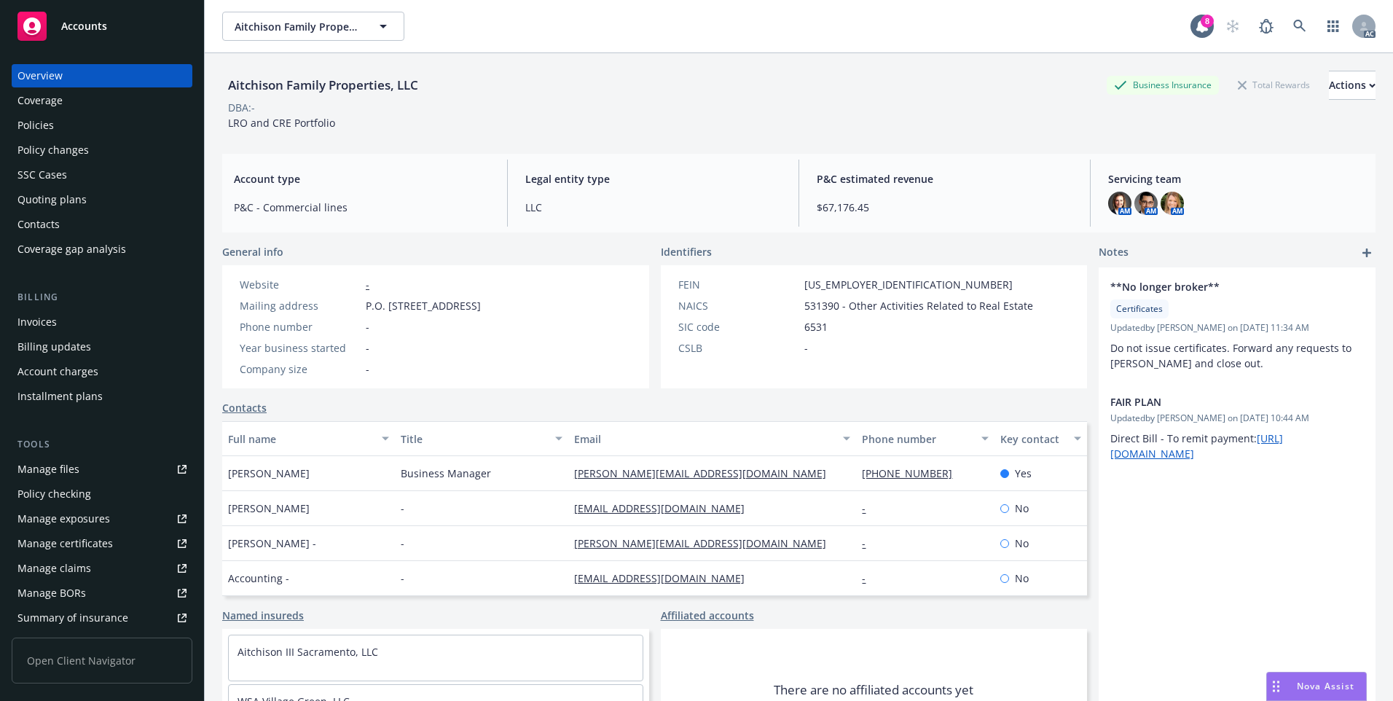
click at [53, 131] on div "Policies" at bounding box center [101, 125] width 169 height 23
